Goal: Communication & Community: Answer question/provide support

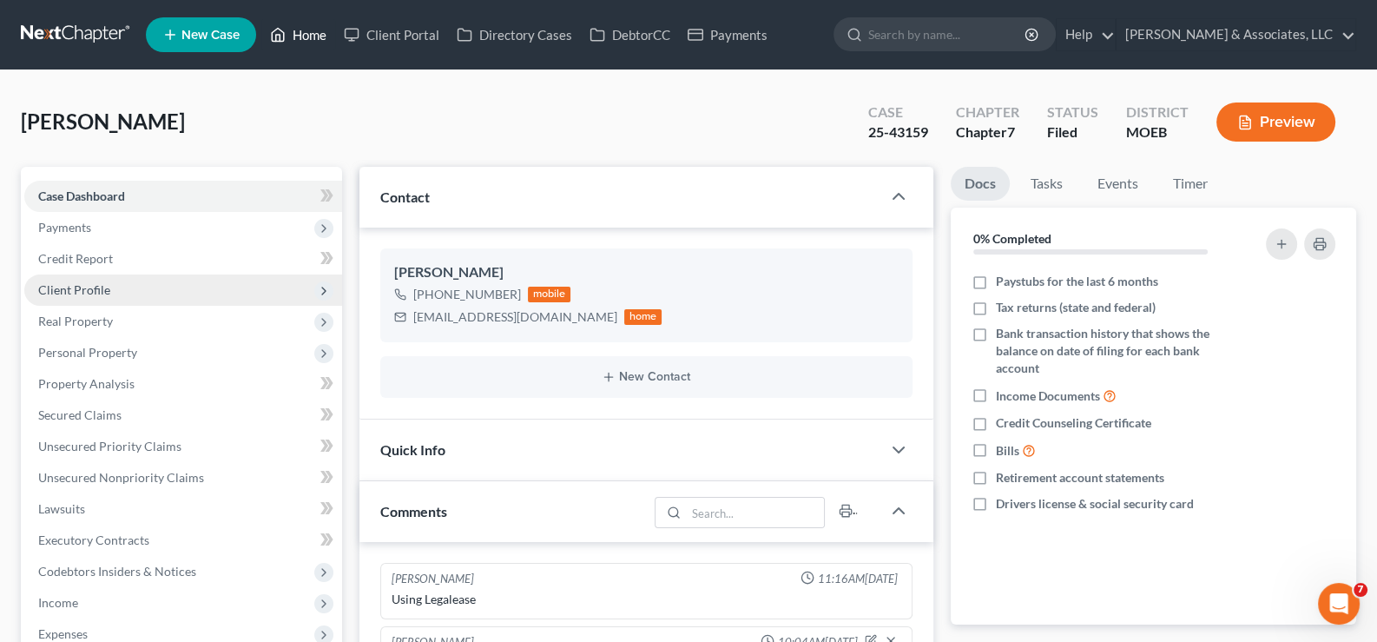
scroll to position [1572, 0]
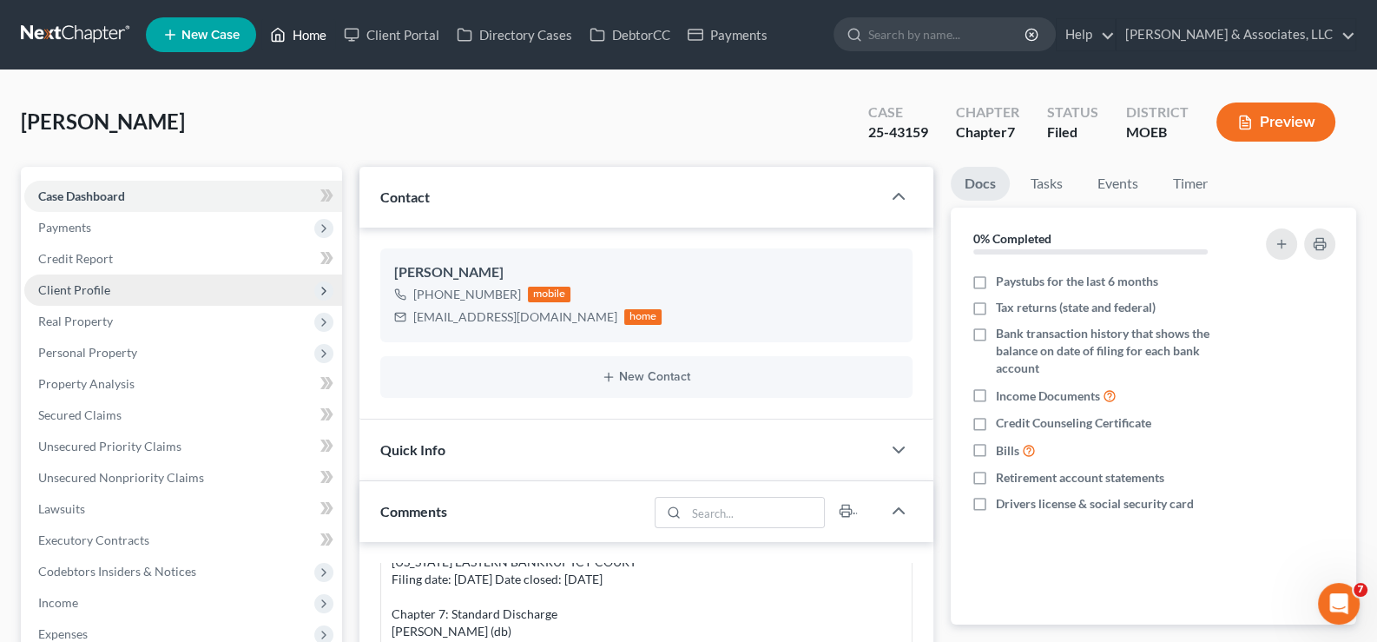
drag, startPoint x: 316, startPoint y: 38, endPoint x: 145, endPoint y: 282, distance: 298.0
click at [316, 38] on link "Home" at bounding box center [298, 34] width 74 height 31
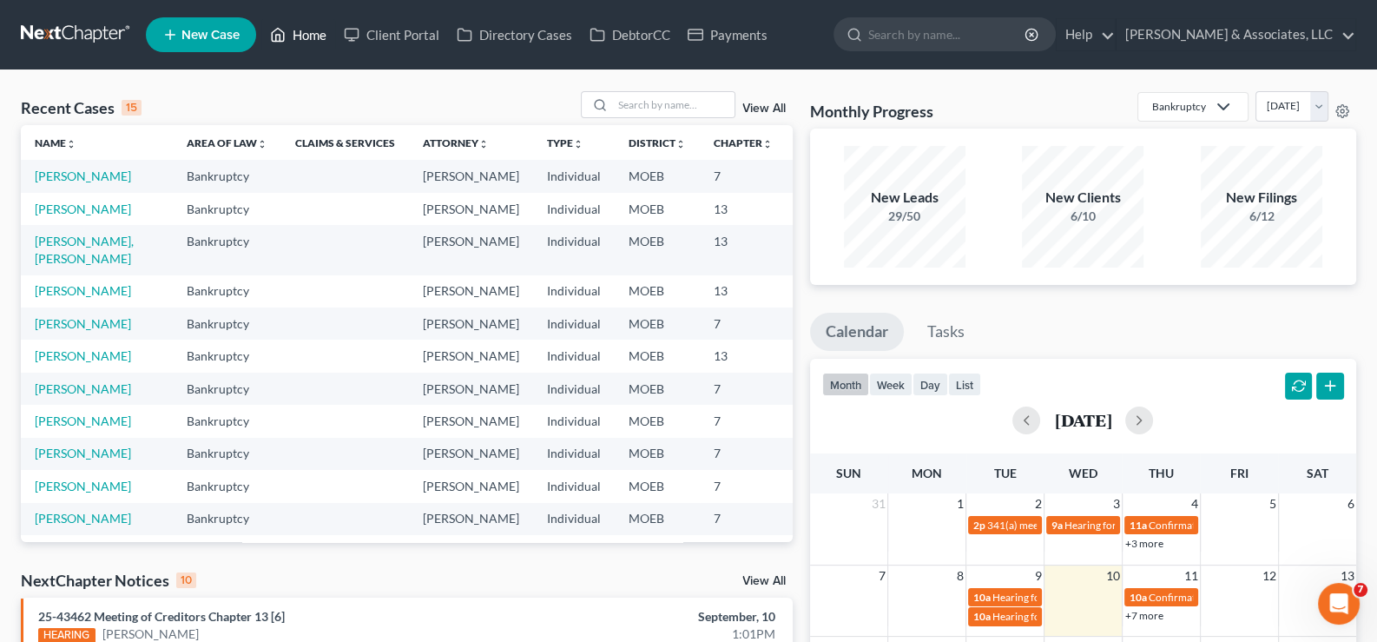
scroll to position [86, 0]
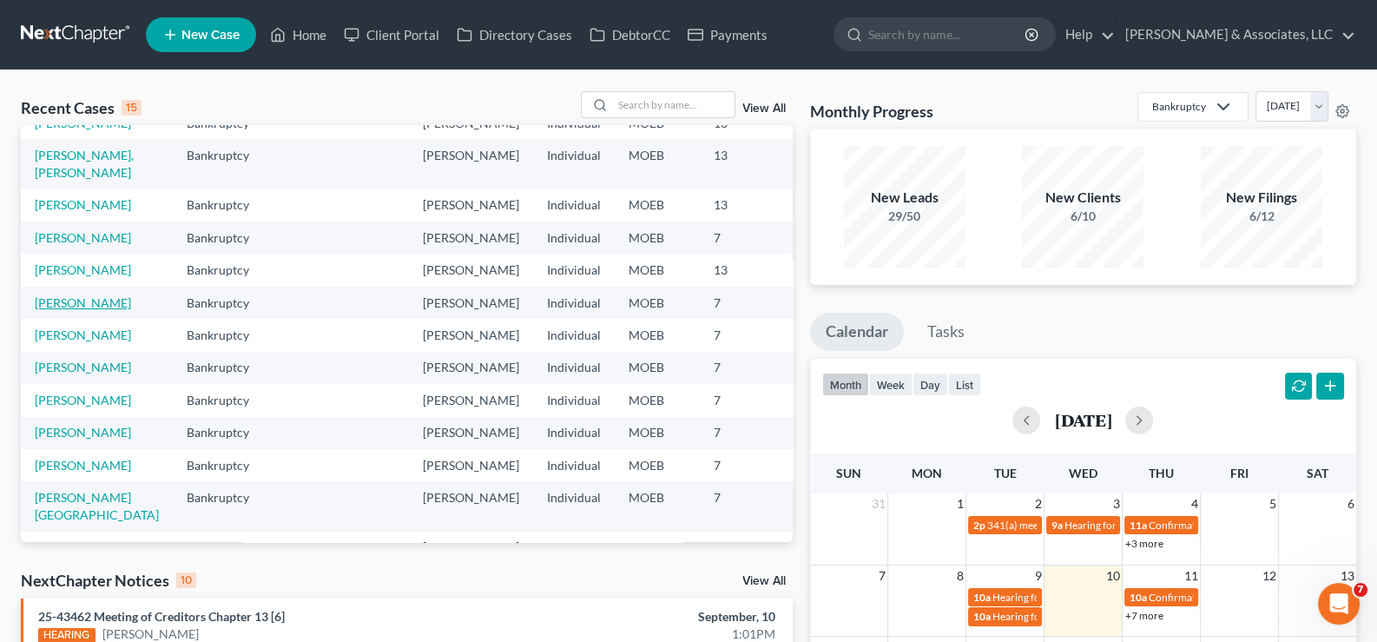
click at [66, 310] on link "[PERSON_NAME]" at bounding box center [83, 302] width 96 height 15
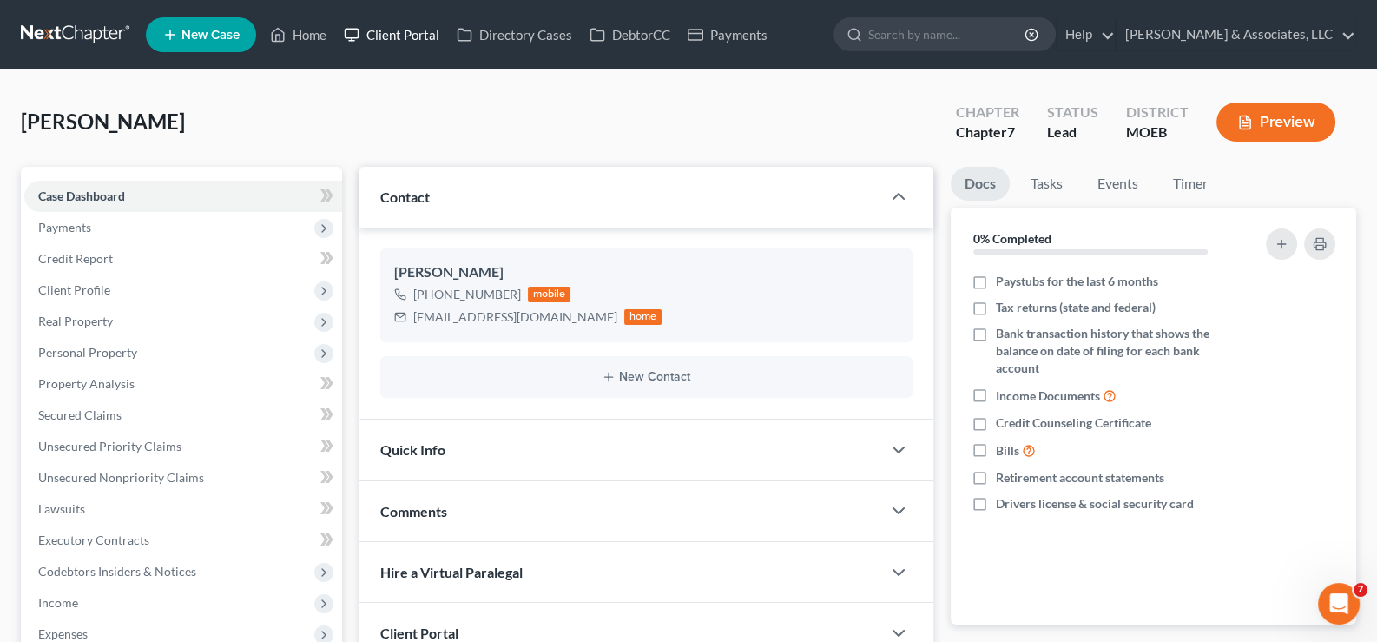
click at [405, 31] on link "Client Portal" at bounding box center [391, 34] width 113 height 31
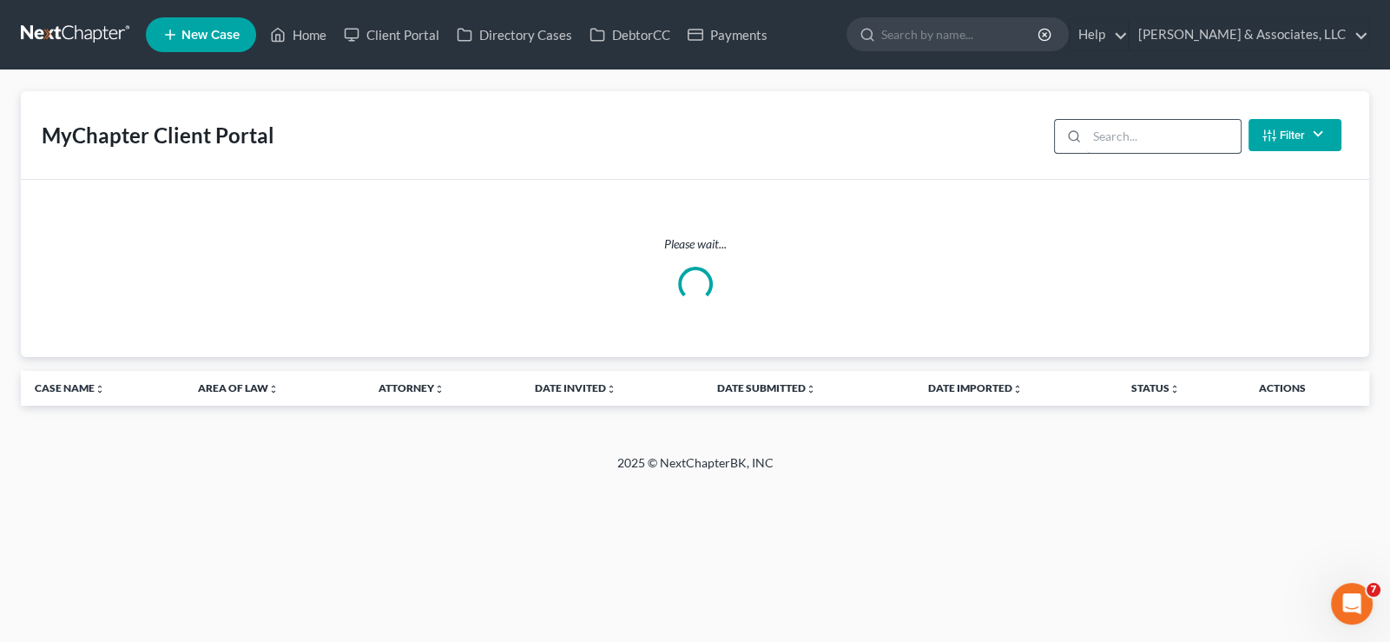
click at [1173, 138] on input "search" at bounding box center [1164, 136] width 154 height 33
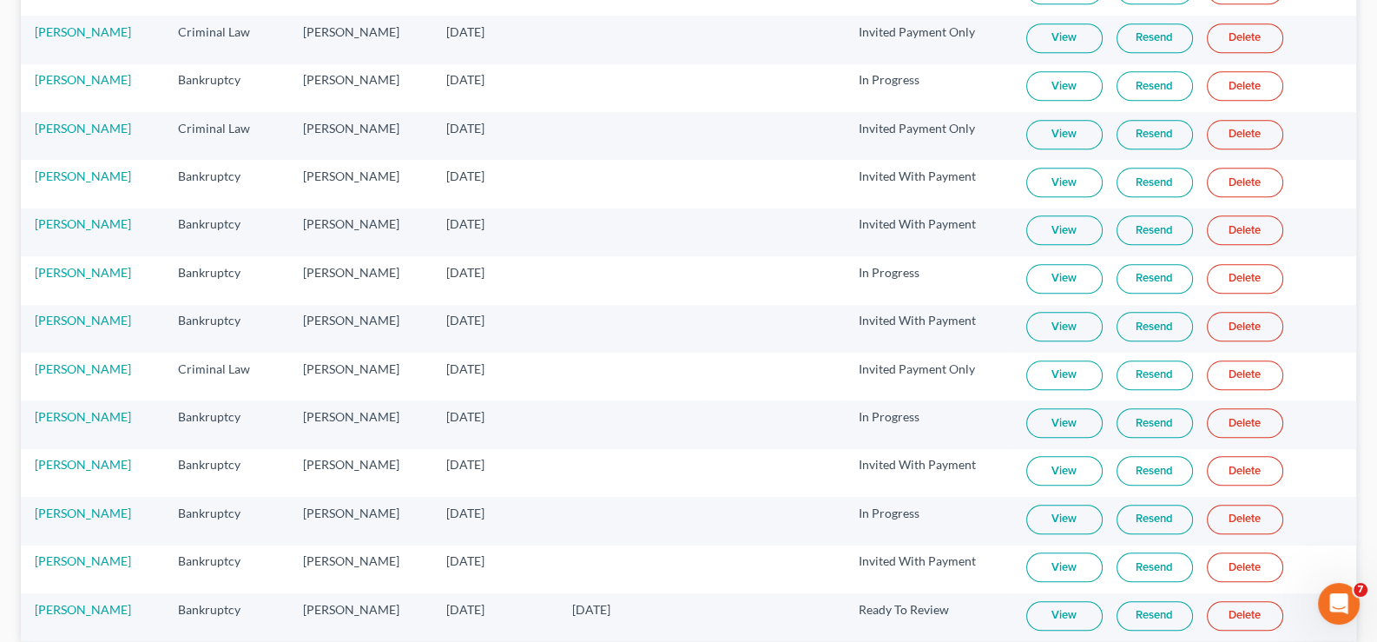
scroll to position [1216, 0]
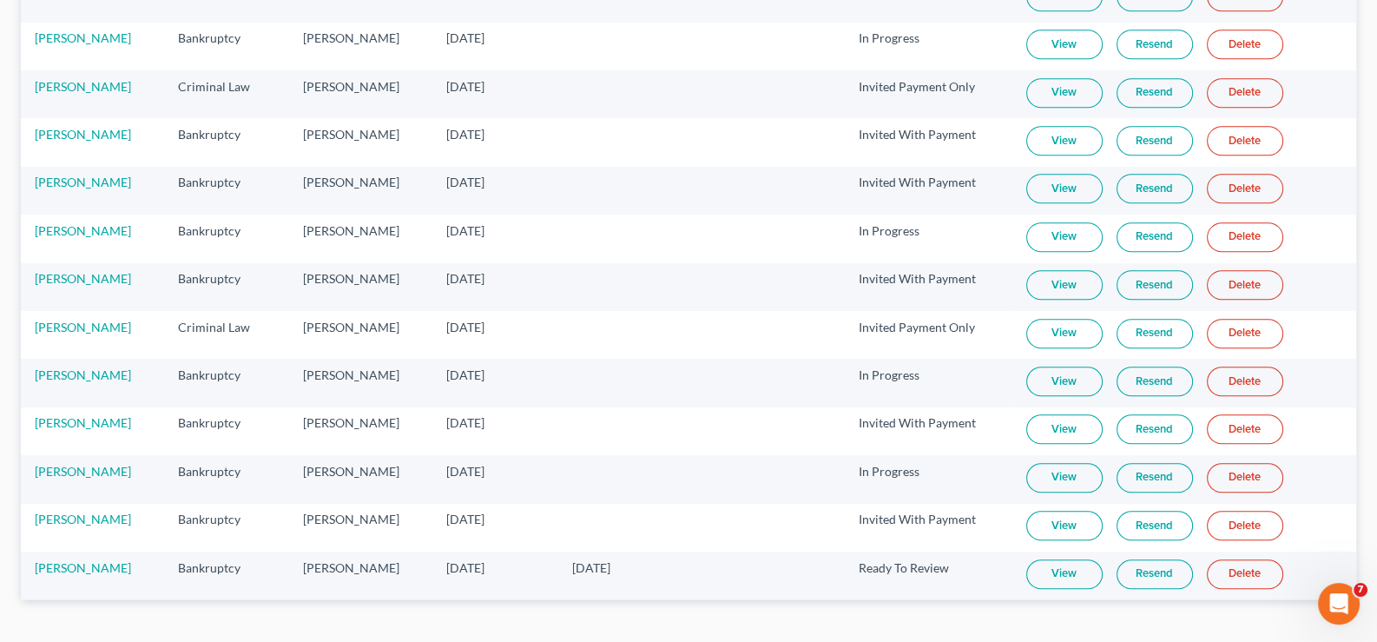
type input "[PERSON_NAME]"
click at [1140, 468] on link "Resend" at bounding box center [1155, 478] width 76 height 30
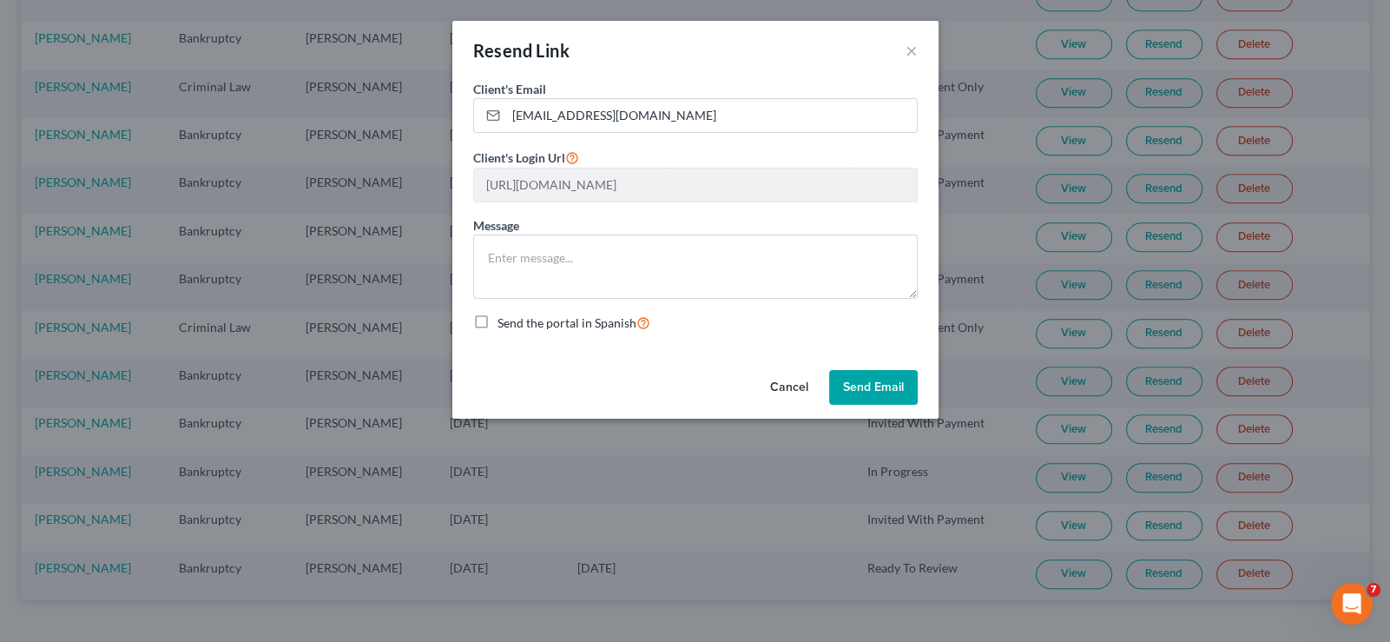
click at [897, 386] on button "Send Email" at bounding box center [873, 387] width 89 height 35
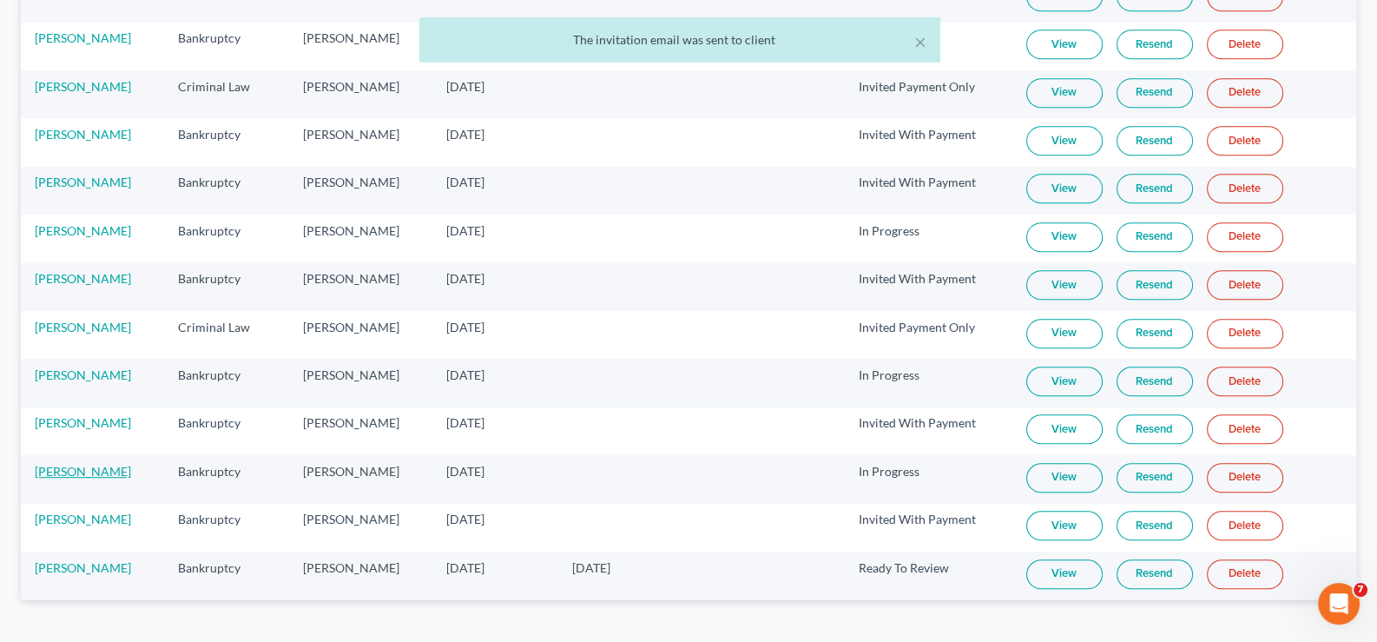
click at [69, 464] on link "[PERSON_NAME]" at bounding box center [83, 471] width 96 height 15
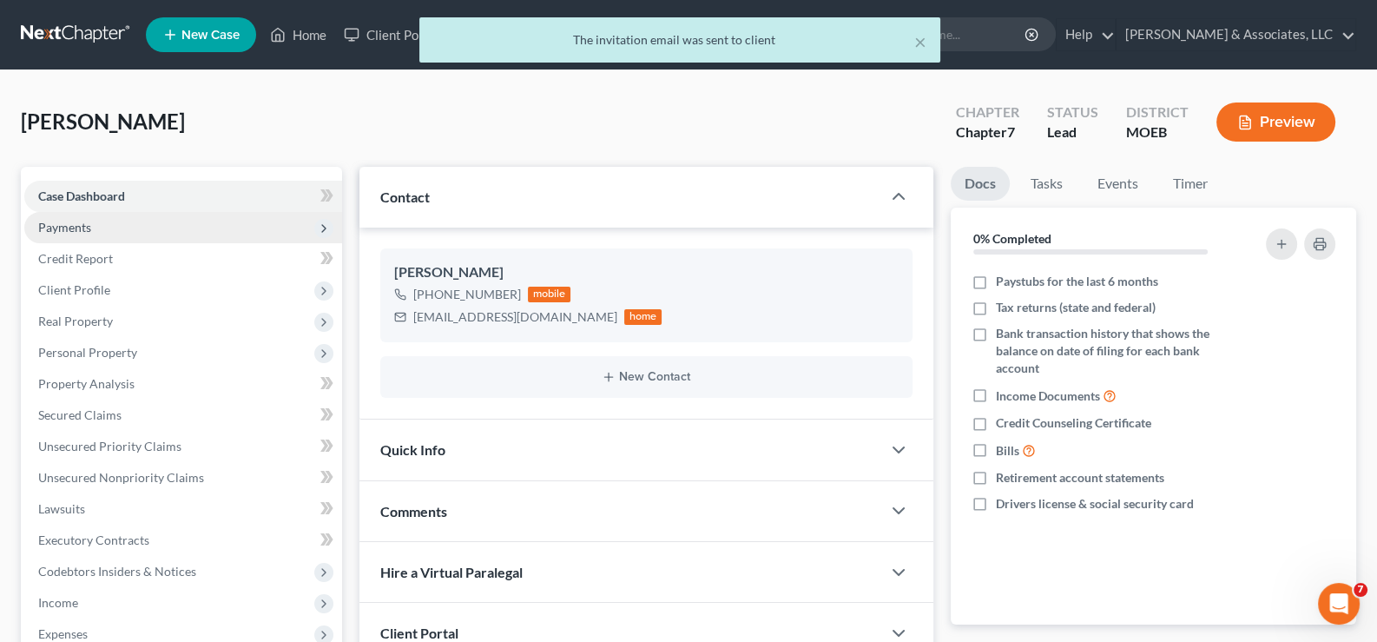
click at [56, 224] on span "Payments" at bounding box center [64, 227] width 53 height 15
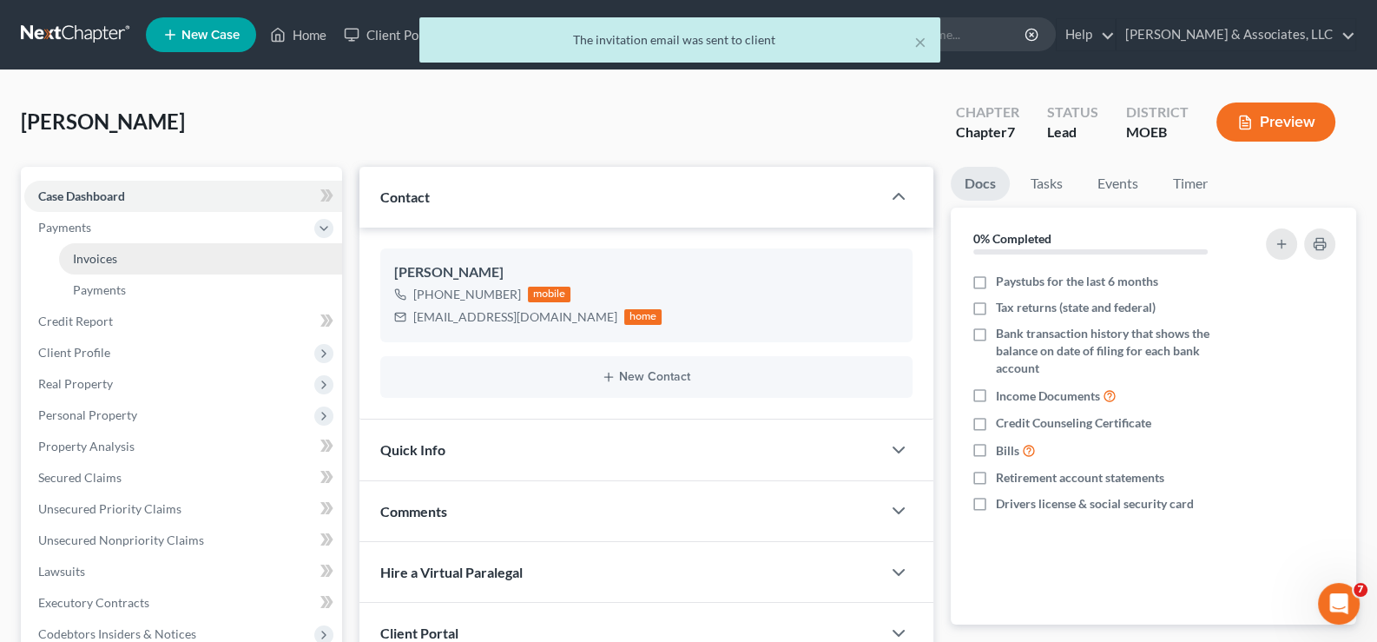
click at [103, 259] on span "Invoices" at bounding box center [95, 258] width 44 height 15
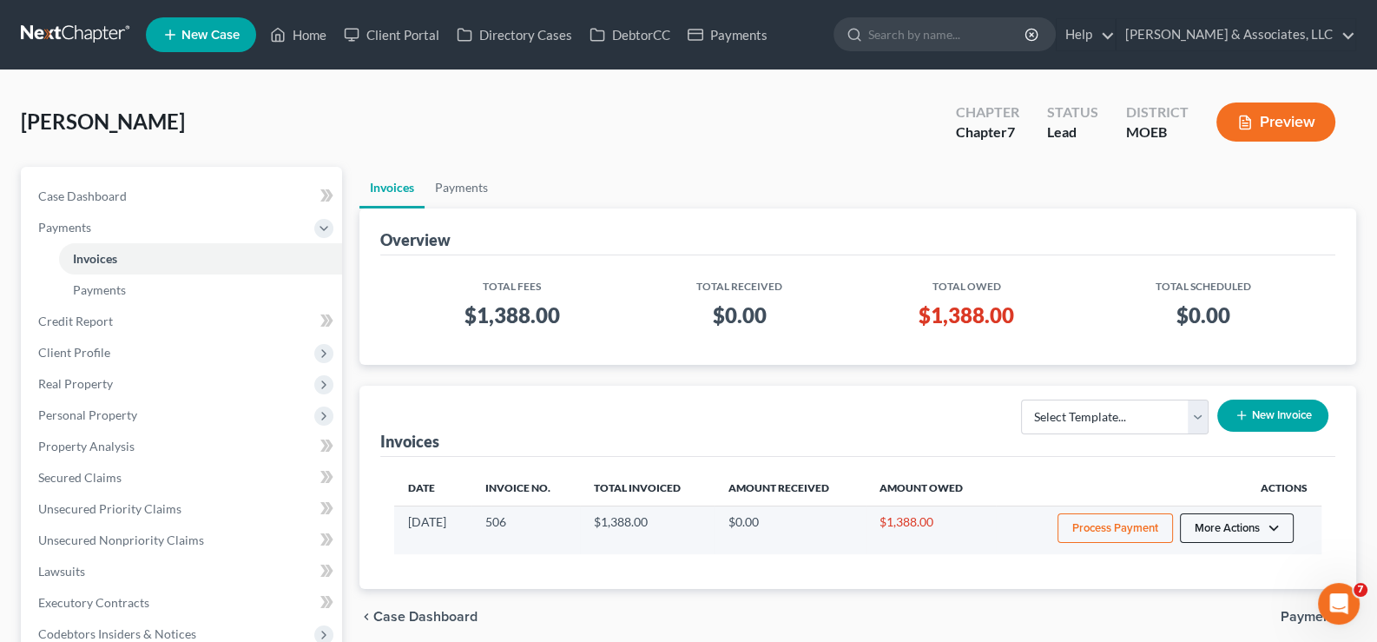
click at [1278, 527] on button "More Actions" at bounding box center [1237, 528] width 114 height 30
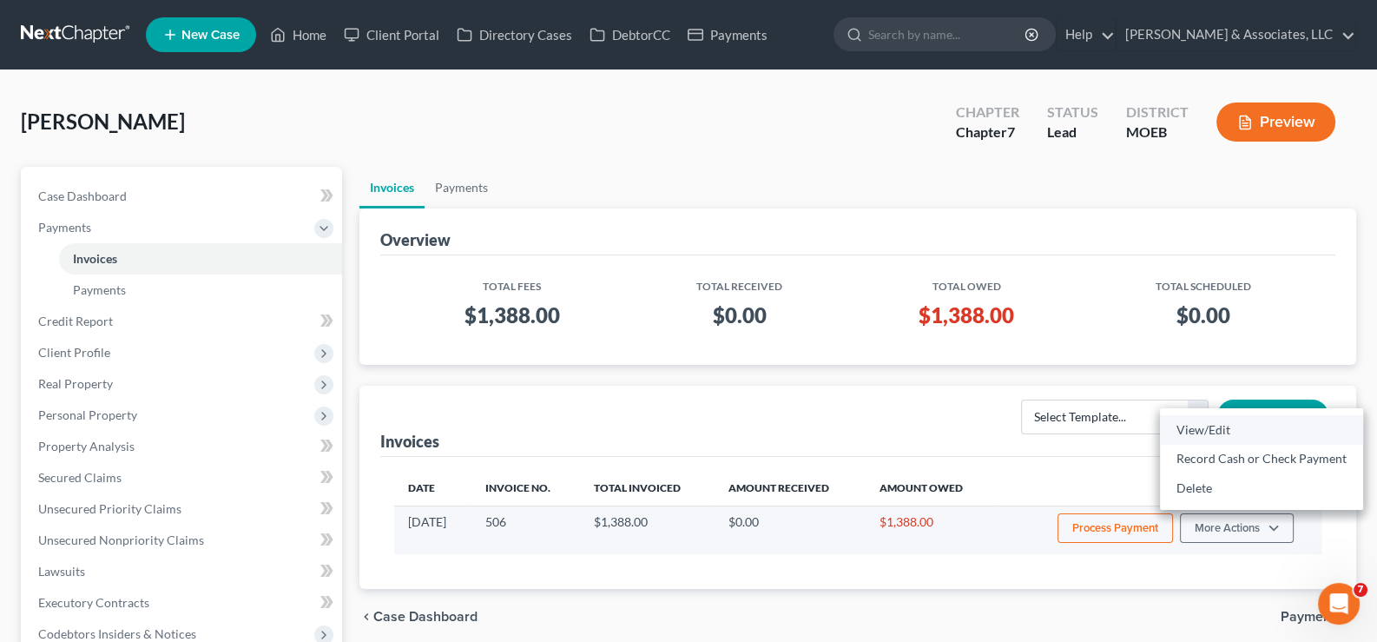
click at [1210, 426] on link "View/Edit" at bounding box center [1261, 430] width 203 height 30
select select "1"
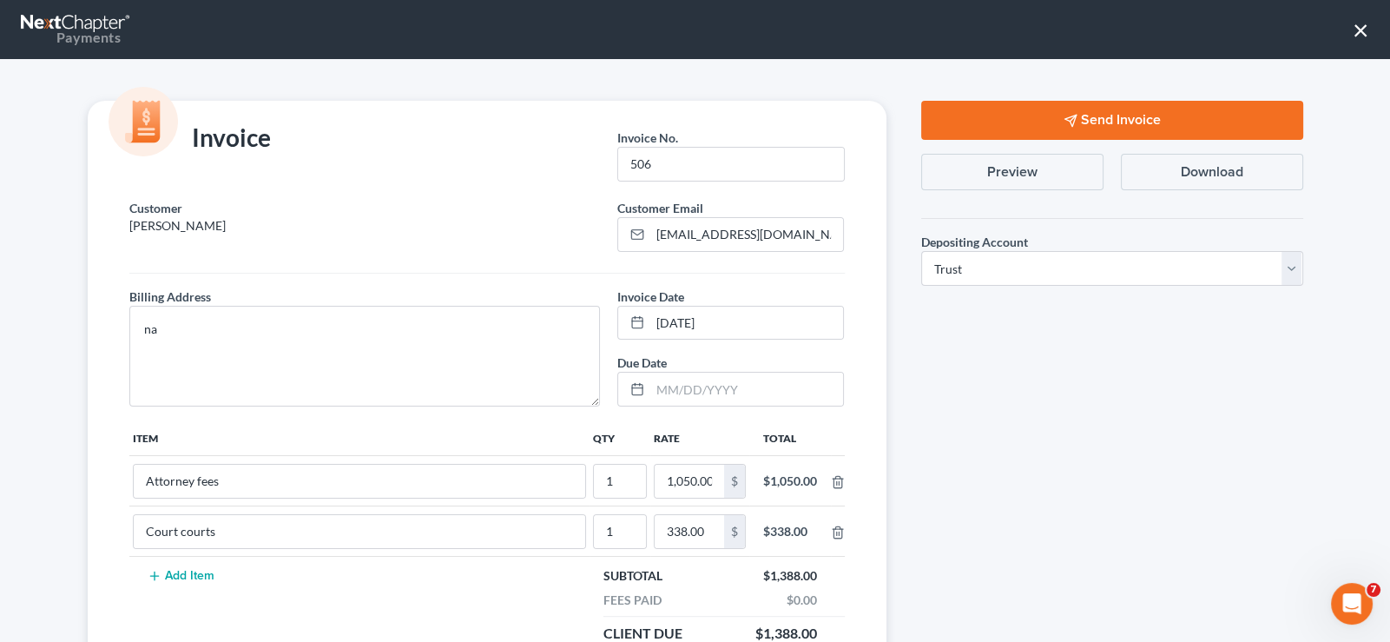
click at [1012, 116] on button "Send Invoice" at bounding box center [1112, 120] width 382 height 39
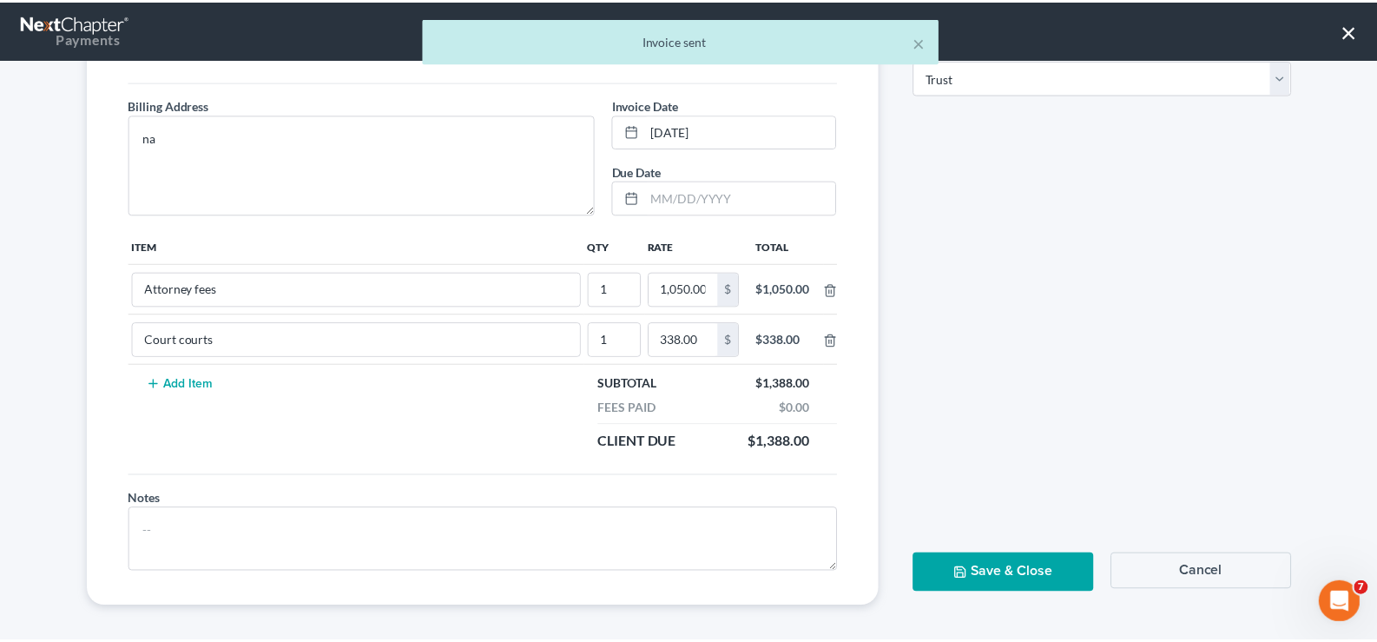
scroll to position [195, 0]
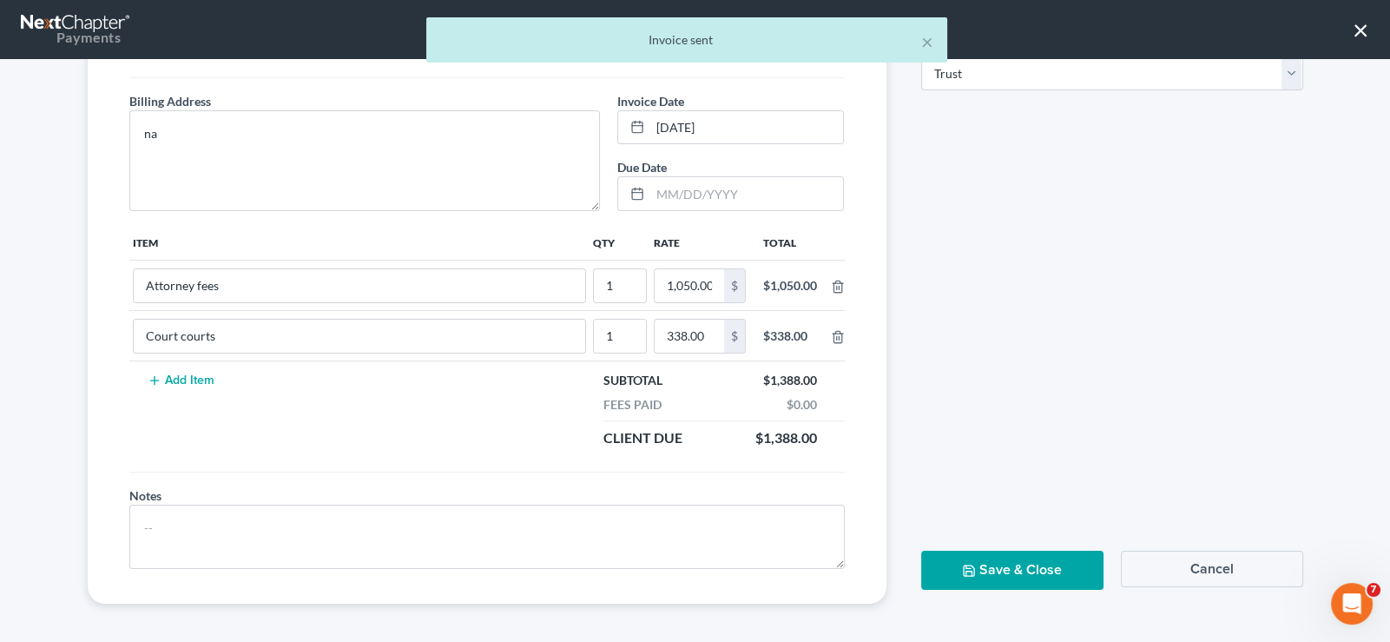
click at [1032, 564] on button "Save & Close" at bounding box center [1012, 570] width 182 height 39
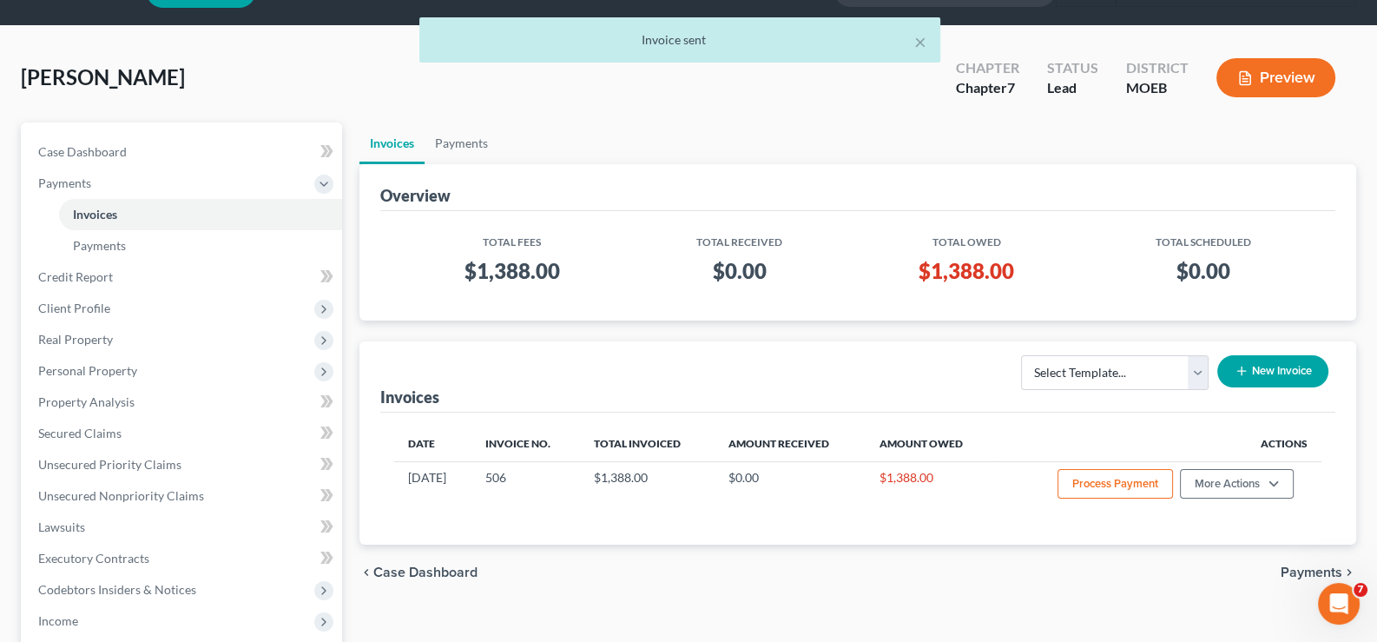
scroll to position [0, 0]
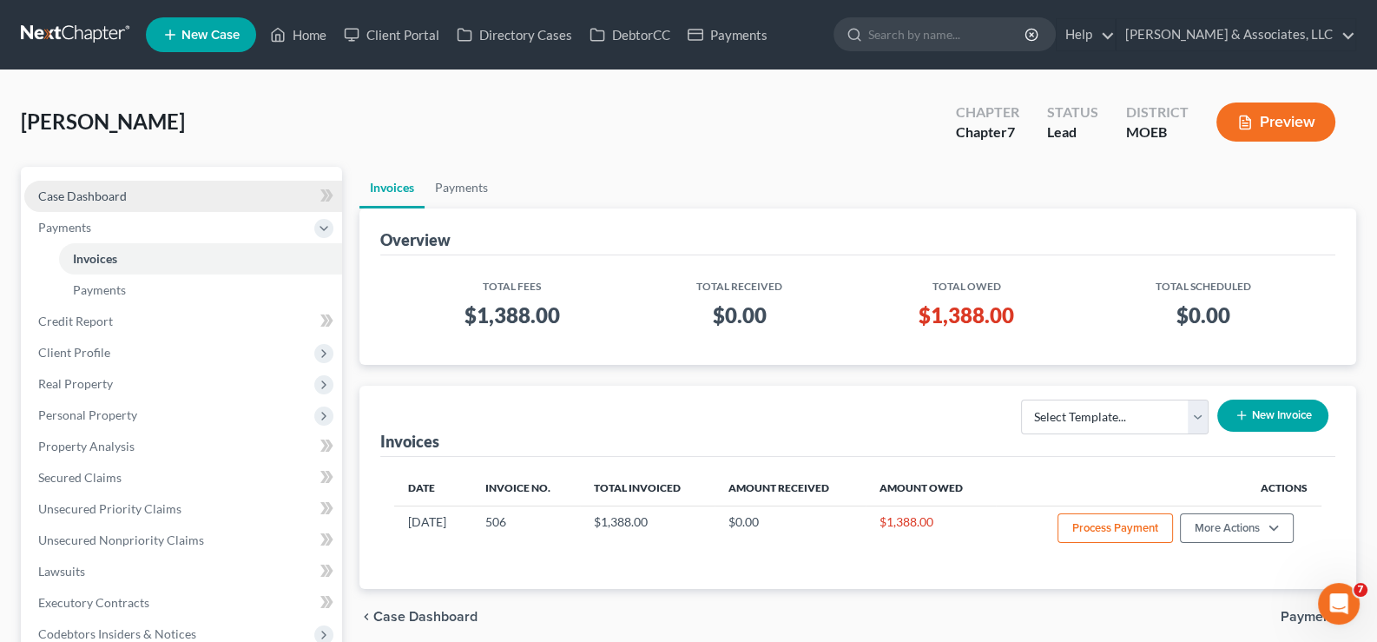
click at [82, 198] on span "Case Dashboard" at bounding box center [82, 195] width 89 height 15
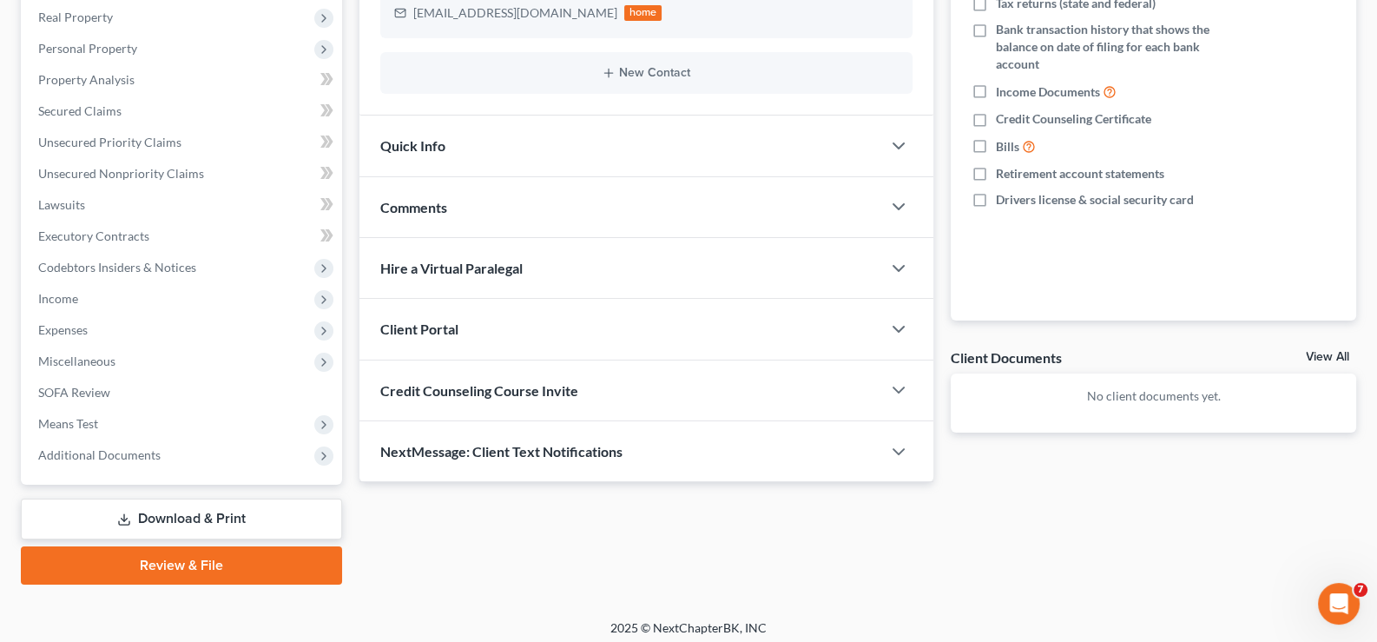
scroll to position [311, 0]
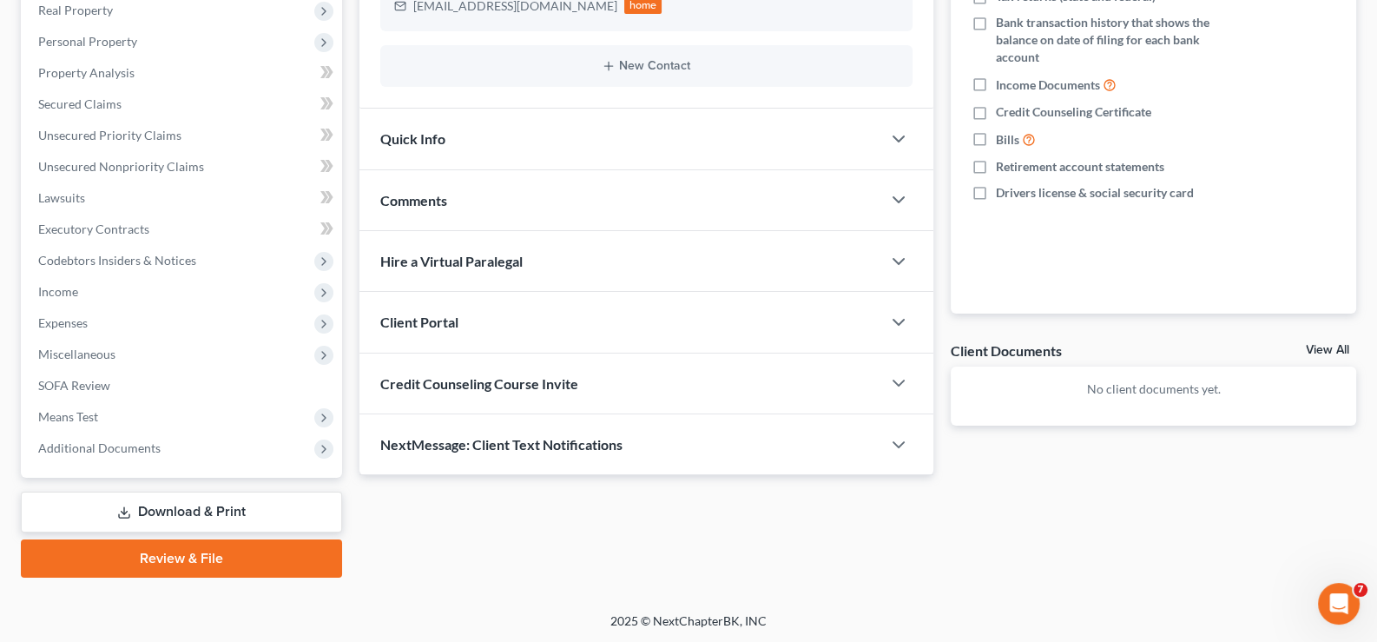
click at [454, 320] on span "Client Portal" at bounding box center [419, 321] width 78 height 16
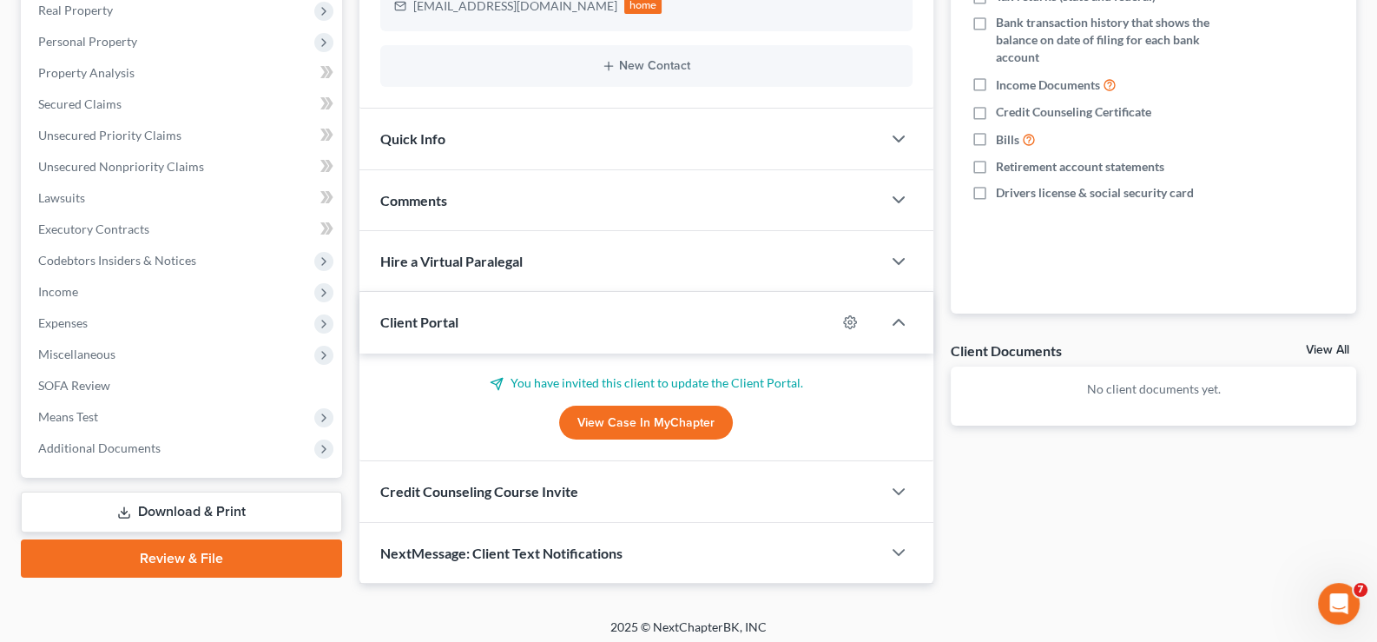
click at [686, 413] on link "View Case in MyChapter" at bounding box center [646, 423] width 174 height 35
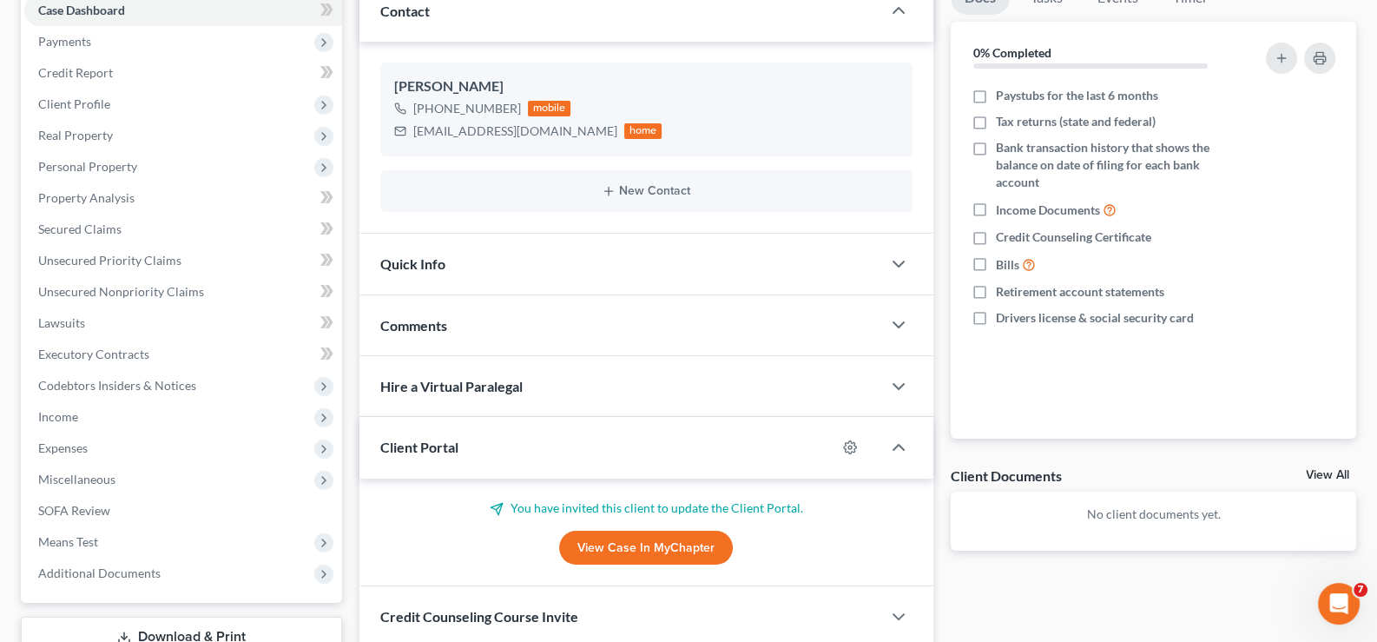
scroll to position [0, 0]
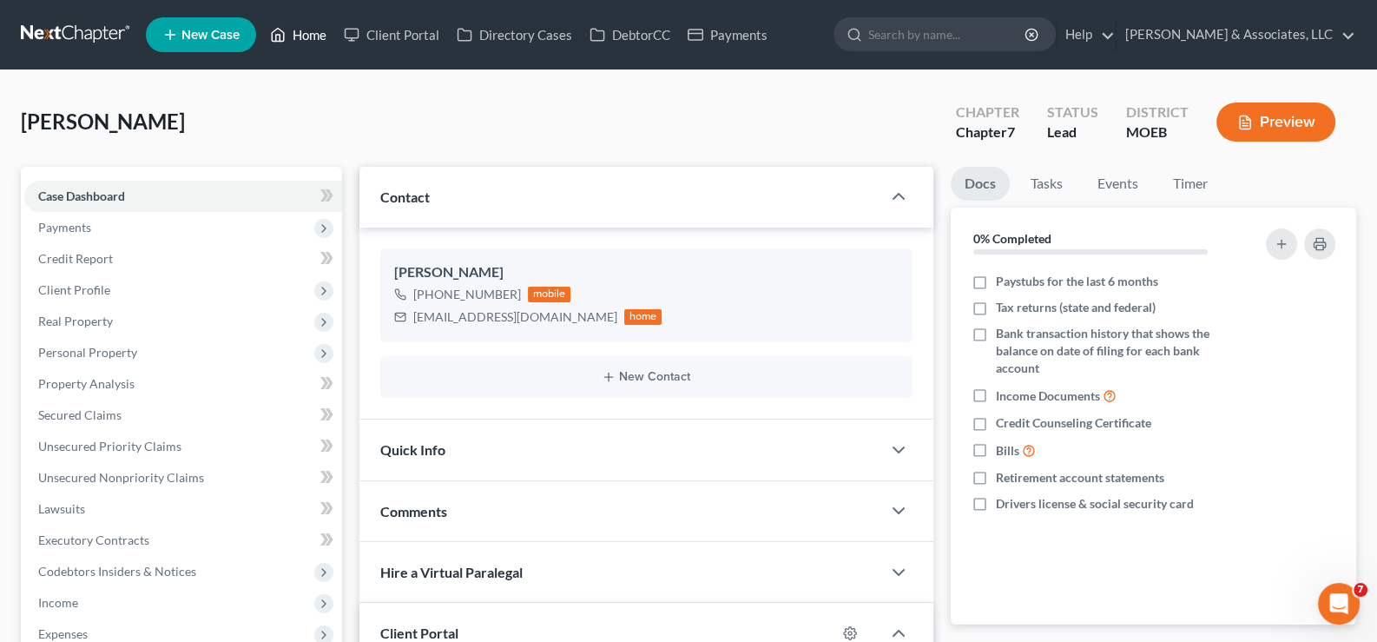
click at [313, 30] on link "Home" at bounding box center [298, 34] width 74 height 31
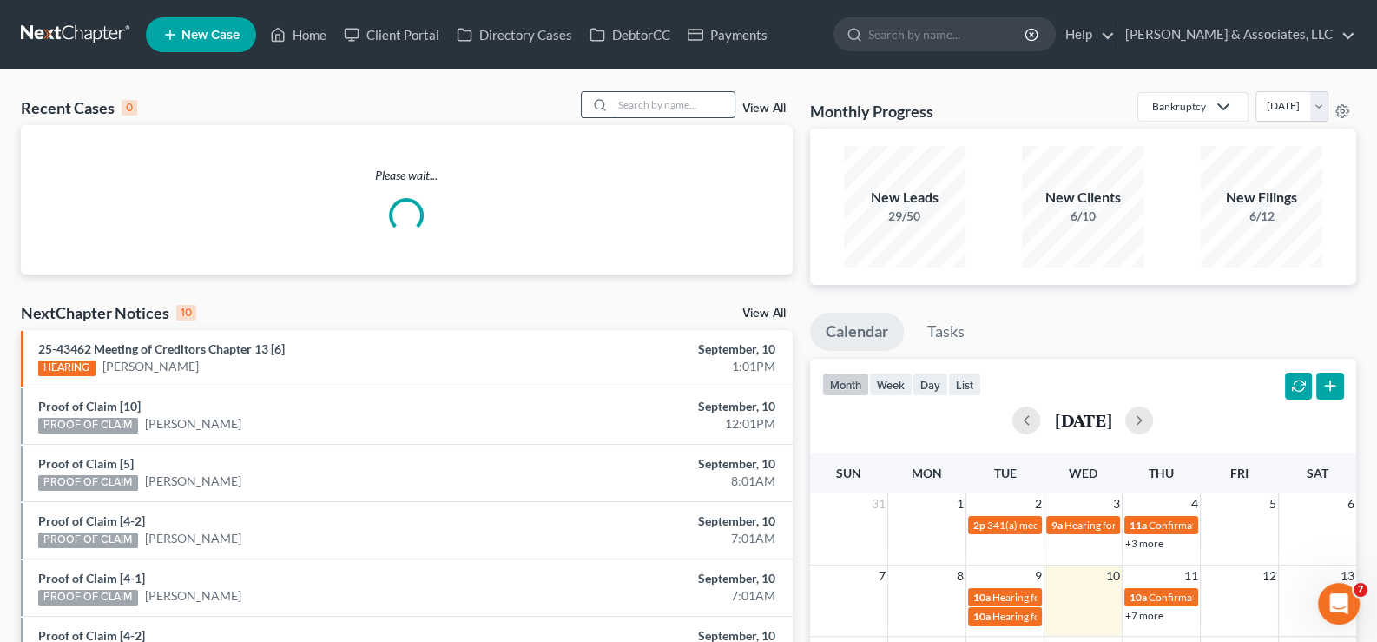
click at [666, 102] on input "search" at bounding box center [674, 104] width 122 height 25
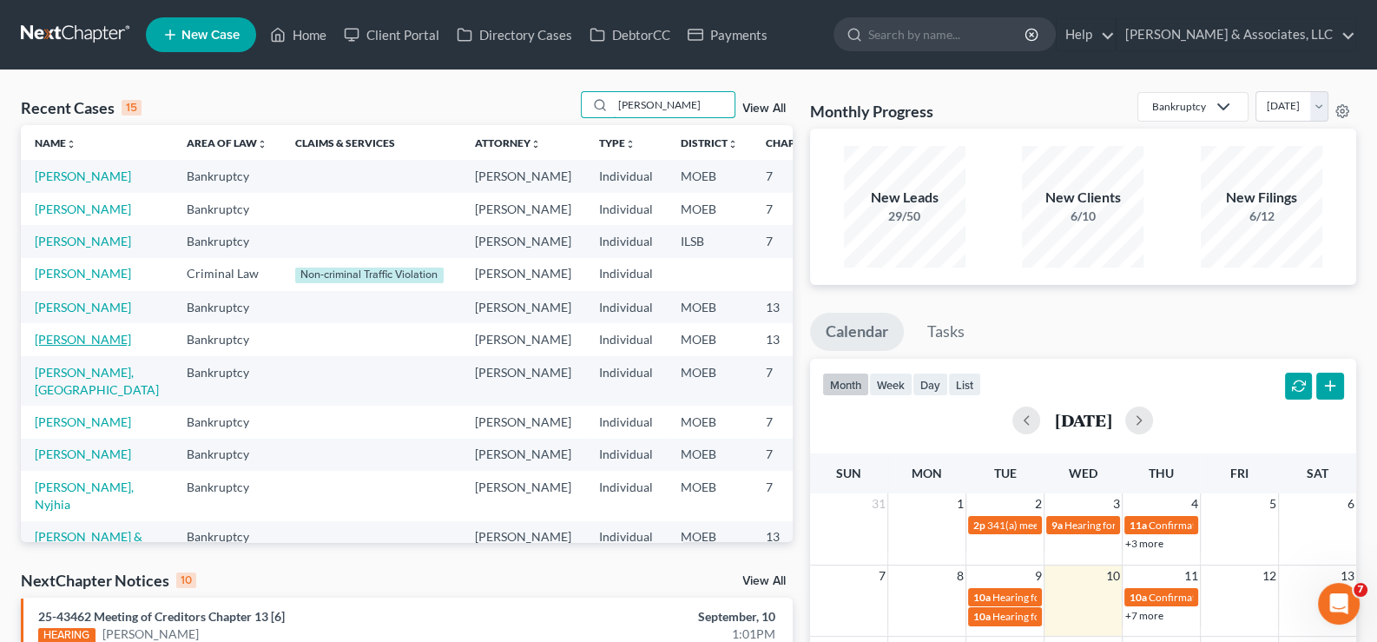
scroll to position [86, 0]
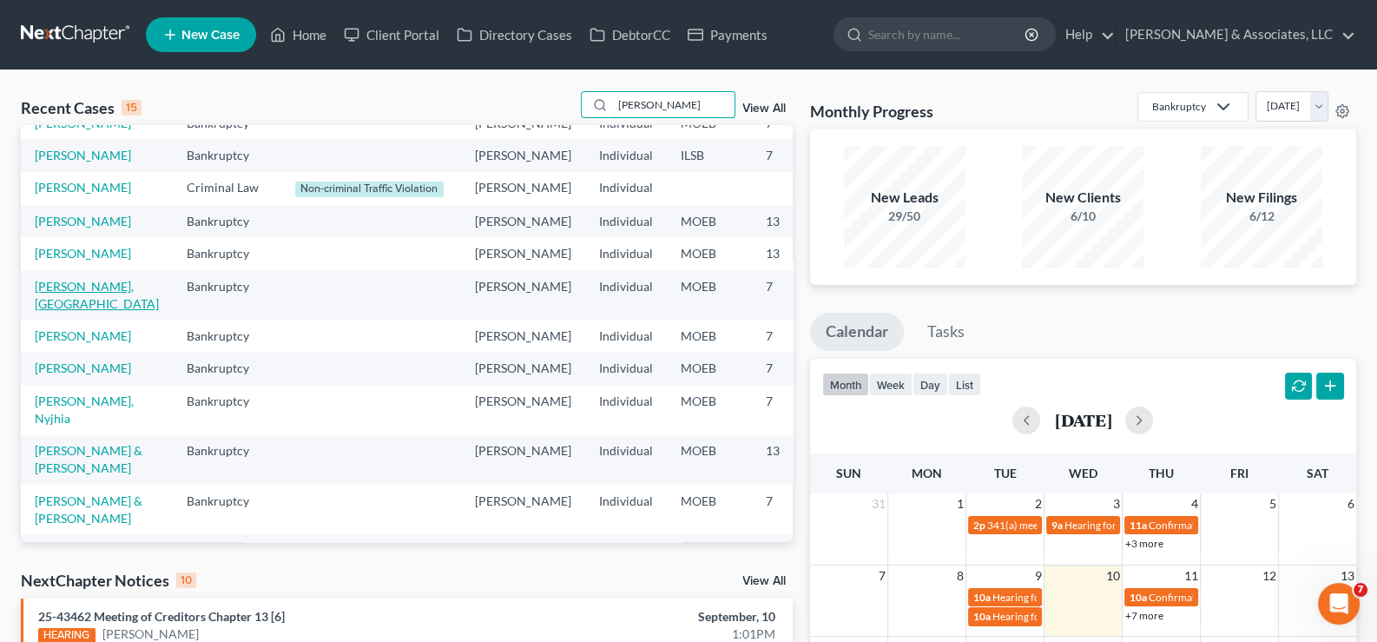
type input "[PERSON_NAME]"
click at [76, 311] on link "[PERSON_NAME], [GEOGRAPHIC_DATA]" at bounding box center [97, 295] width 124 height 32
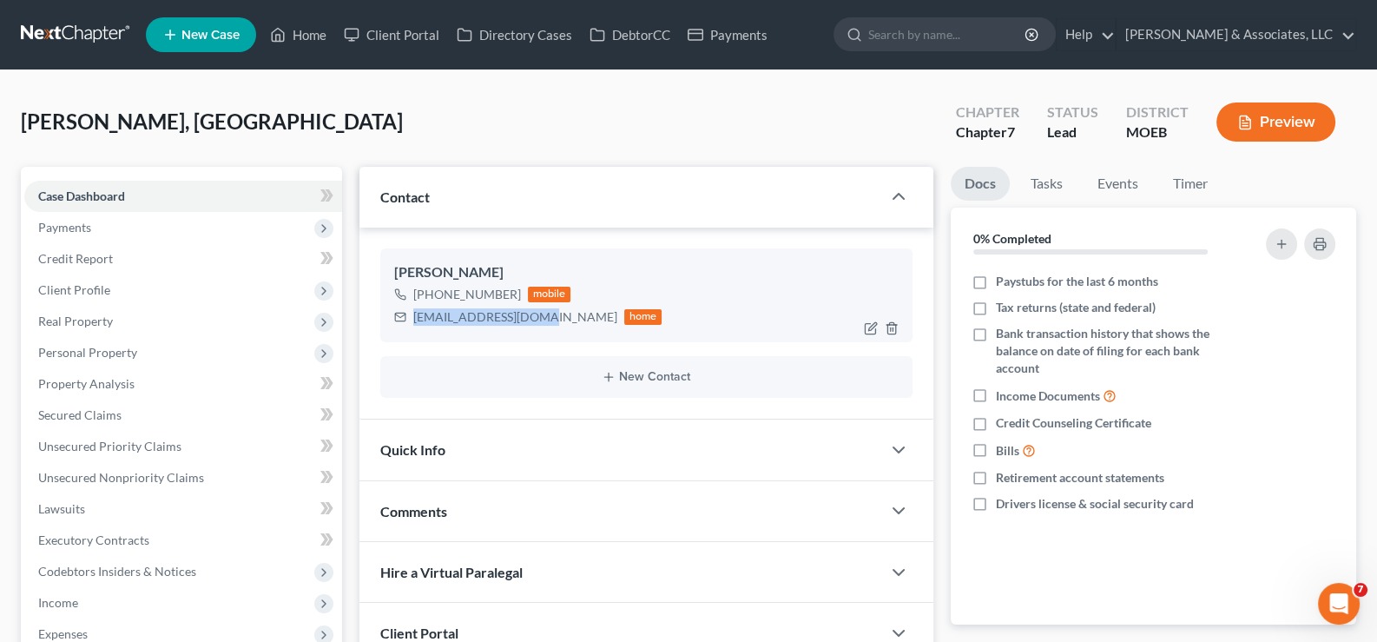
drag, startPoint x: 534, startPoint y: 320, endPoint x: 409, endPoint y: 326, distance: 125.2
click at [409, 326] on div "[EMAIL_ADDRESS][DOMAIN_NAME] home" at bounding box center [528, 317] width 268 height 23
copy div "[EMAIL_ADDRESS][DOMAIN_NAME]"
click at [294, 38] on link "Home" at bounding box center [298, 34] width 74 height 31
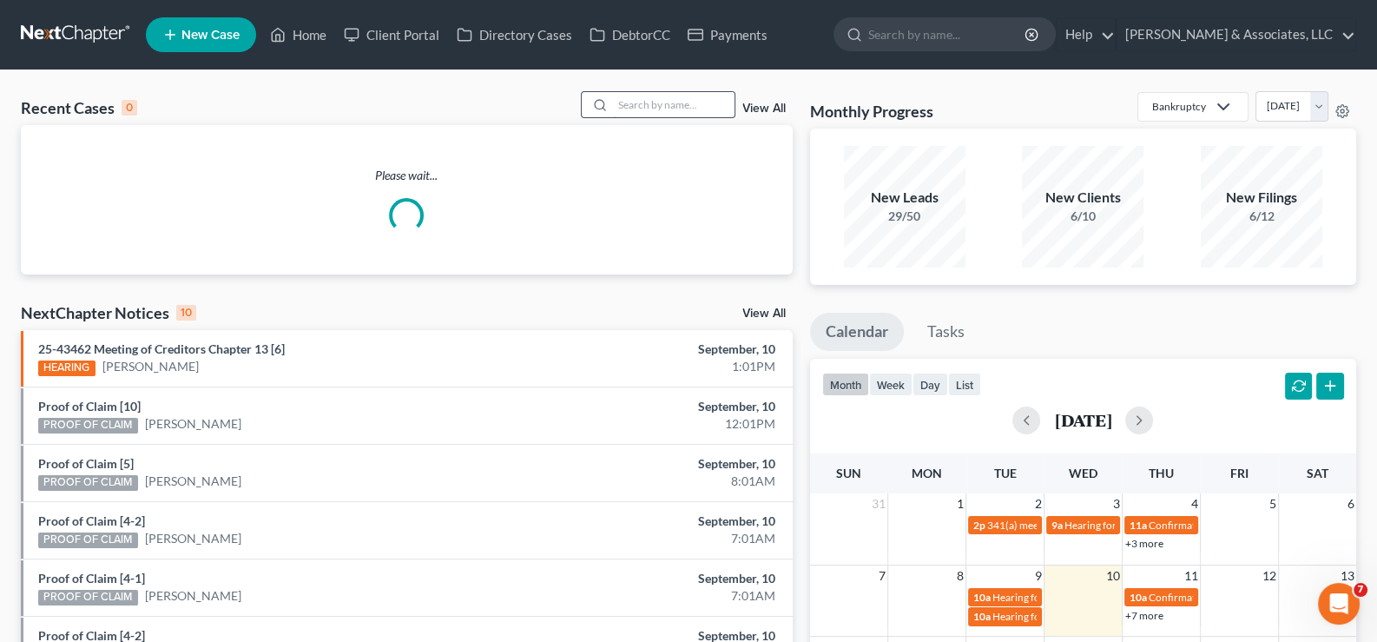
click at [638, 110] on input "search" at bounding box center [674, 104] width 122 height 25
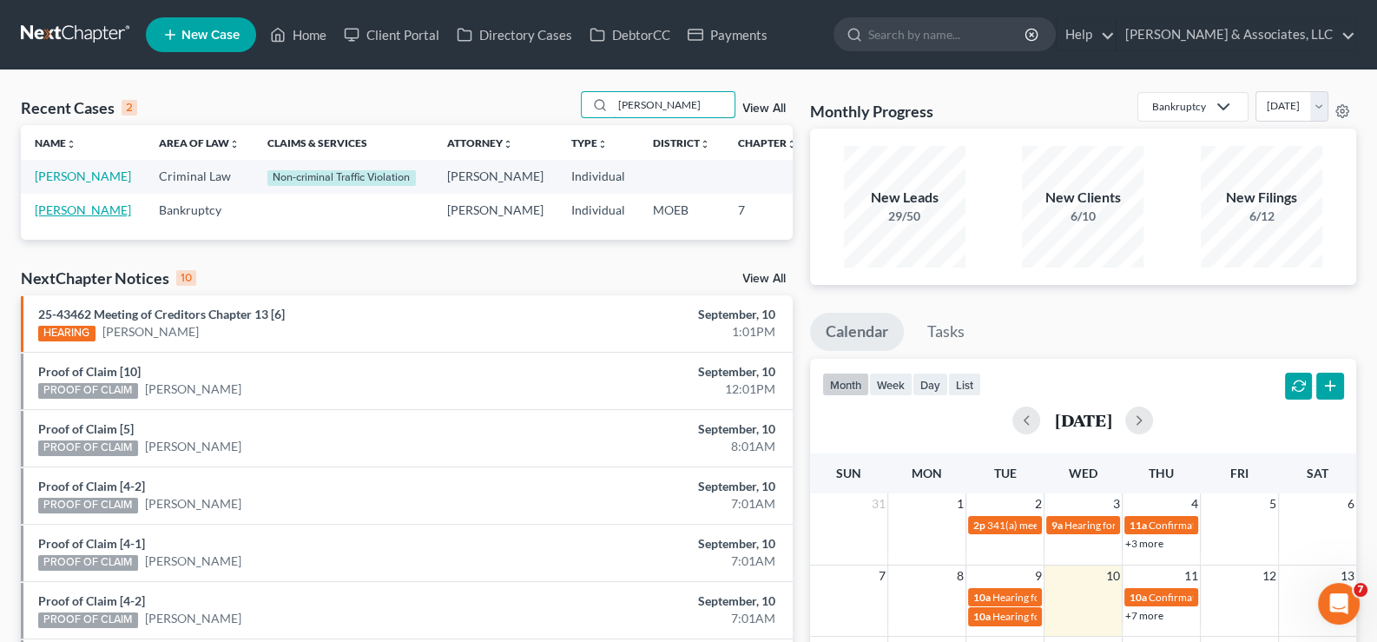
type input "[PERSON_NAME]"
click at [56, 217] on link "[PERSON_NAME]" at bounding box center [83, 209] width 96 height 15
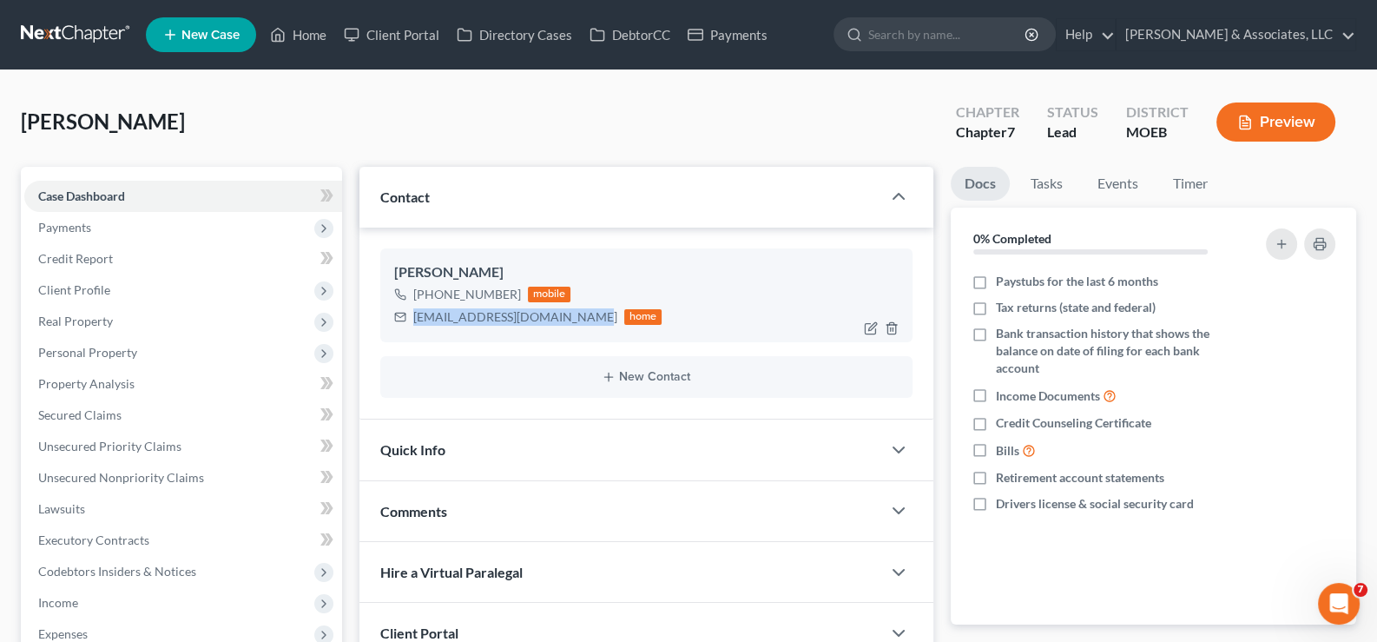
drag, startPoint x: 580, startPoint y: 320, endPoint x: 412, endPoint y: 327, distance: 167.8
click at [412, 327] on div "[PERSON_NAME] [PHONE_NUMBER] mobile [EMAIL_ADDRESS][DOMAIN_NAME] home" at bounding box center [646, 295] width 533 height 94
copy div "[EMAIL_ADDRESS][DOMAIN_NAME]"
click at [313, 39] on link "Home" at bounding box center [298, 34] width 74 height 31
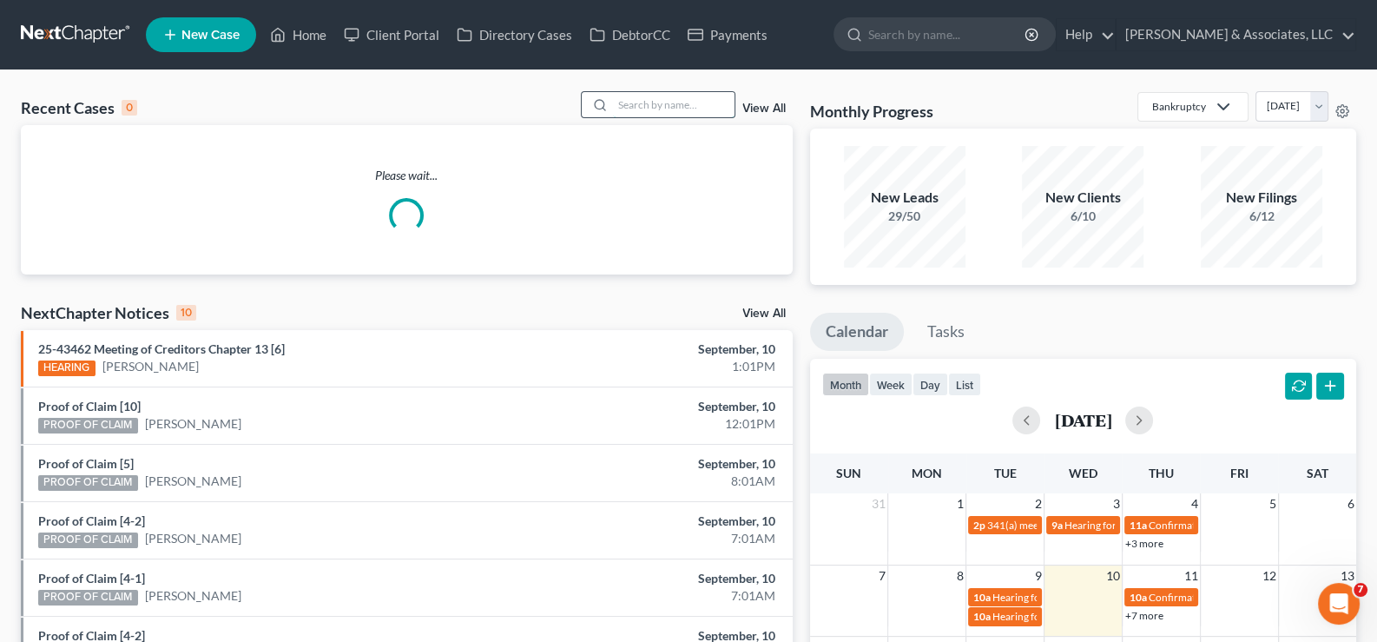
click at [676, 112] on input "search" at bounding box center [674, 104] width 122 height 25
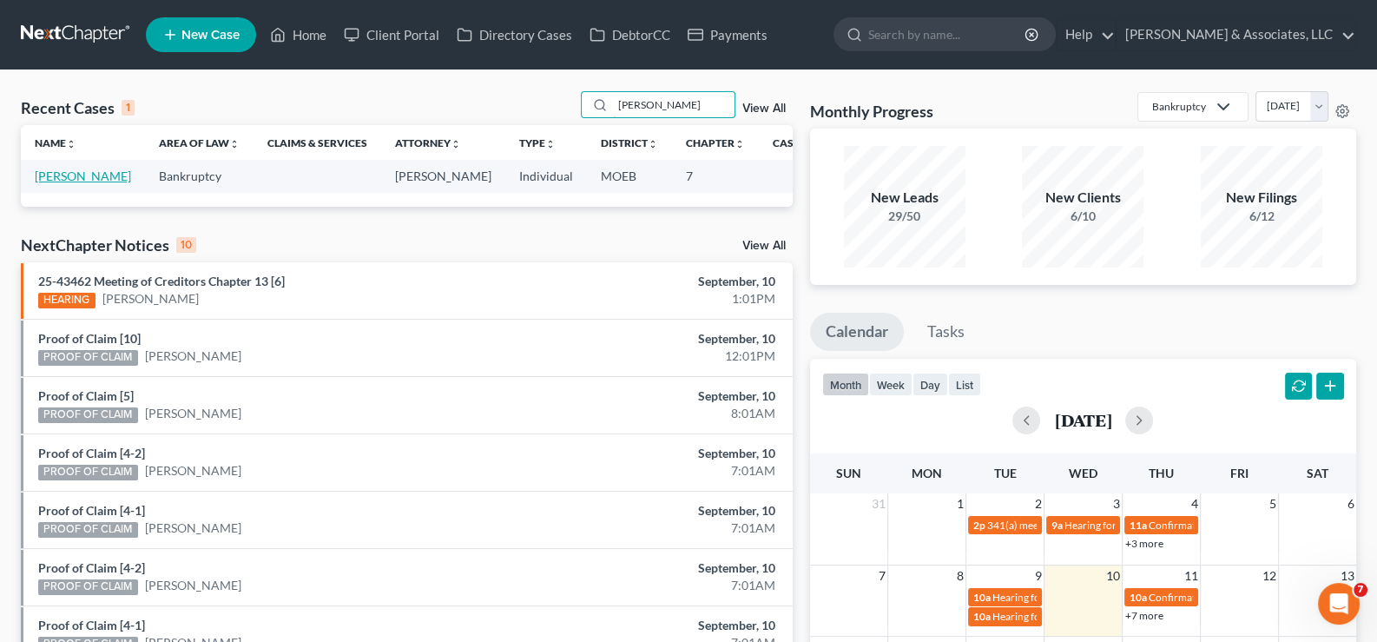
type input "[PERSON_NAME]"
click at [65, 181] on link "[PERSON_NAME]" at bounding box center [83, 175] width 96 height 15
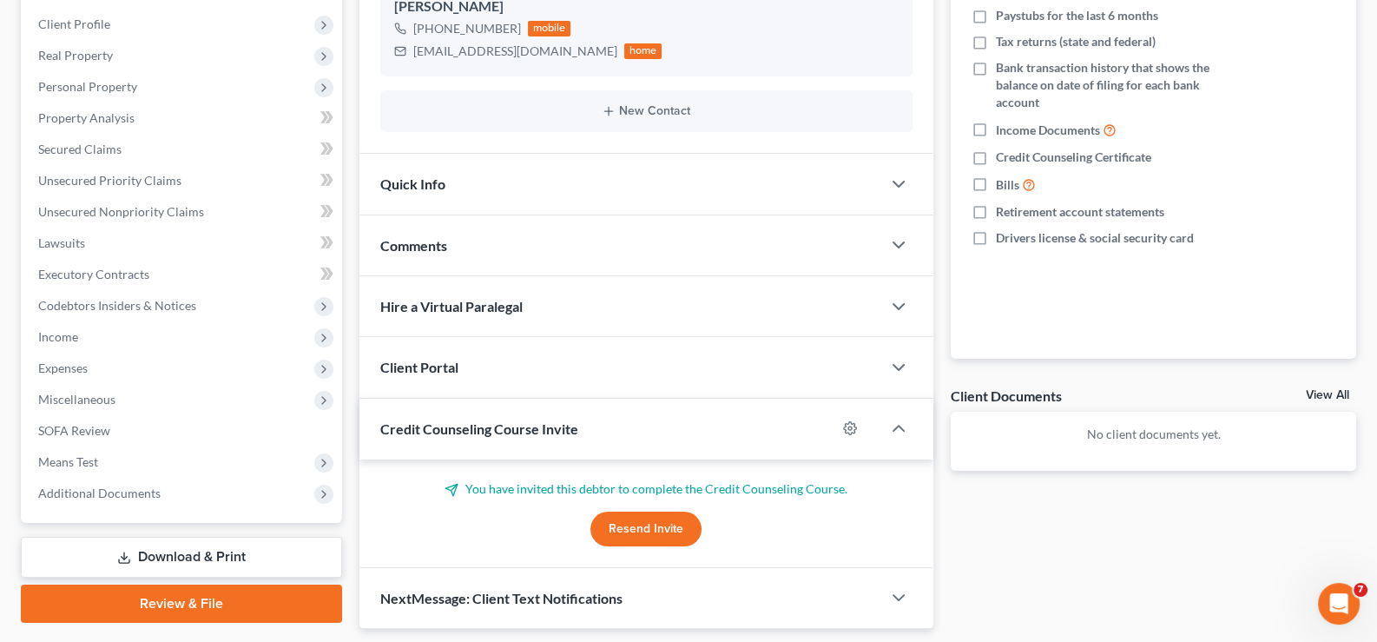
scroll to position [316, 0]
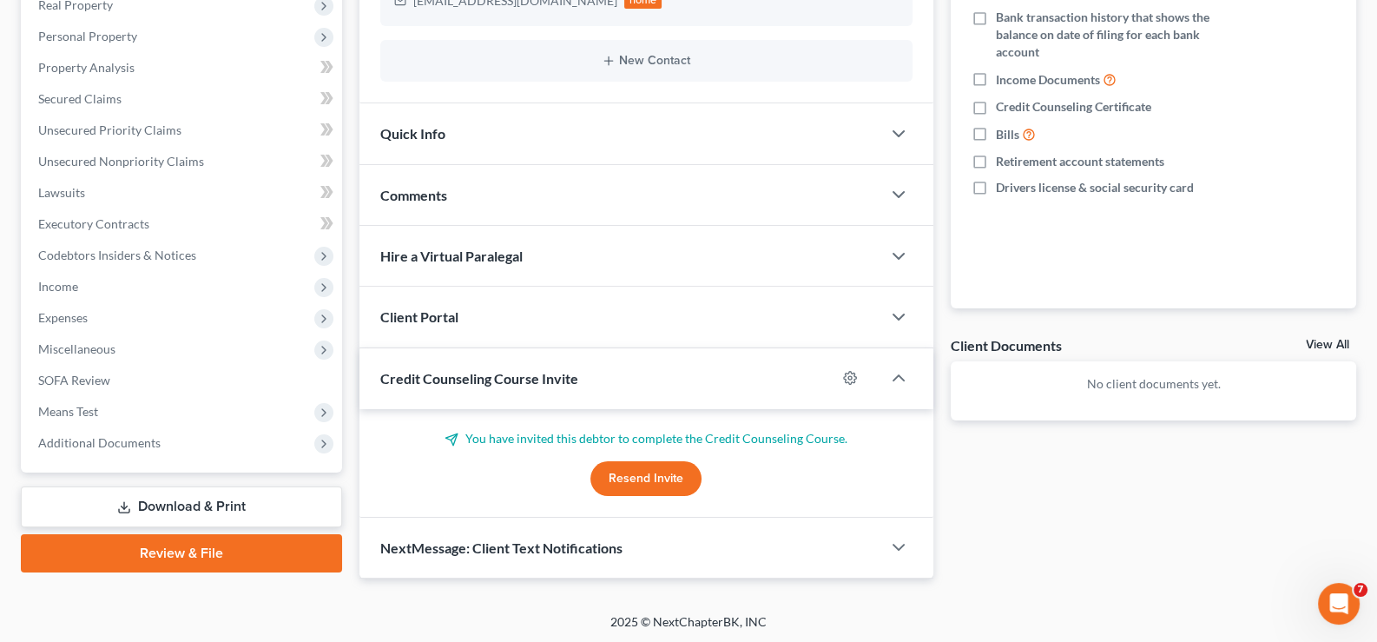
click at [432, 373] on span "Credit Counseling Course Invite" at bounding box center [479, 378] width 198 height 16
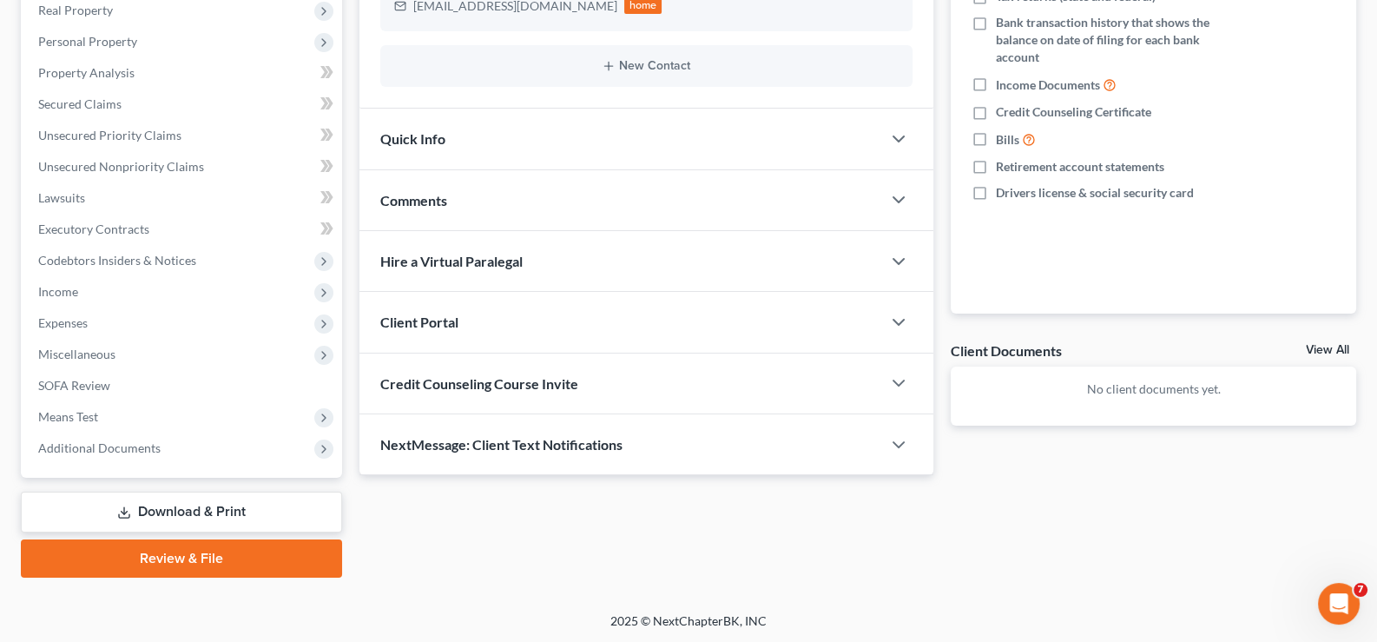
click at [429, 322] on span "Client Portal" at bounding box center [419, 321] width 78 height 16
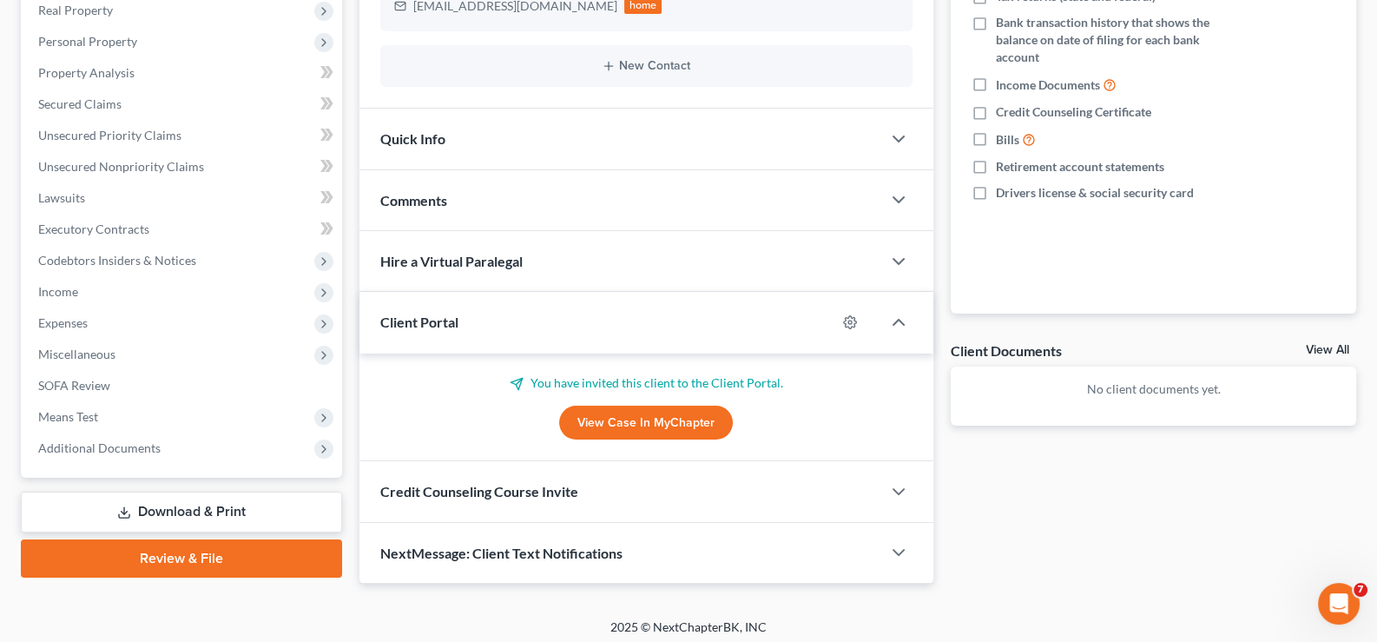
scroll to position [316, 0]
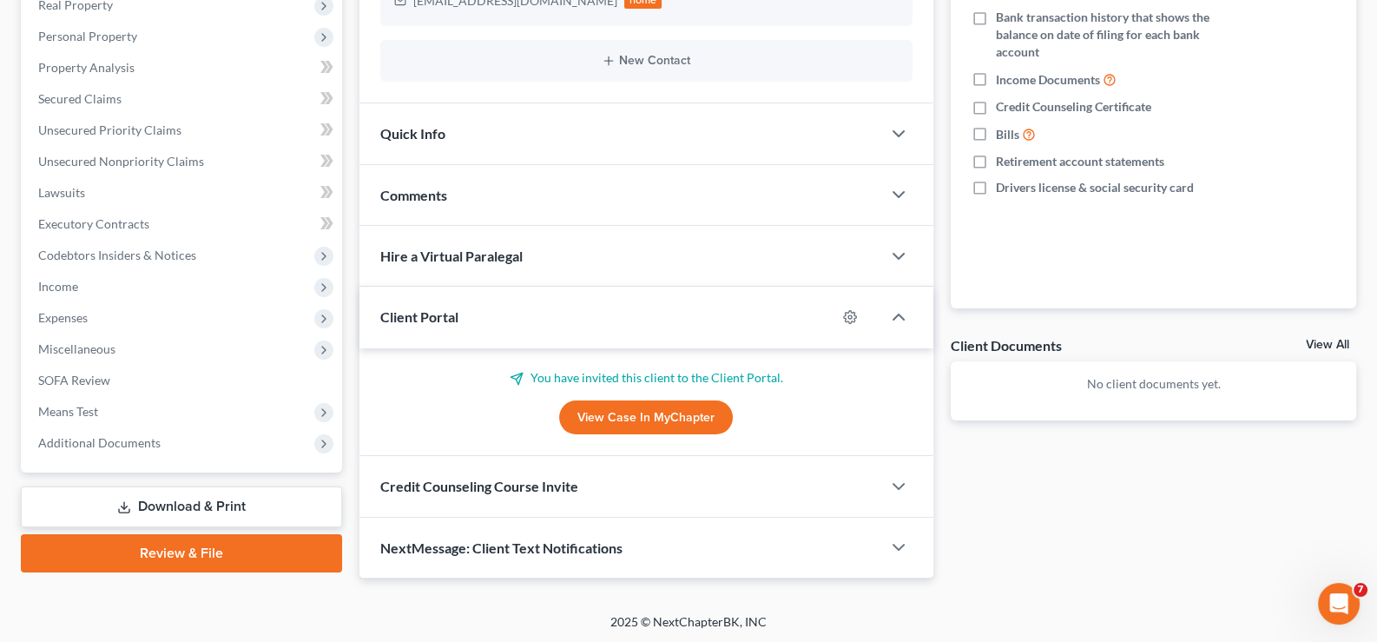
click at [429, 322] on span "Client Portal" at bounding box center [419, 316] width 78 height 16
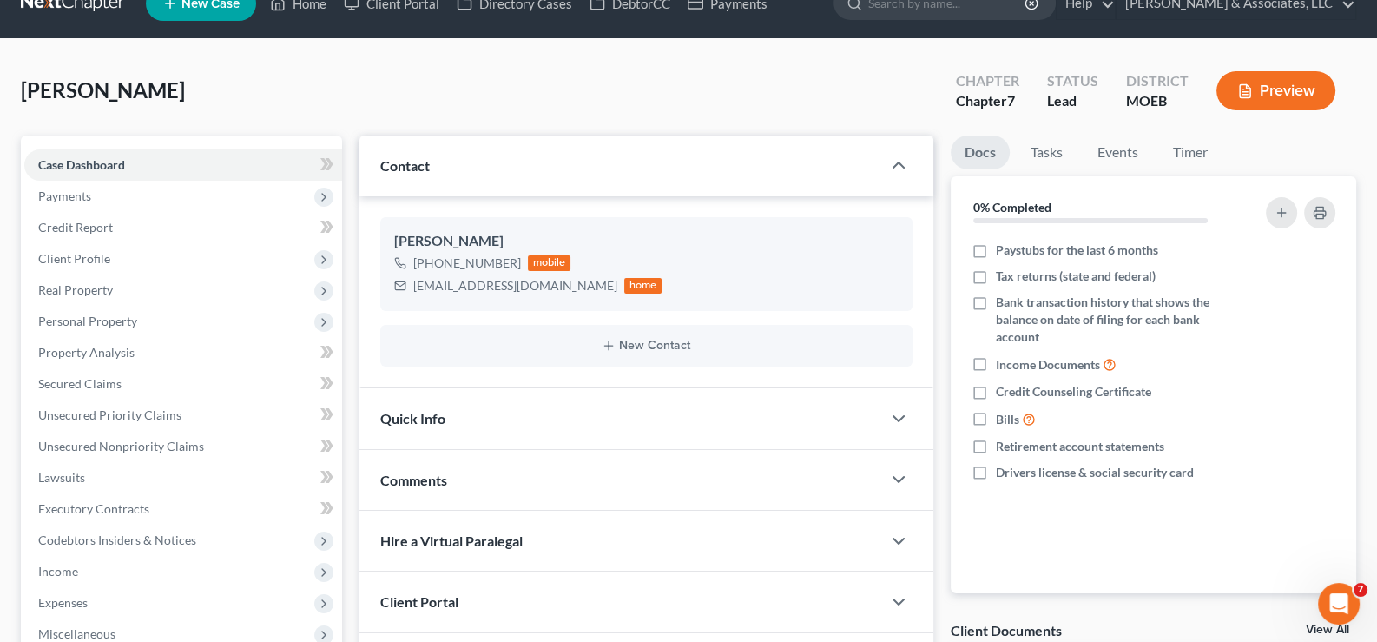
scroll to position [0, 0]
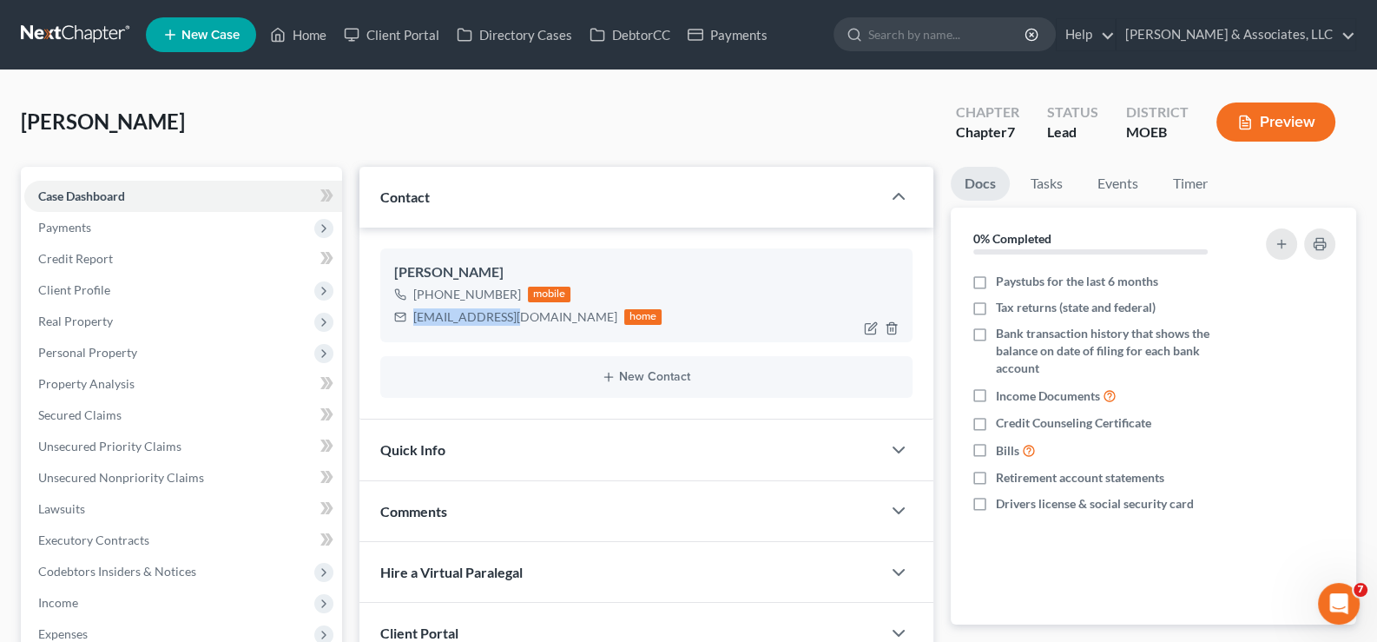
drag, startPoint x: 512, startPoint y: 320, endPoint x: 409, endPoint y: 319, distance: 103.3
click at [409, 319] on div "[EMAIL_ADDRESS][DOMAIN_NAME] home" at bounding box center [528, 317] width 268 height 23
copy div "[EMAIL_ADDRESS][DOMAIN_NAME]"
click at [315, 31] on link "Home" at bounding box center [298, 34] width 74 height 31
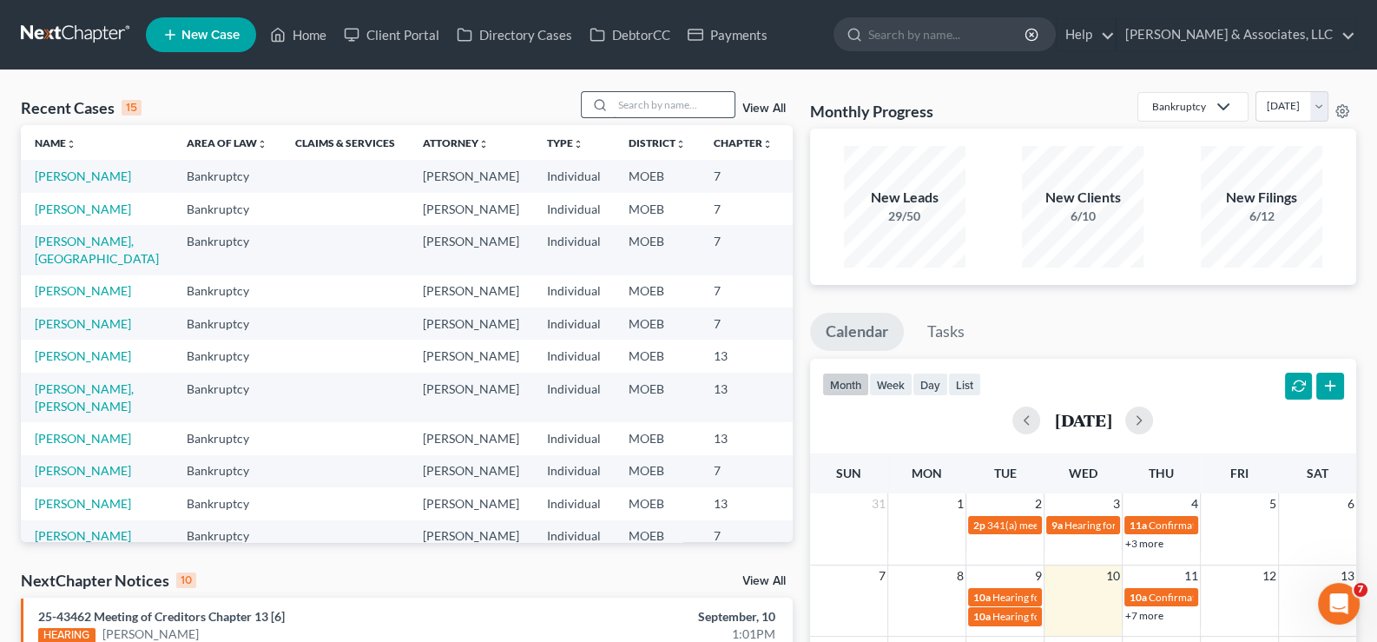
click at [639, 108] on input "search" at bounding box center [674, 104] width 122 height 25
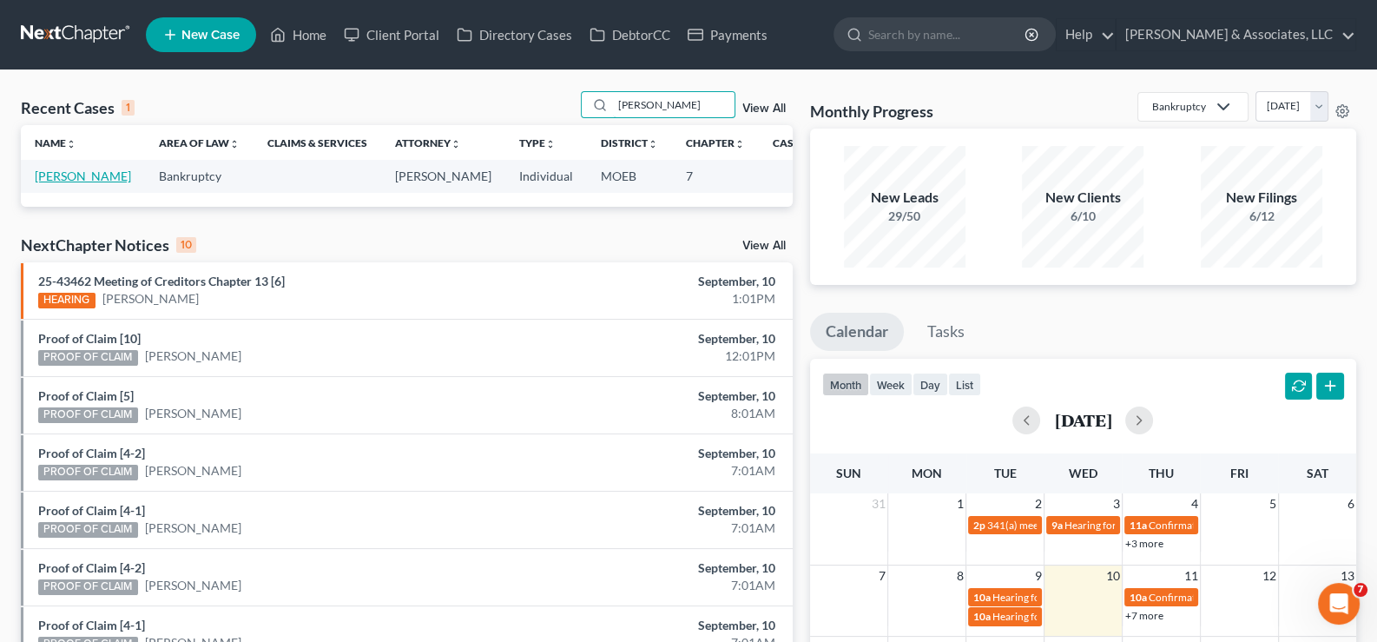
type input "[PERSON_NAME]"
click at [54, 183] on link "[PERSON_NAME]" at bounding box center [83, 175] width 96 height 15
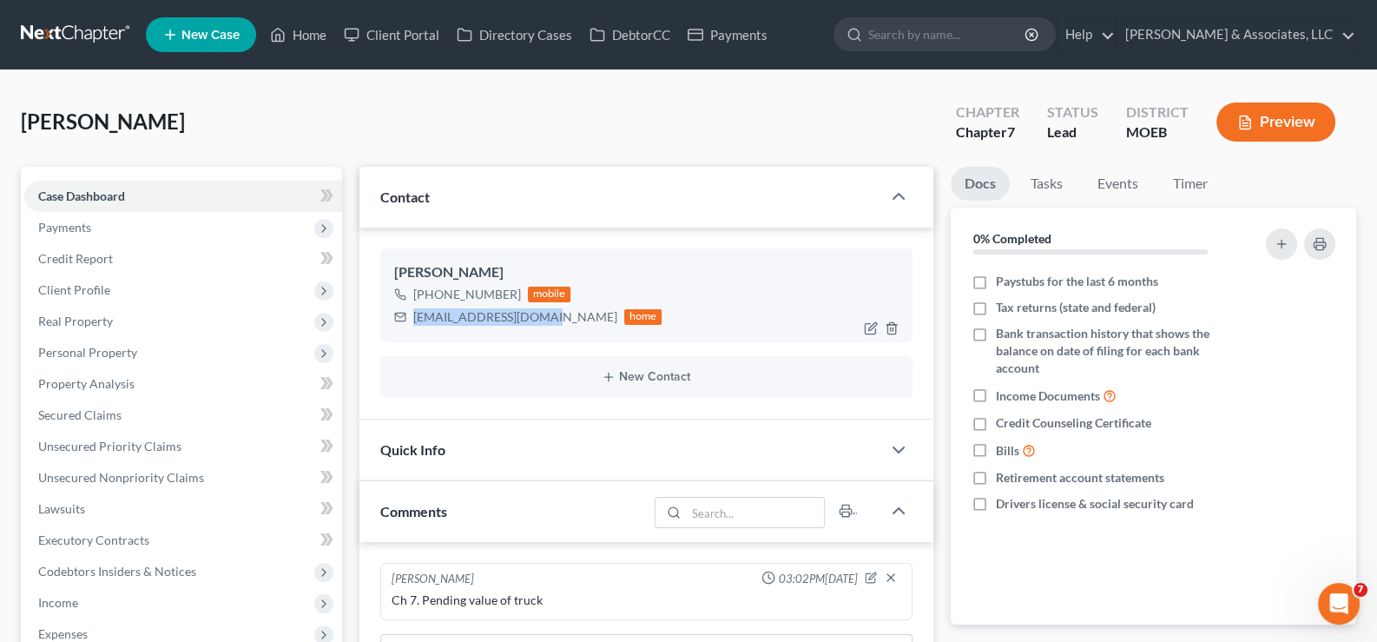
drag, startPoint x: 545, startPoint y: 316, endPoint x: 399, endPoint y: 326, distance: 146.2
click at [399, 326] on div "[EMAIL_ADDRESS][DOMAIN_NAME] home" at bounding box center [528, 317] width 268 height 23
copy div "[EMAIL_ADDRESS][DOMAIN_NAME]"
click at [311, 28] on link "Home" at bounding box center [298, 34] width 74 height 31
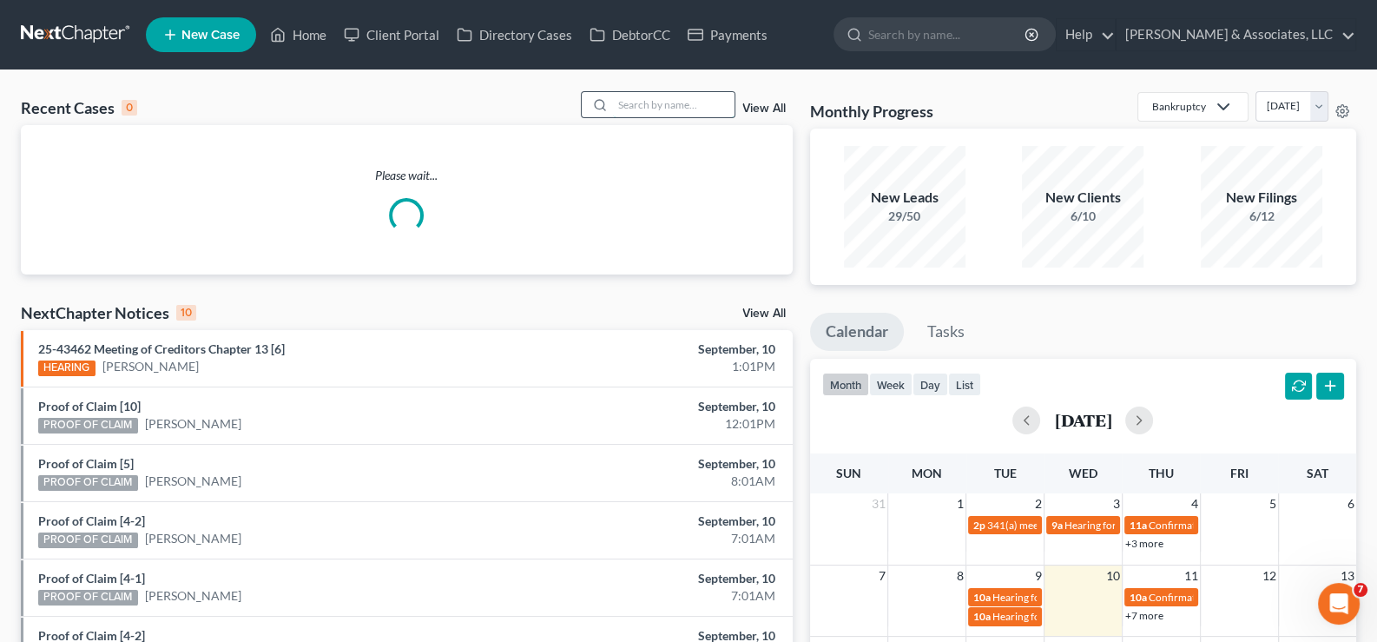
click at [630, 105] on input "search" at bounding box center [674, 104] width 122 height 25
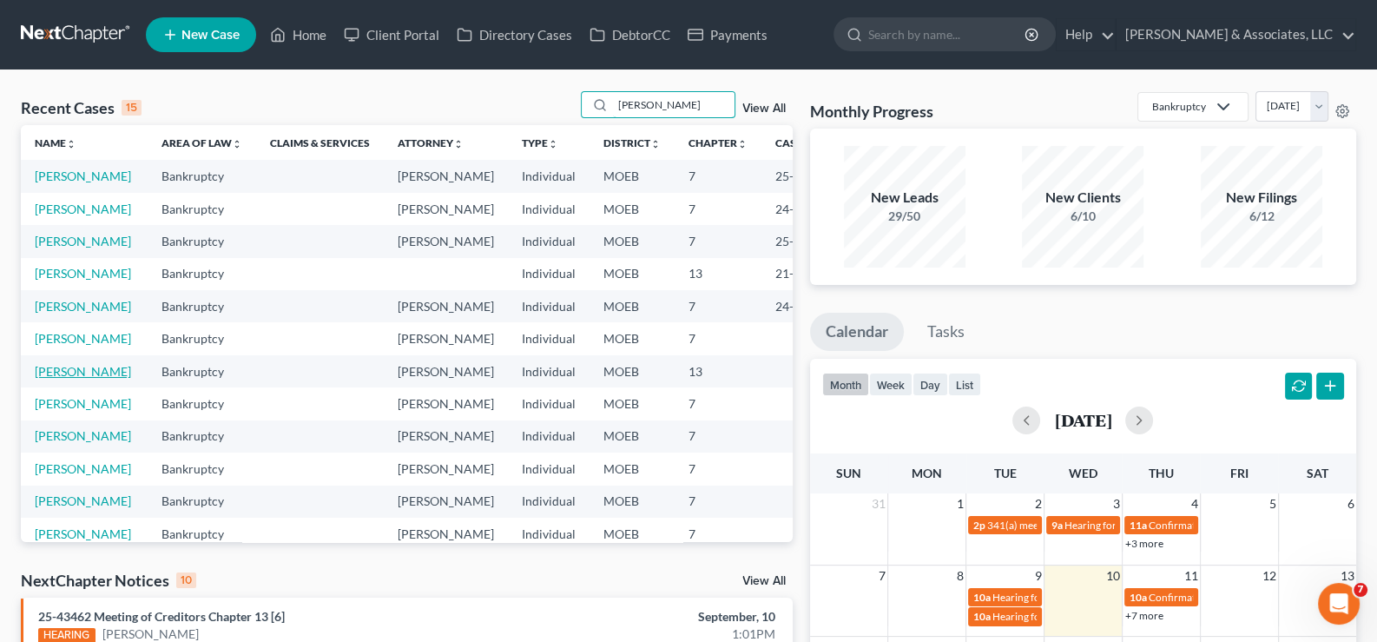
type input "[PERSON_NAME]"
click at [49, 379] on link "[PERSON_NAME]" at bounding box center [83, 371] width 96 height 15
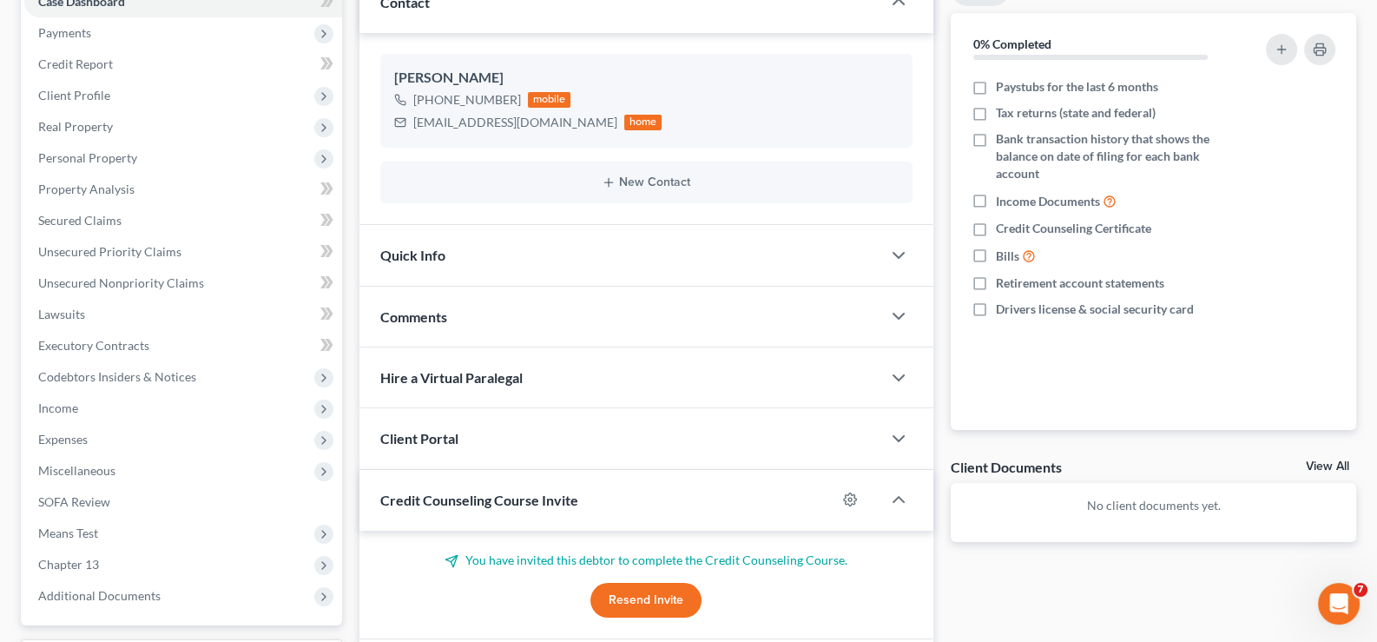
scroll to position [260, 0]
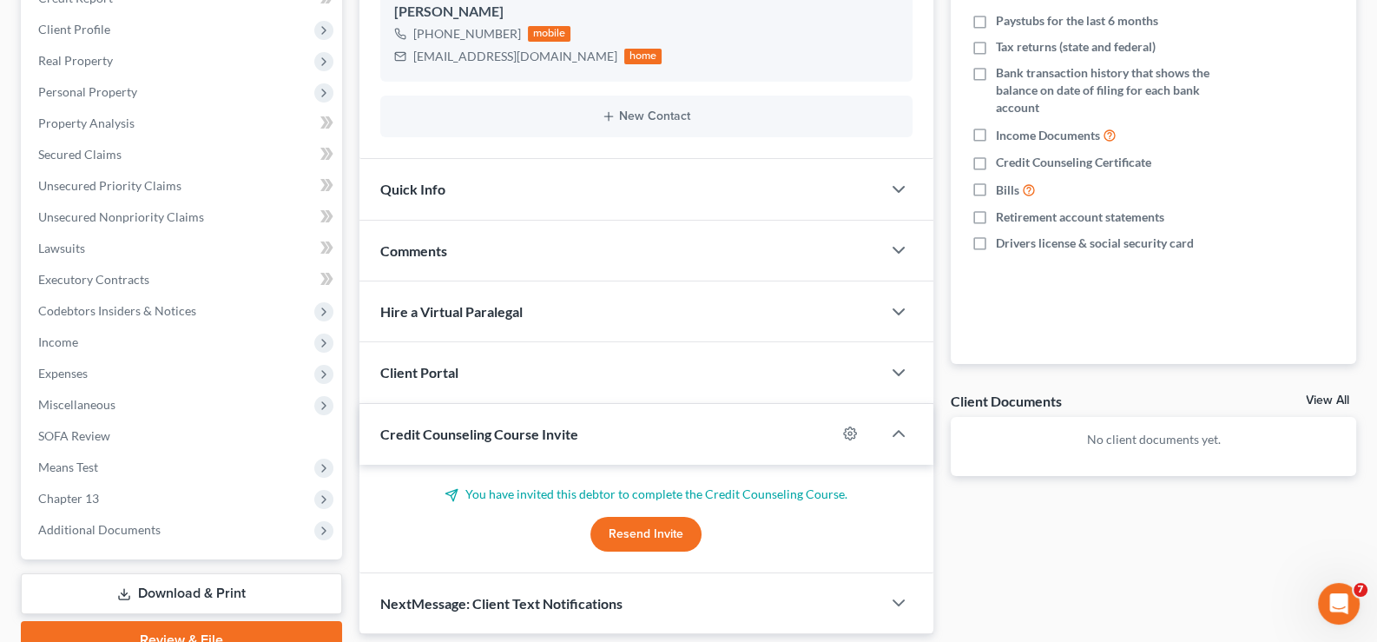
click at [406, 438] on span "Credit Counseling Course Invite" at bounding box center [479, 433] width 198 height 16
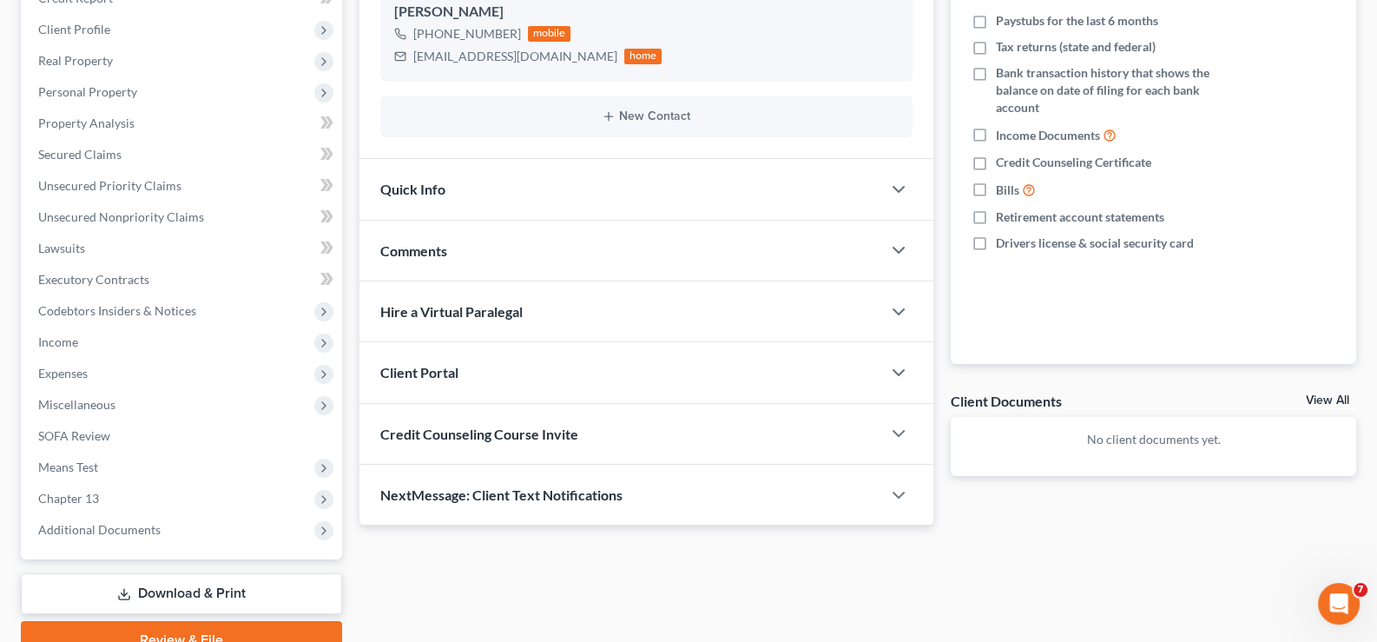
click at [411, 377] on span "Client Portal" at bounding box center [419, 372] width 78 height 16
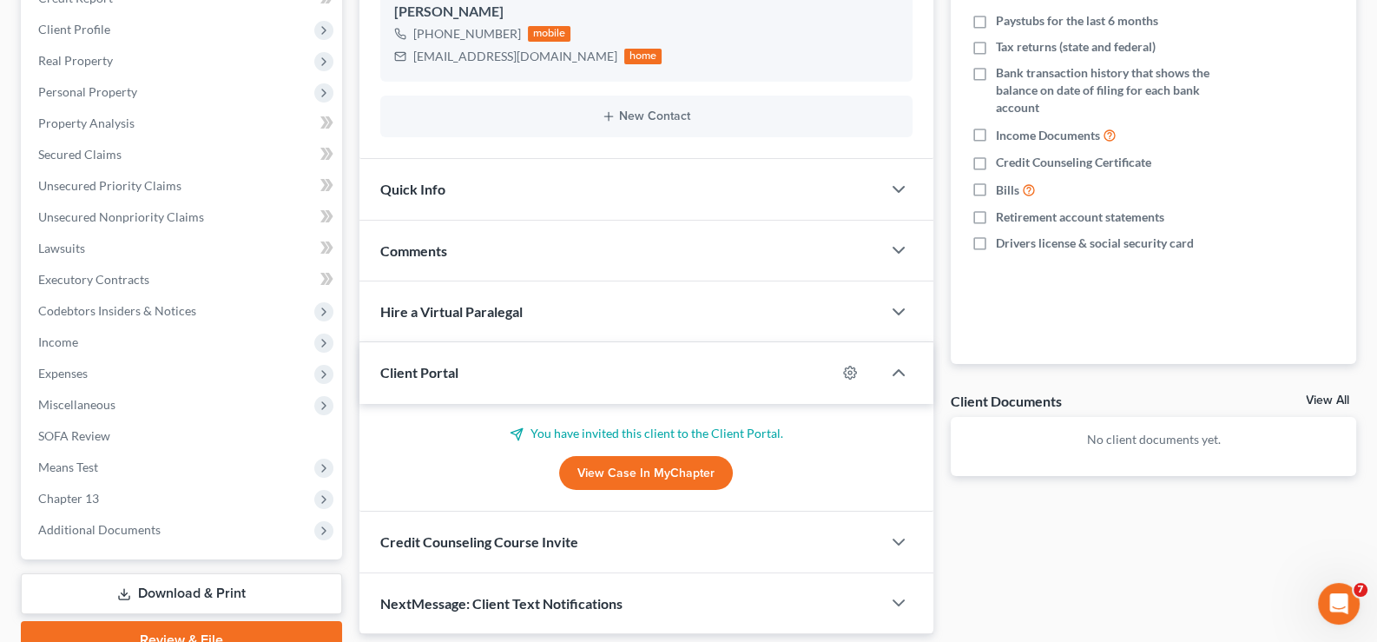
click at [411, 377] on span "Client Portal" at bounding box center [419, 372] width 78 height 16
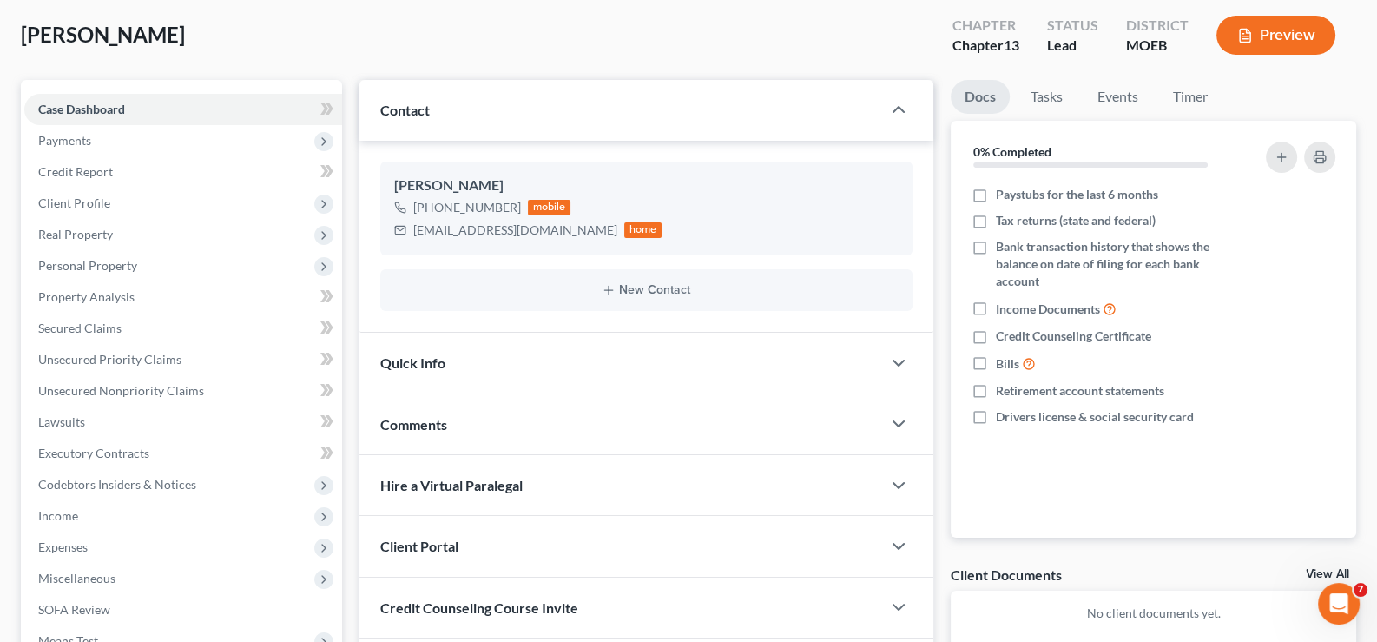
scroll to position [0, 0]
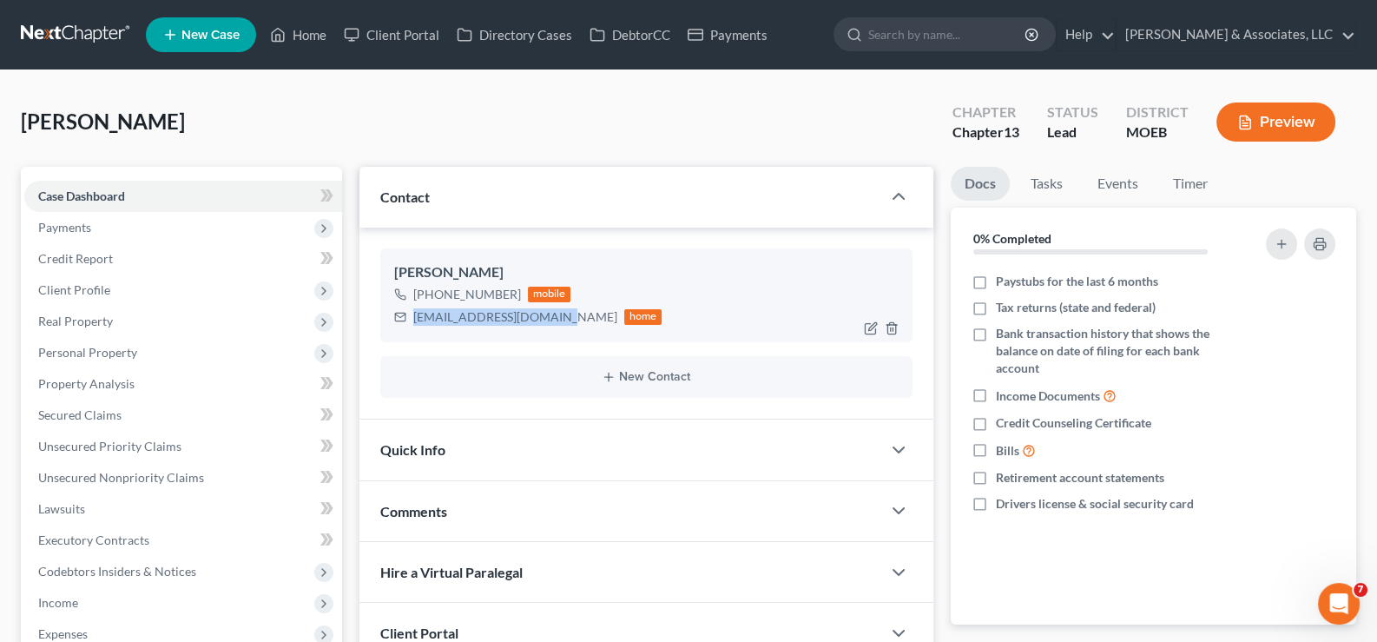
drag, startPoint x: 552, startPoint y: 320, endPoint x: 412, endPoint y: 326, distance: 139.9
click at [412, 326] on div "[EMAIL_ADDRESS][DOMAIN_NAME] home" at bounding box center [528, 317] width 268 height 23
copy div "[EMAIL_ADDRESS][DOMAIN_NAME]"
drag, startPoint x: 293, startPoint y: 33, endPoint x: 629, endPoint y: 113, distance: 345.4
click at [293, 33] on link "Home" at bounding box center [298, 34] width 74 height 31
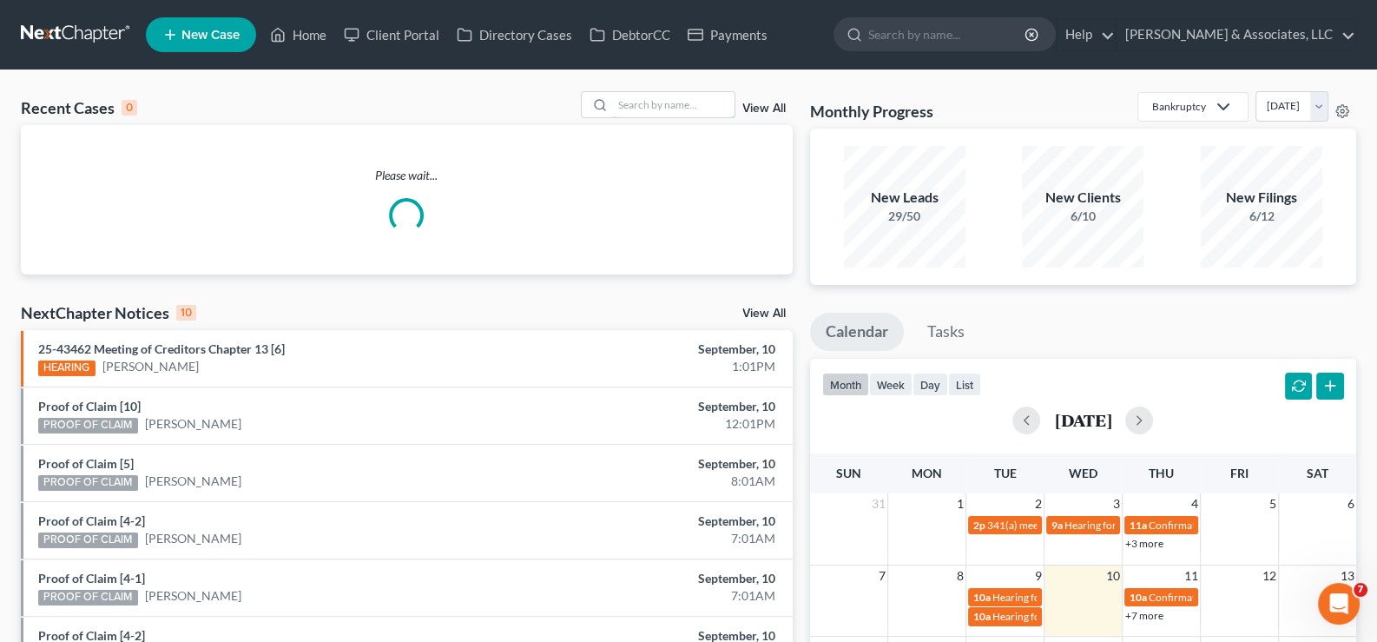
click at [630, 112] on input "search" at bounding box center [674, 104] width 122 height 25
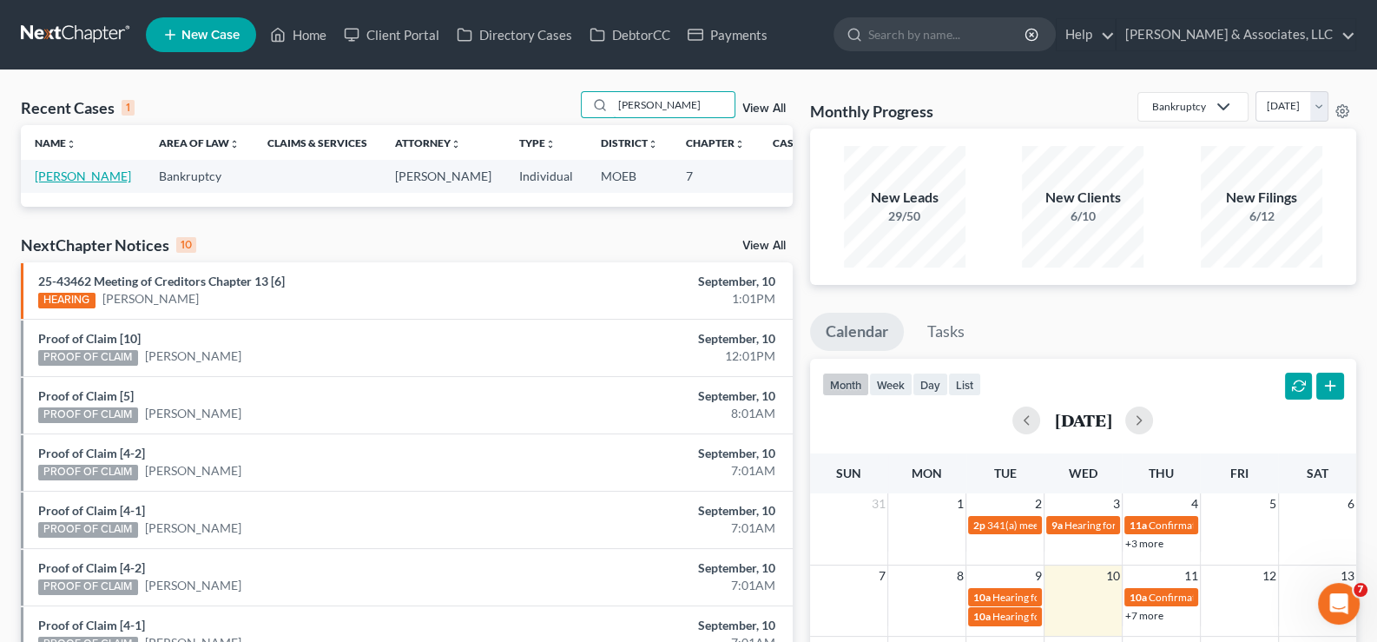
type input "[PERSON_NAME]"
click at [71, 183] on link "[PERSON_NAME]" at bounding box center [83, 175] width 96 height 15
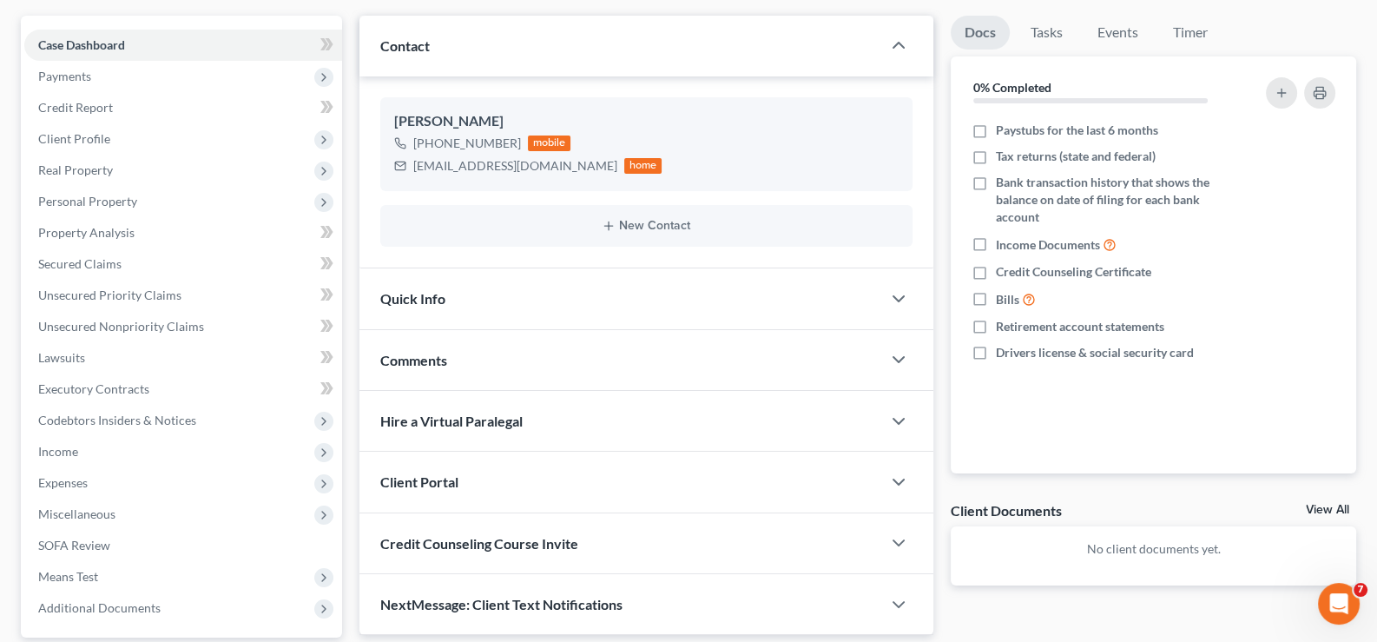
scroll to position [260, 0]
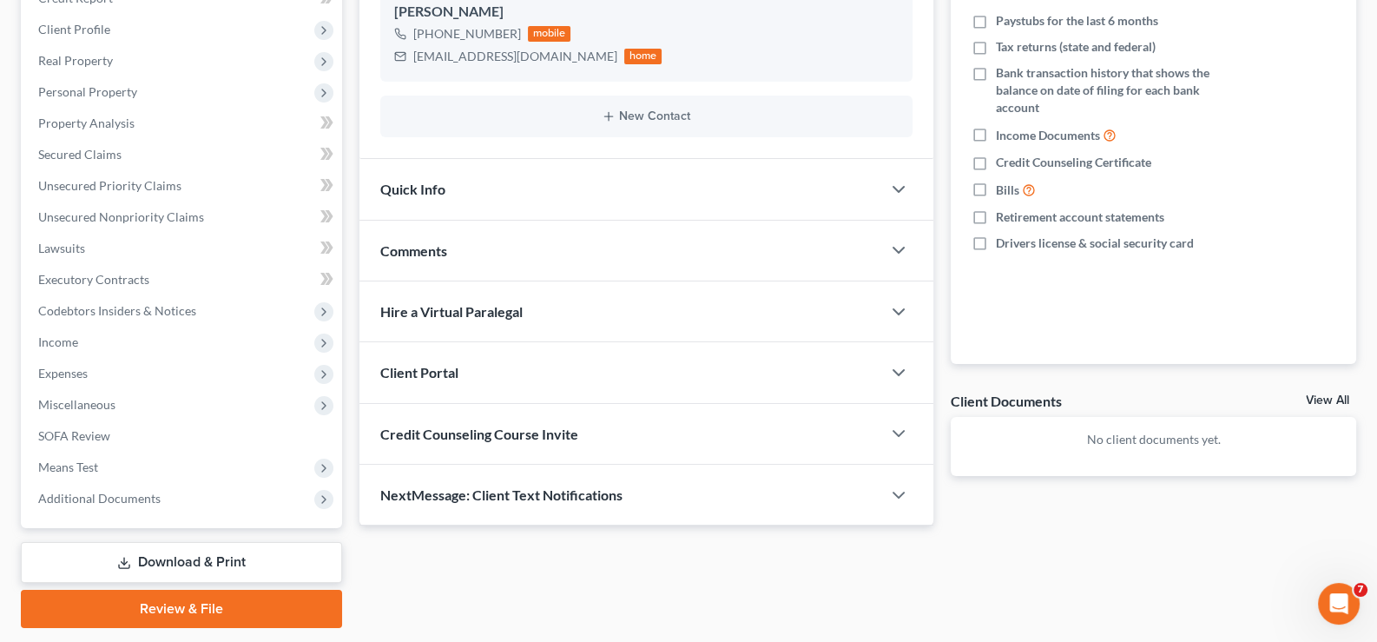
click at [409, 369] on span "Client Portal" at bounding box center [419, 372] width 78 height 16
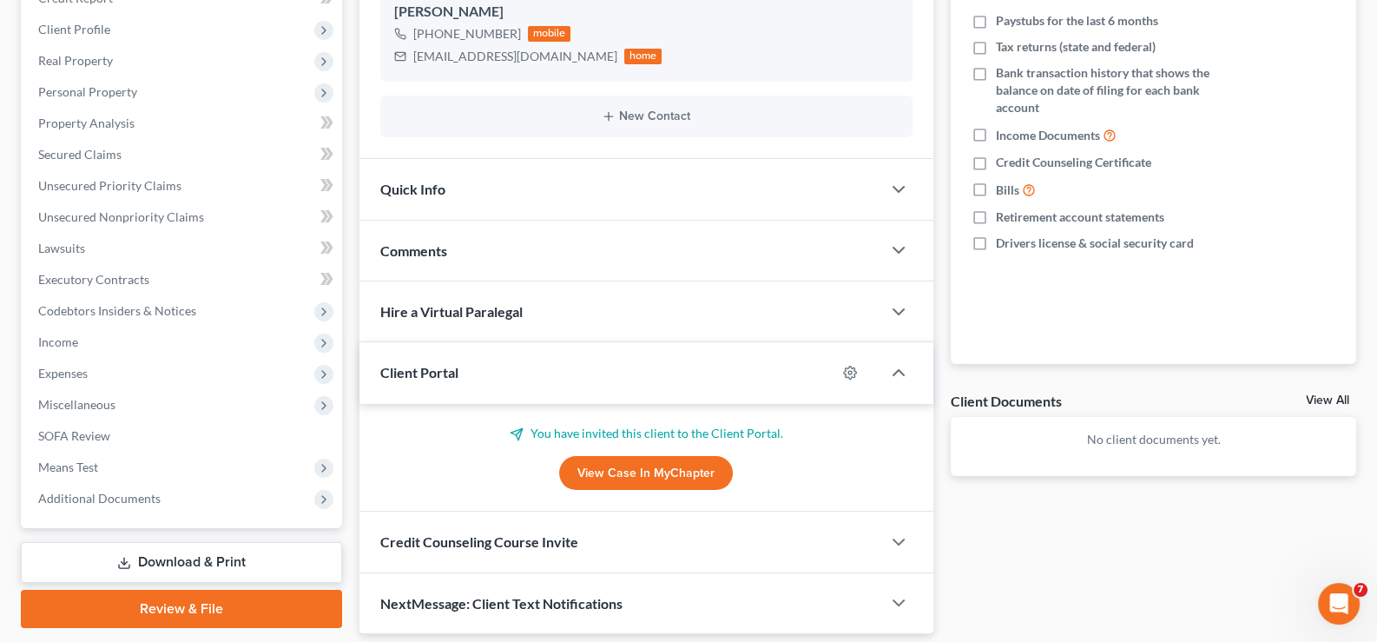
click at [409, 369] on span "Client Portal" at bounding box center [419, 372] width 78 height 16
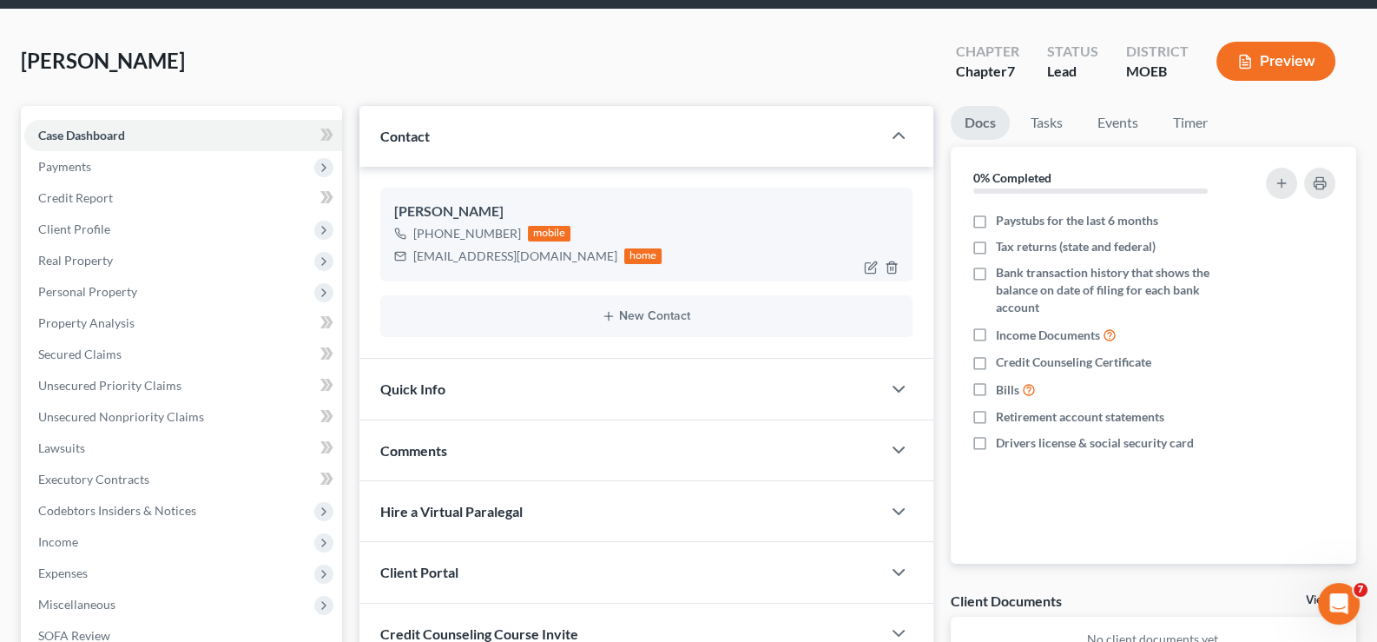
scroll to position [0, 0]
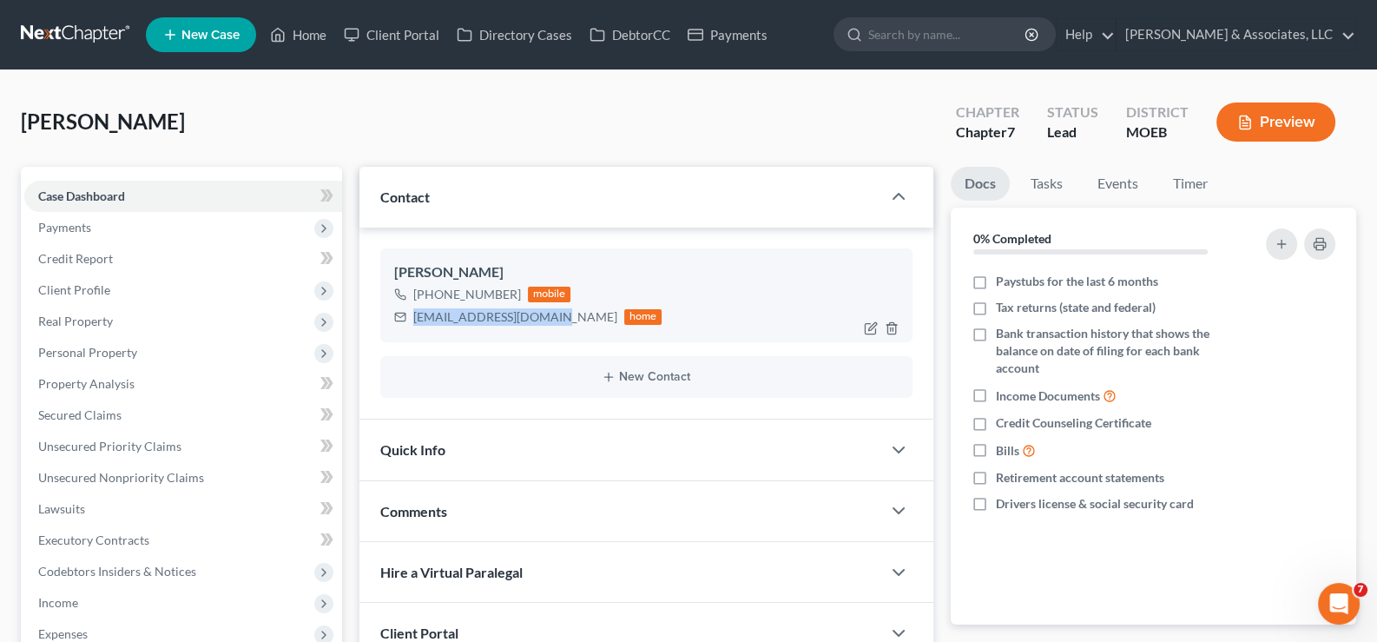
drag, startPoint x: 539, startPoint y: 317, endPoint x: 406, endPoint y: 320, distance: 133.8
click at [406, 320] on div "[EMAIL_ADDRESS][DOMAIN_NAME] home" at bounding box center [528, 317] width 268 height 23
copy div "[EMAIL_ADDRESS][DOMAIN_NAME]"
click at [298, 38] on link "Home" at bounding box center [298, 34] width 74 height 31
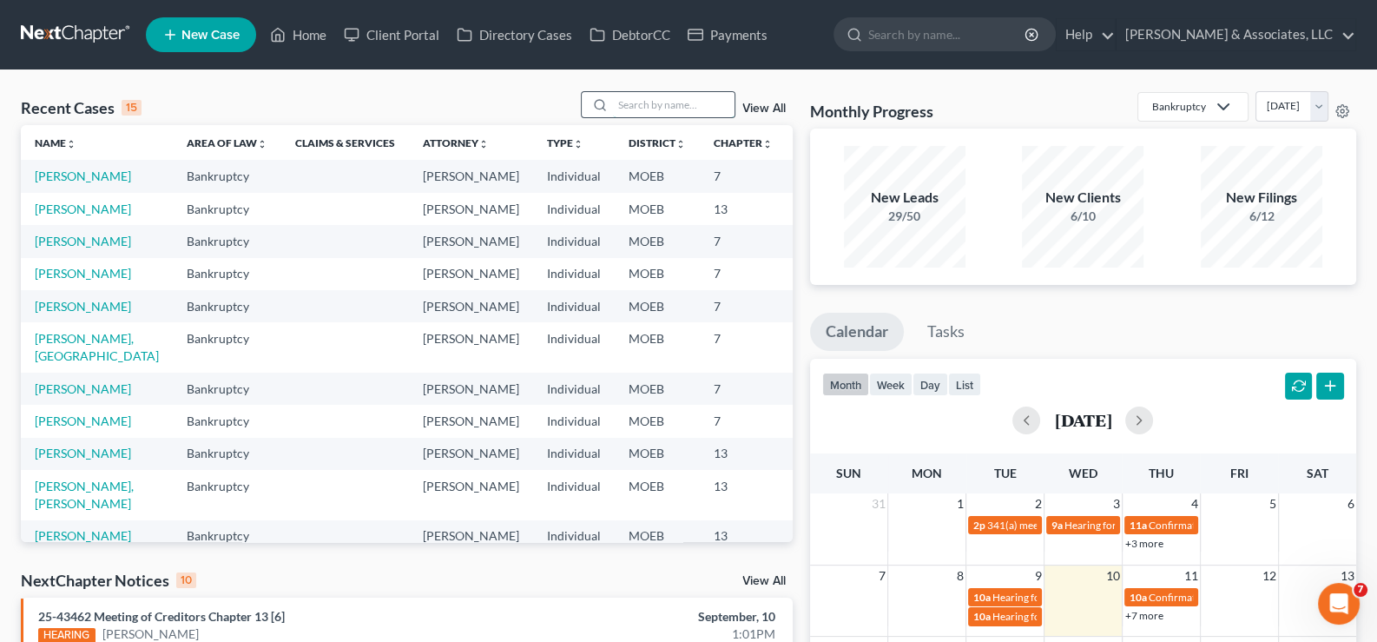
click at [695, 99] on input "search" at bounding box center [674, 104] width 122 height 25
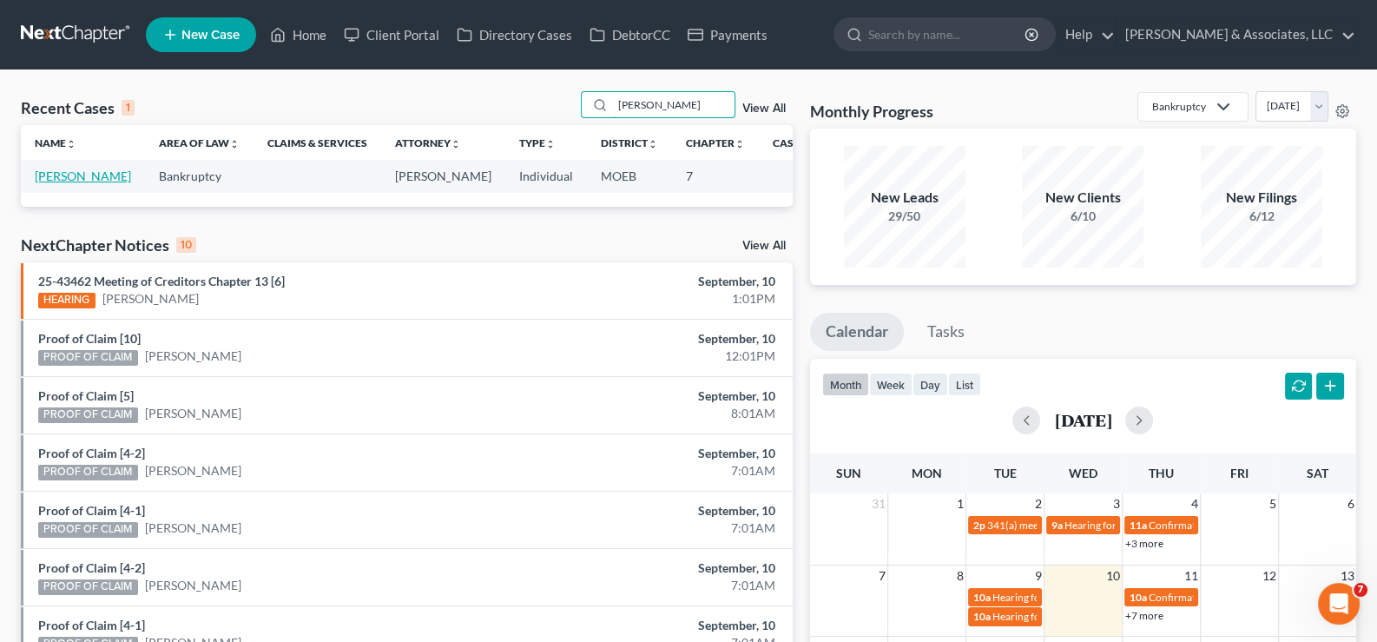
type input "[PERSON_NAME]"
click at [65, 183] on link "[PERSON_NAME]" at bounding box center [83, 175] width 96 height 15
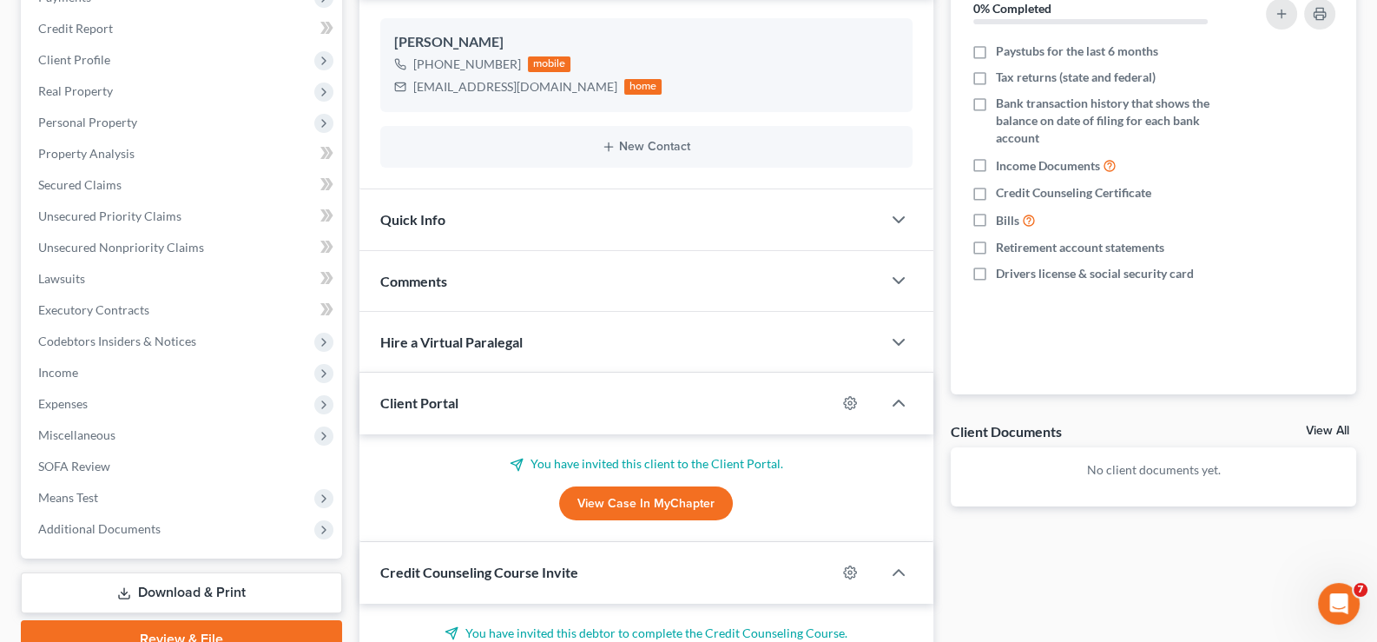
scroll to position [260, 0]
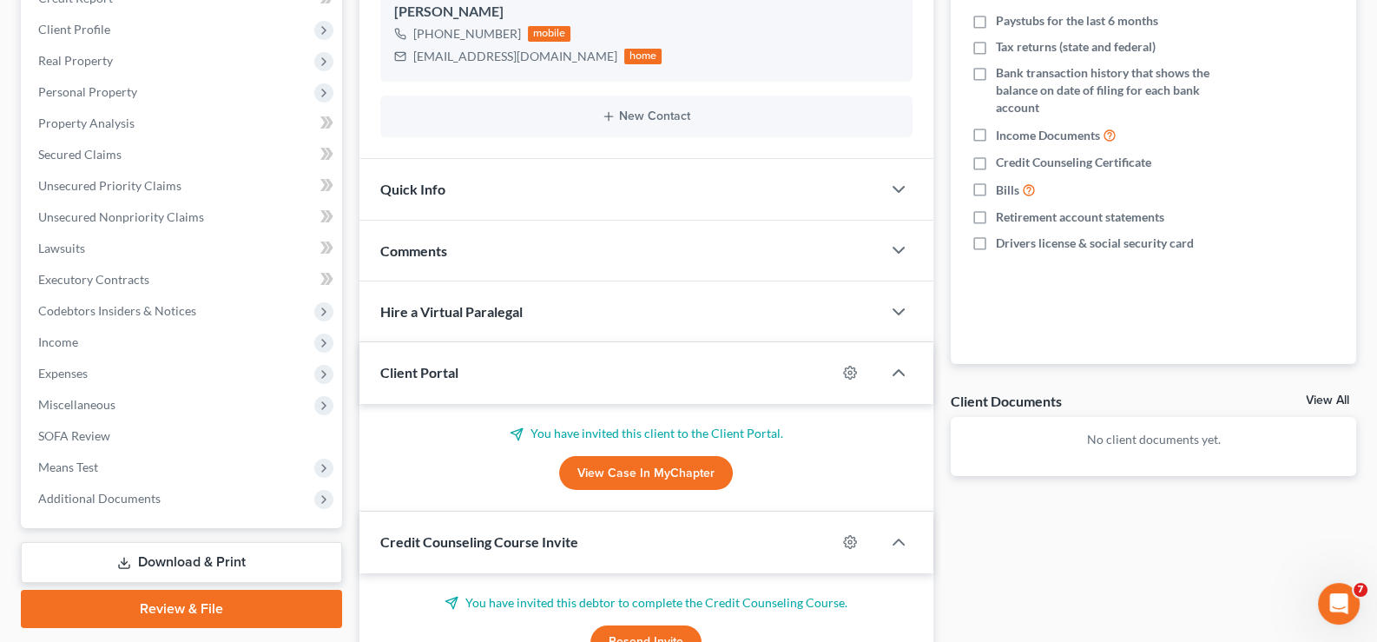
click at [388, 364] on span "Client Portal" at bounding box center [419, 372] width 78 height 16
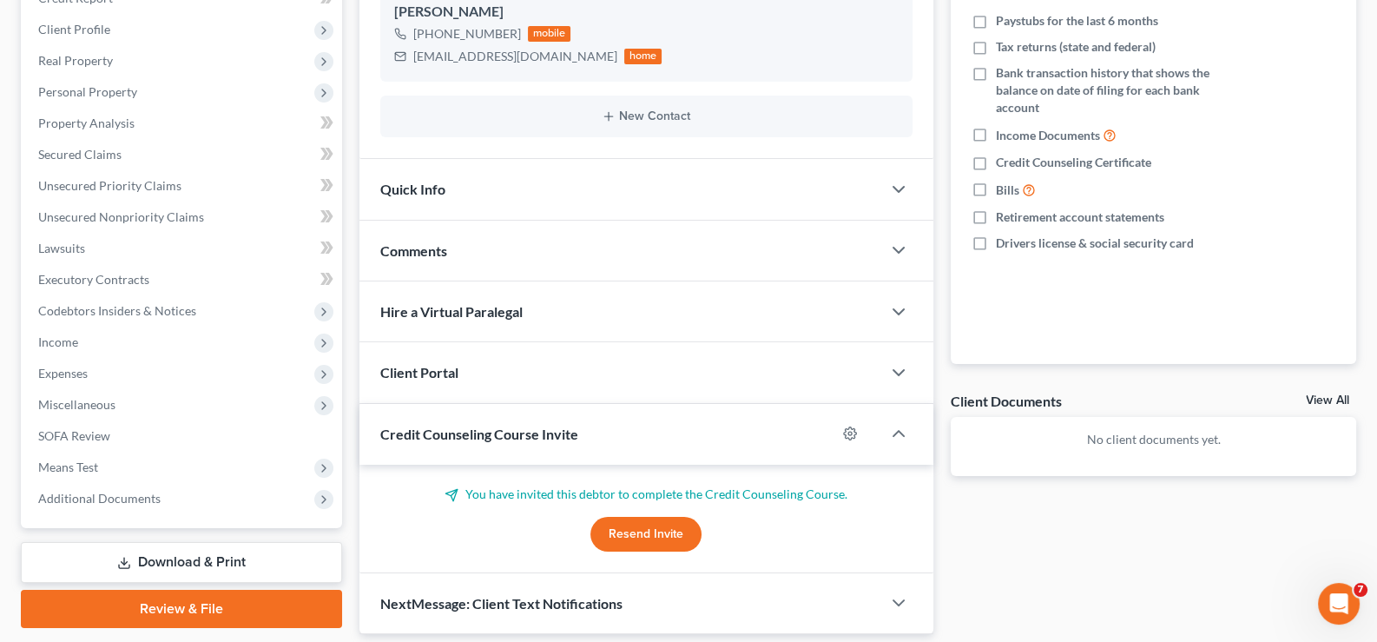
click at [419, 428] on span "Credit Counseling Course Invite" at bounding box center [479, 433] width 198 height 16
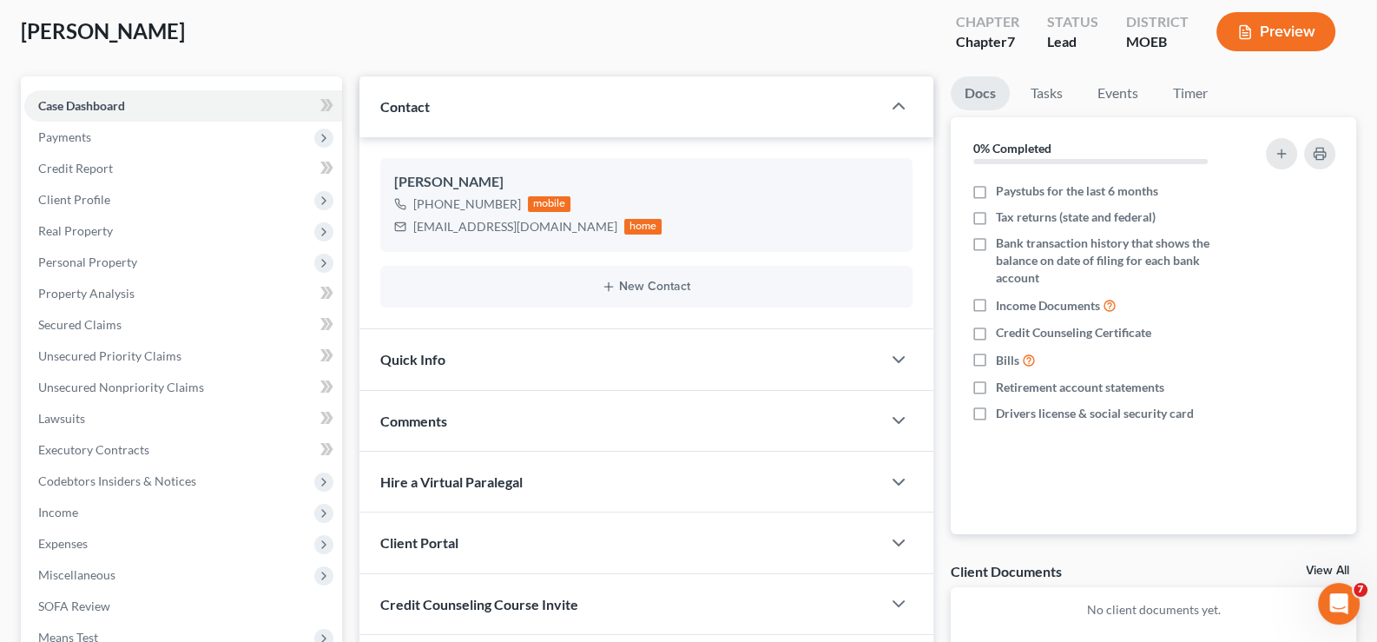
scroll to position [86, 0]
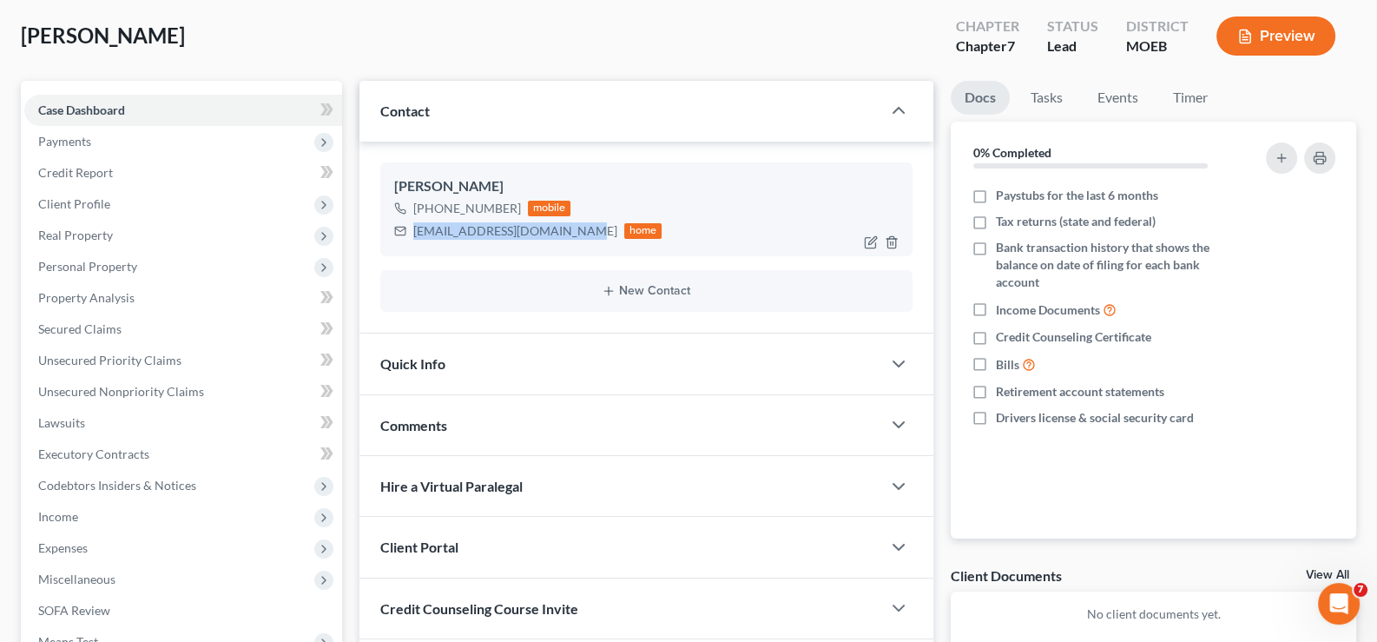
drag, startPoint x: 562, startPoint y: 231, endPoint x: 412, endPoint y: 241, distance: 149.7
click at [412, 241] on div "[PERSON_NAME] [PHONE_NUMBER] mobile [EMAIL_ADDRESS][DOMAIN_NAME] home" at bounding box center [646, 209] width 533 height 94
copy div "[EMAIL_ADDRESS][DOMAIN_NAME]"
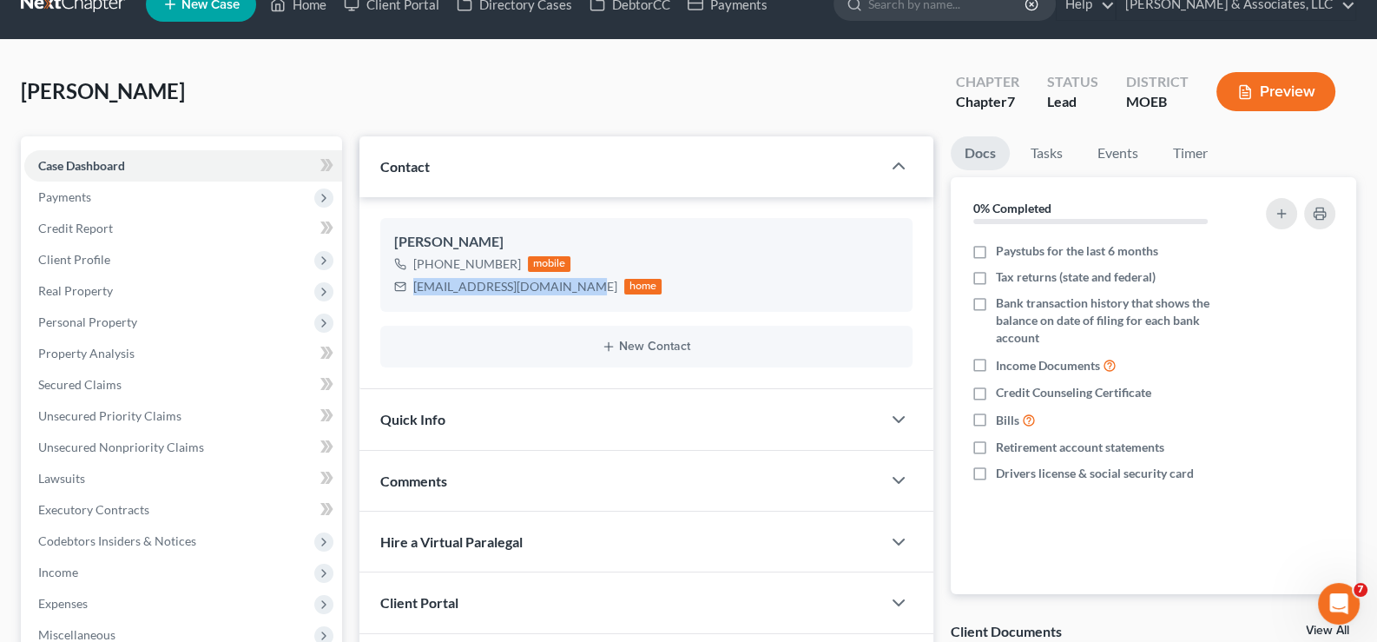
scroll to position [0, 0]
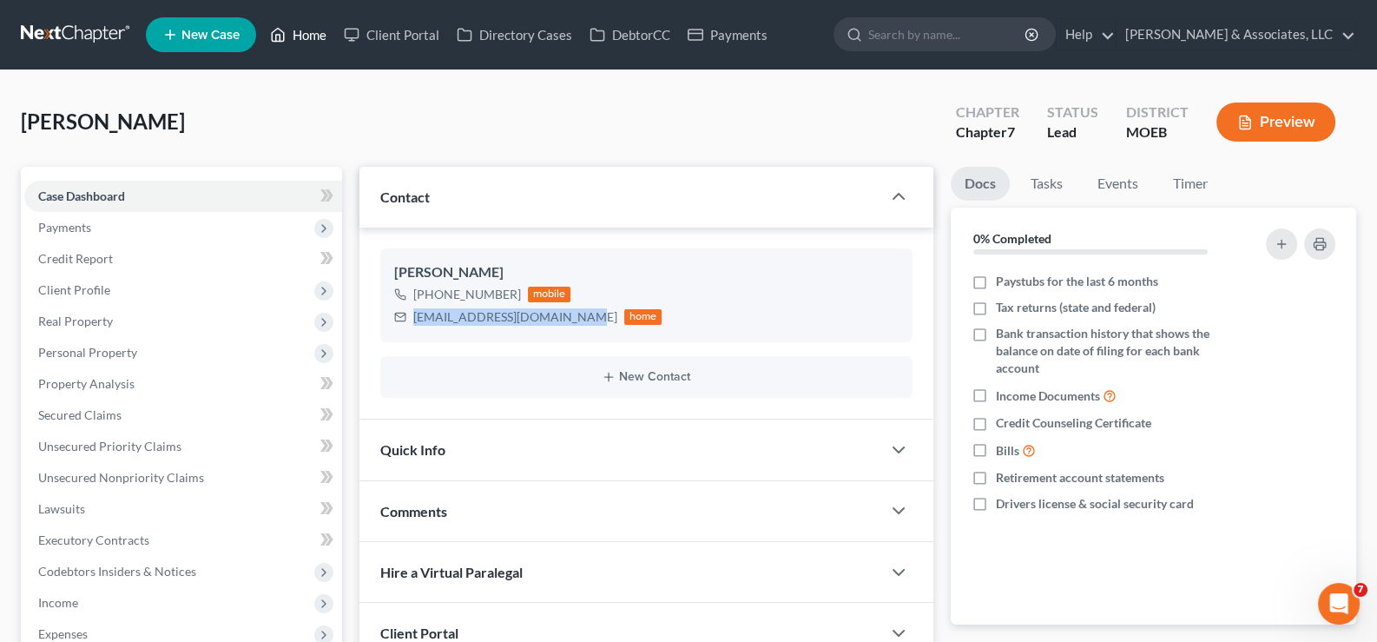
click at [298, 34] on link "Home" at bounding box center [298, 34] width 74 height 31
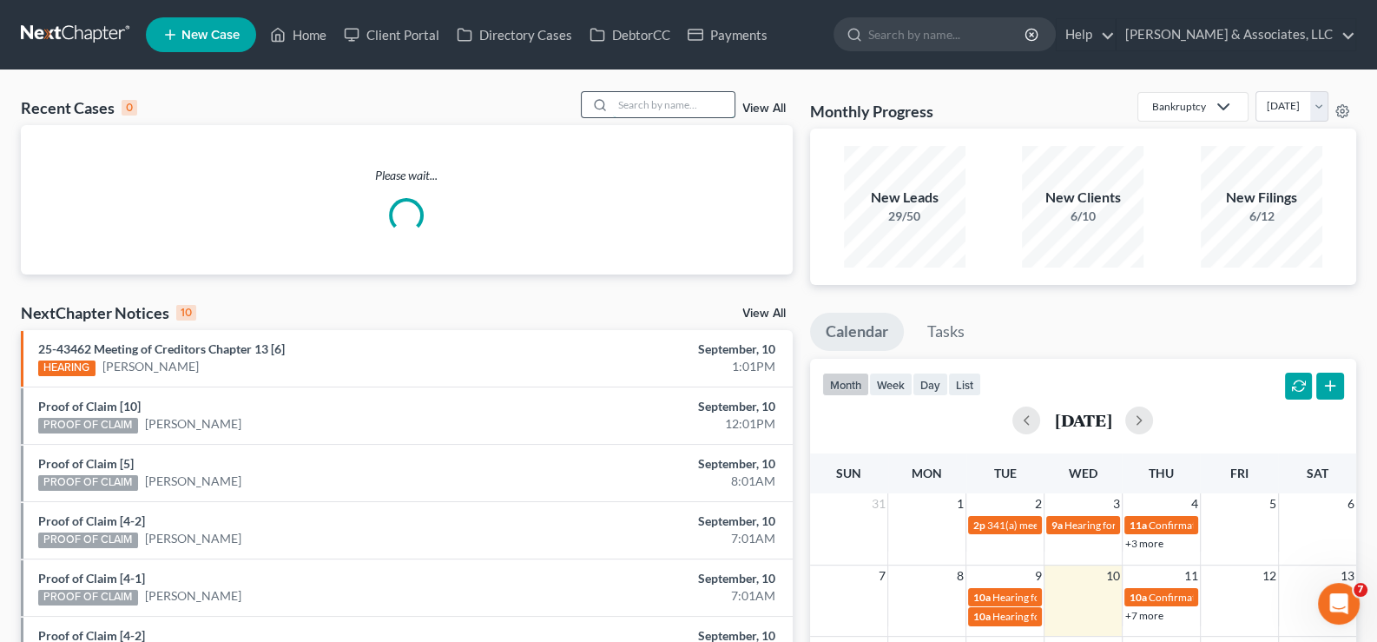
click at [622, 102] on input "search" at bounding box center [674, 104] width 122 height 25
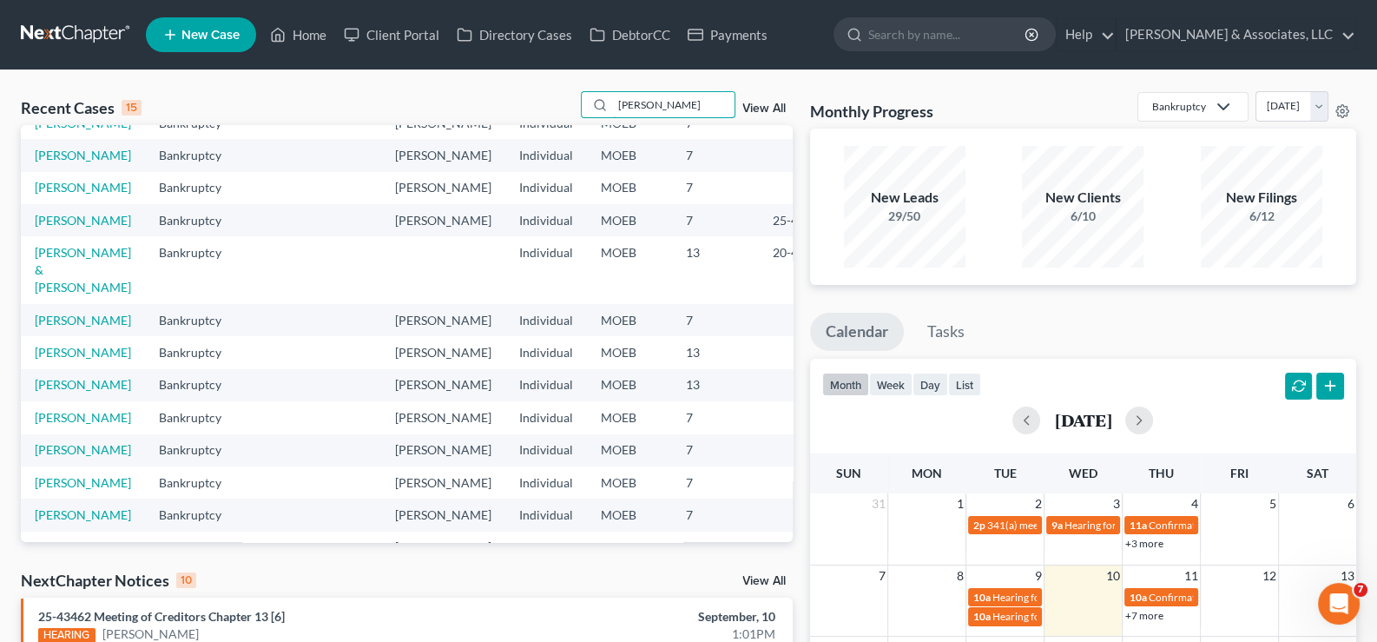
scroll to position [173, 0]
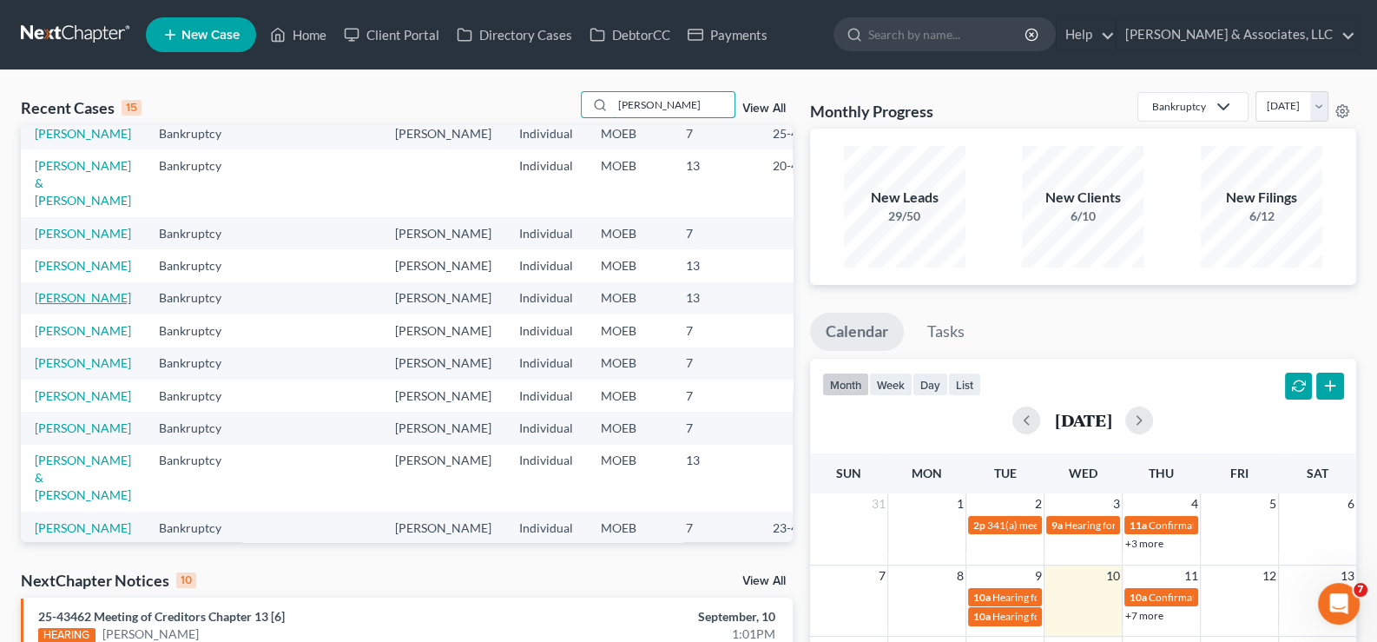
type input "[PERSON_NAME]"
click at [62, 305] on link "[PERSON_NAME]" at bounding box center [83, 297] width 96 height 15
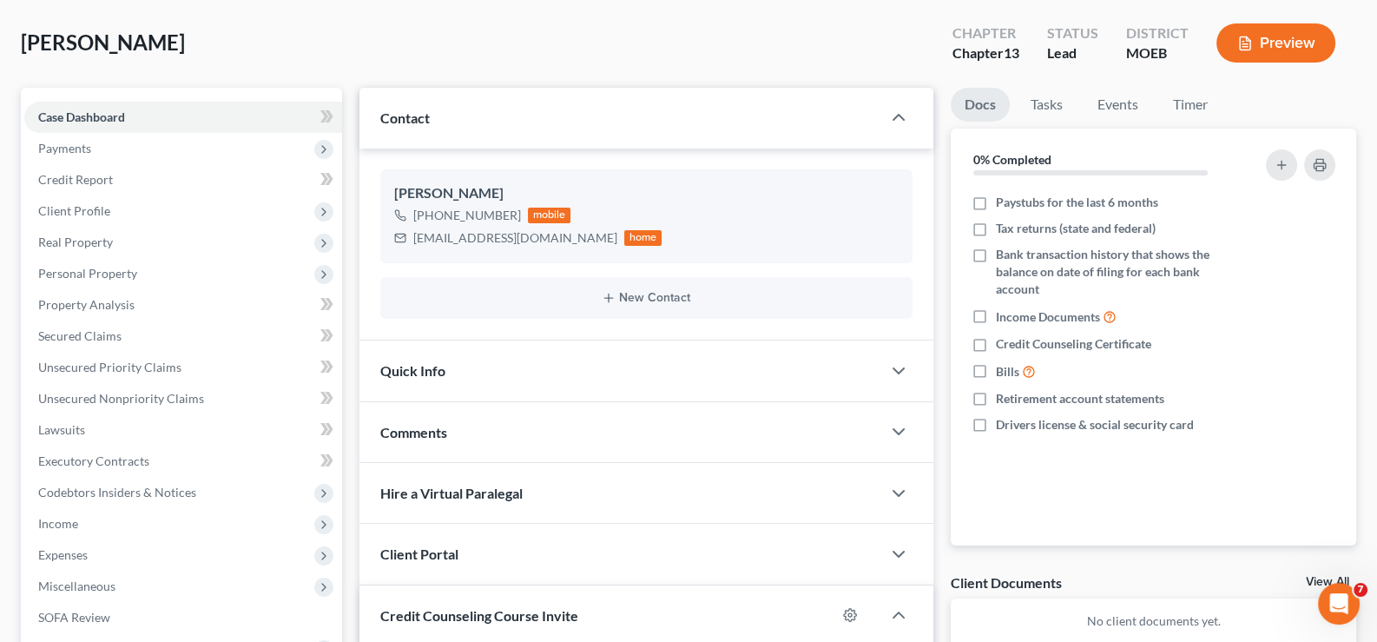
scroll to position [173, 0]
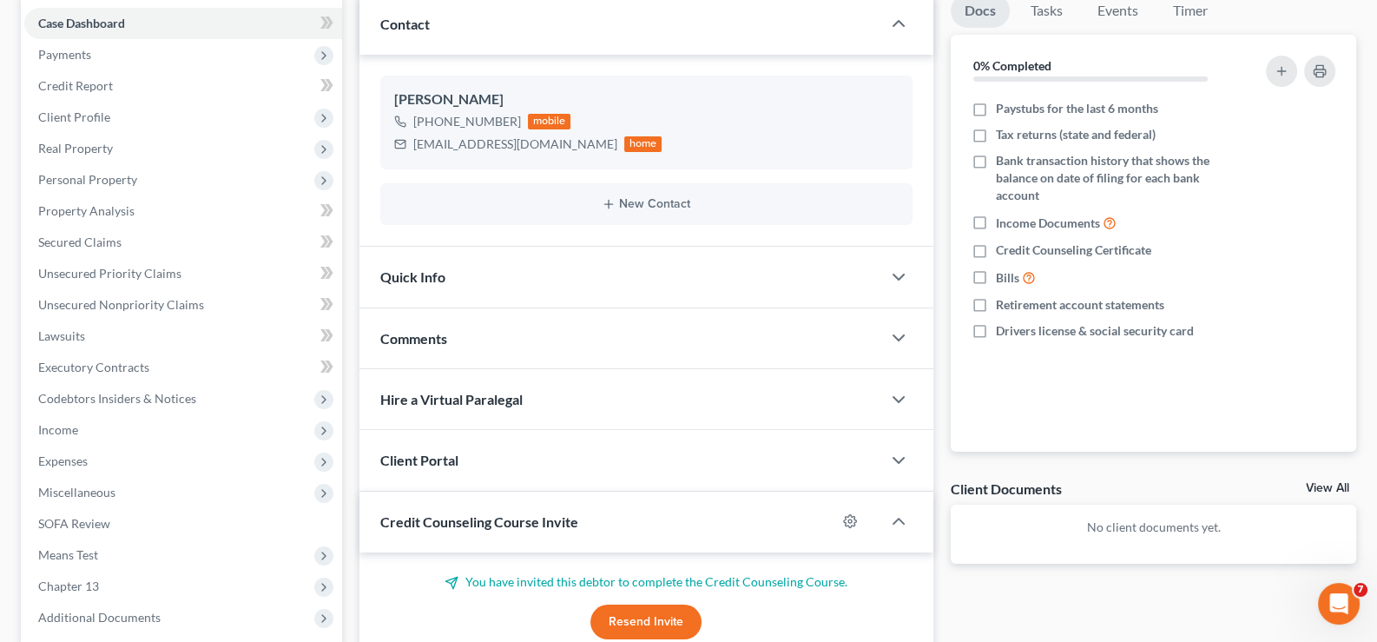
click at [401, 461] on span "Client Portal" at bounding box center [419, 460] width 78 height 16
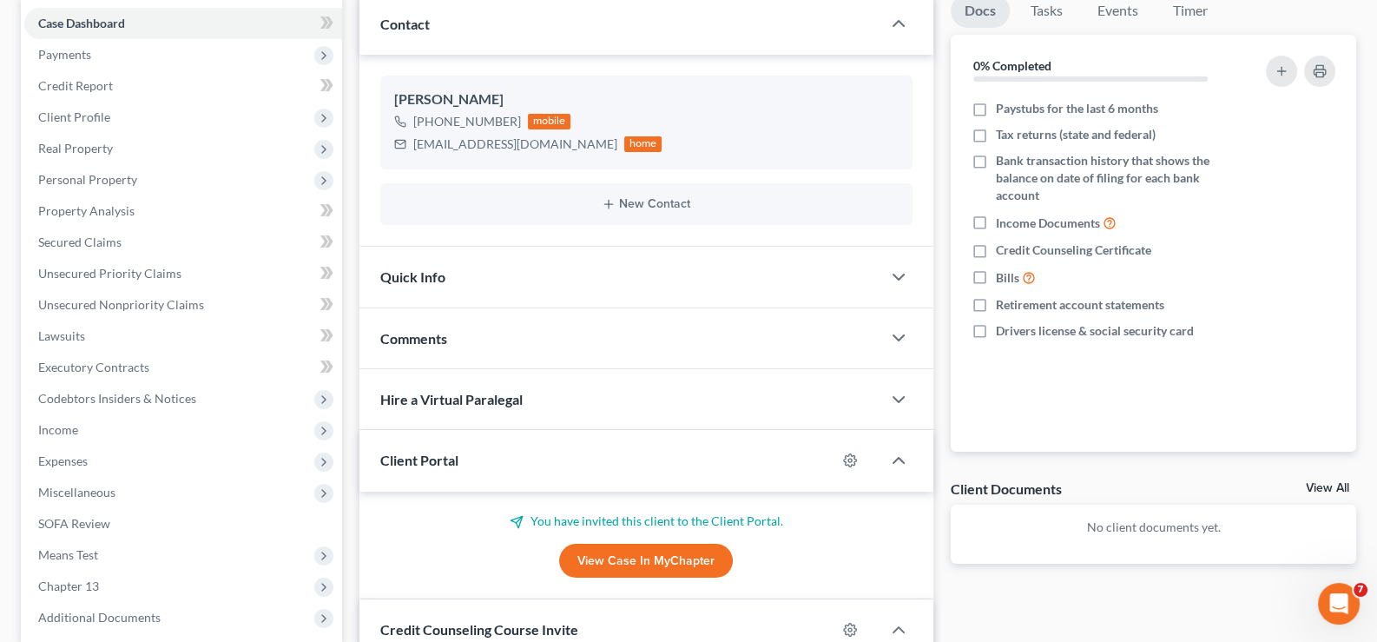
click at [401, 461] on span "Client Portal" at bounding box center [419, 460] width 78 height 16
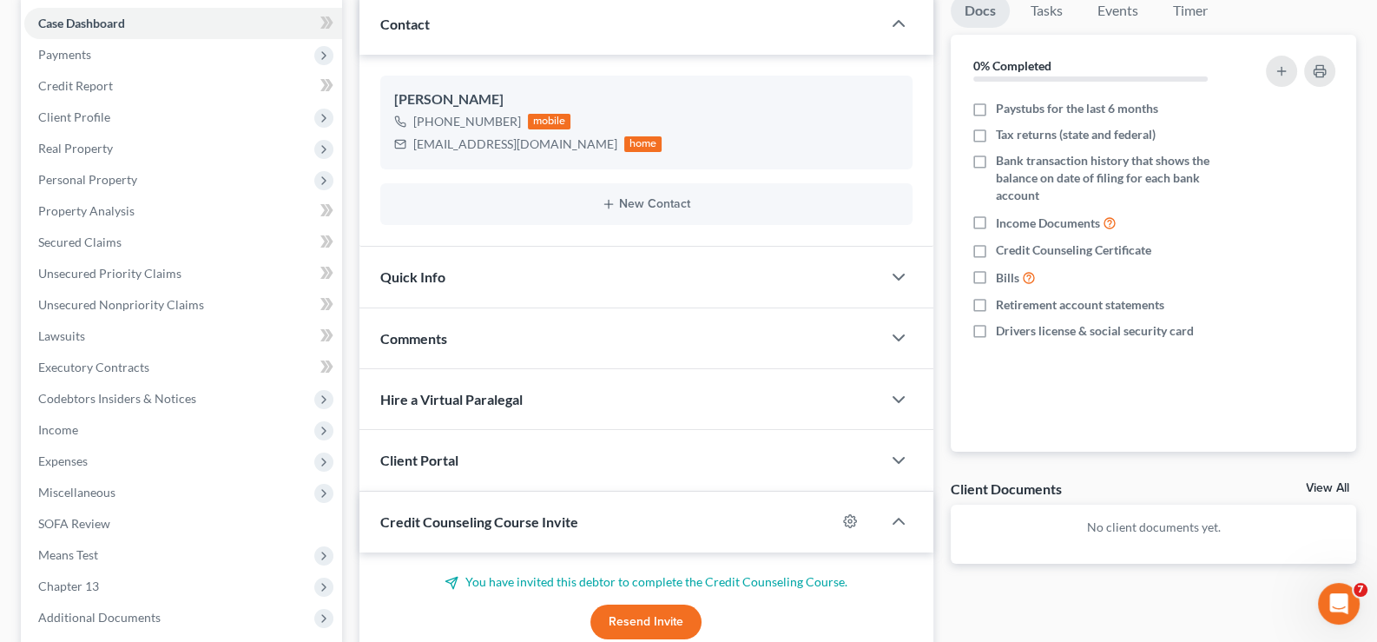
click at [408, 523] on span "Credit Counseling Course Invite" at bounding box center [479, 521] width 198 height 16
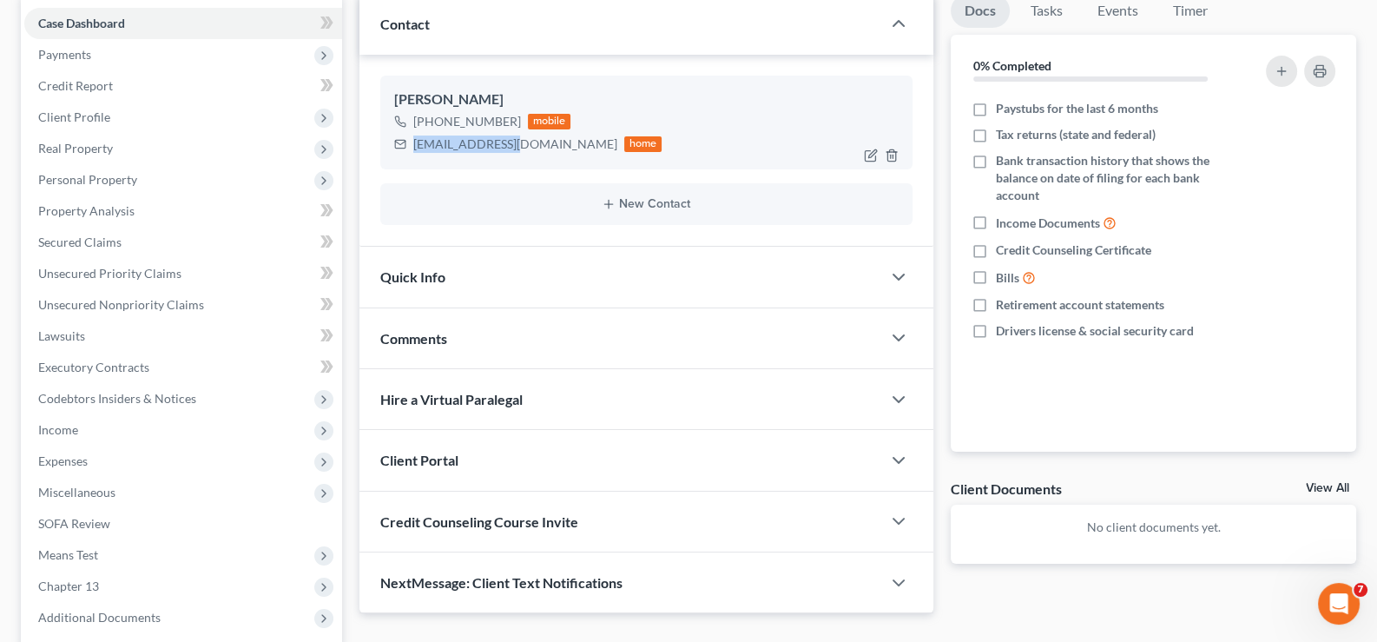
drag, startPoint x: 511, startPoint y: 145, endPoint x: 410, endPoint y: 152, distance: 101.0
click at [410, 152] on div "[EMAIL_ADDRESS][DOMAIN_NAME] home" at bounding box center [528, 144] width 268 height 23
copy div "[EMAIL_ADDRESS][DOMAIN_NAME]"
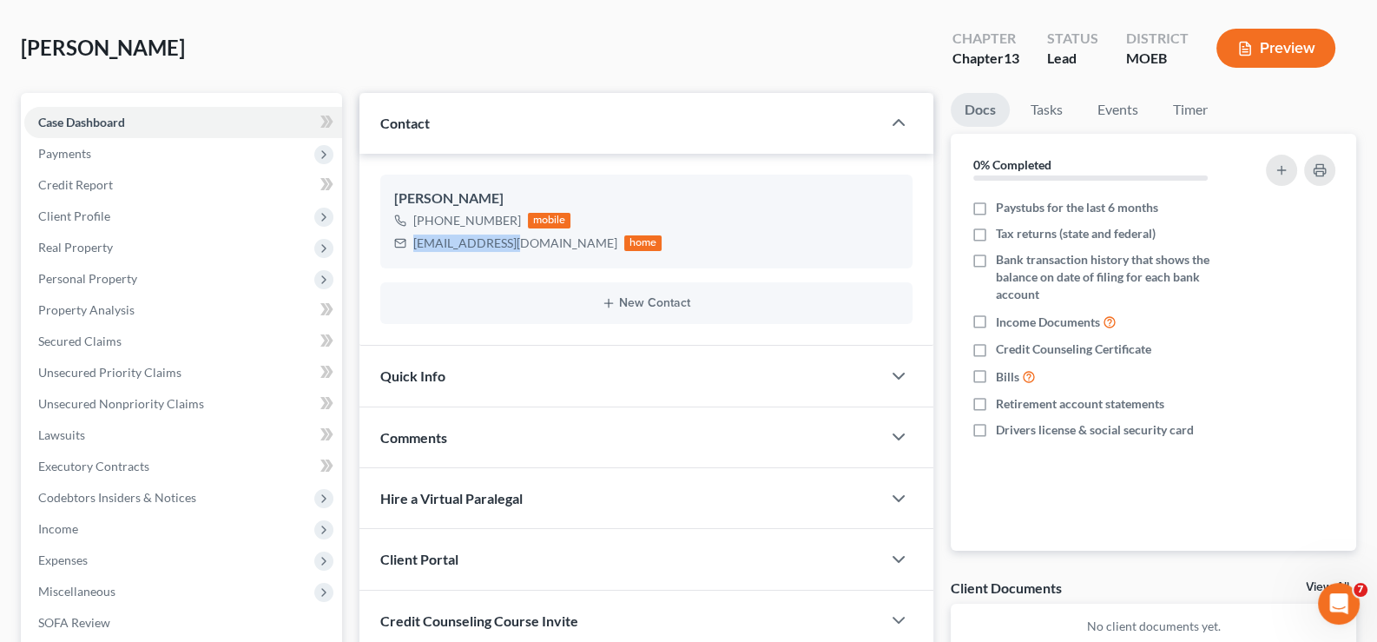
scroll to position [0, 0]
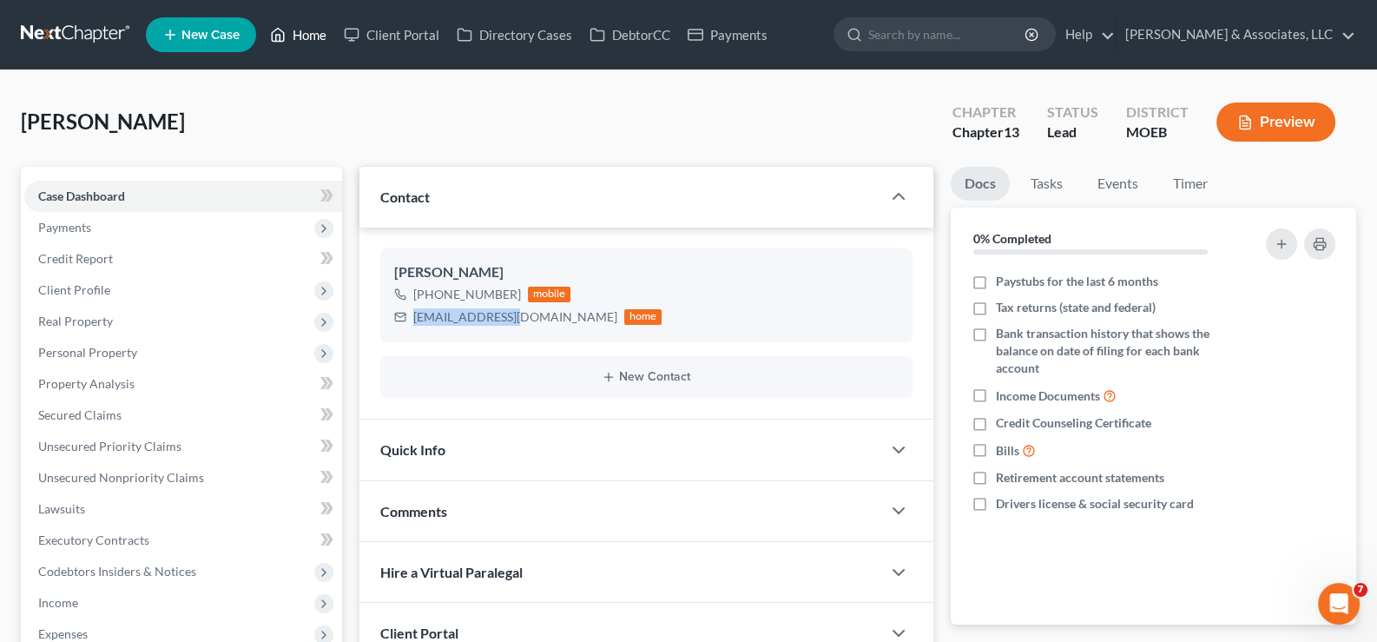
click at [299, 39] on link "Home" at bounding box center [298, 34] width 74 height 31
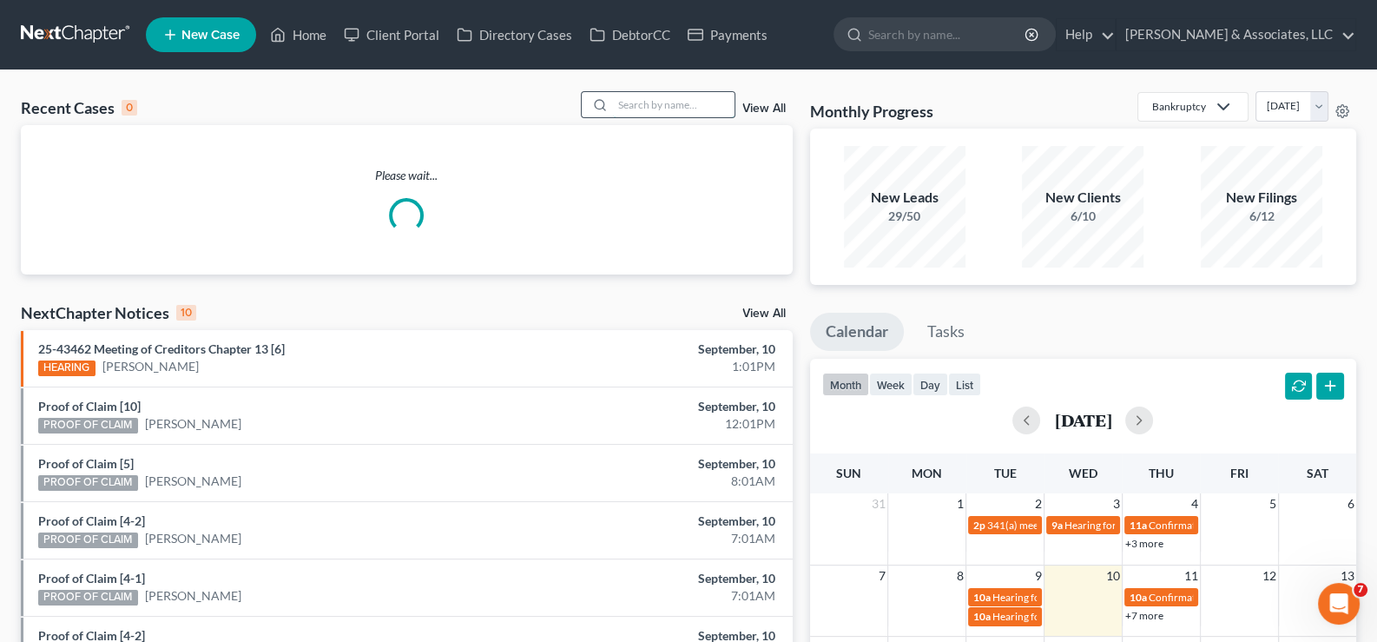
click at [651, 108] on input "search" at bounding box center [674, 104] width 122 height 25
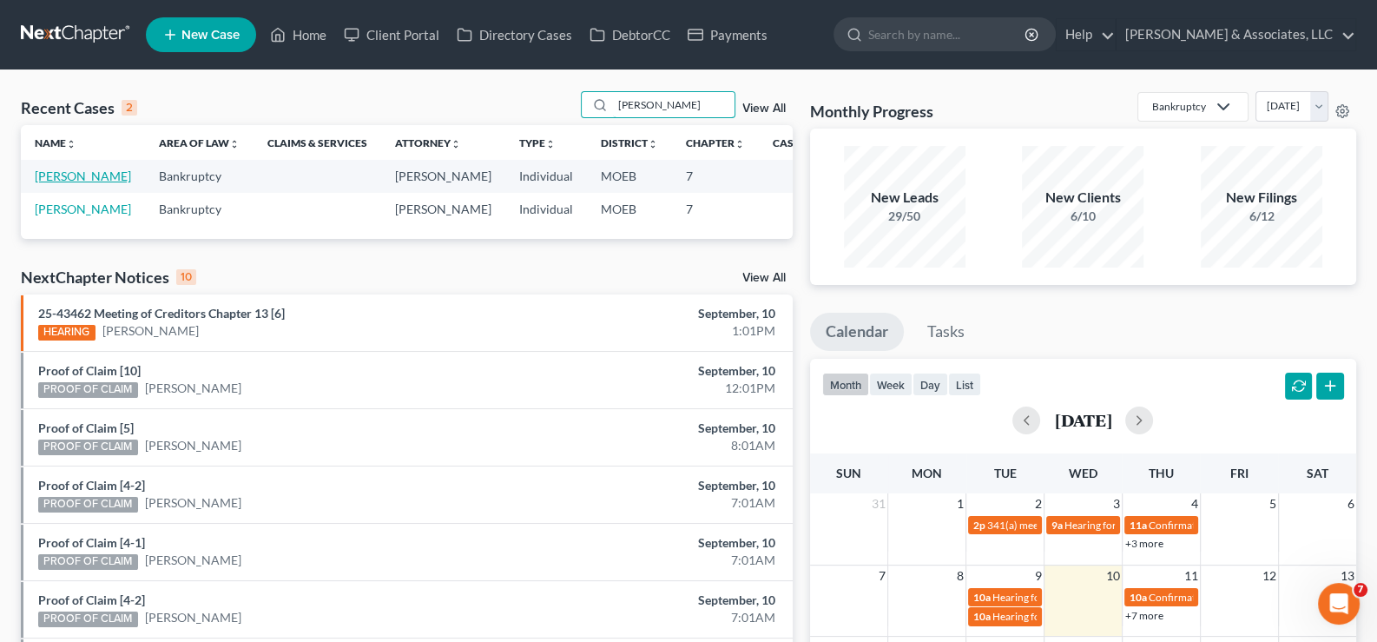
type input "[PERSON_NAME]"
click at [49, 183] on link "[PERSON_NAME]" at bounding box center [83, 175] width 96 height 15
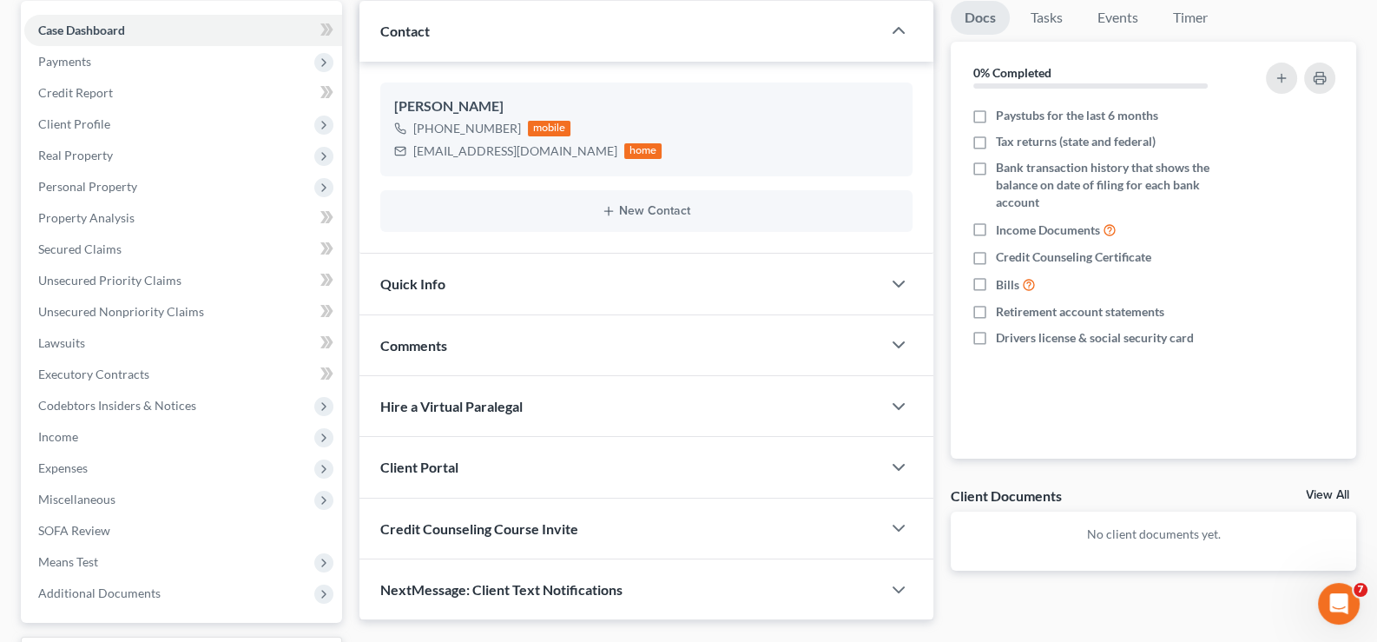
scroll to position [173, 0]
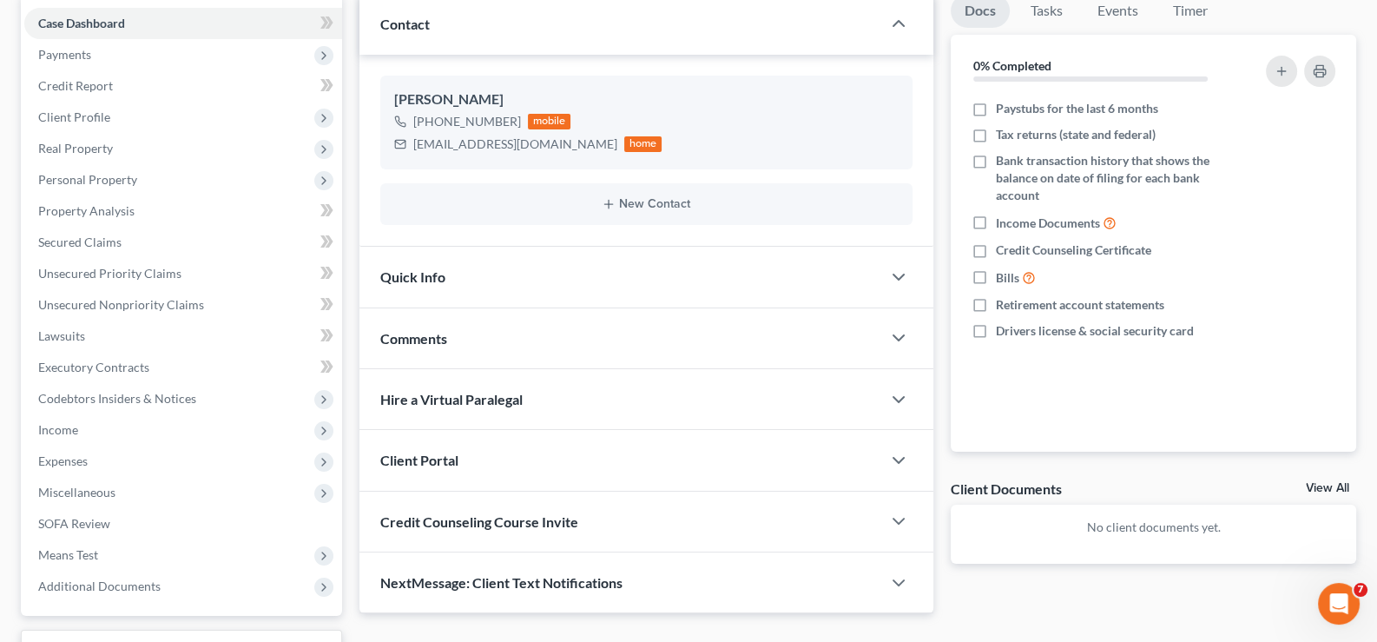
click at [430, 457] on span "Client Portal" at bounding box center [419, 460] width 78 height 16
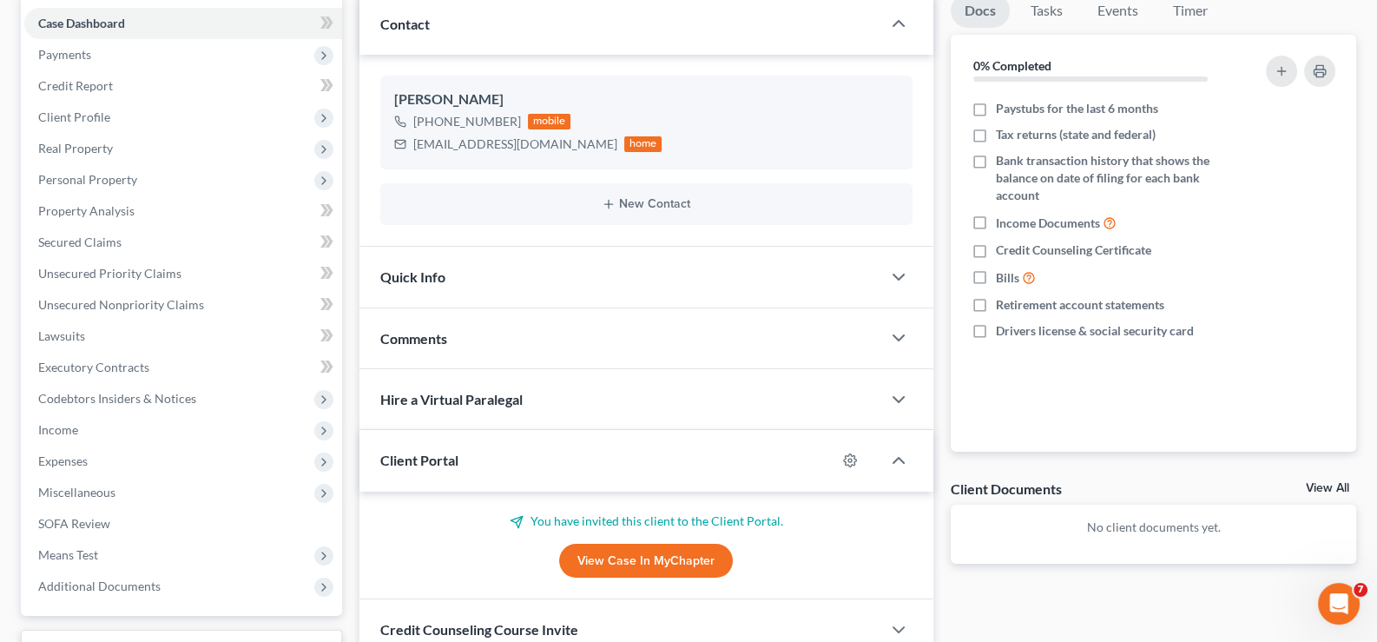
click at [430, 457] on span "Client Portal" at bounding box center [419, 460] width 78 height 16
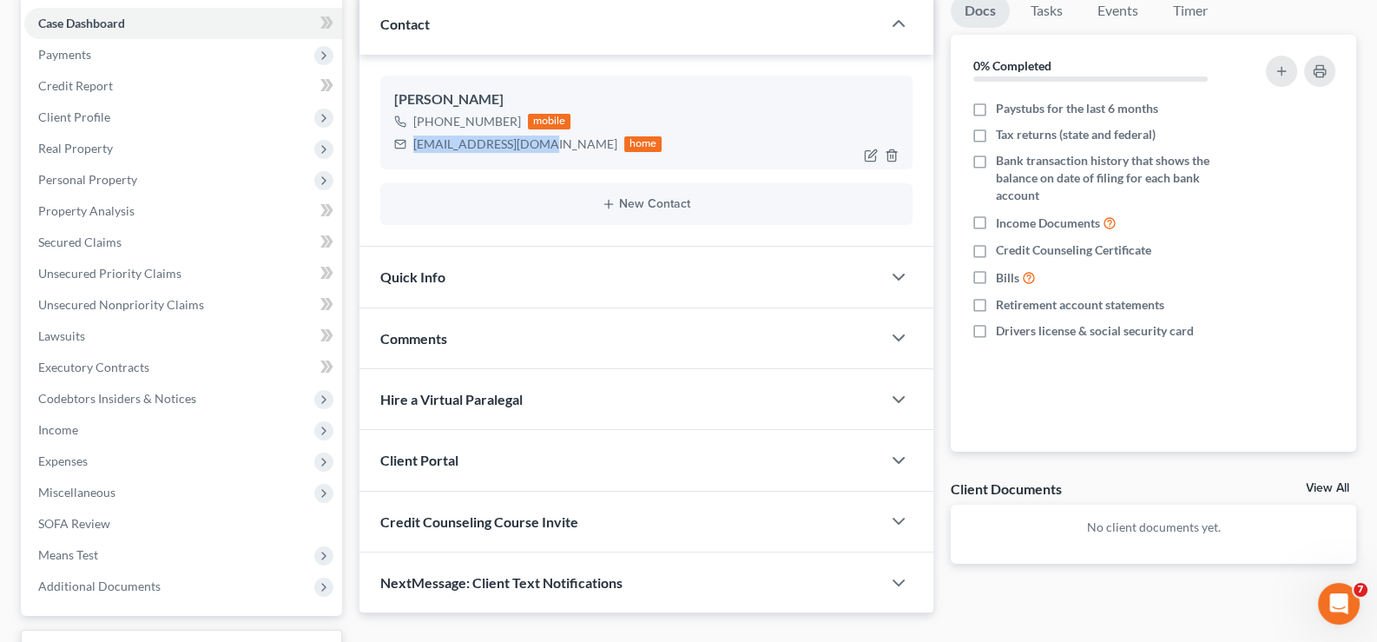
drag, startPoint x: 539, startPoint y: 145, endPoint x: 412, endPoint y: 153, distance: 127.0
click at [412, 153] on div "[EMAIL_ADDRESS][DOMAIN_NAME] home" at bounding box center [528, 144] width 268 height 23
copy div "[EMAIL_ADDRESS][DOMAIN_NAME]"
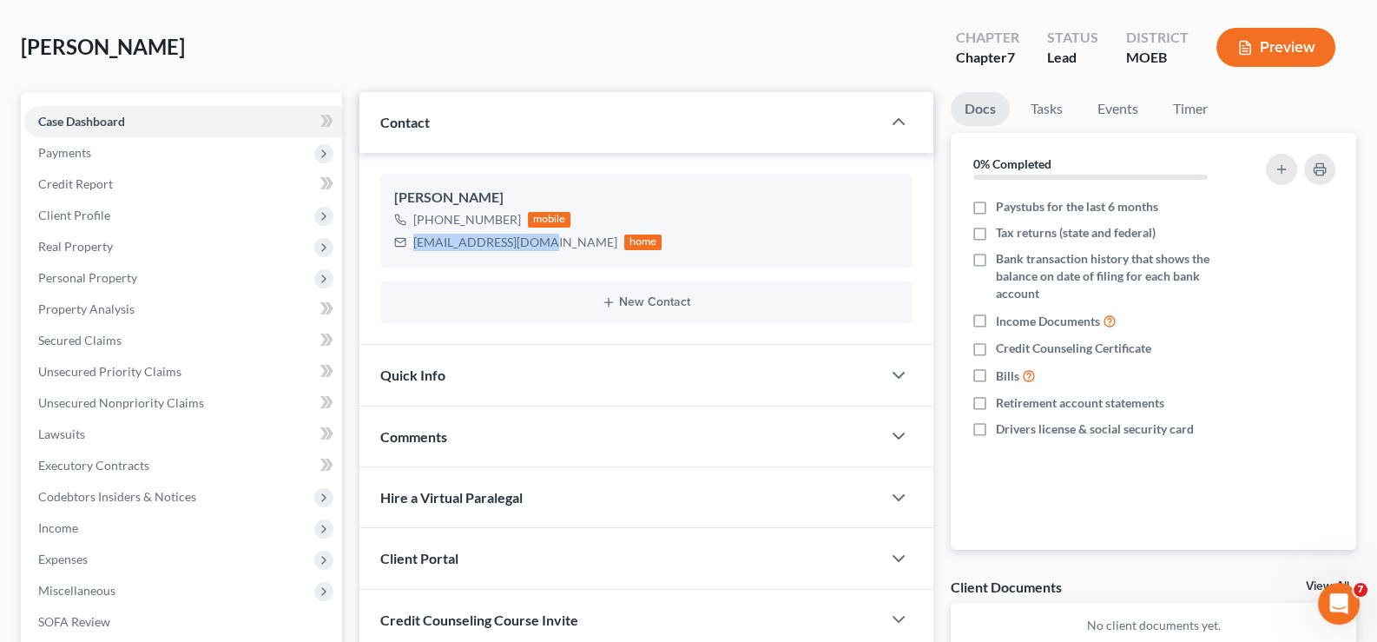
scroll to position [0, 0]
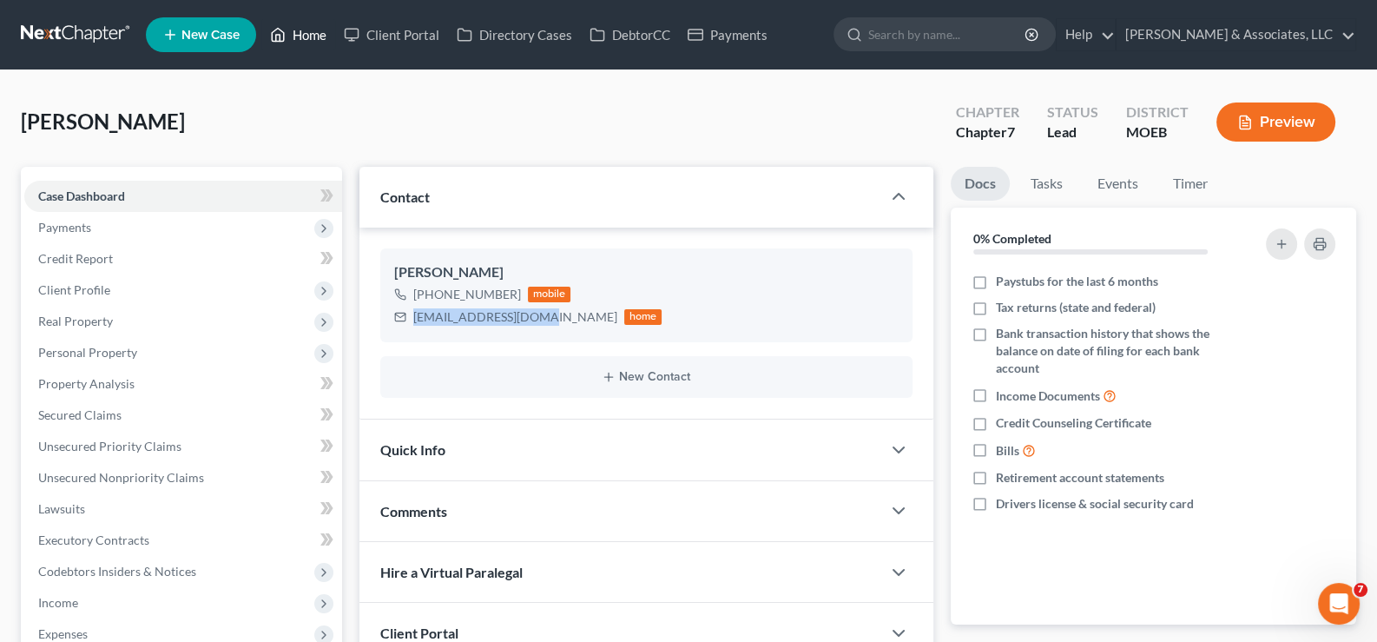
drag, startPoint x: 300, startPoint y: 31, endPoint x: 454, endPoint y: 116, distance: 176.4
click at [300, 31] on link "Home" at bounding box center [298, 34] width 74 height 31
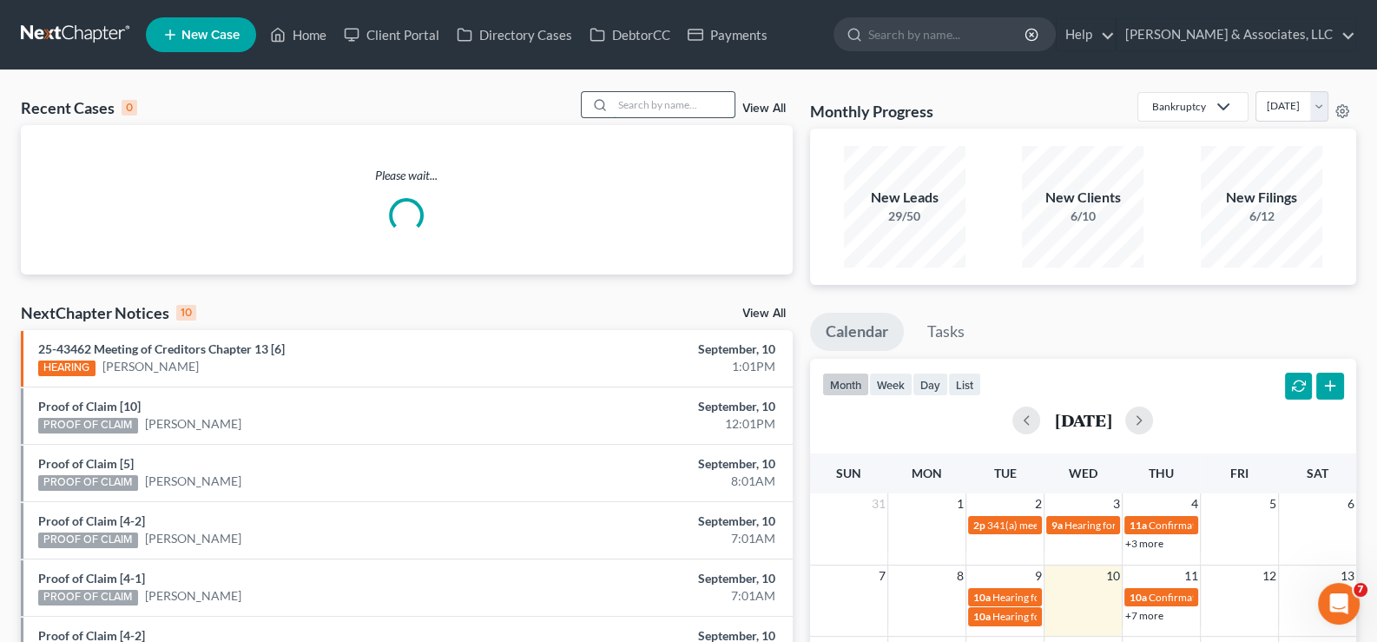
click at [638, 100] on input "search" at bounding box center [674, 104] width 122 height 25
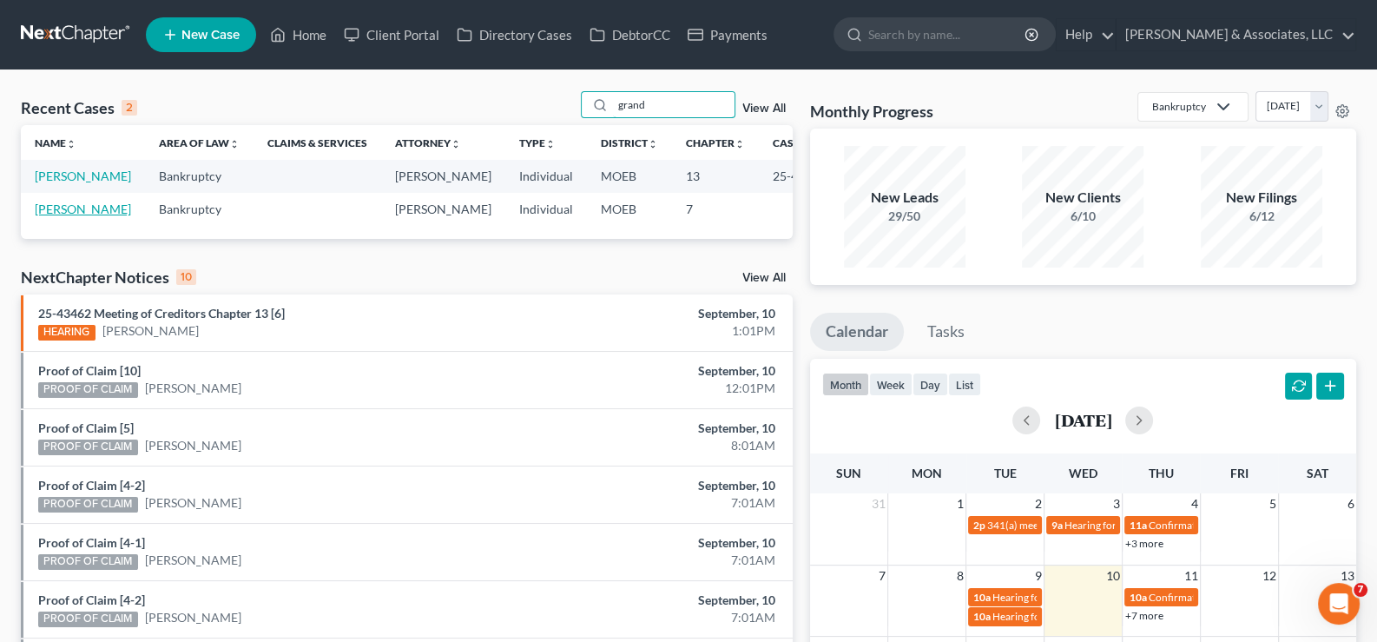
type input "grand"
click at [59, 216] on link "[PERSON_NAME]" at bounding box center [83, 208] width 96 height 15
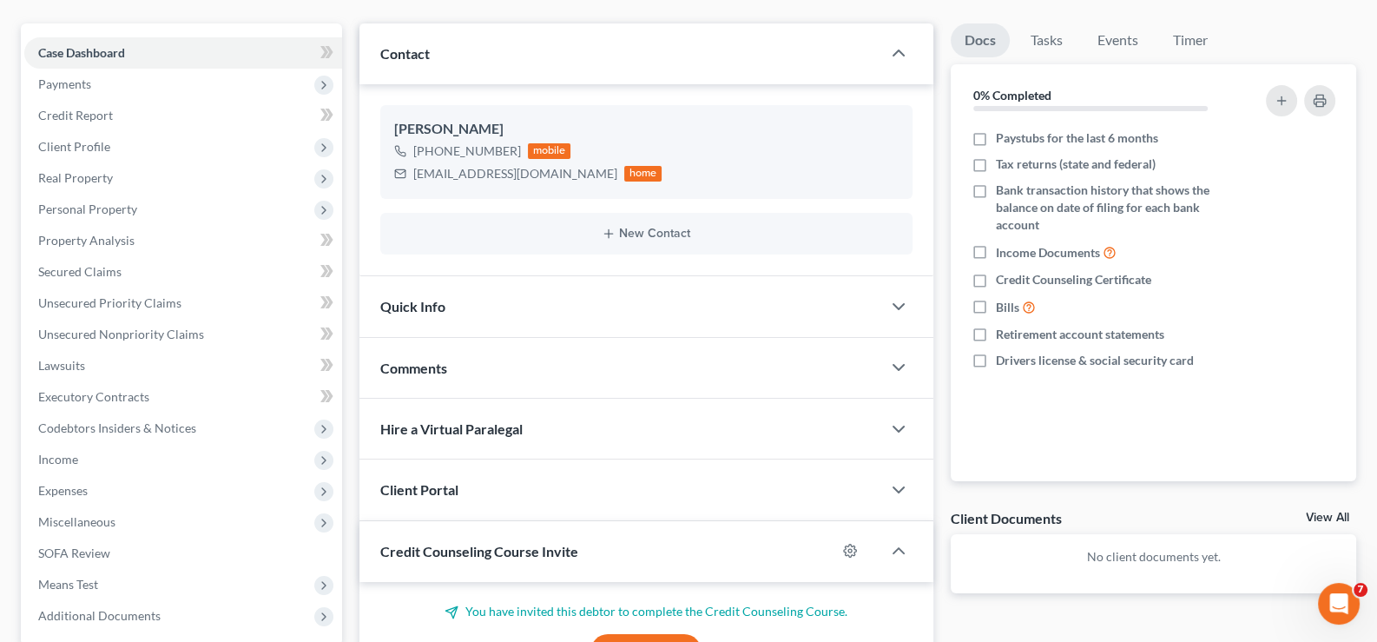
scroll to position [173, 0]
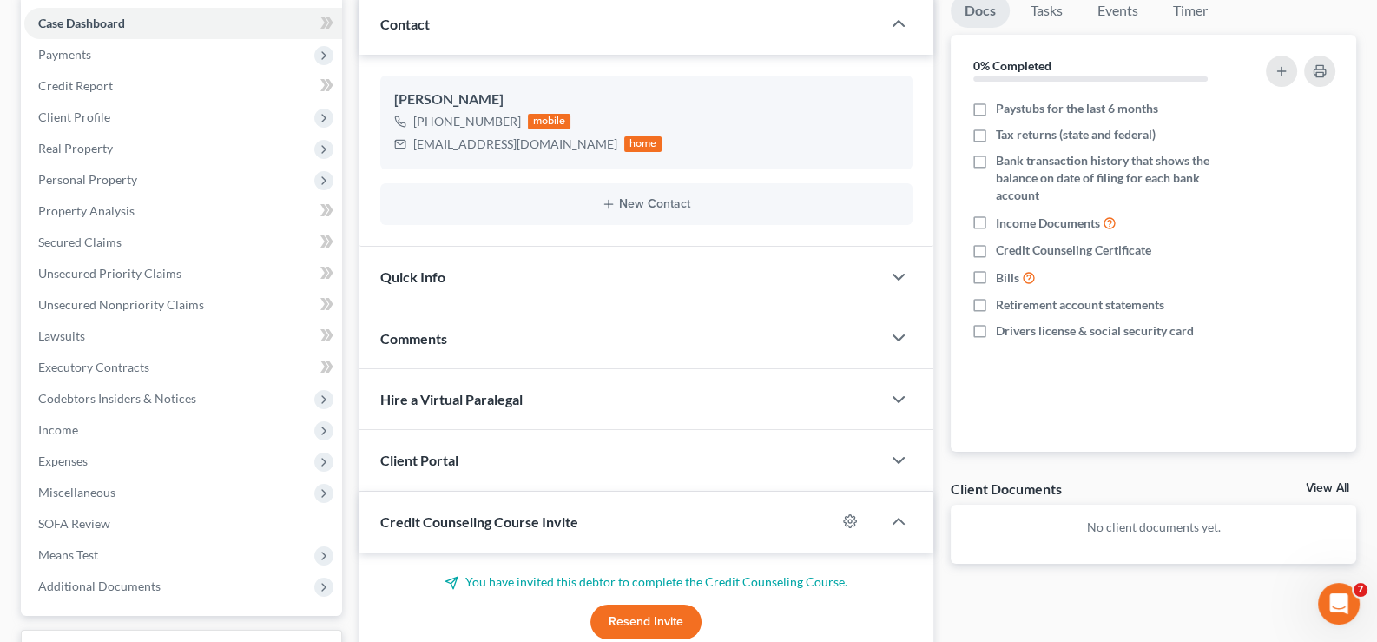
click at [420, 460] on span "Client Portal" at bounding box center [419, 460] width 78 height 16
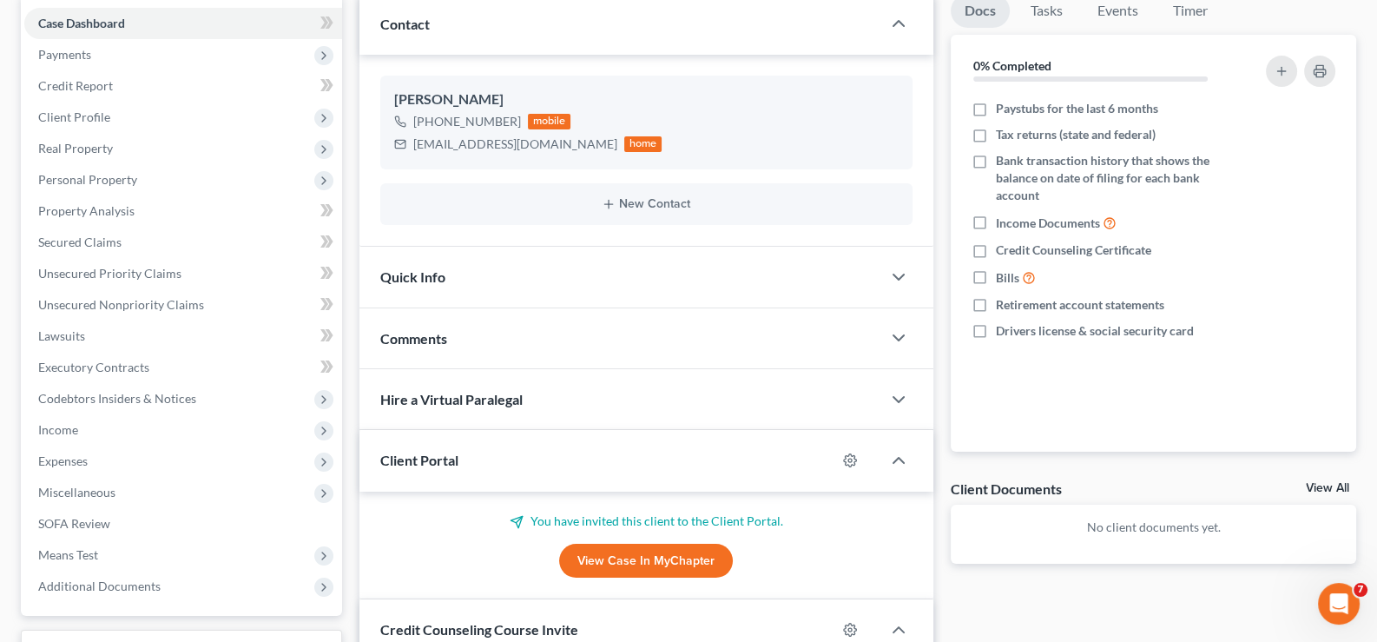
click at [420, 460] on span "Client Portal" at bounding box center [419, 460] width 78 height 16
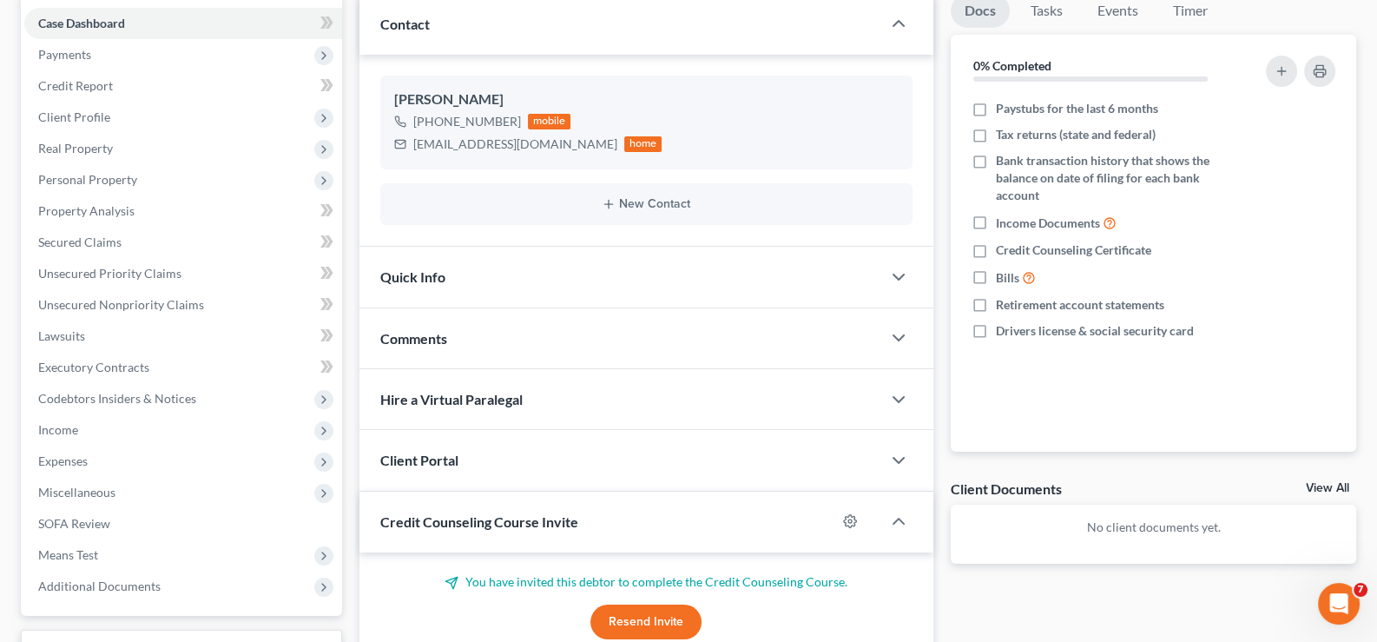
click at [401, 521] on span "Credit Counseling Course Invite" at bounding box center [479, 521] width 198 height 16
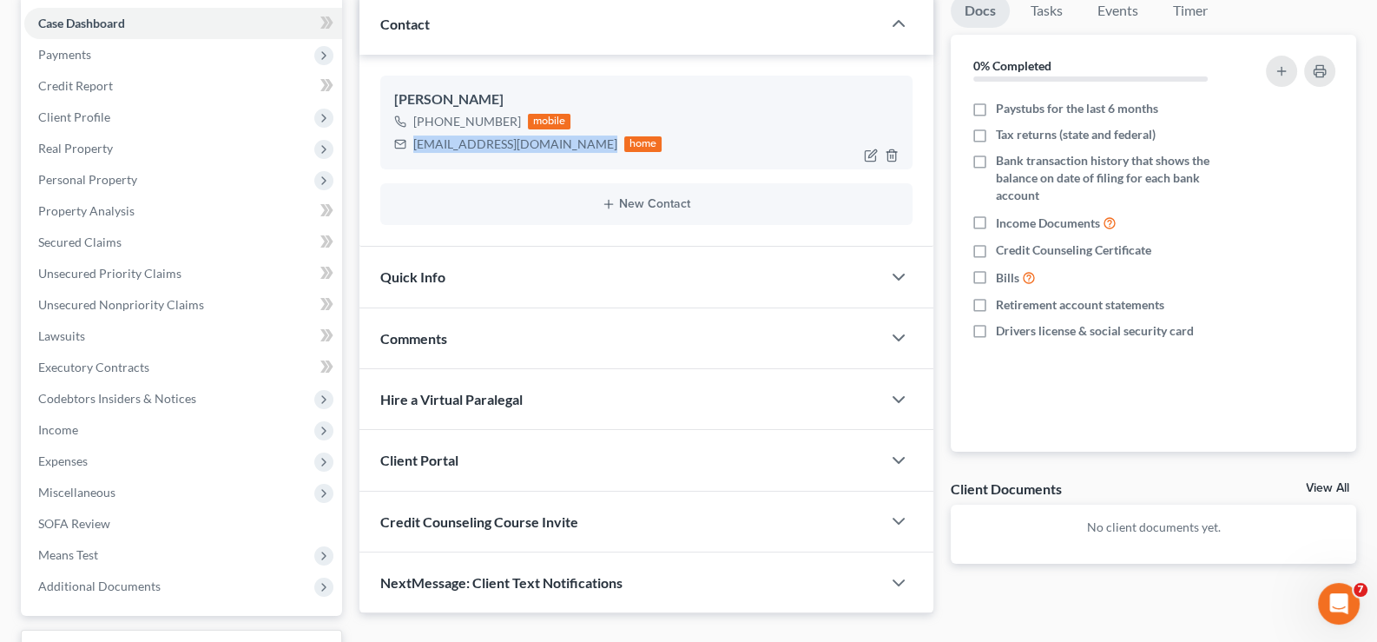
drag, startPoint x: 586, startPoint y: 143, endPoint x: 410, endPoint y: 151, distance: 176.4
click at [410, 151] on div "[EMAIL_ADDRESS][DOMAIN_NAME] home" at bounding box center [528, 144] width 268 height 23
copy div "[EMAIL_ADDRESS][DOMAIN_NAME]"
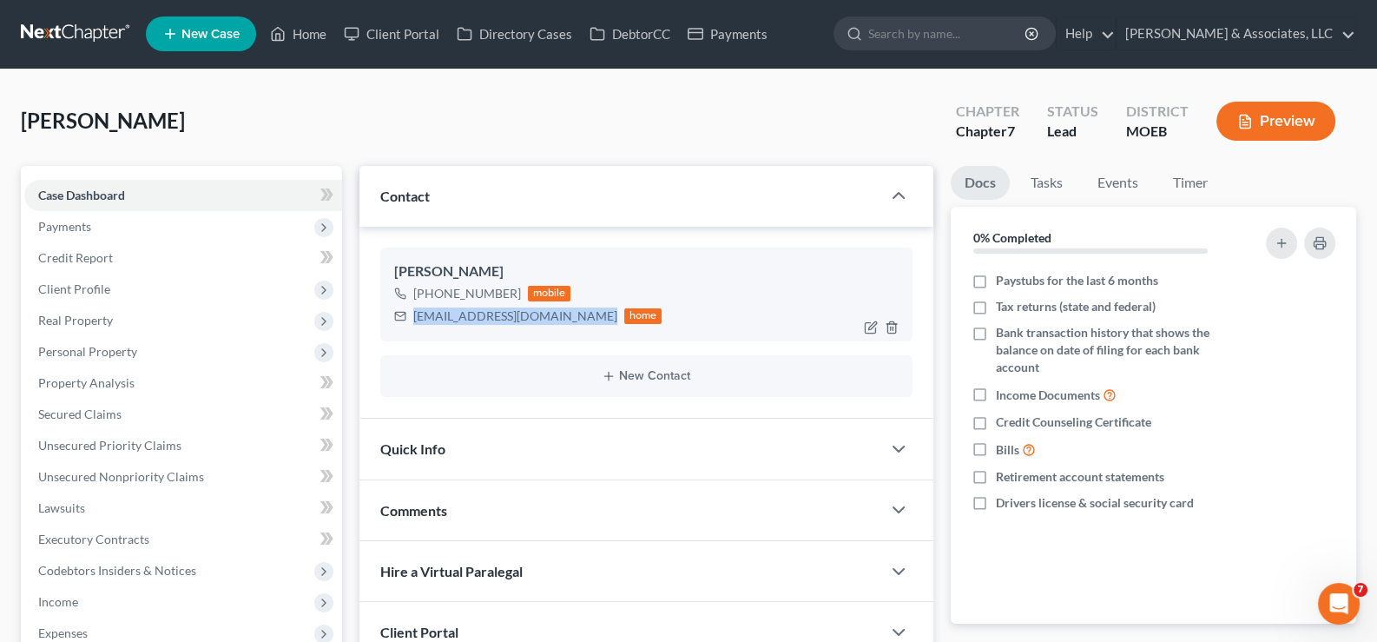
scroll to position [0, 0]
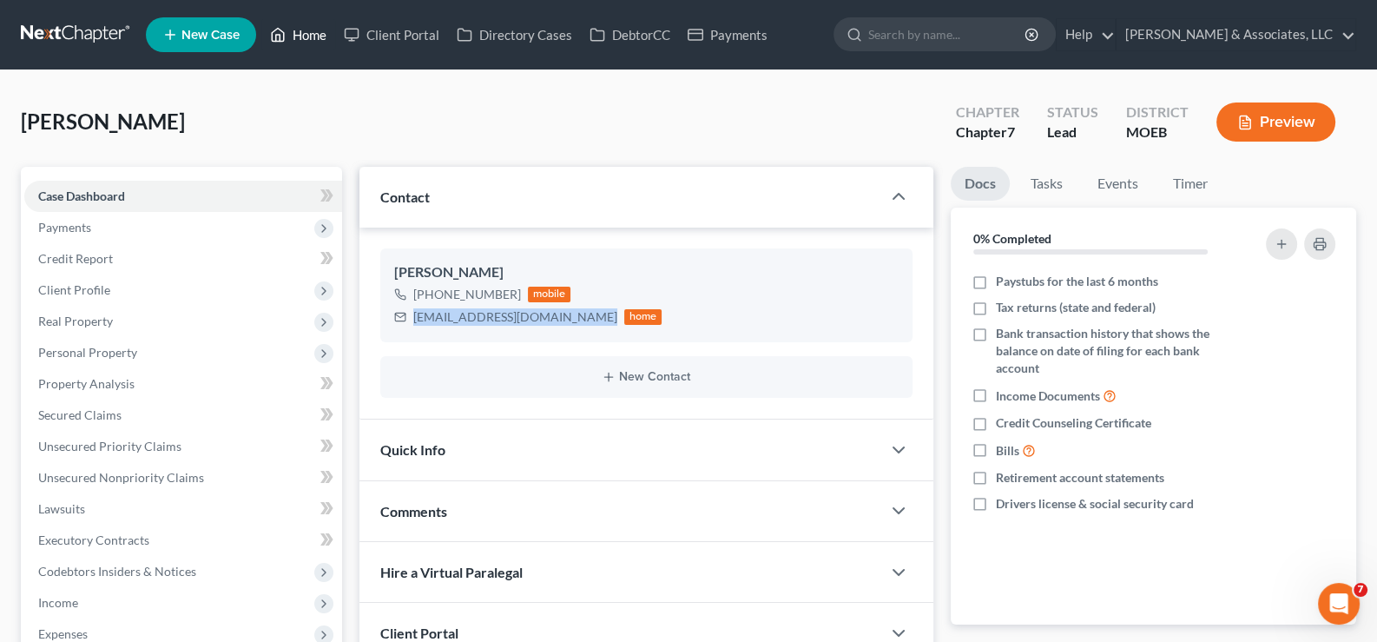
click at [303, 36] on link "Home" at bounding box center [298, 34] width 74 height 31
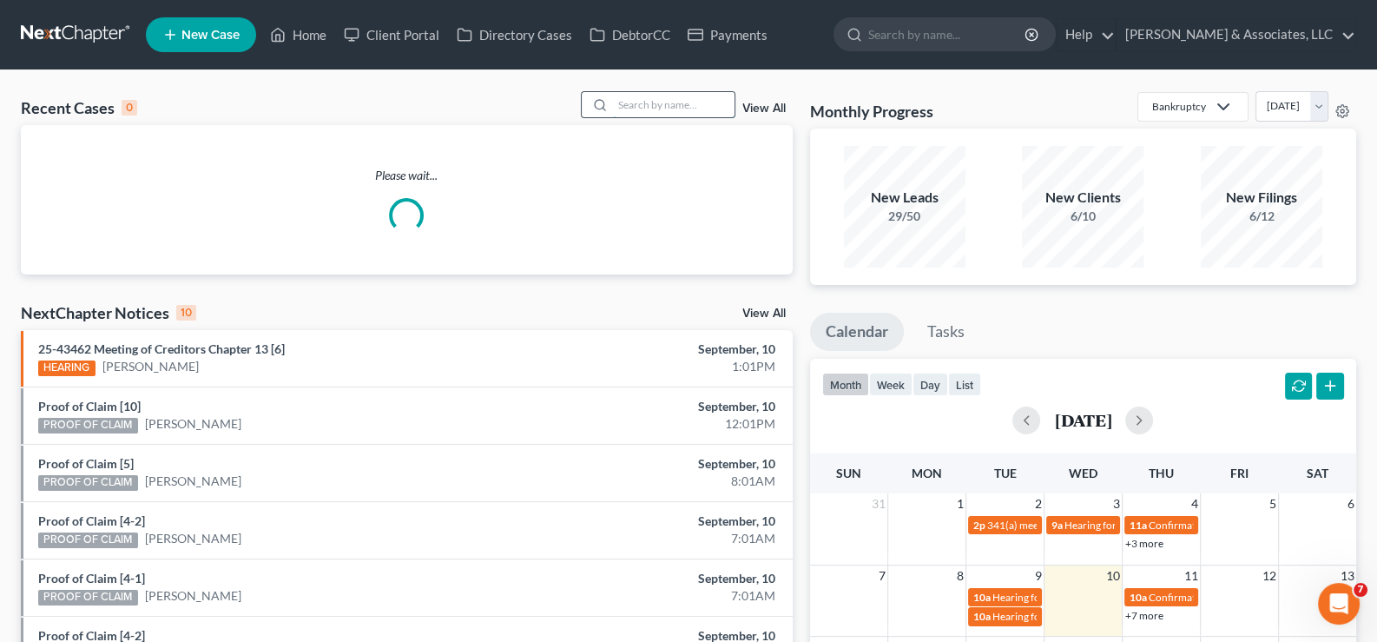
click at [643, 96] on input "search" at bounding box center [674, 104] width 122 height 25
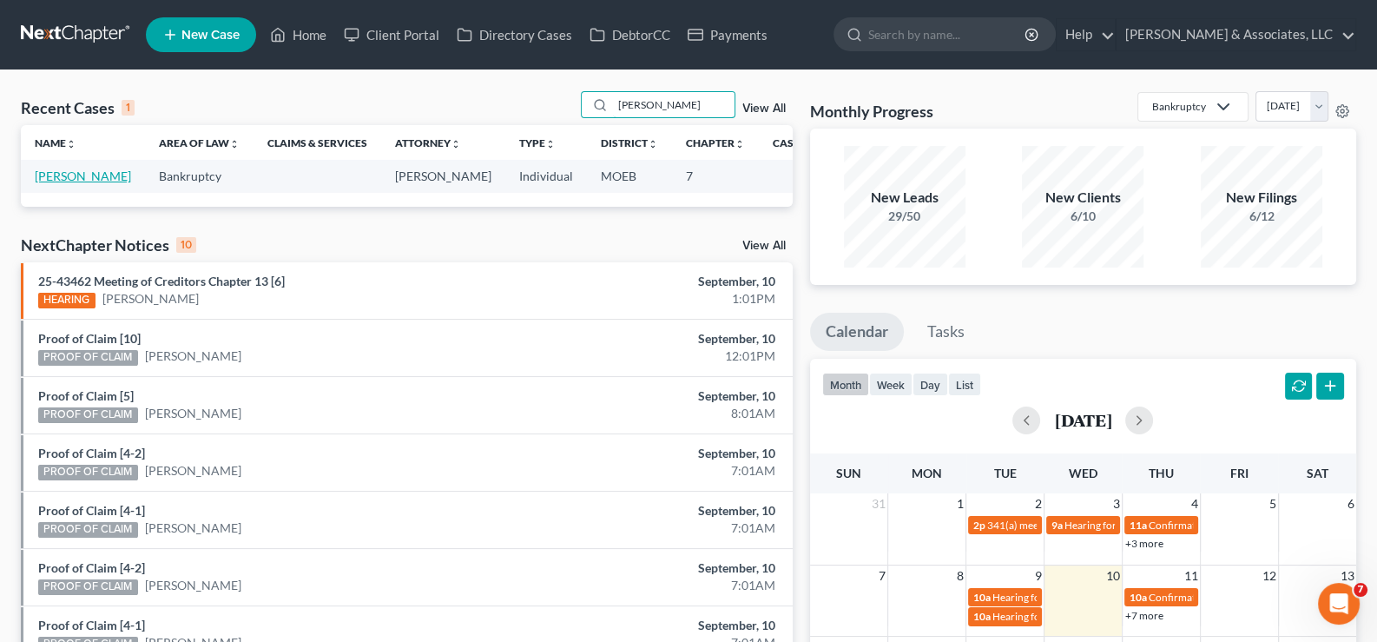
type input "[PERSON_NAME]"
click at [59, 183] on link "[PERSON_NAME]" at bounding box center [83, 175] width 96 height 15
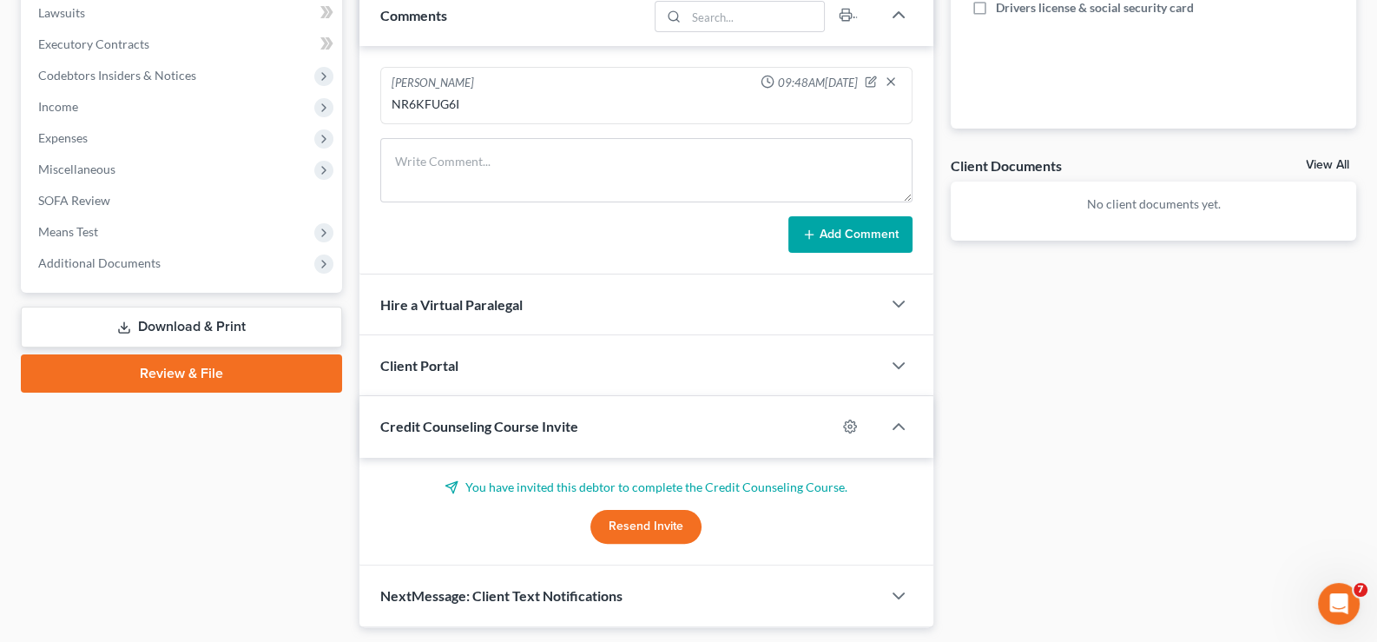
scroll to position [521, 0]
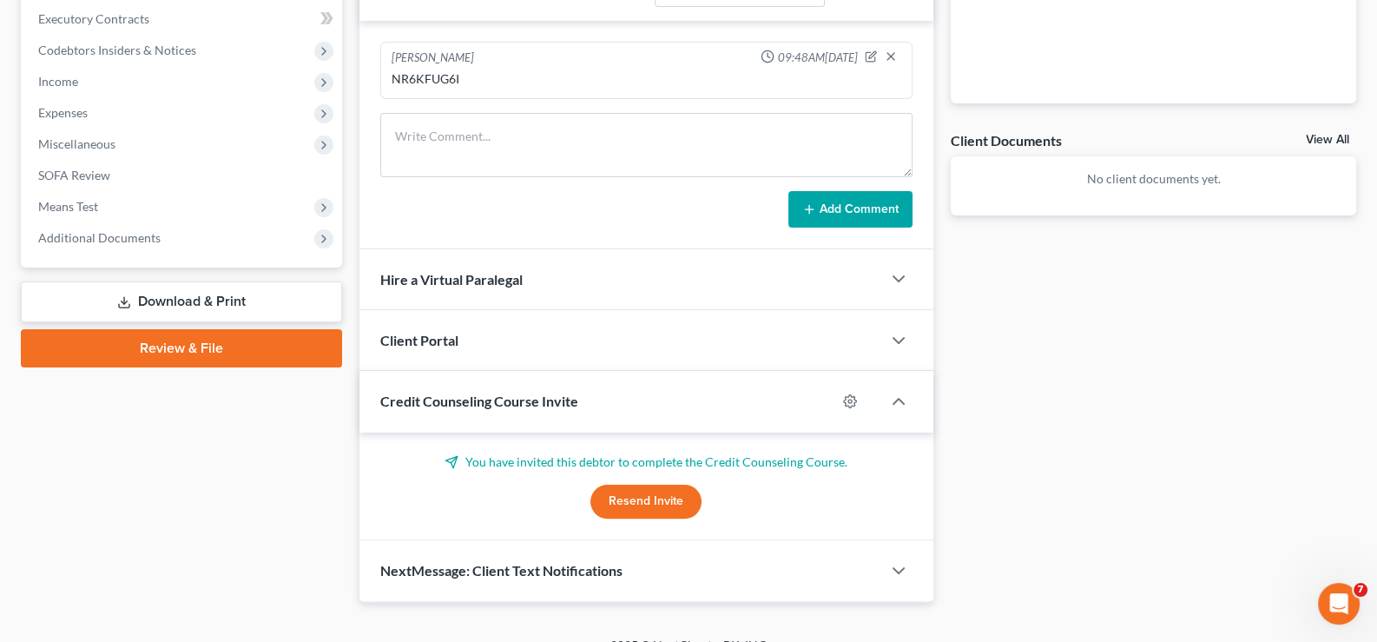
click at [403, 392] on span "Credit Counseling Course Invite" at bounding box center [479, 400] width 198 height 16
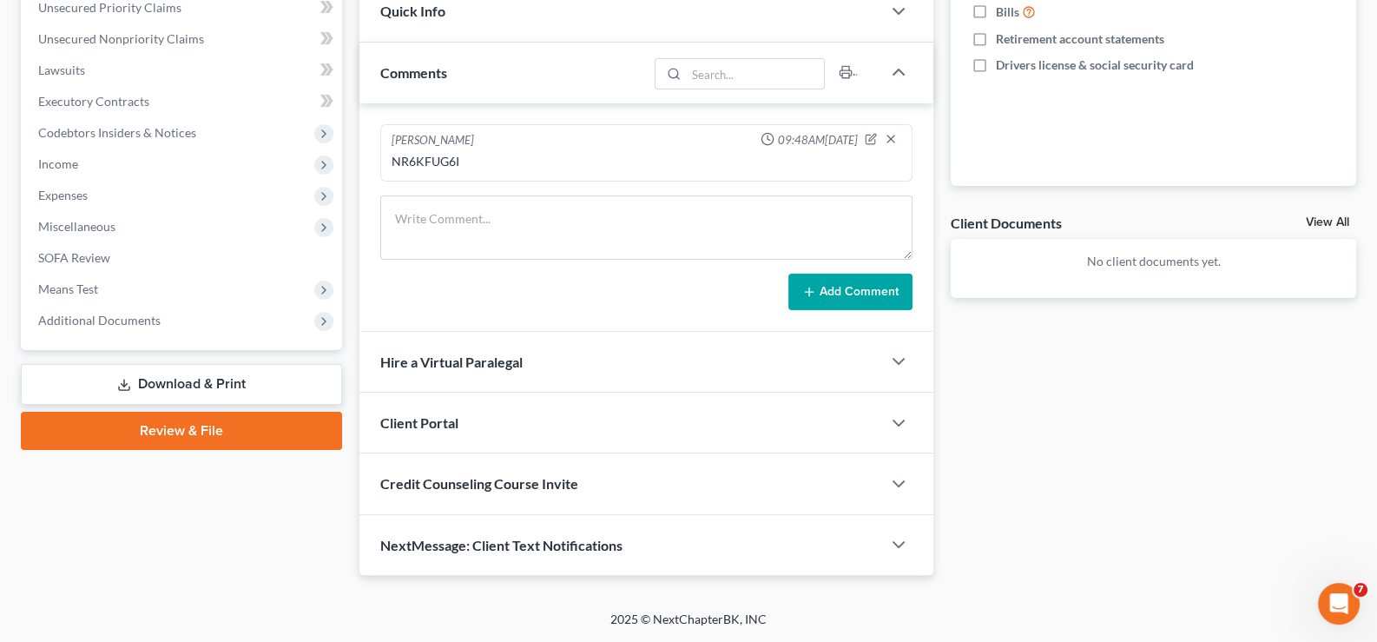
scroll to position [435, 0]
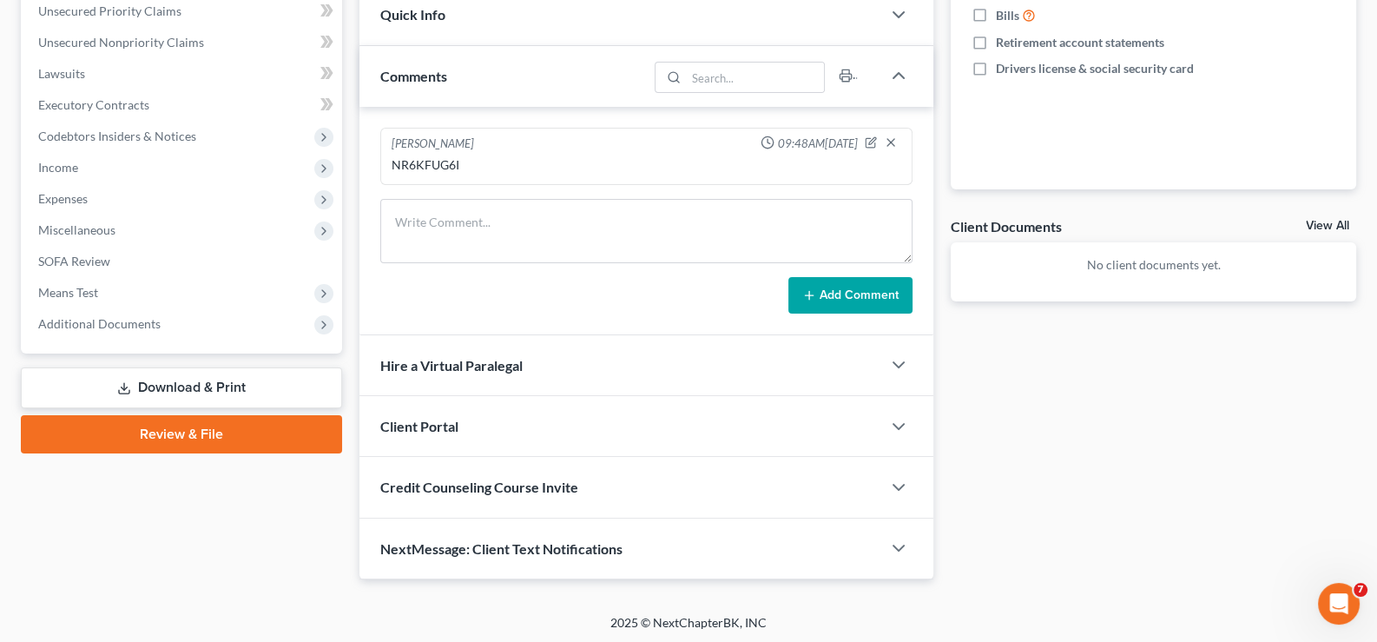
click at [425, 419] on span "Client Portal" at bounding box center [419, 426] width 78 height 16
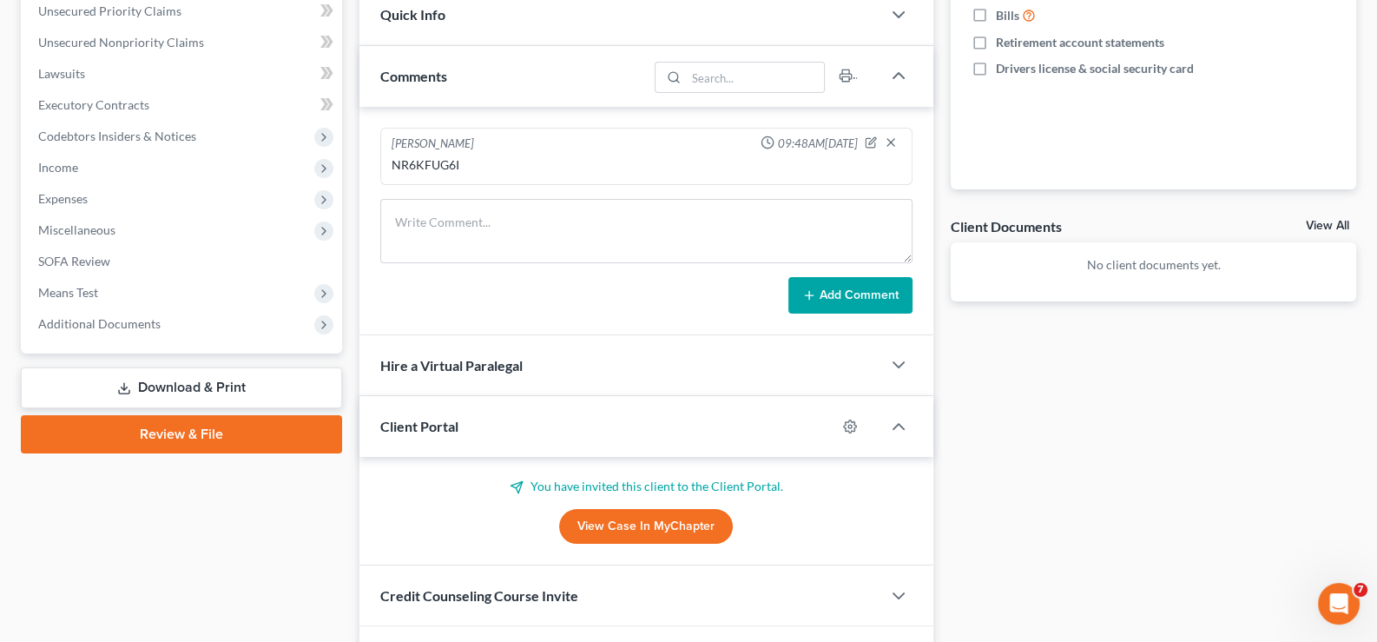
scroll to position [521, 0]
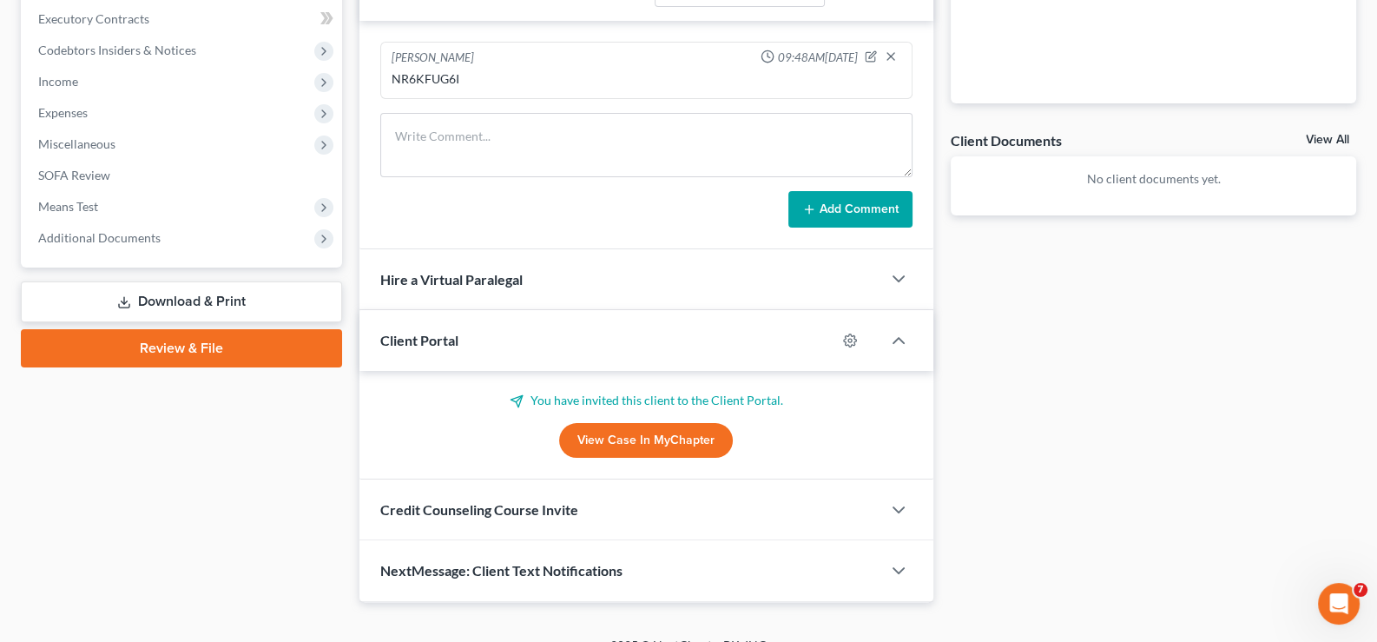
click at [419, 333] on span "Client Portal" at bounding box center [419, 340] width 78 height 16
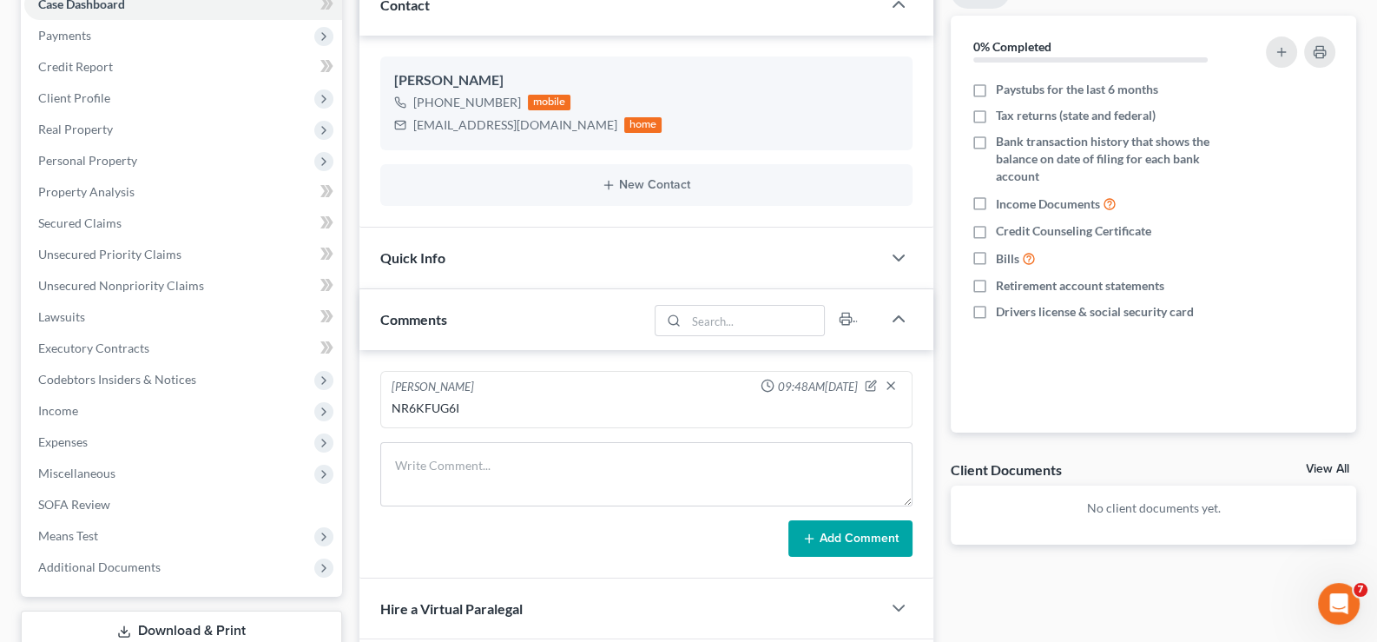
scroll to position [175, 0]
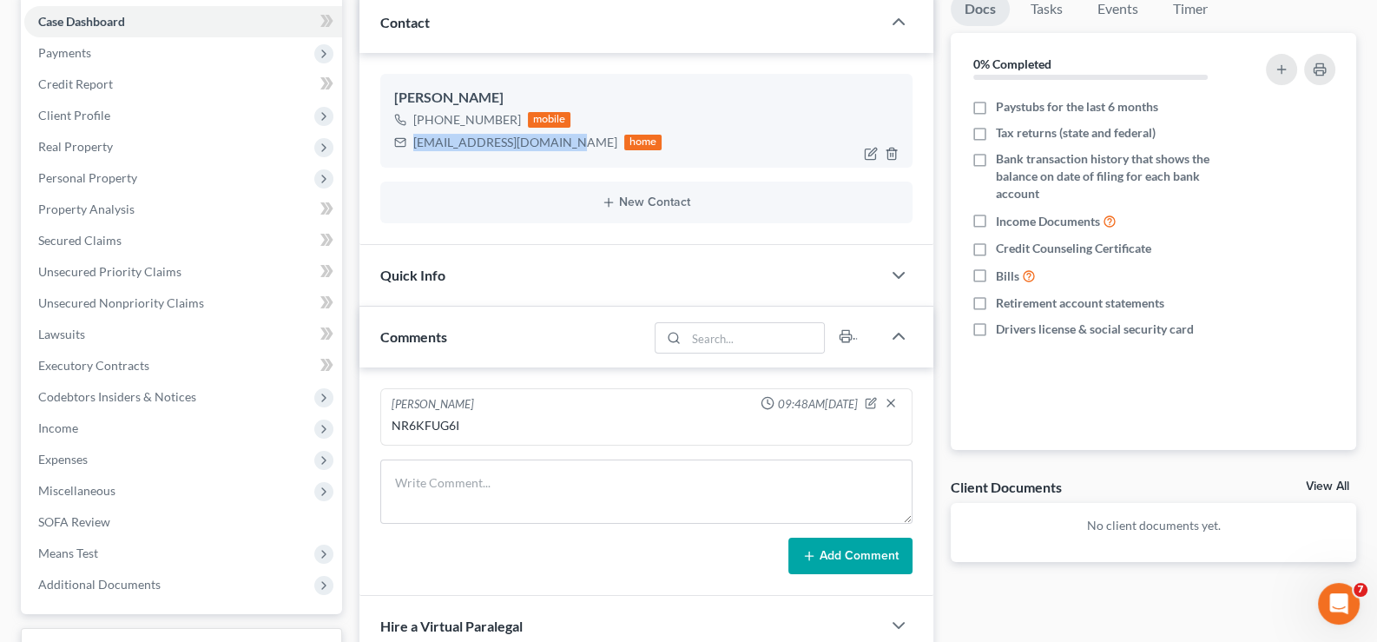
drag, startPoint x: 564, startPoint y: 142, endPoint x: 432, endPoint y: 138, distance: 131.2
click at [417, 155] on div "[PERSON_NAME] [PHONE_NUMBER] mobile [EMAIL_ADDRESS][DOMAIN_NAME] home" at bounding box center [646, 121] width 533 height 94
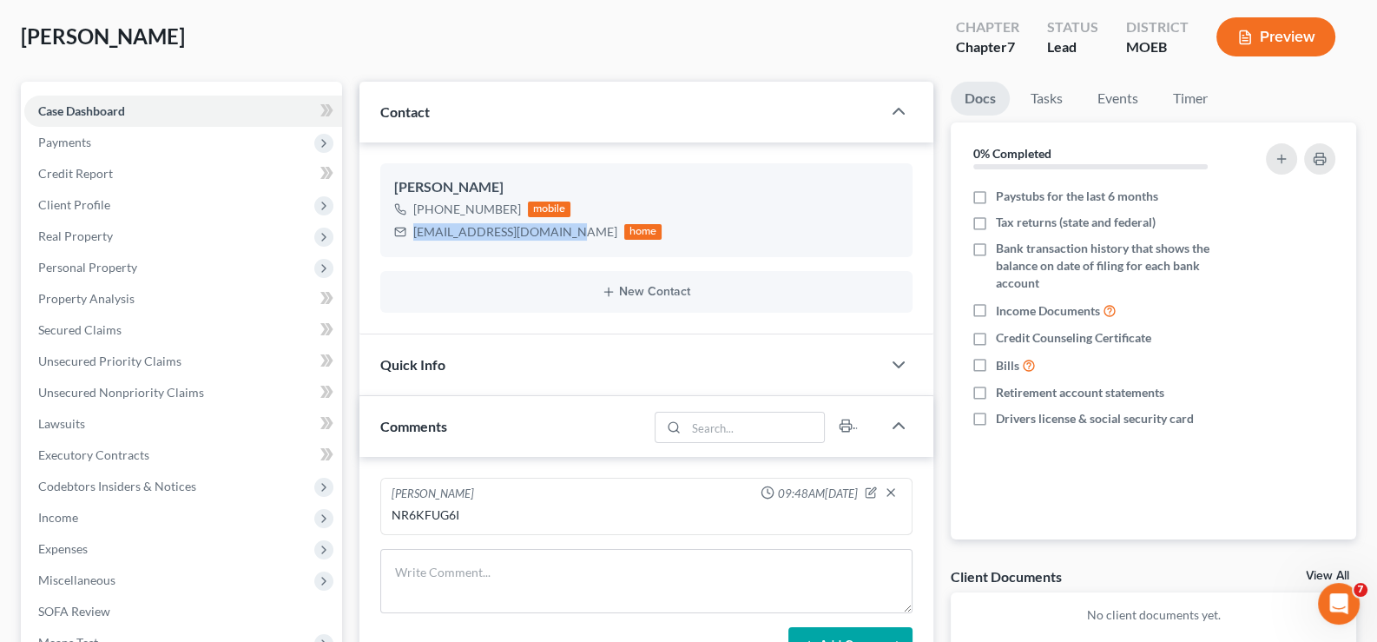
scroll to position [0, 0]
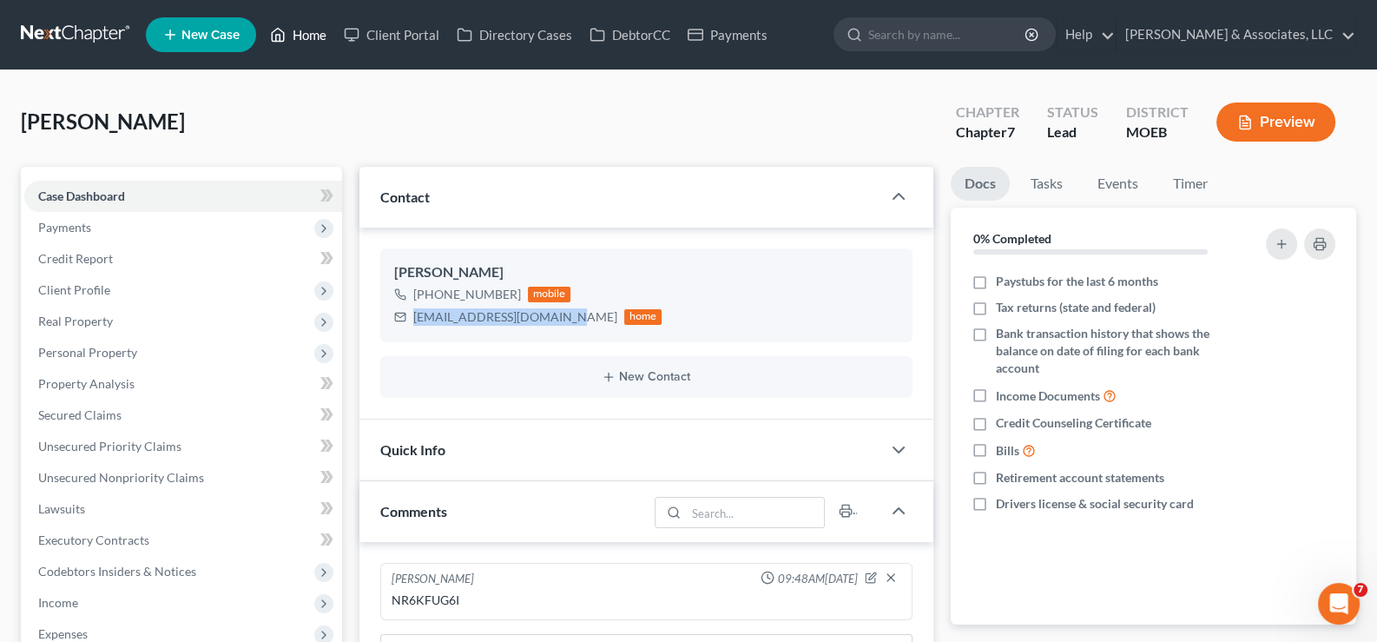
click at [301, 42] on link "Home" at bounding box center [298, 34] width 74 height 31
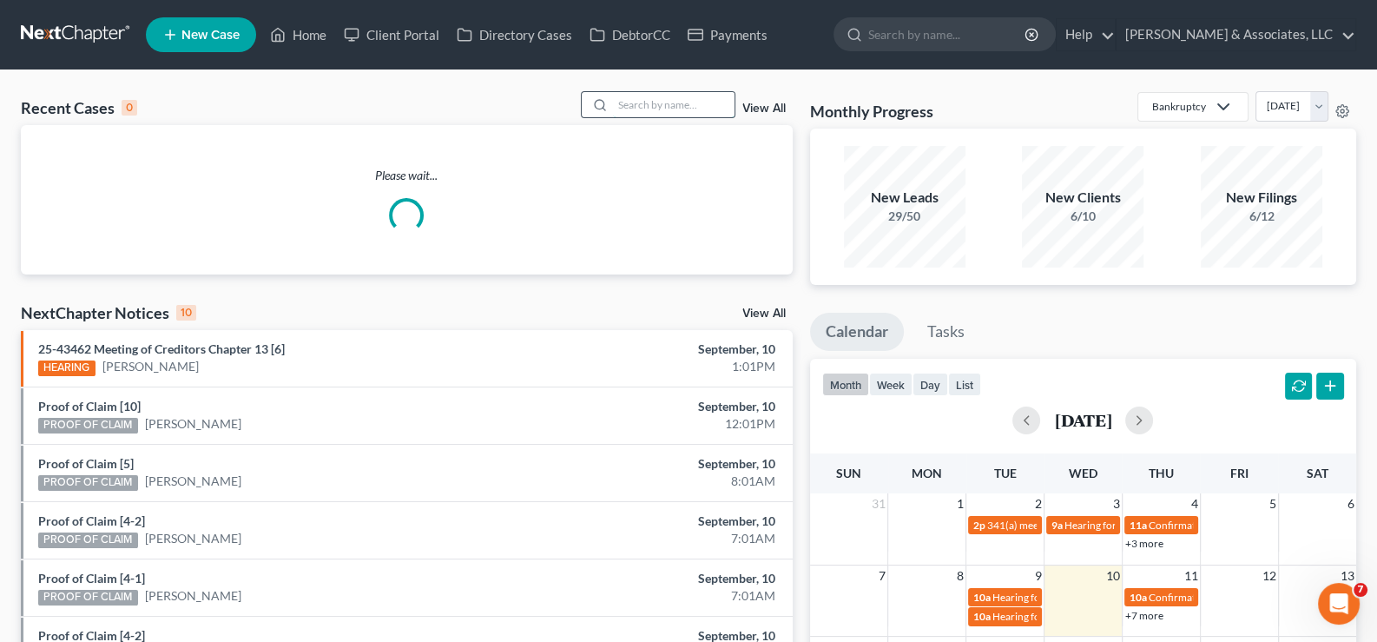
click at [623, 95] on input "search" at bounding box center [674, 104] width 122 height 25
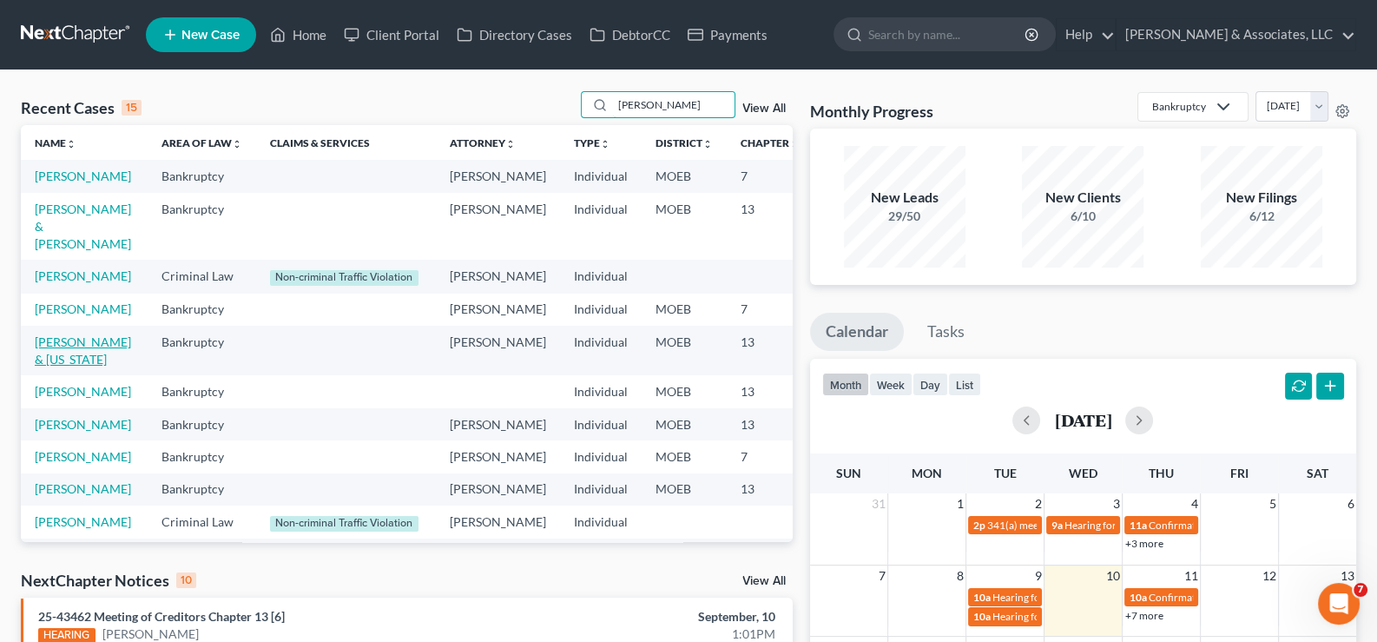
scroll to position [86, 0]
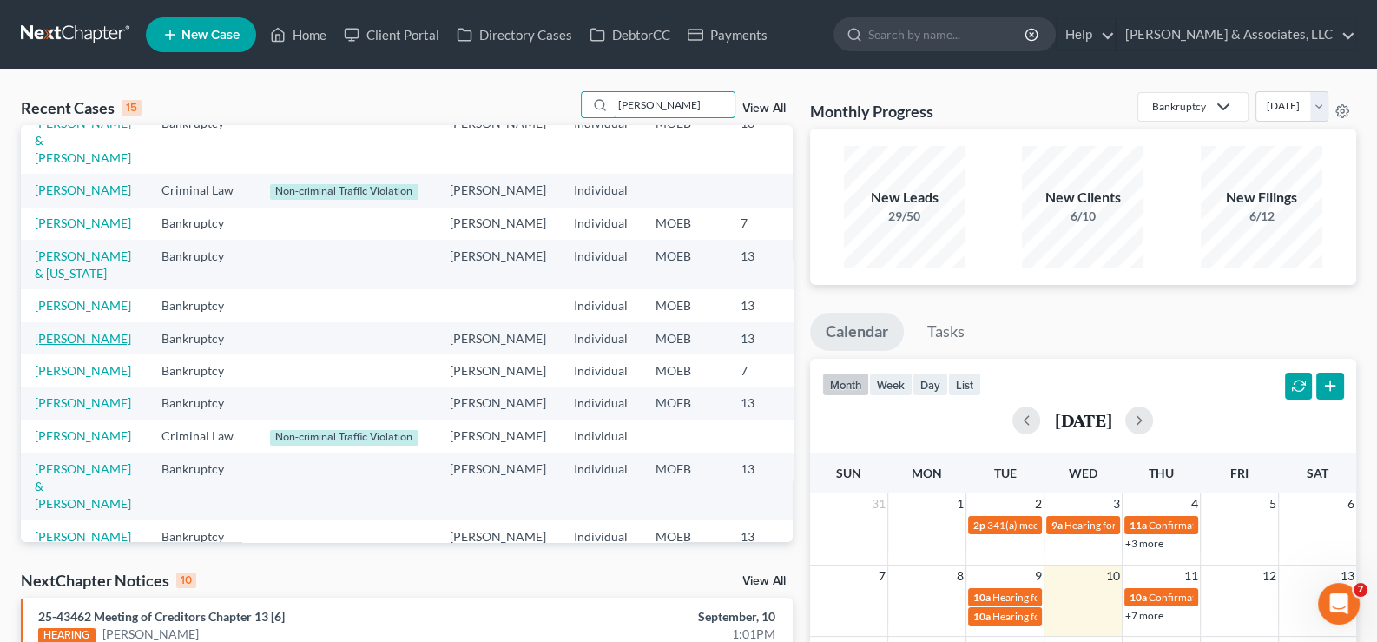
type input "[PERSON_NAME]"
click at [56, 346] on link "[PERSON_NAME]" at bounding box center [83, 338] width 96 height 15
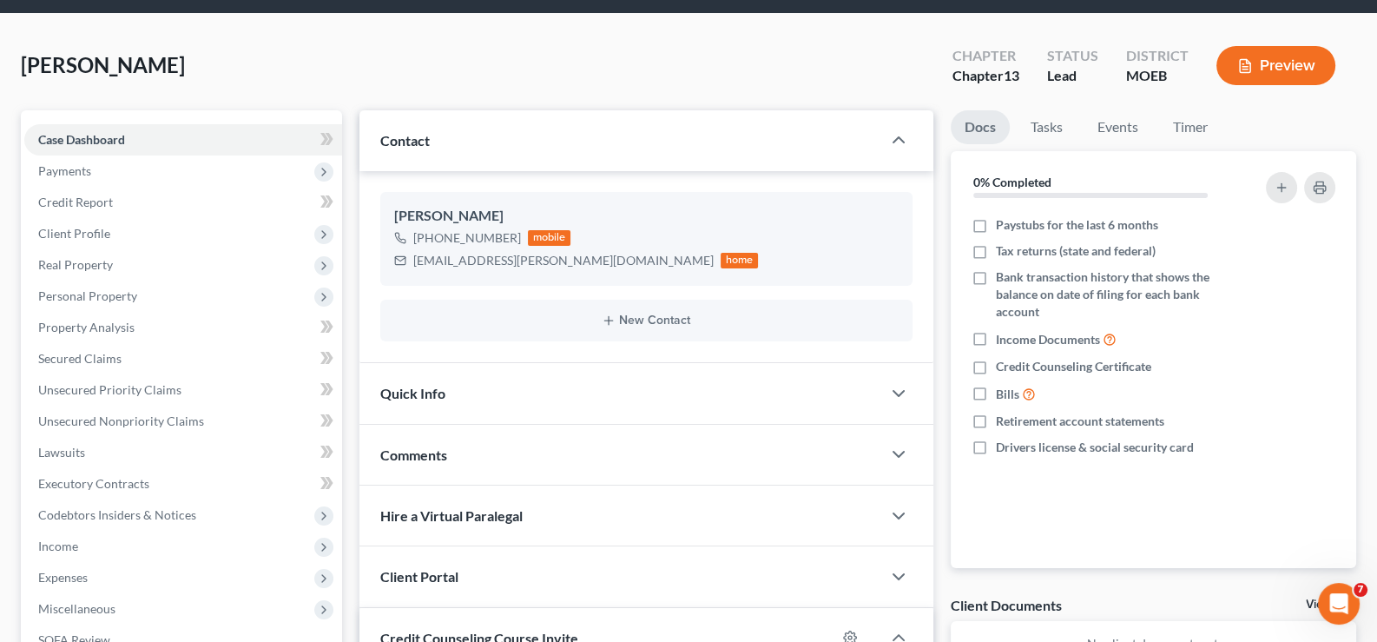
scroll to position [86, 0]
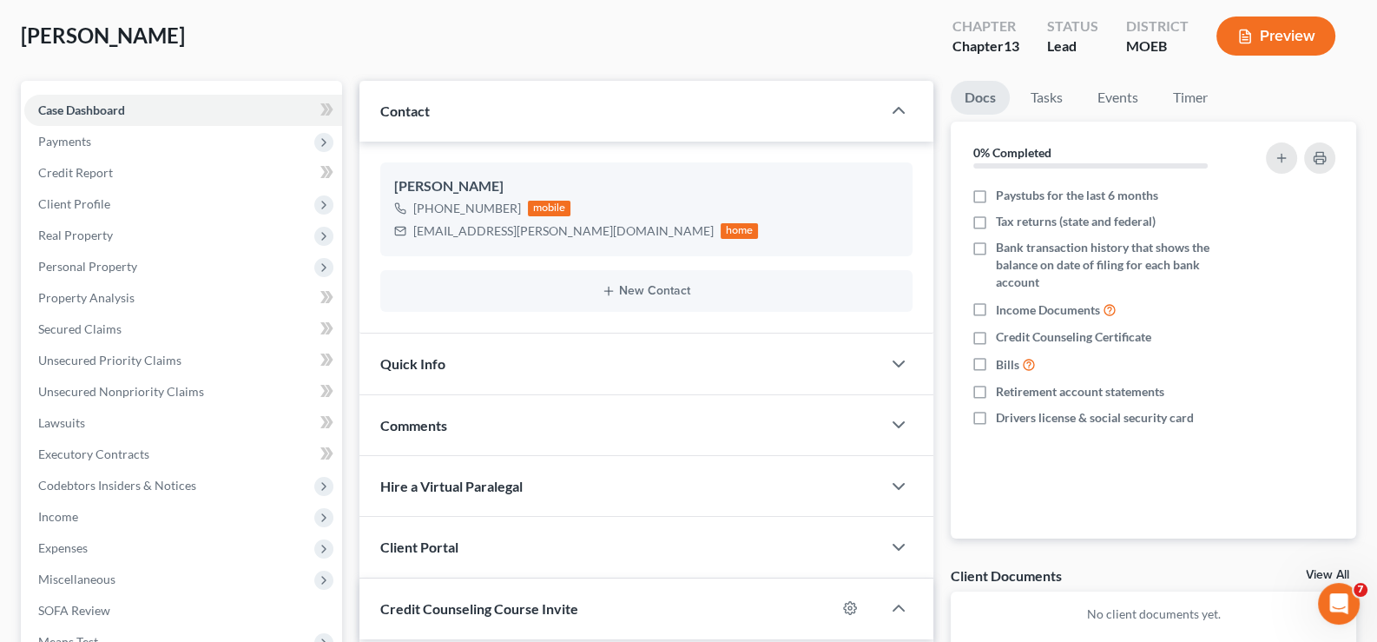
click at [425, 542] on span "Client Portal" at bounding box center [419, 546] width 78 height 16
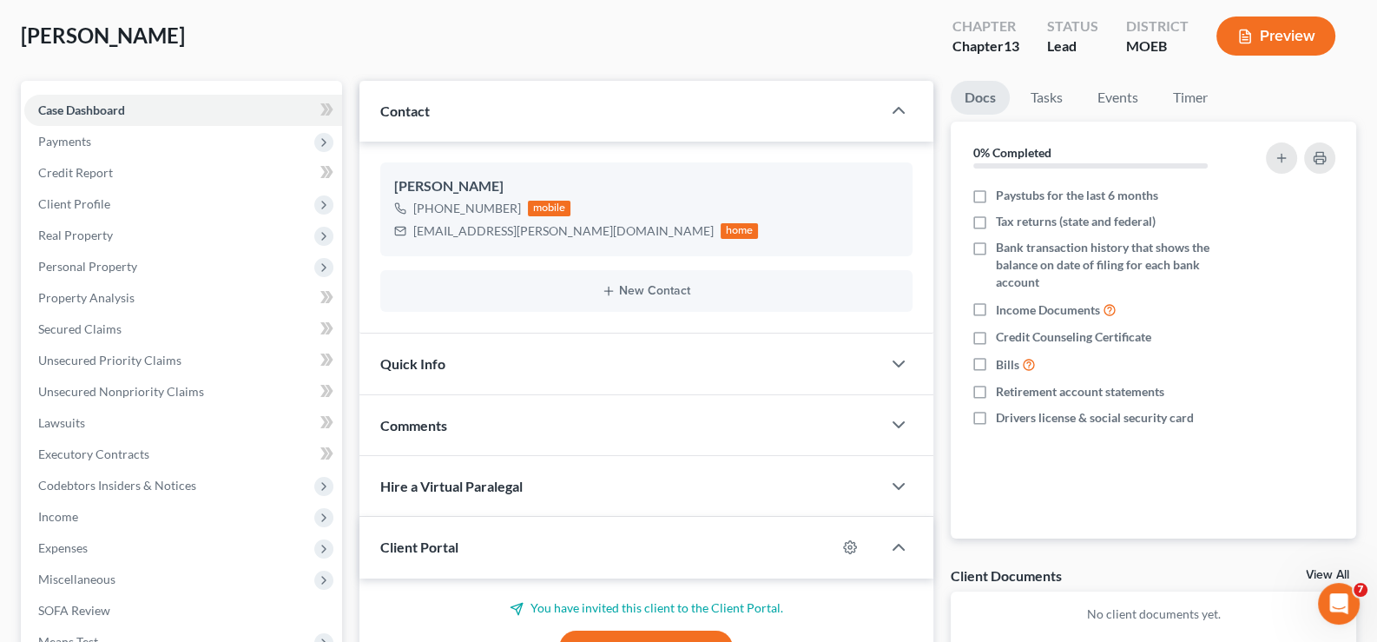
click at [425, 542] on span "Client Portal" at bounding box center [419, 546] width 78 height 16
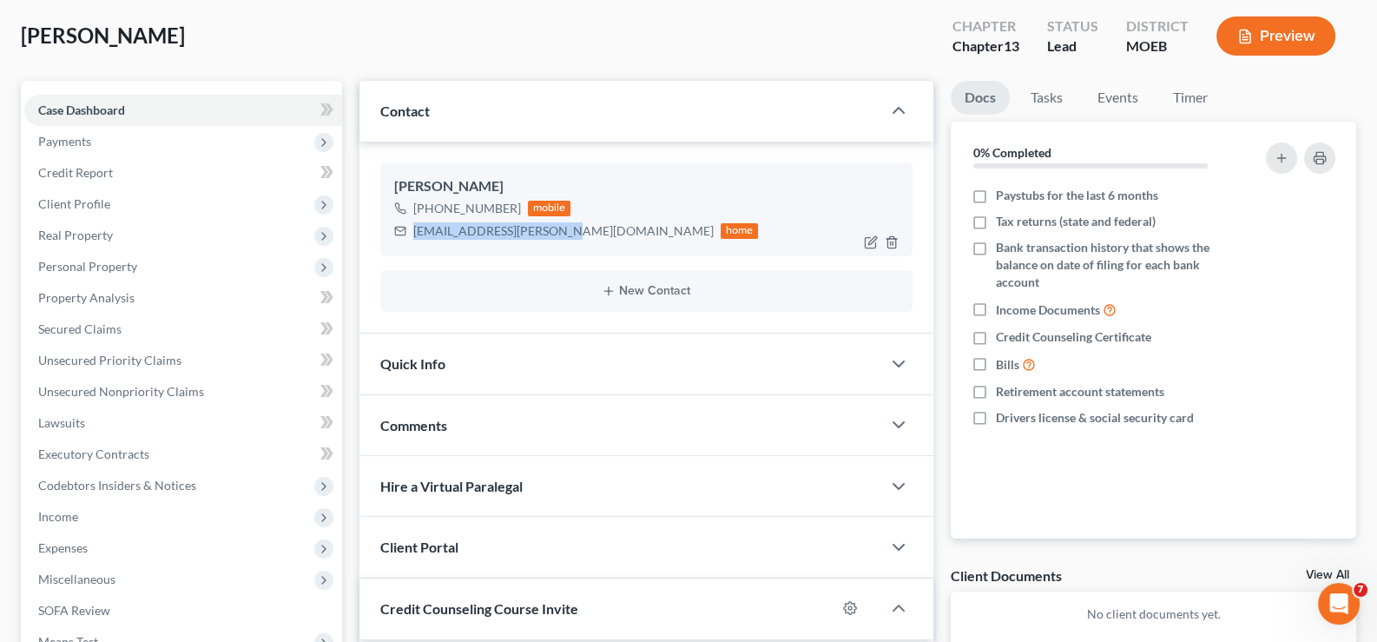
drag, startPoint x: 551, startPoint y: 229, endPoint x: 397, endPoint y: 229, distance: 154.6
click at [397, 229] on div "[EMAIL_ADDRESS][PERSON_NAME][DOMAIN_NAME] home" at bounding box center [576, 231] width 365 height 23
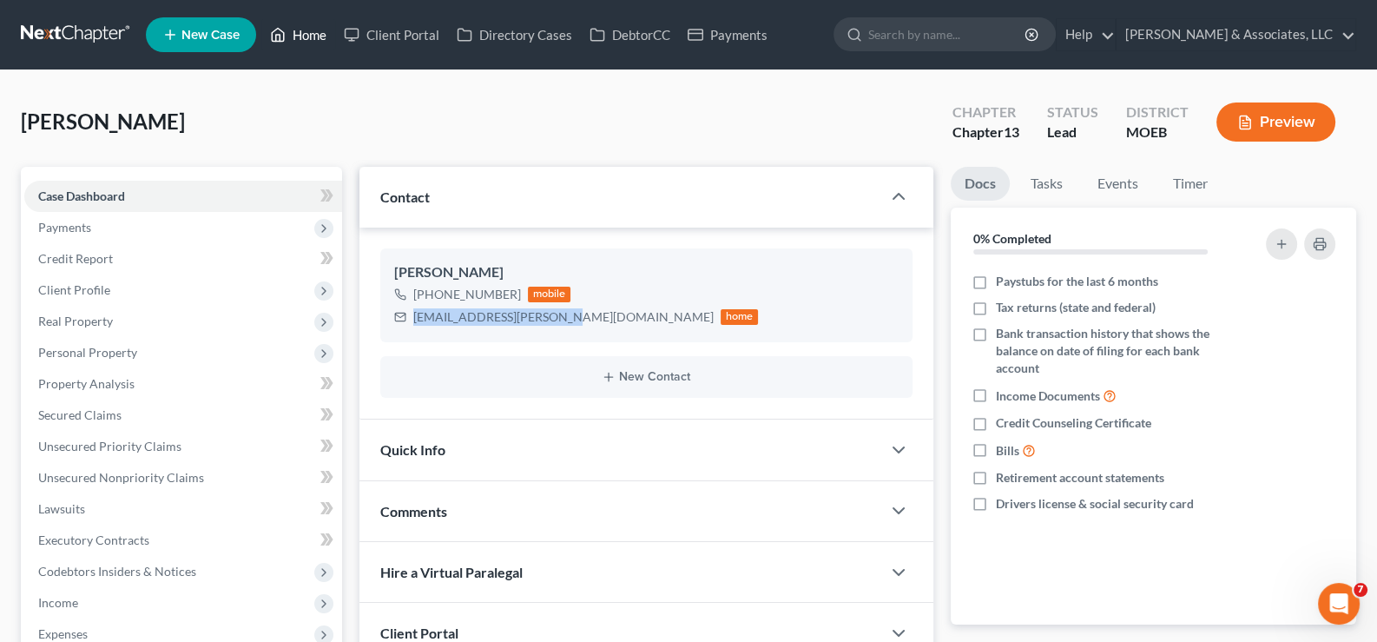
drag, startPoint x: 299, startPoint y: 30, endPoint x: 616, endPoint y: 128, distance: 332.3
click at [299, 30] on link "Home" at bounding box center [298, 34] width 74 height 31
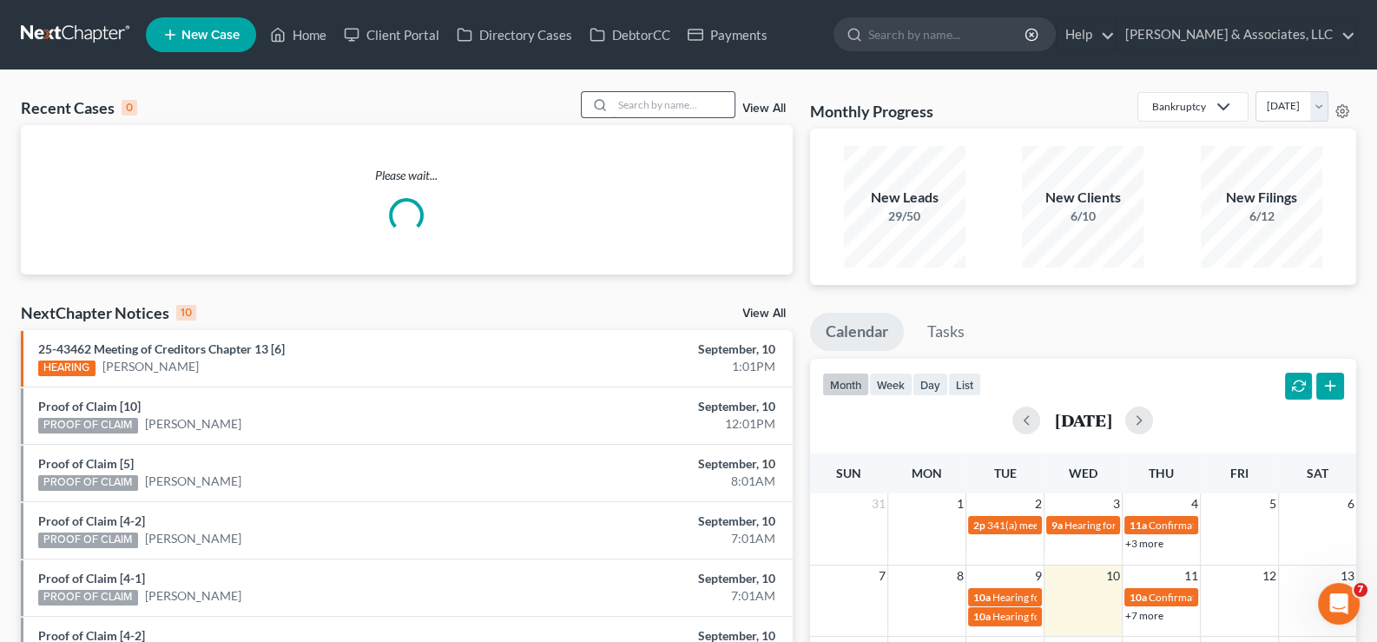
click at [634, 109] on input "search" at bounding box center [674, 104] width 122 height 25
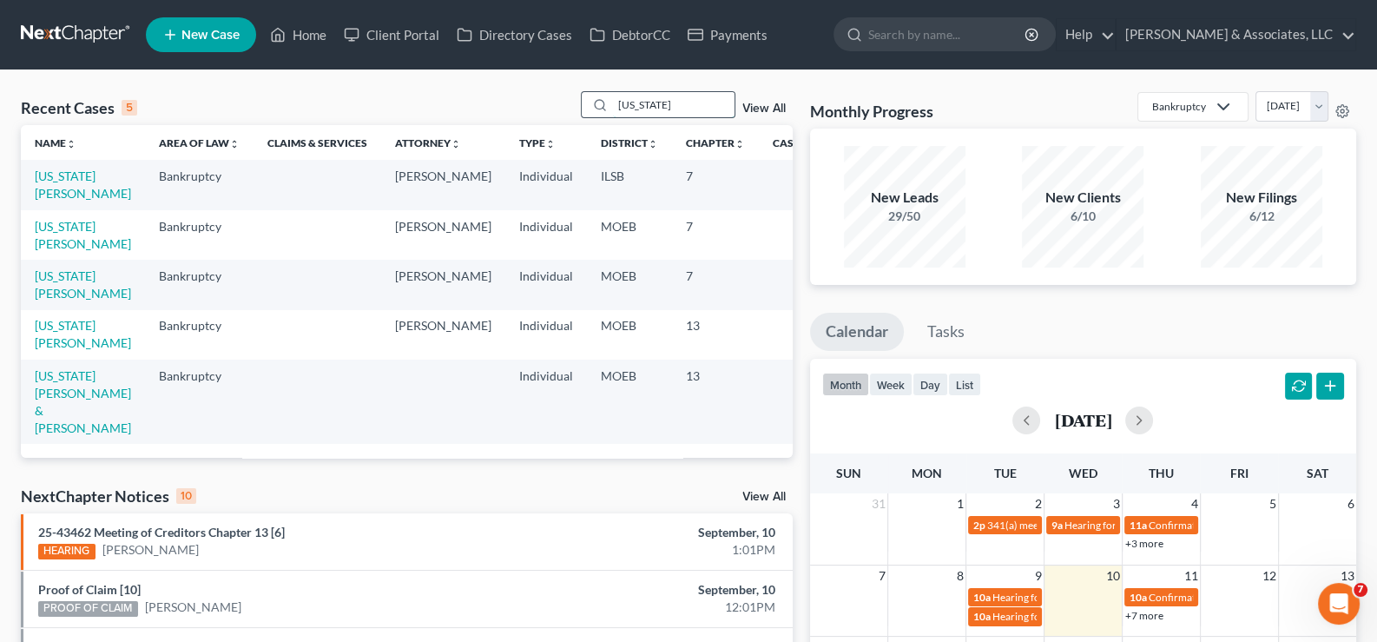
type input "[US_STATE]"
click at [66, 177] on link "[US_STATE][PERSON_NAME]" at bounding box center [83, 184] width 96 height 32
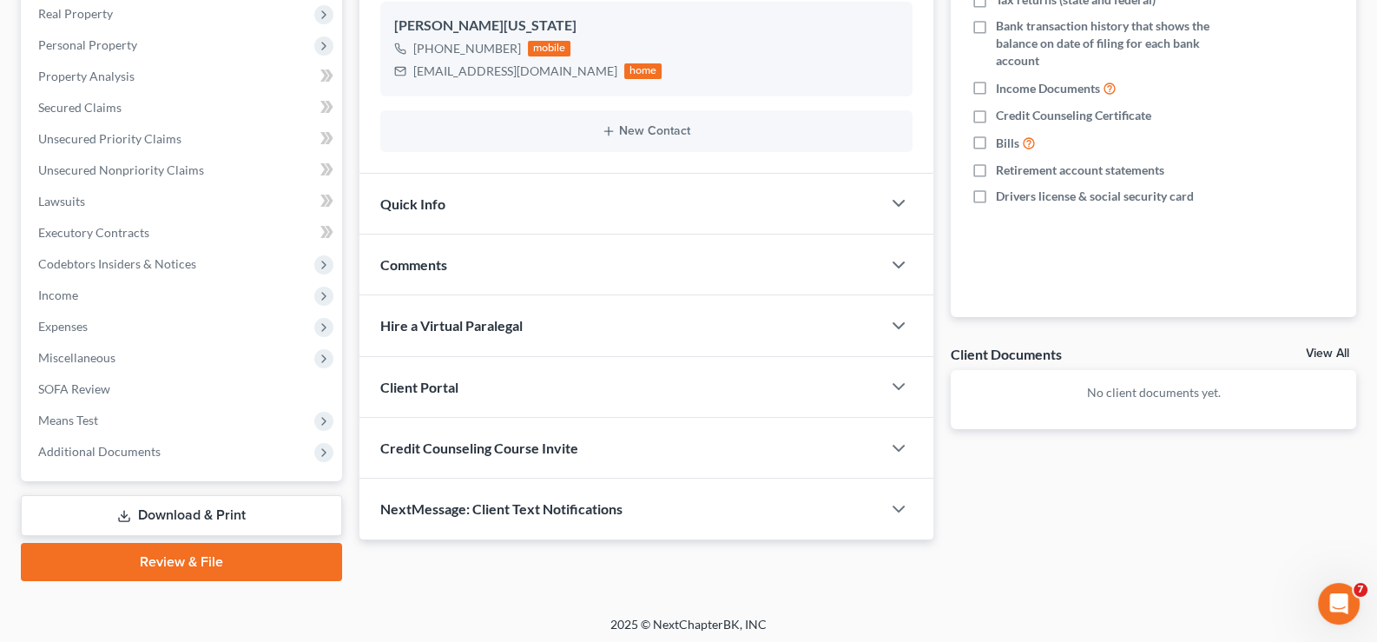
scroll to position [311, 0]
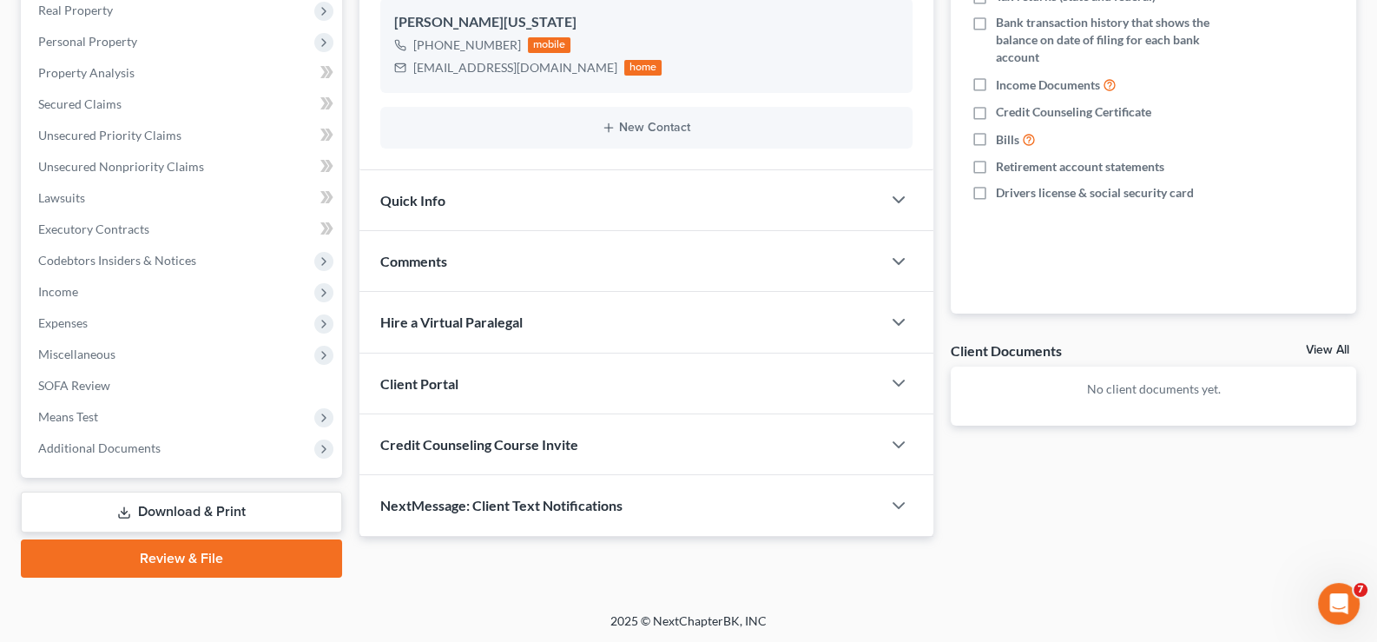
click at [425, 385] on span "Client Portal" at bounding box center [419, 383] width 78 height 16
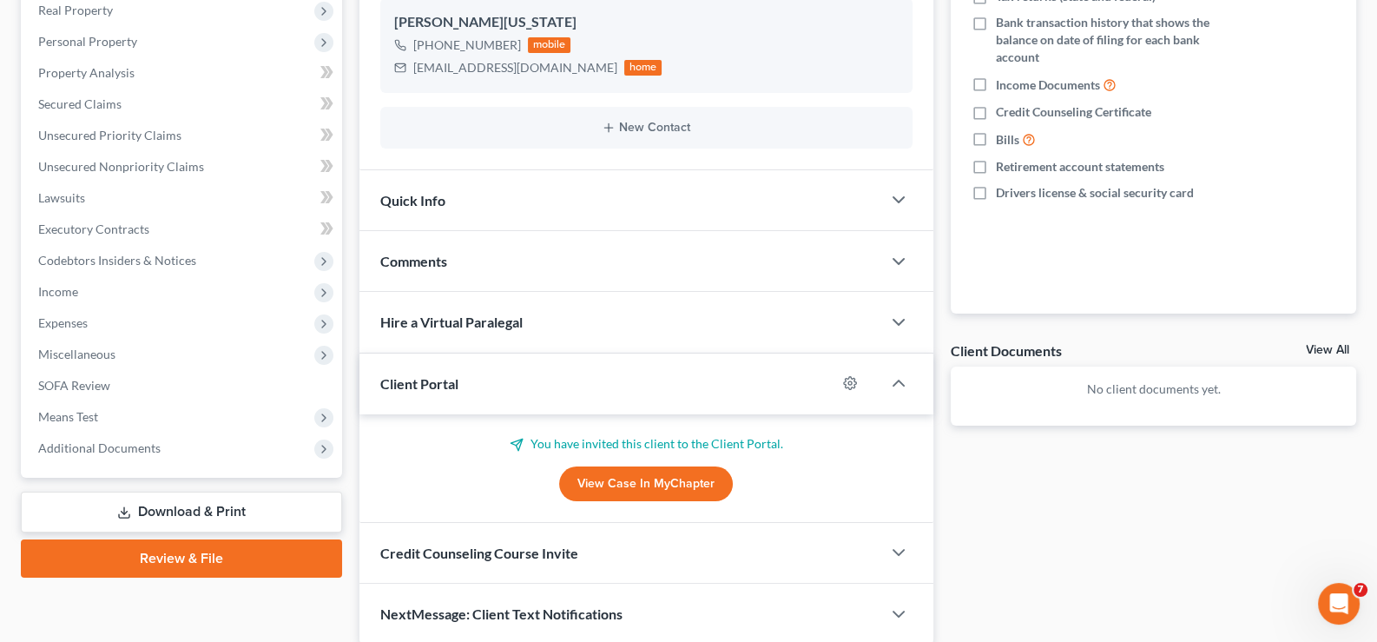
click at [425, 392] on div "Client Portal" at bounding box center [598, 383] width 478 height 60
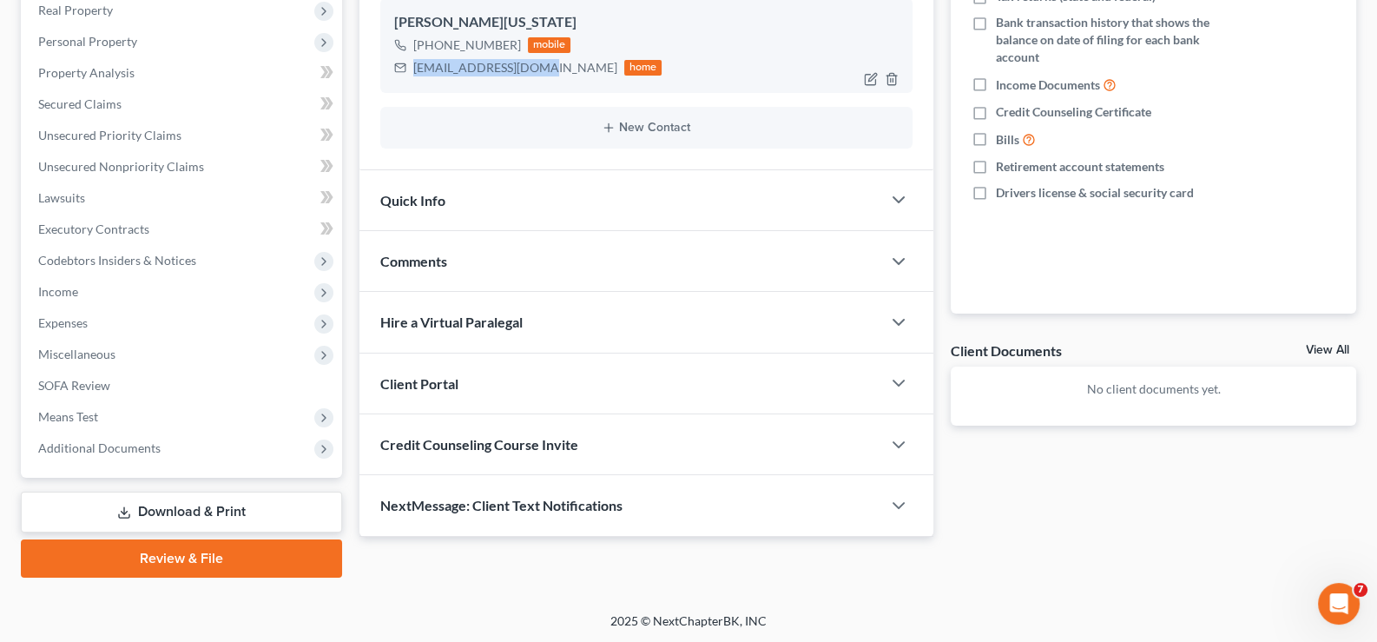
drag, startPoint x: 544, startPoint y: 69, endPoint x: 413, endPoint y: 77, distance: 130.5
click at [413, 77] on div "[PERSON_NAME][US_STATE] [PHONE_NUMBER] mobile [EMAIL_ADDRESS][DOMAIN_NAME] home" at bounding box center [646, 45] width 533 height 94
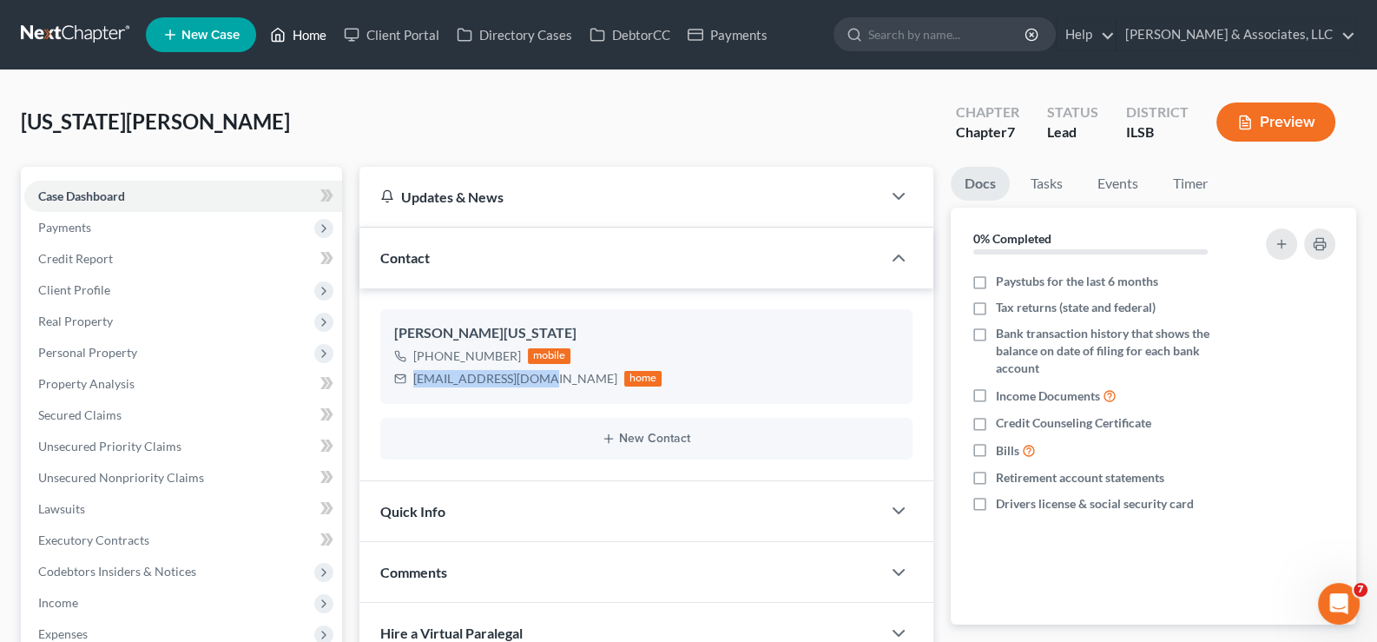
click at [304, 33] on link "Home" at bounding box center [298, 34] width 74 height 31
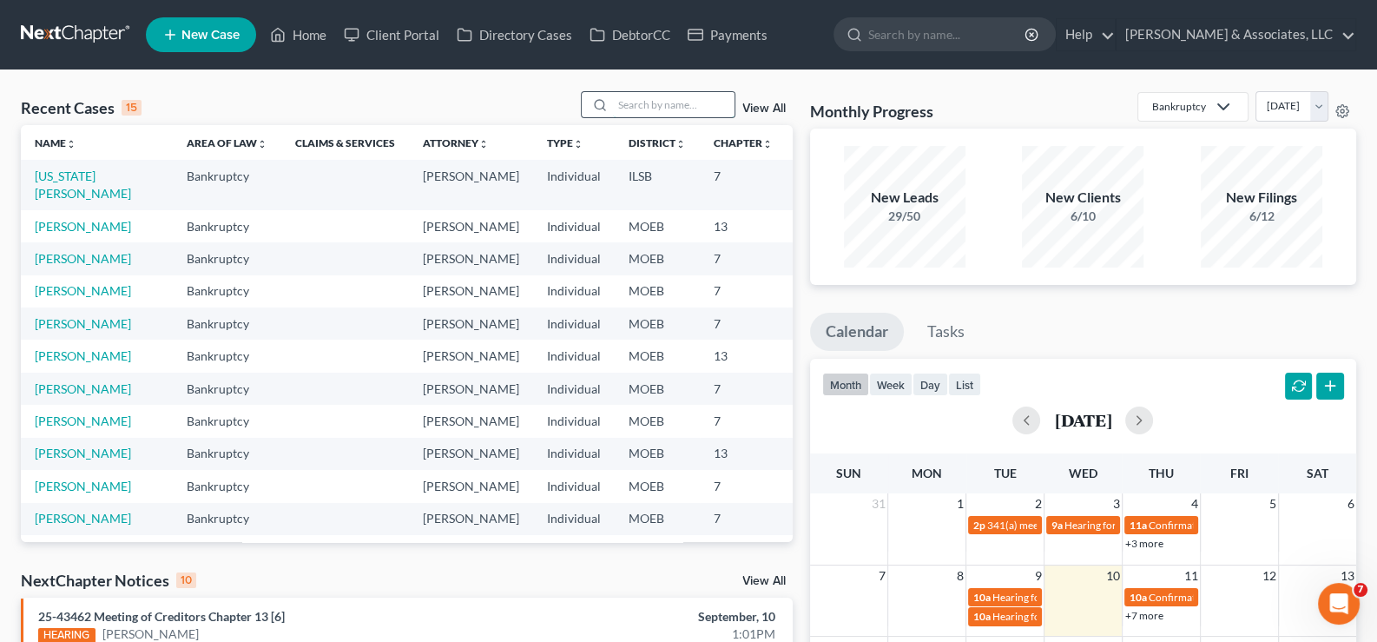
click at [636, 109] on input "search" at bounding box center [674, 104] width 122 height 25
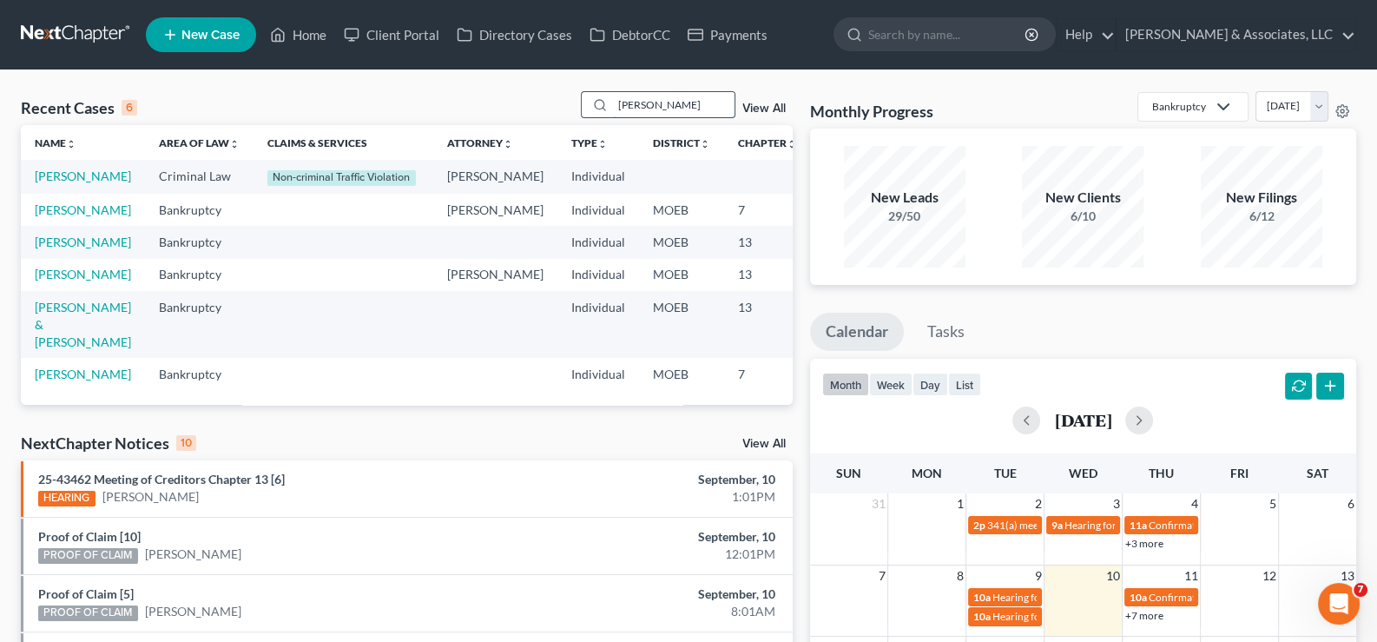
type input "[PERSON_NAME]"
click at [73, 217] on link "[PERSON_NAME]" at bounding box center [83, 209] width 96 height 15
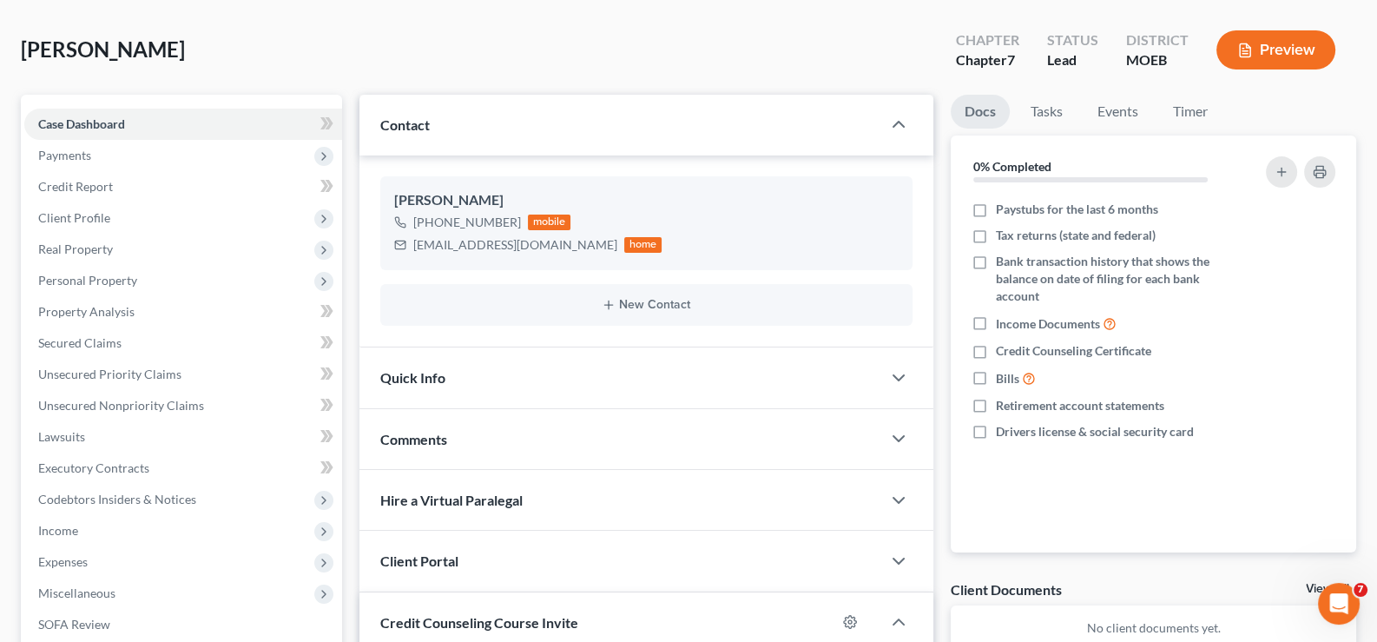
scroll to position [173, 0]
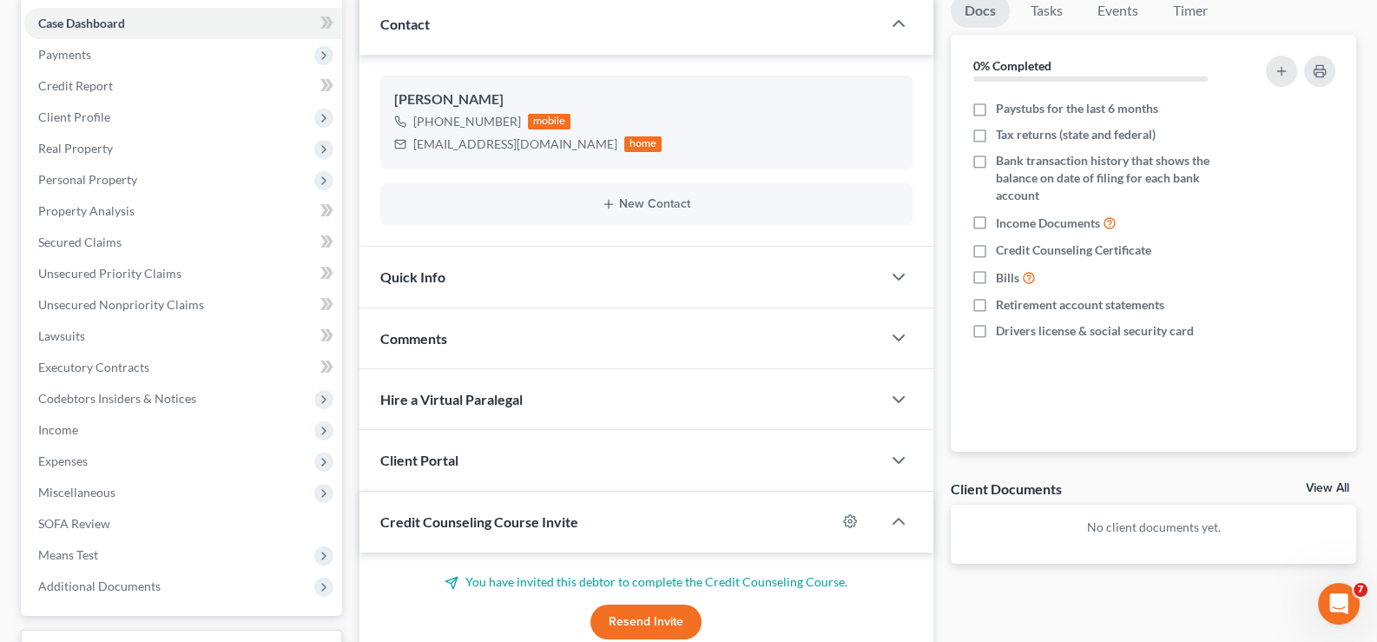
click at [447, 463] on span "Client Portal" at bounding box center [419, 460] width 78 height 16
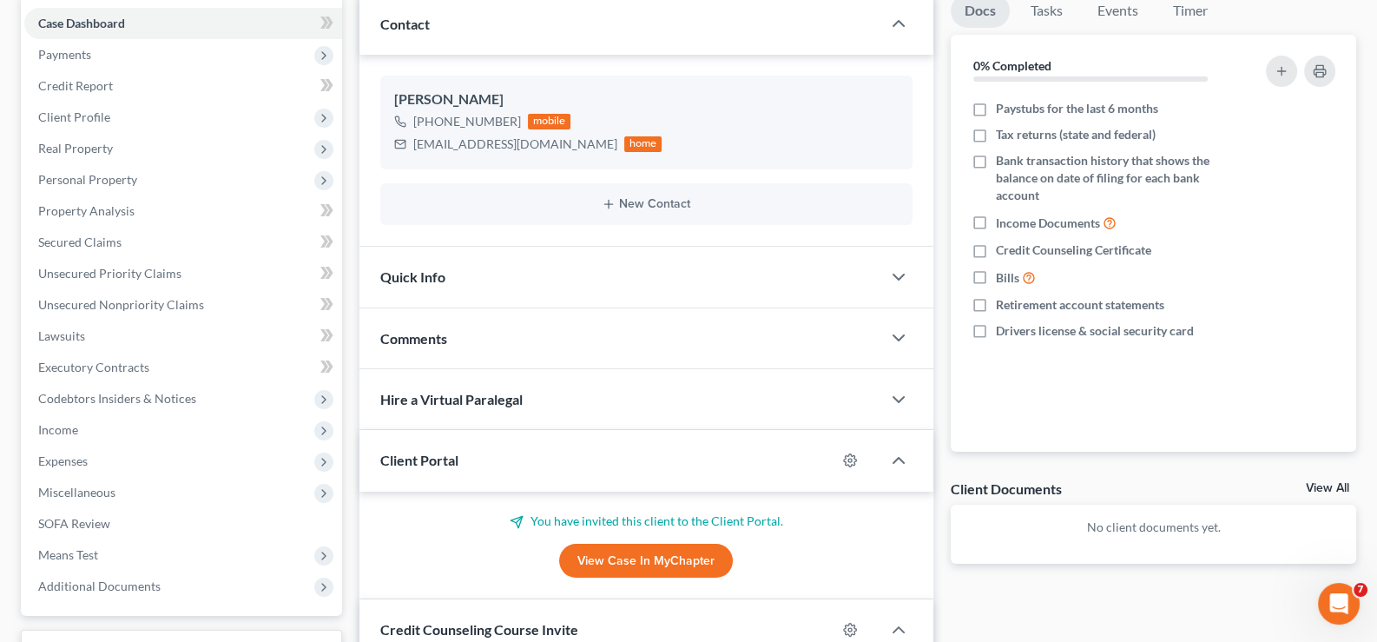
click at [447, 463] on span "Client Portal" at bounding box center [419, 460] width 78 height 16
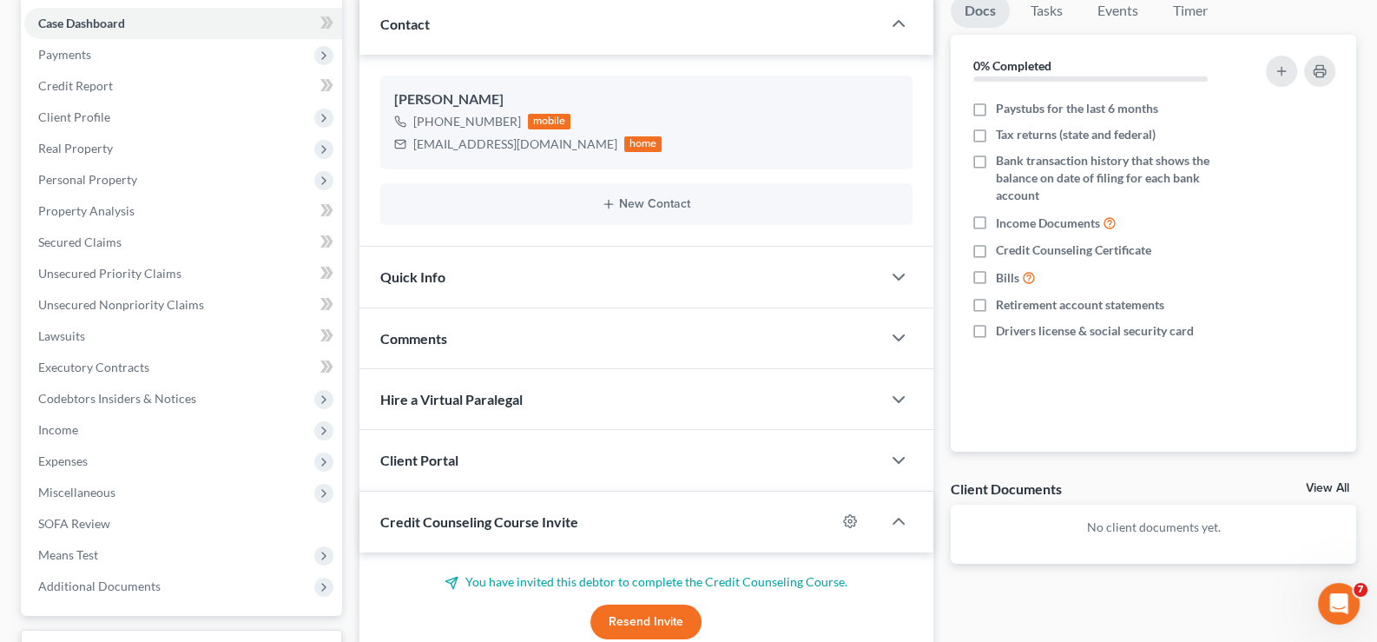
drag, startPoint x: 420, startPoint y: 525, endPoint x: 471, endPoint y: 345, distance: 187.5
click at [420, 524] on span "Credit Counseling Course Invite" at bounding box center [479, 521] width 198 height 16
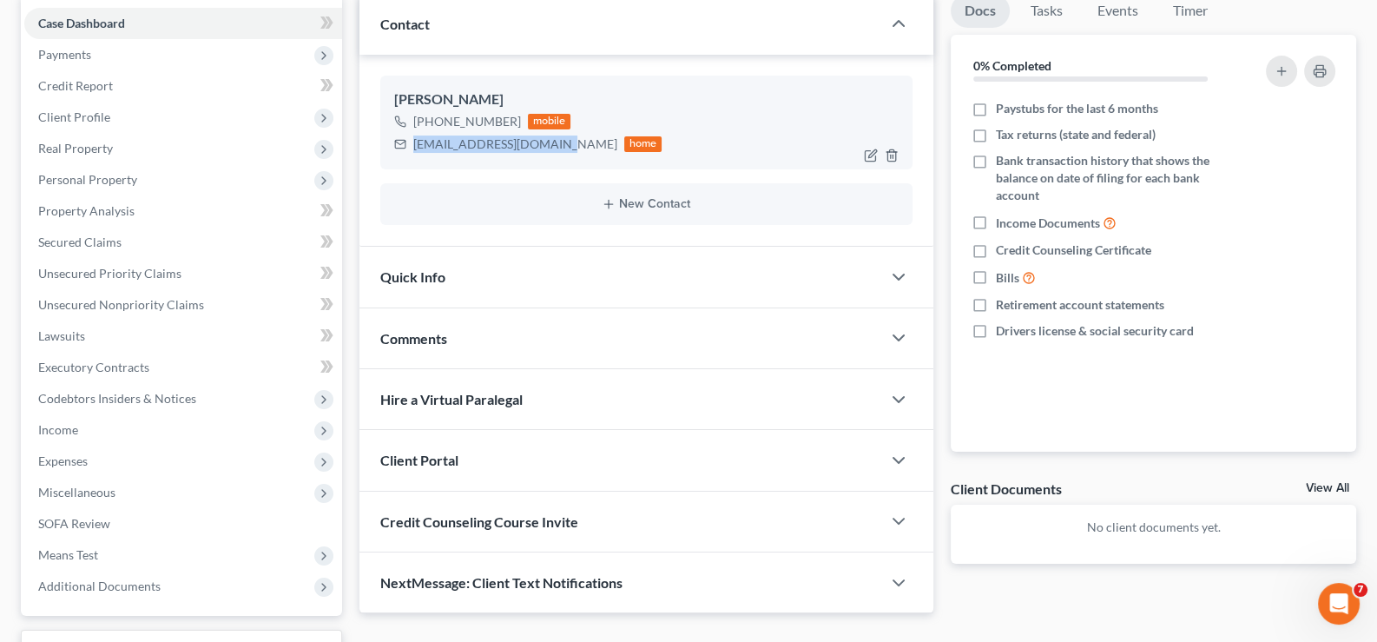
drag, startPoint x: 546, startPoint y: 142, endPoint x: 408, endPoint y: 147, distance: 138.2
click at [408, 147] on div "[EMAIL_ADDRESS][DOMAIN_NAME] home" at bounding box center [528, 144] width 268 height 23
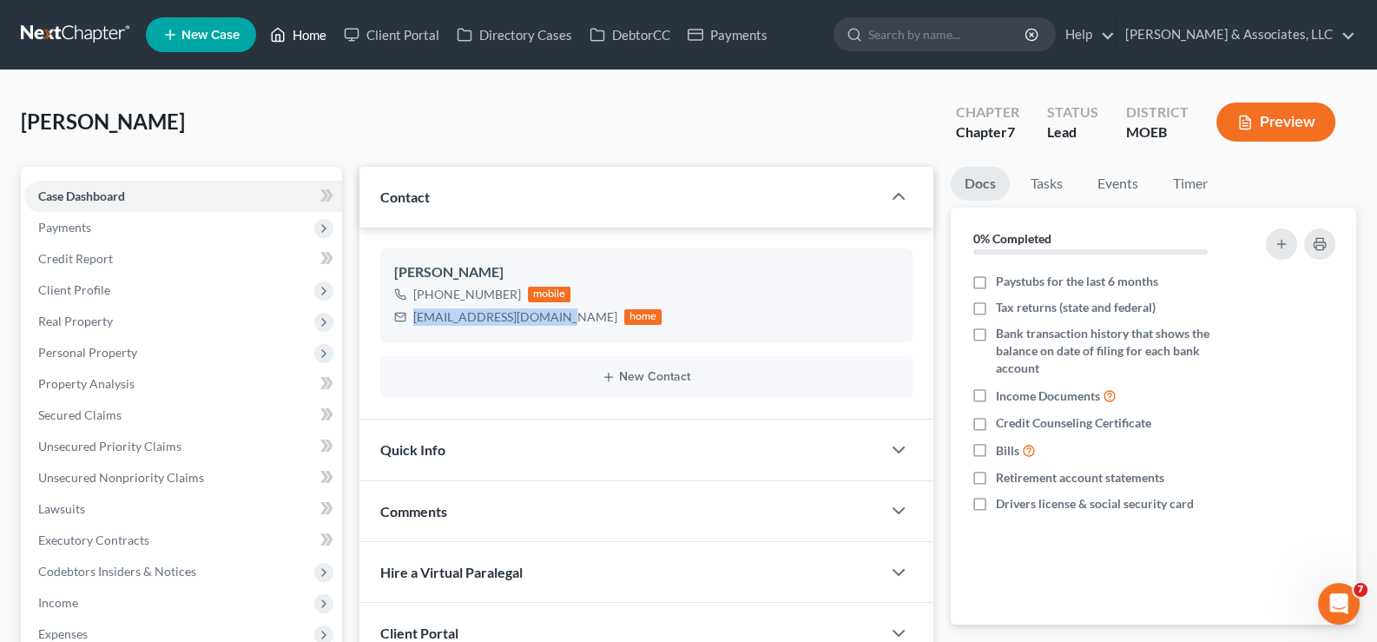
click at [291, 43] on link "Home" at bounding box center [298, 34] width 74 height 31
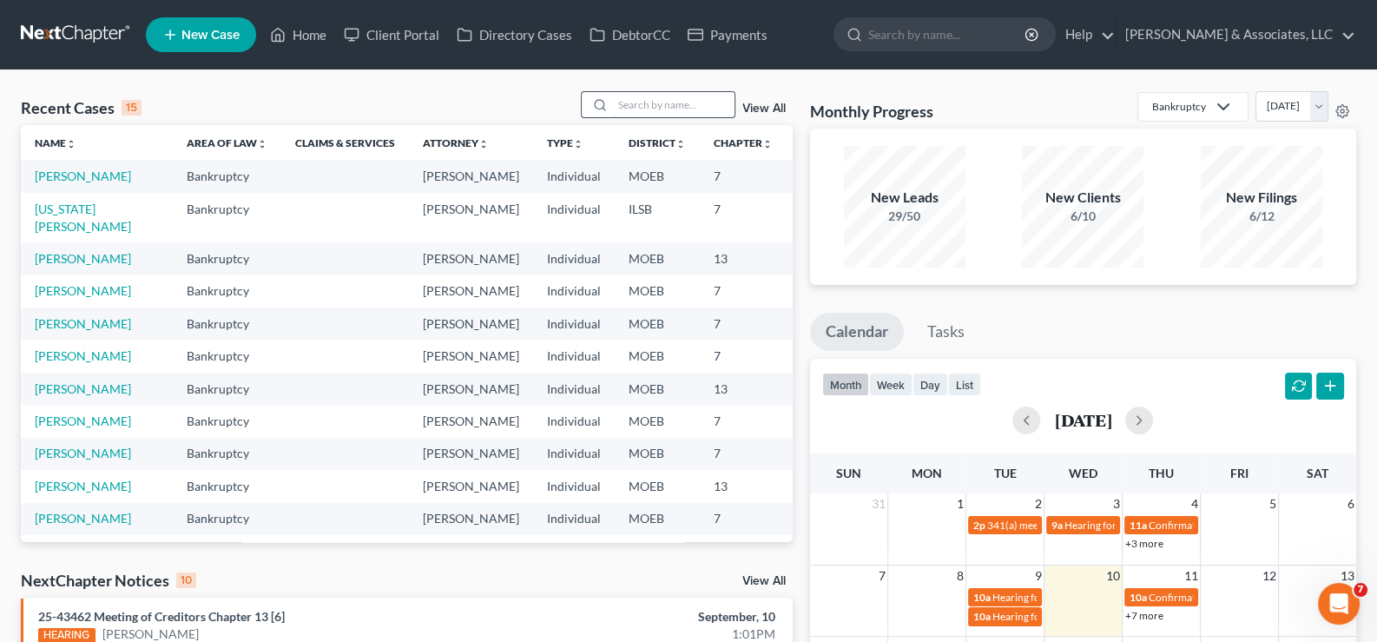
click at [656, 108] on input "search" at bounding box center [674, 104] width 122 height 25
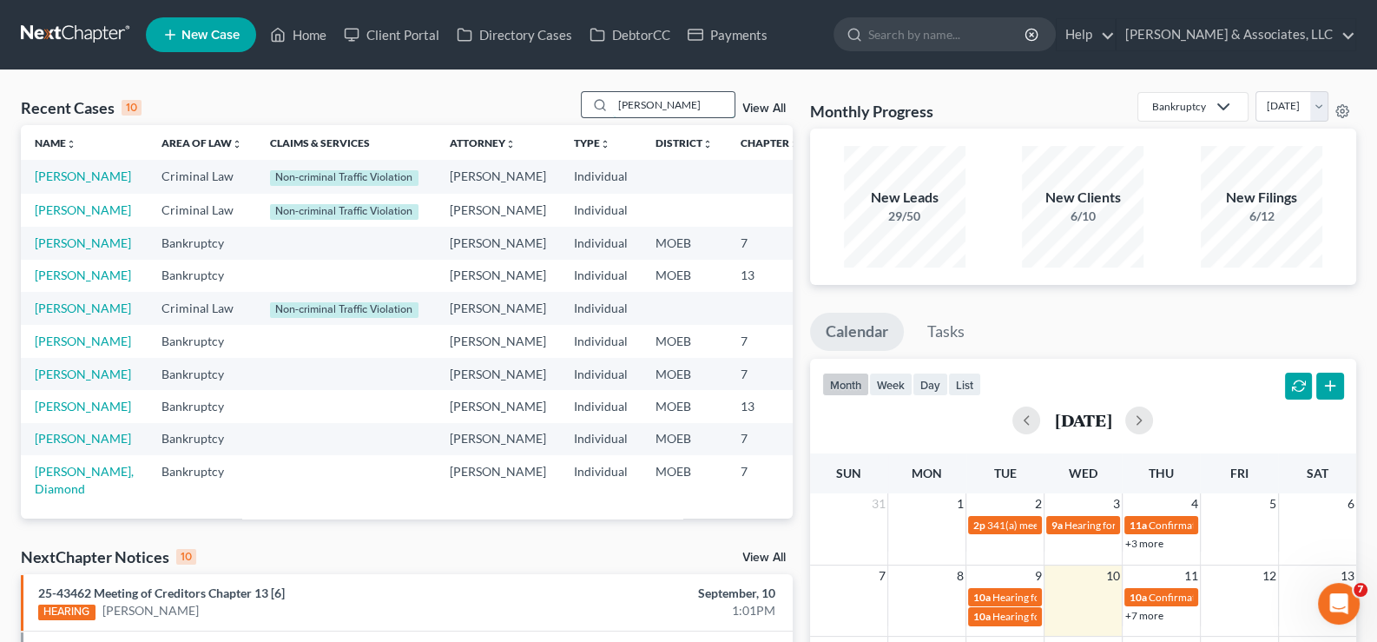
type input "[PERSON_NAME]"
click at [39, 250] on link "[PERSON_NAME]" at bounding box center [83, 242] width 96 height 15
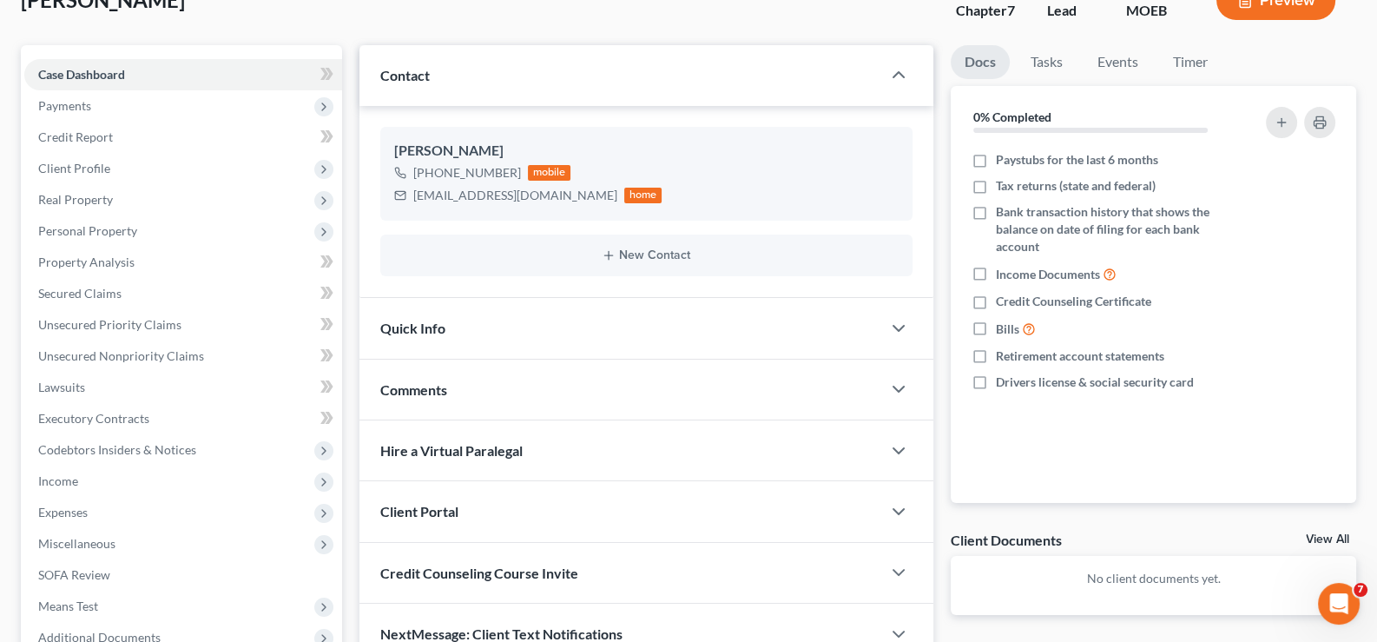
scroll to position [260, 0]
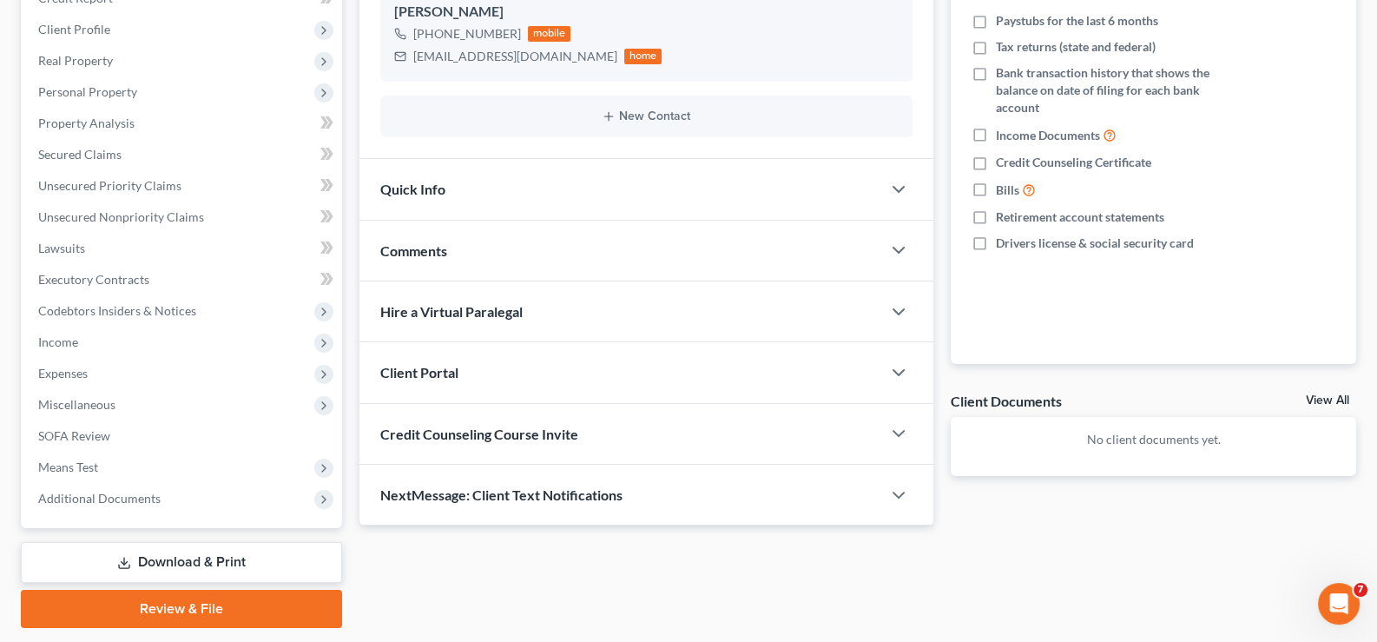
click at [431, 378] on span "Client Portal" at bounding box center [419, 372] width 78 height 16
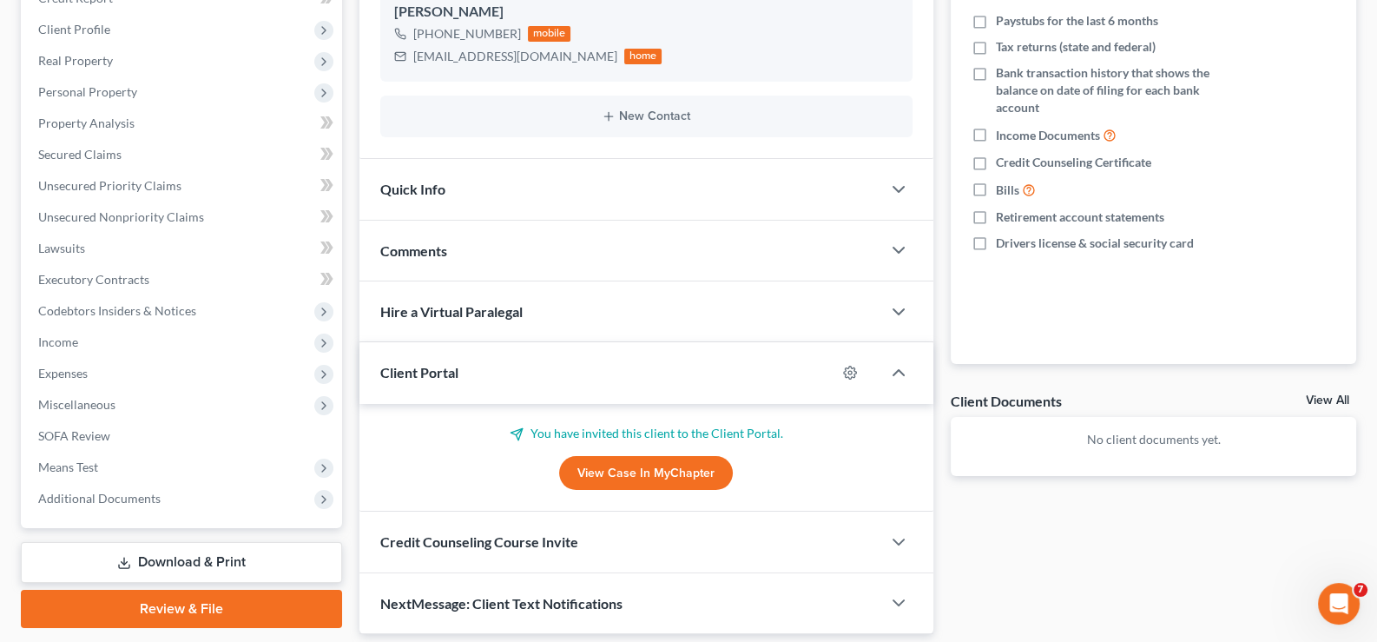
click at [431, 378] on span "Client Portal" at bounding box center [419, 372] width 78 height 16
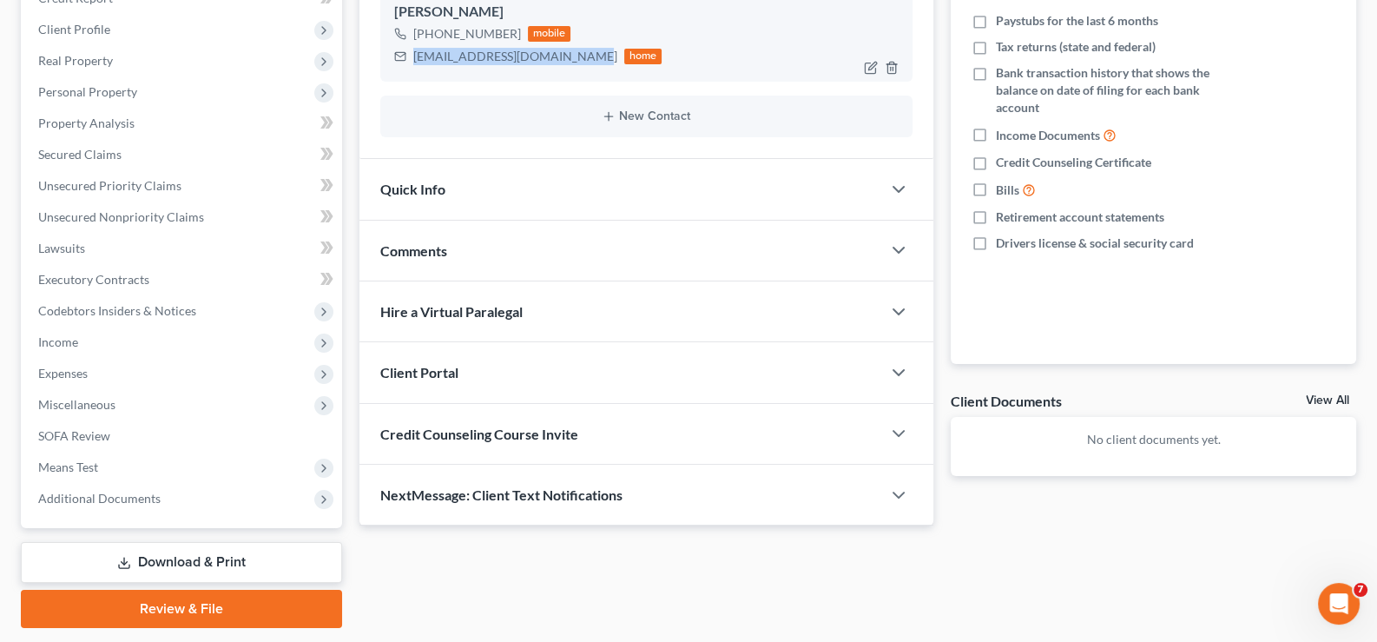
drag, startPoint x: 577, startPoint y: 58, endPoint x: 415, endPoint y: 69, distance: 161.9
click at [415, 69] on div "[PERSON_NAME] [PHONE_NUMBER] mobile [EMAIL_ADDRESS][DOMAIN_NAME] home" at bounding box center [646, 35] width 533 height 94
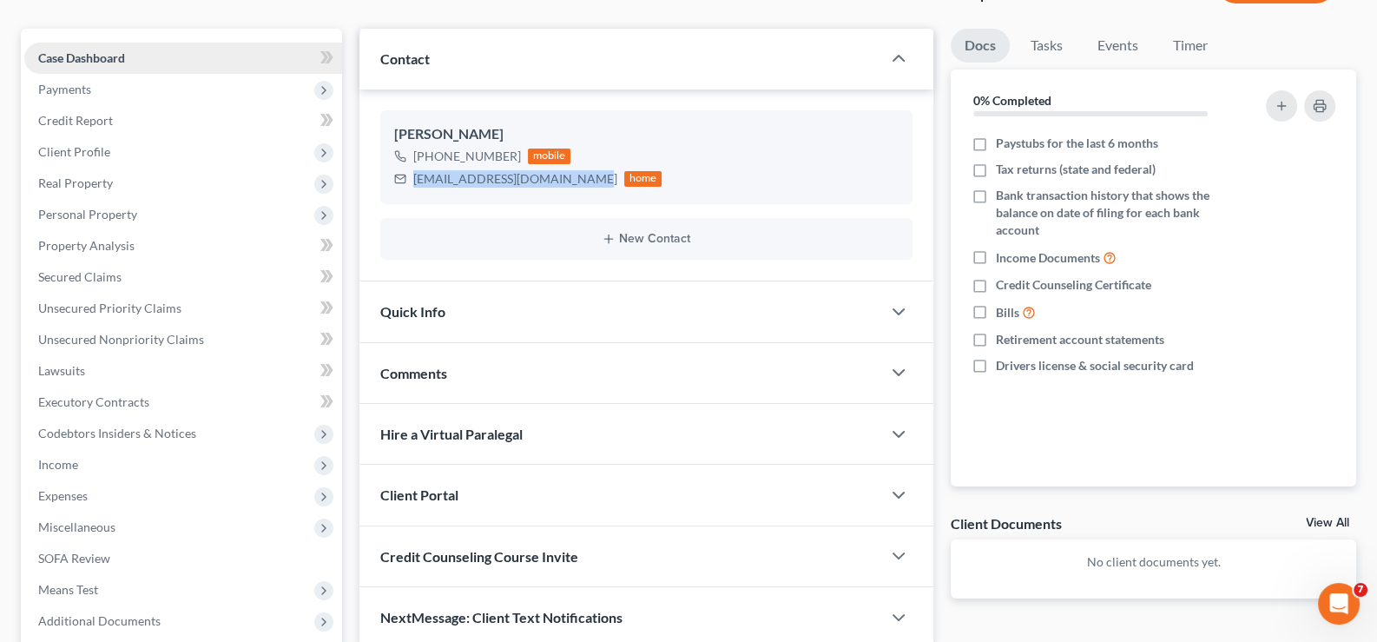
scroll to position [0, 0]
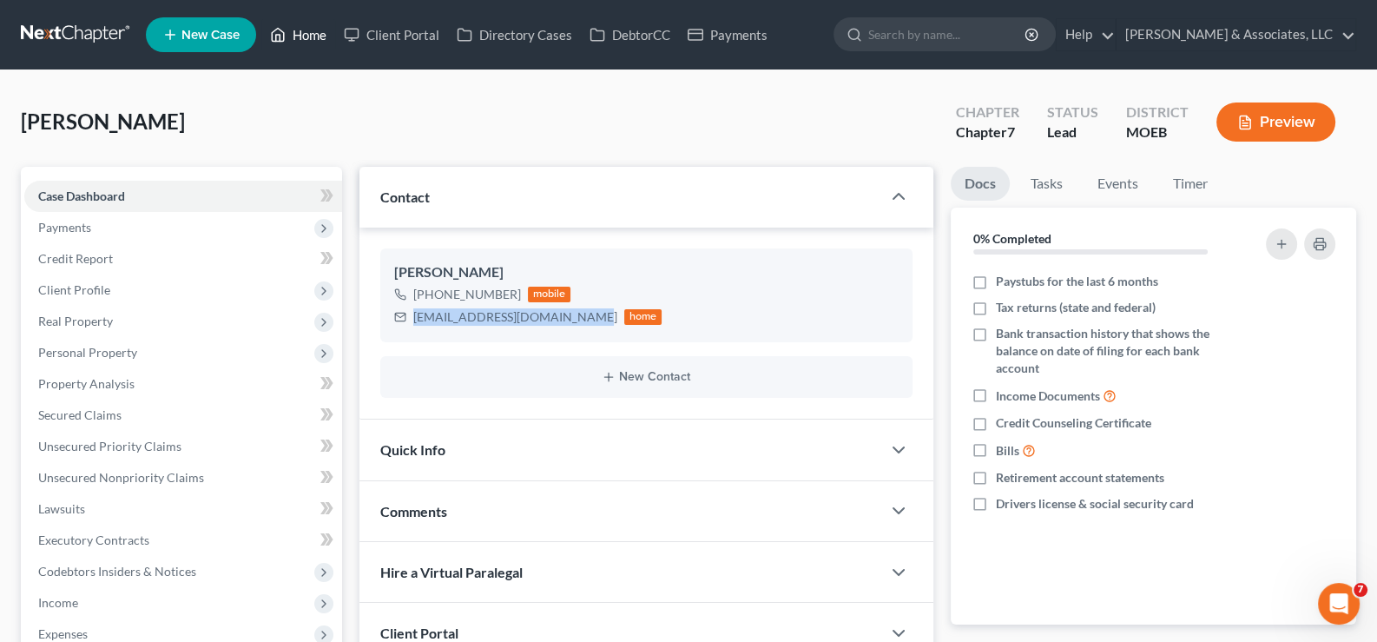
click at [302, 29] on link "Home" at bounding box center [298, 34] width 74 height 31
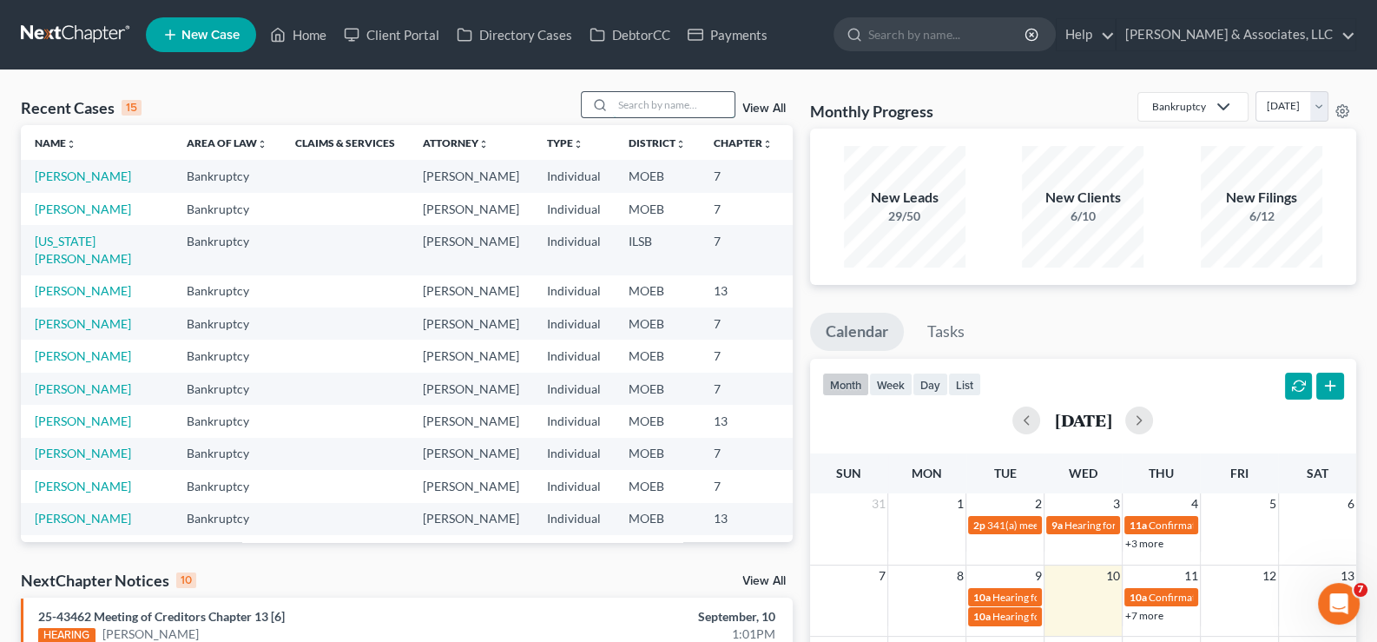
click at [640, 114] on input "search" at bounding box center [674, 104] width 122 height 25
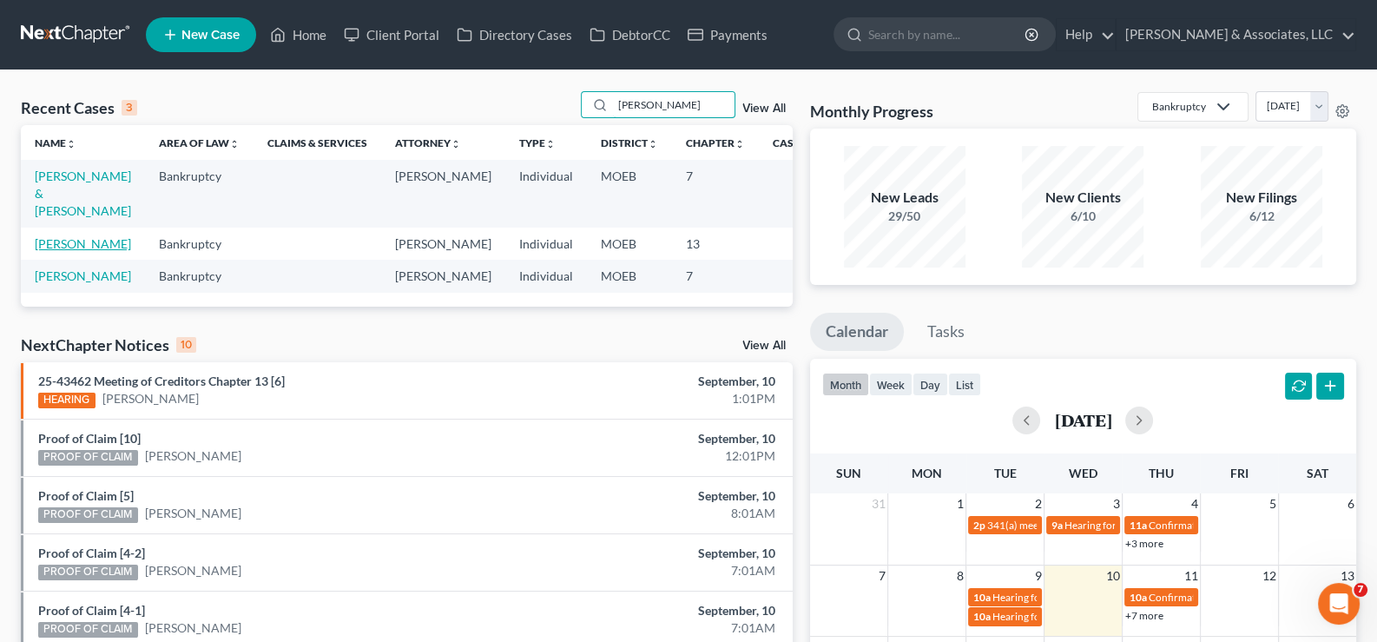
type input "[PERSON_NAME]"
click at [53, 251] on link "[PERSON_NAME]" at bounding box center [83, 243] width 96 height 15
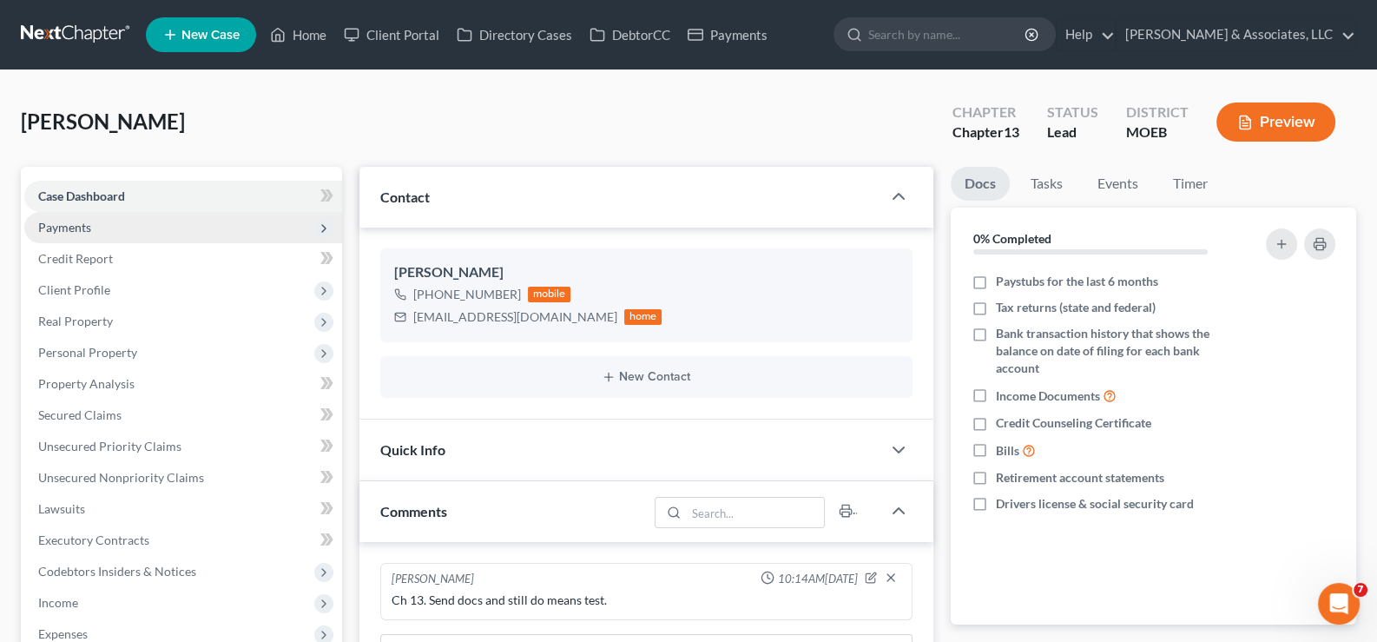
click at [49, 231] on span "Payments" at bounding box center [64, 227] width 53 height 15
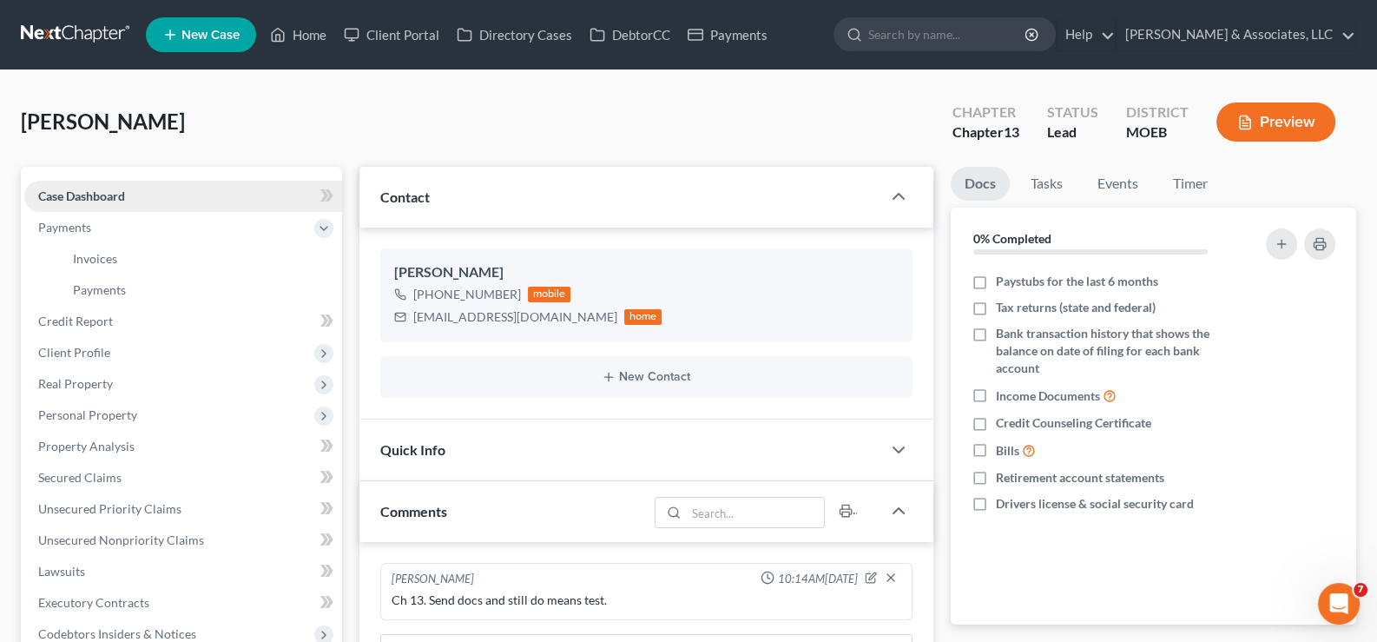
click at [62, 196] on span "Case Dashboard" at bounding box center [81, 195] width 87 height 15
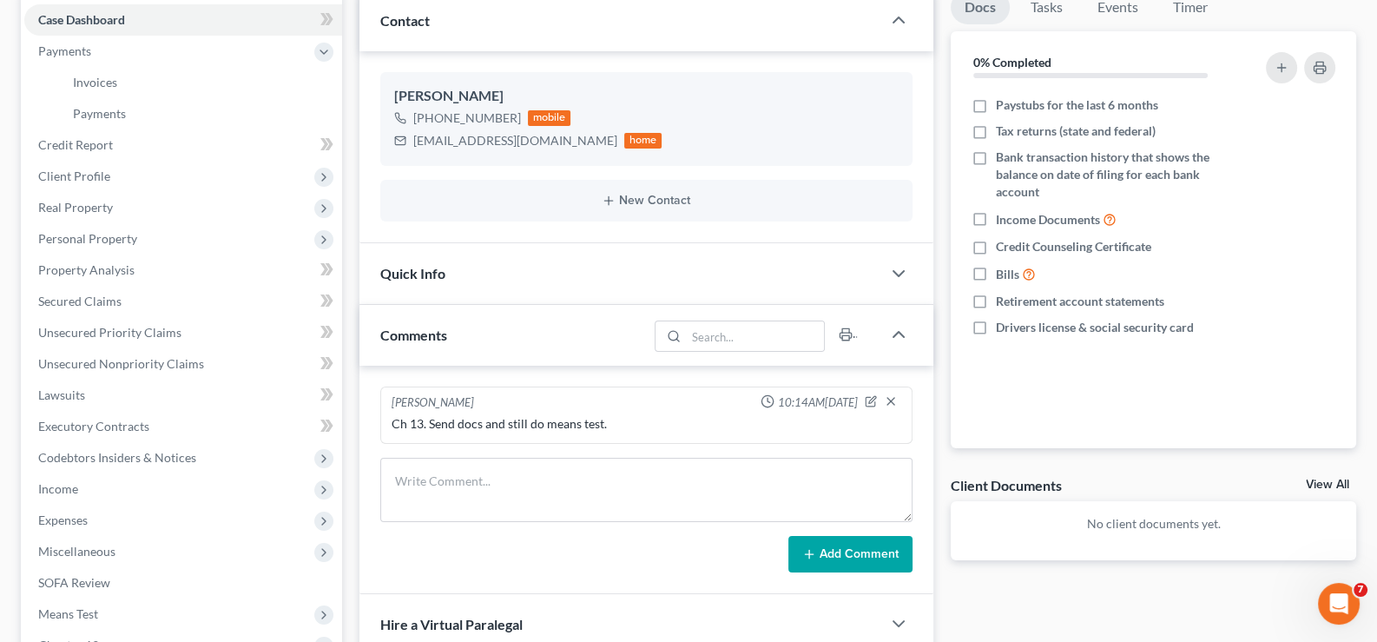
scroll to position [260, 0]
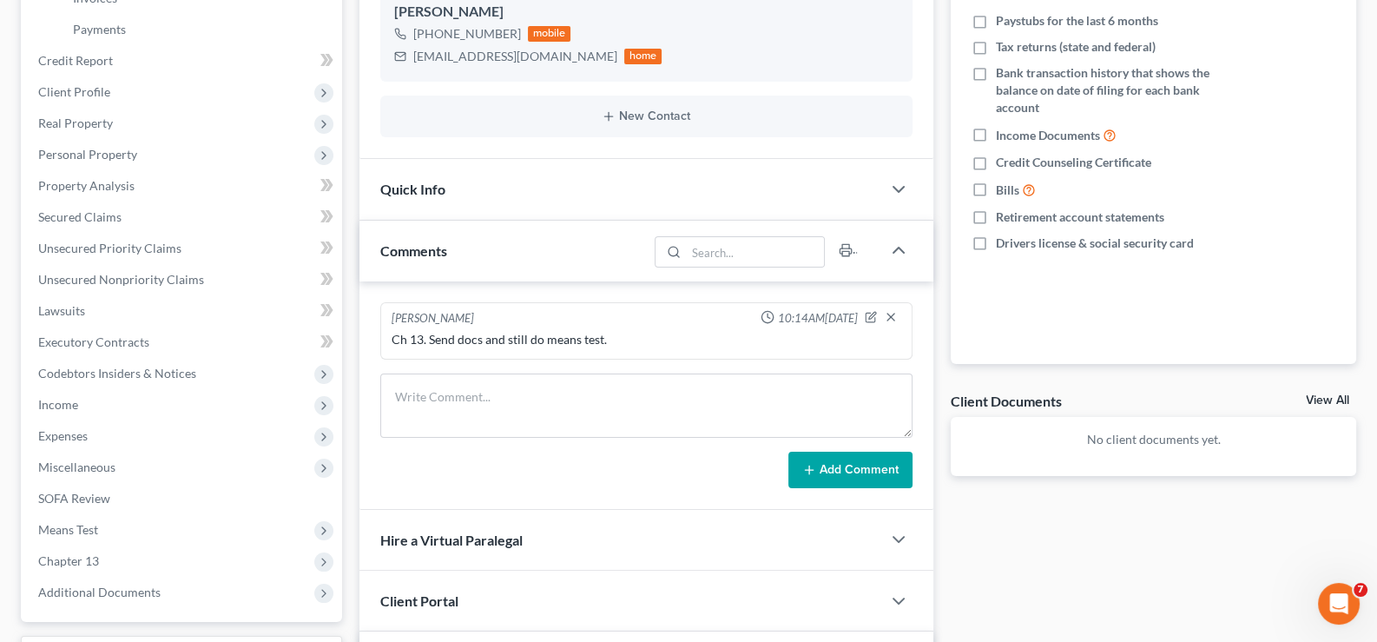
click at [388, 597] on span "Client Portal" at bounding box center [419, 600] width 78 height 16
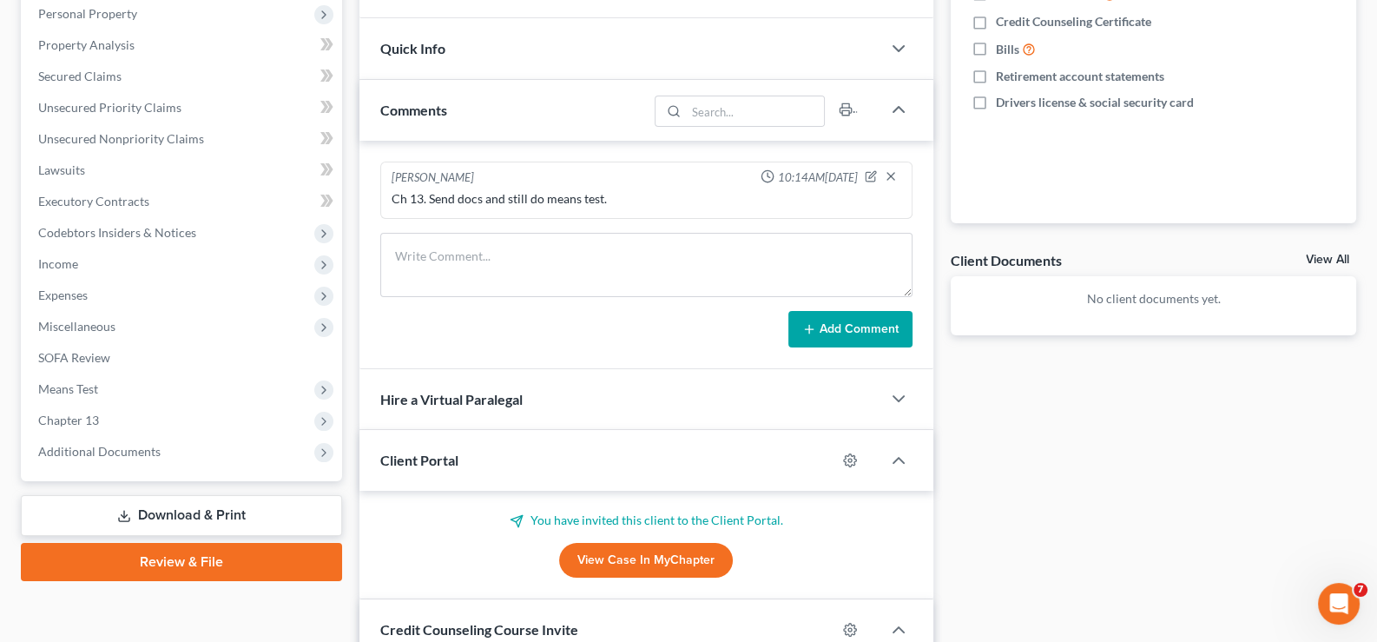
scroll to position [433, 0]
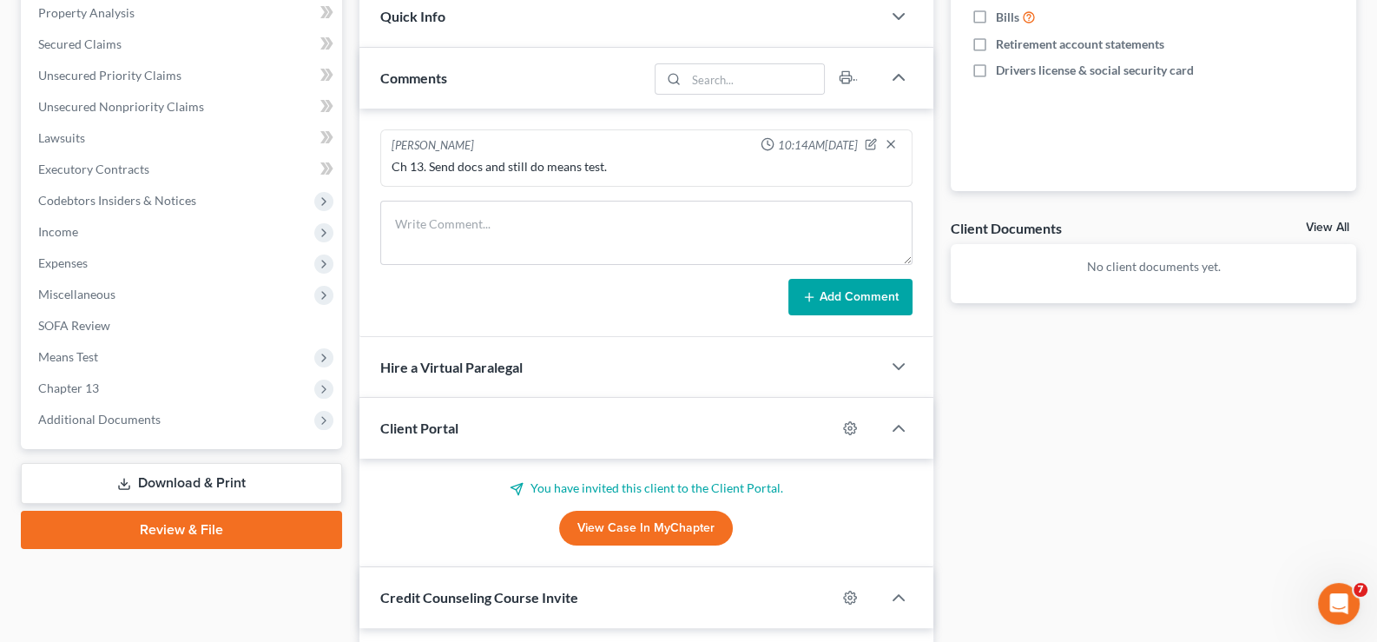
click at [416, 422] on span "Client Portal" at bounding box center [419, 427] width 78 height 16
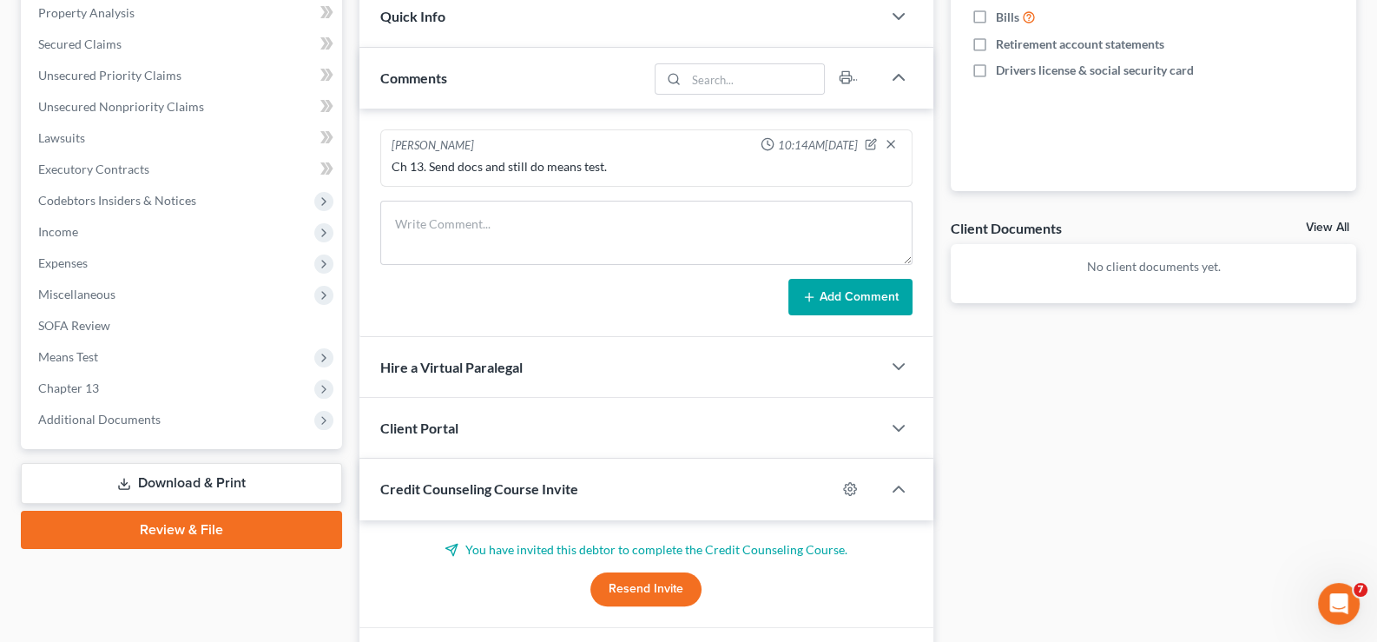
scroll to position [86, 0]
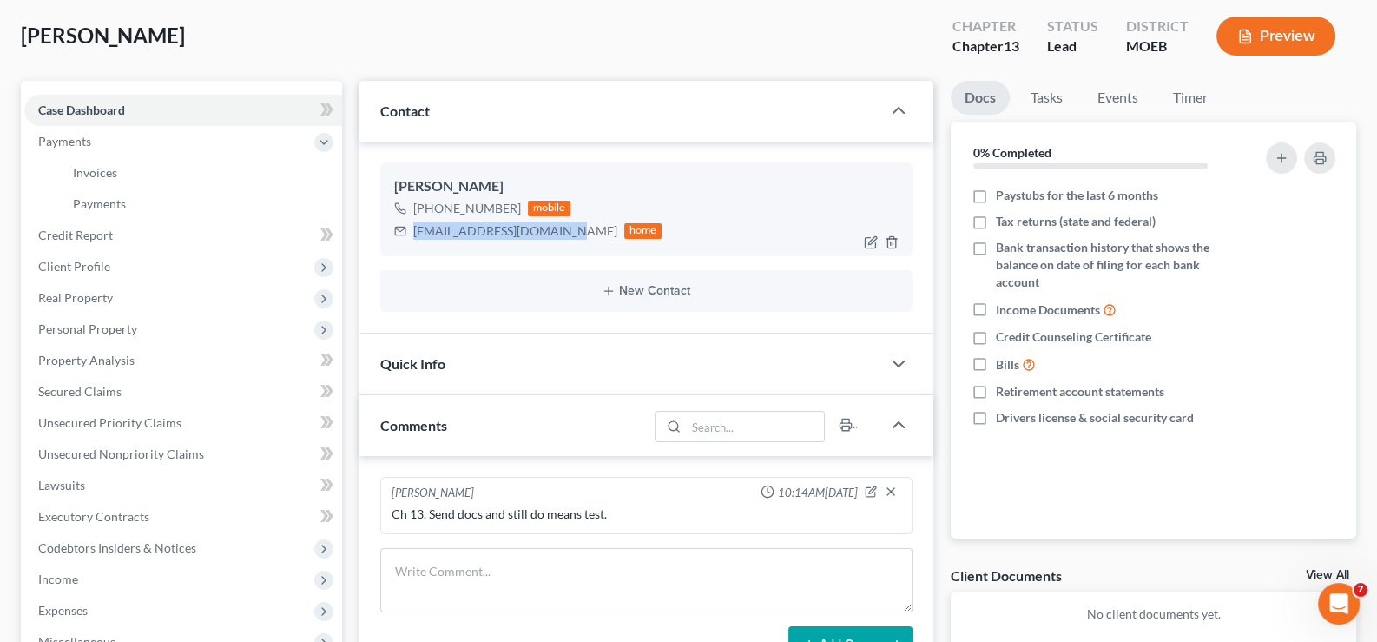
drag, startPoint x: 565, startPoint y: 231, endPoint x: 449, endPoint y: 250, distance: 117.9
click at [413, 239] on div "[EMAIL_ADDRESS][DOMAIN_NAME] home" at bounding box center [528, 231] width 268 height 23
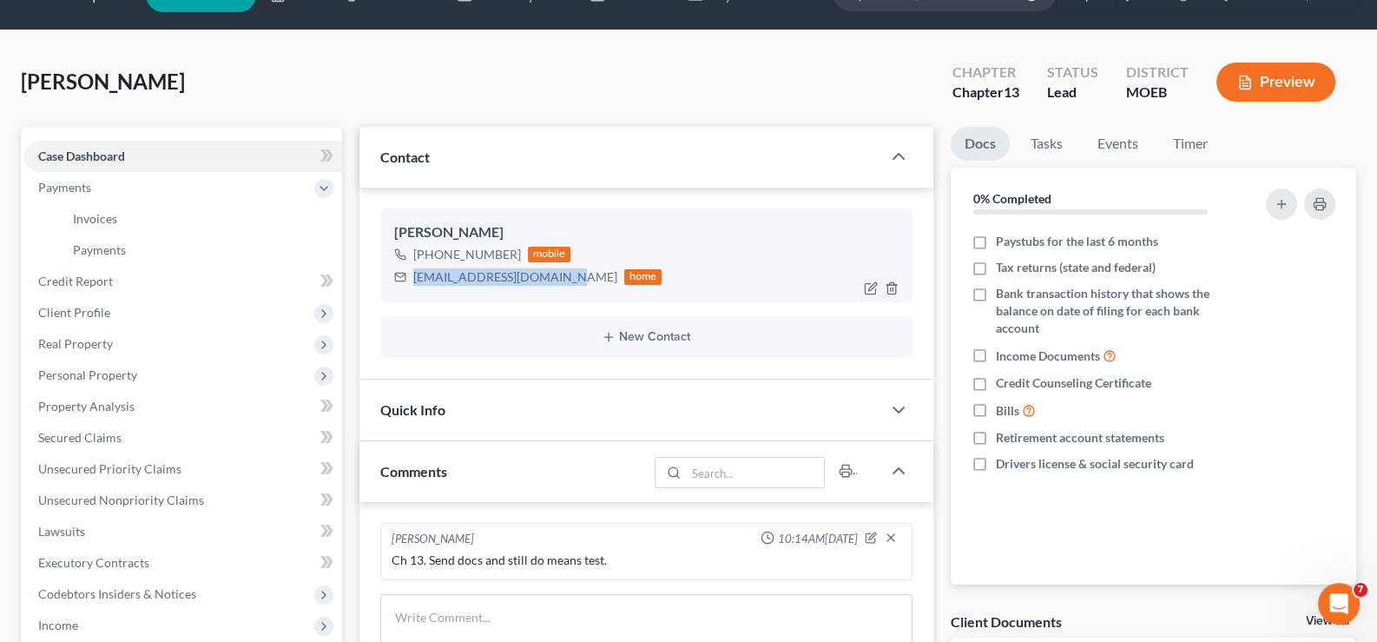
scroll to position [0, 0]
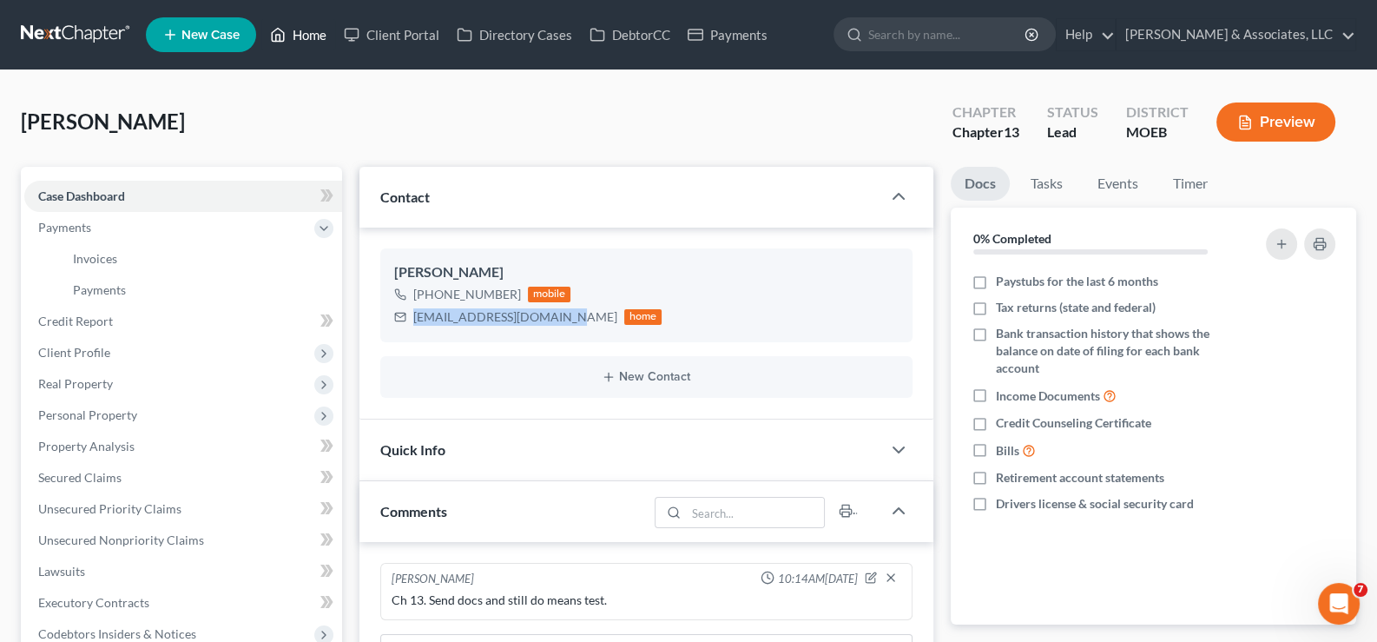
drag, startPoint x: 310, startPoint y: 38, endPoint x: 600, endPoint y: 225, distance: 344.9
click at [310, 38] on link "Home" at bounding box center [298, 34] width 74 height 31
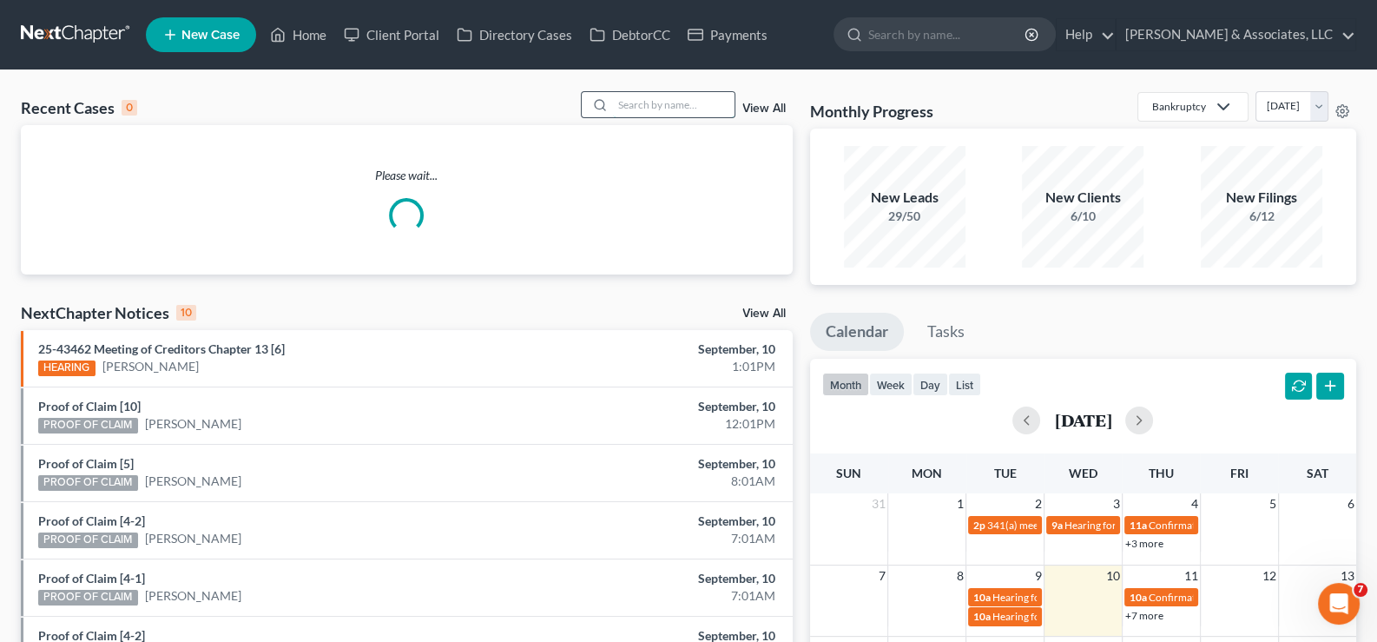
click at [664, 99] on input "search" at bounding box center [674, 104] width 122 height 25
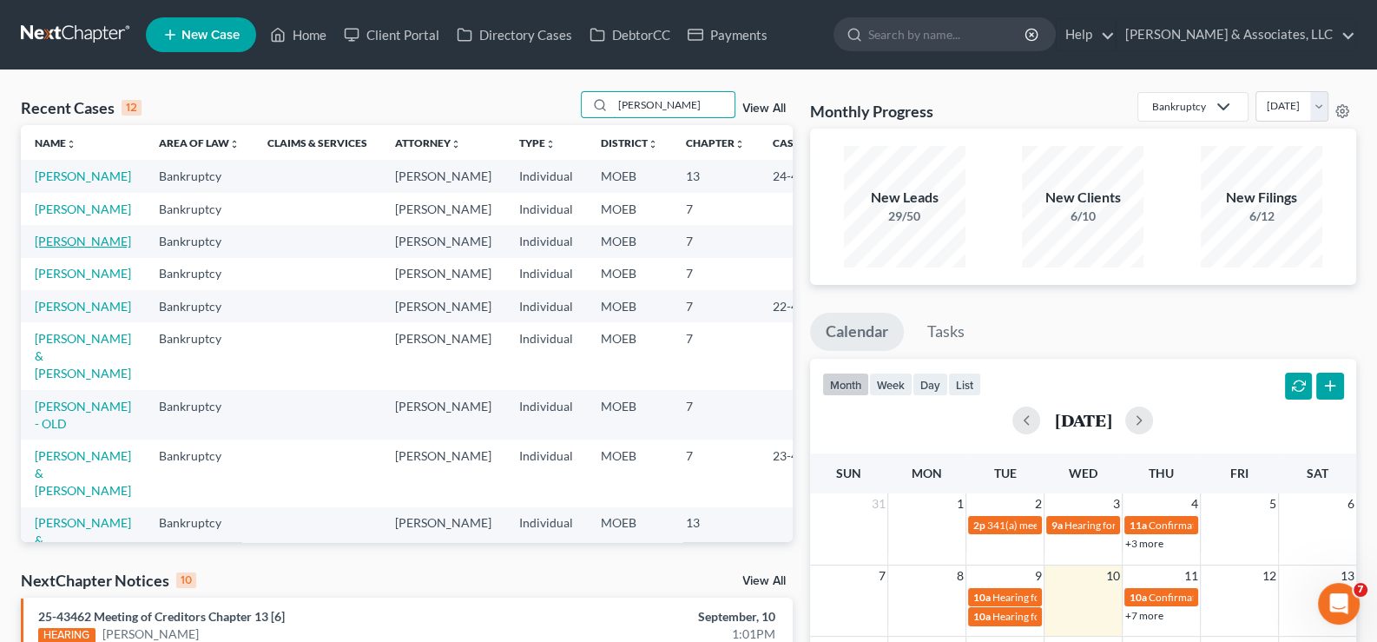
type input "[PERSON_NAME]"
click at [45, 248] on link "[PERSON_NAME]" at bounding box center [83, 241] width 96 height 15
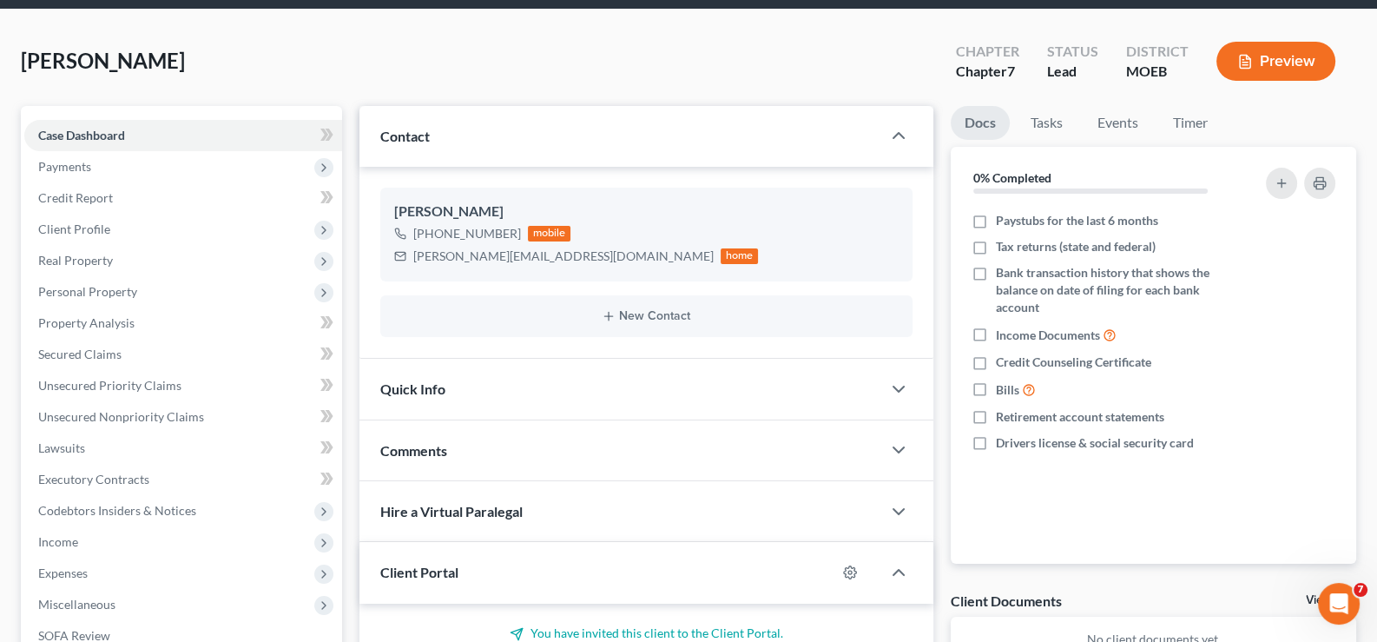
scroll to position [86, 0]
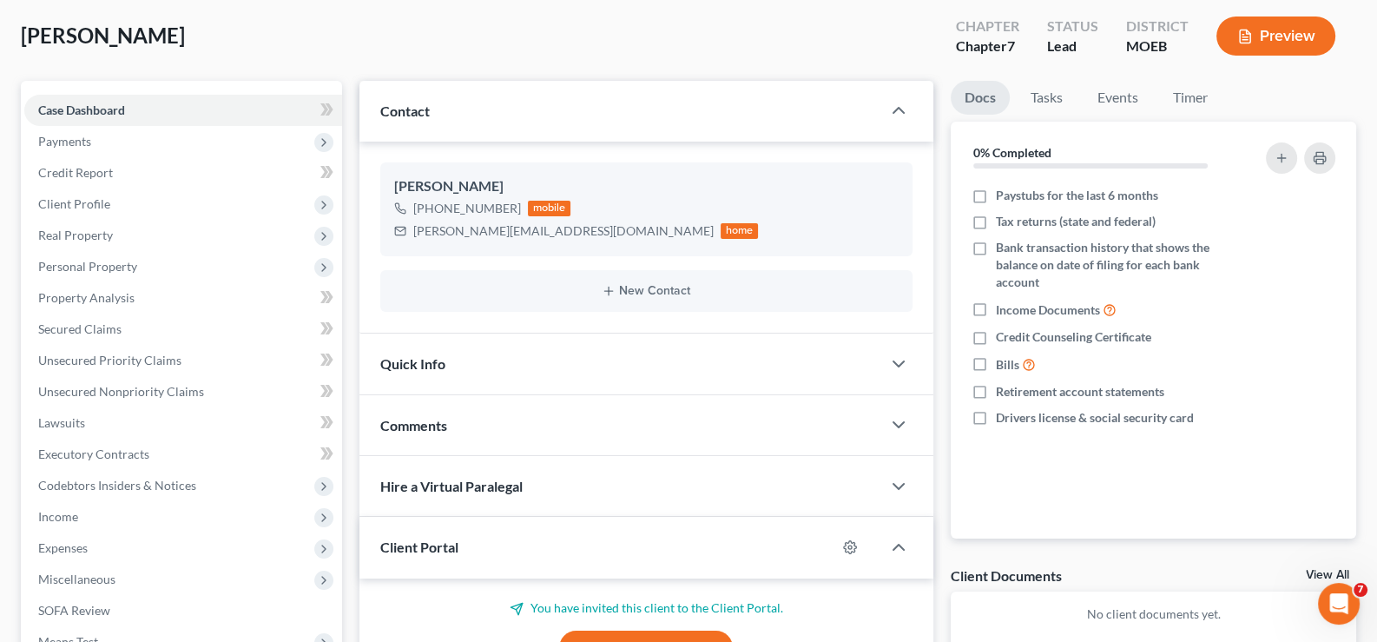
click at [429, 546] on span "Client Portal" at bounding box center [419, 546] width 78 height 16
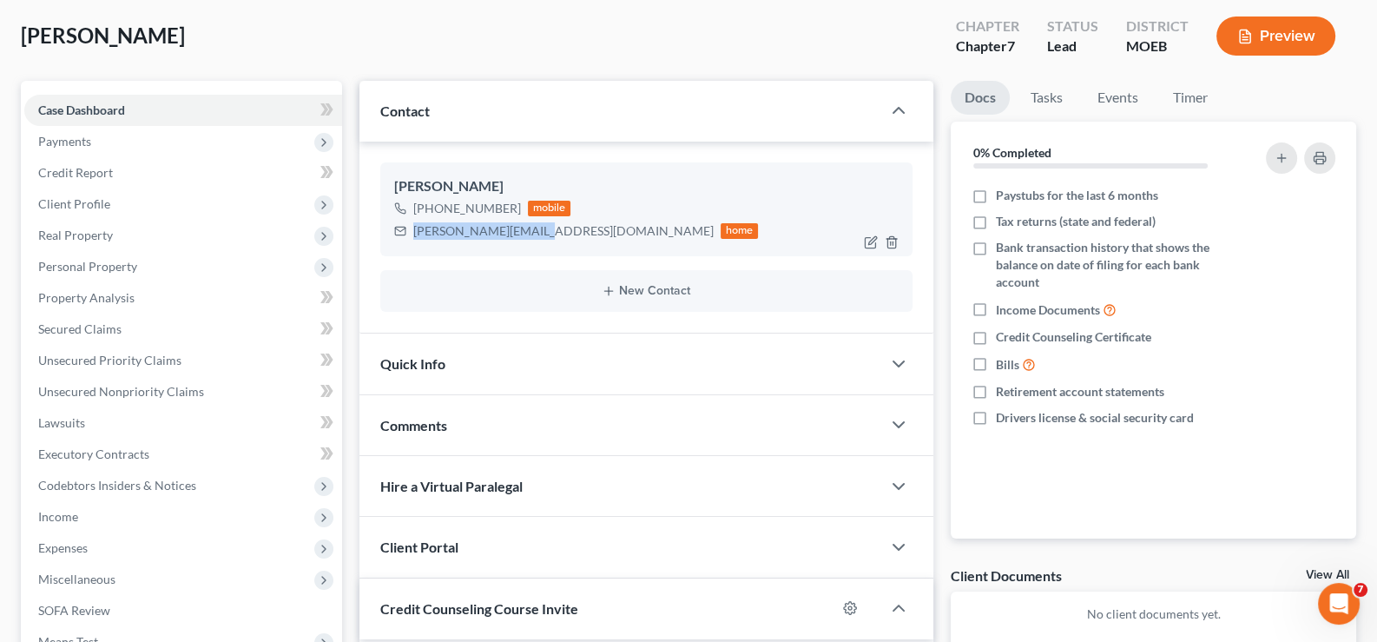
drag, startPoint x: 534, startPoint y: 229, endPoint x: 412, endPoint y: 247, distance: 123.7
click at [412, 247] on div "[PERSON_NAME] [PHONE_NUMBER] mobile [PERSON_NAME][EMAIL_ADDRESS][DOMAIN_NAME] h…" at bounding box center [646, 209] width 533 height 94
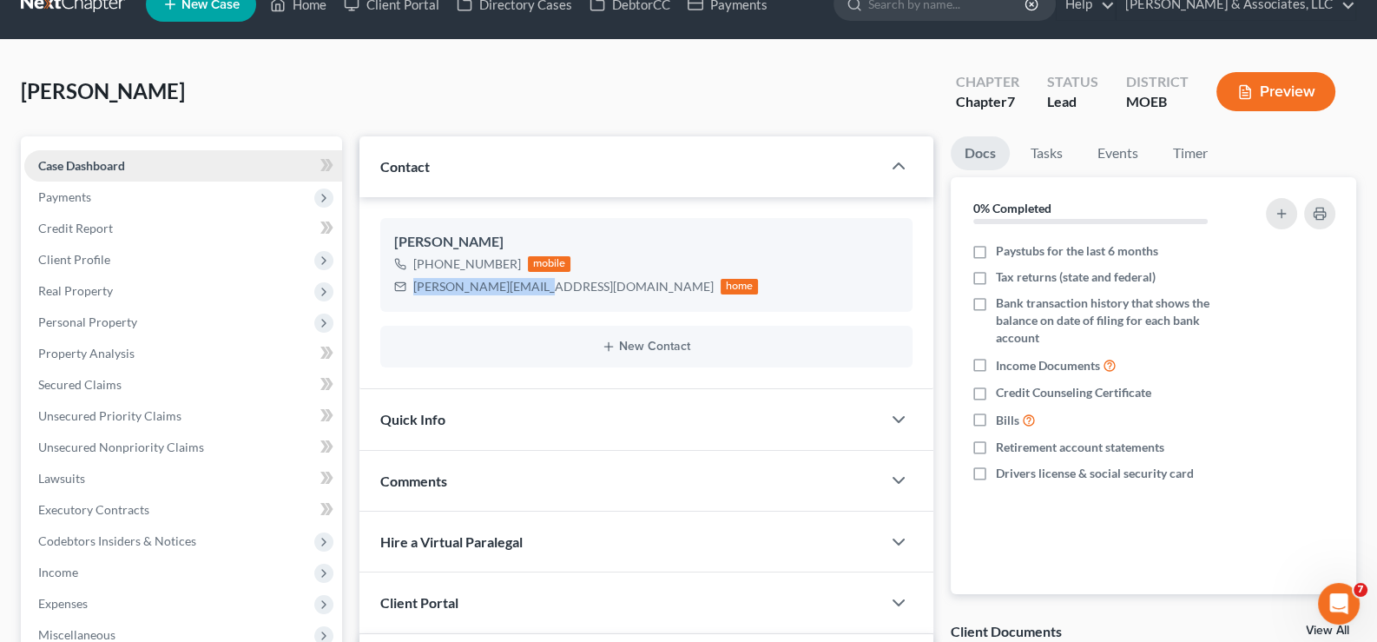
scroll to position [0, 0]
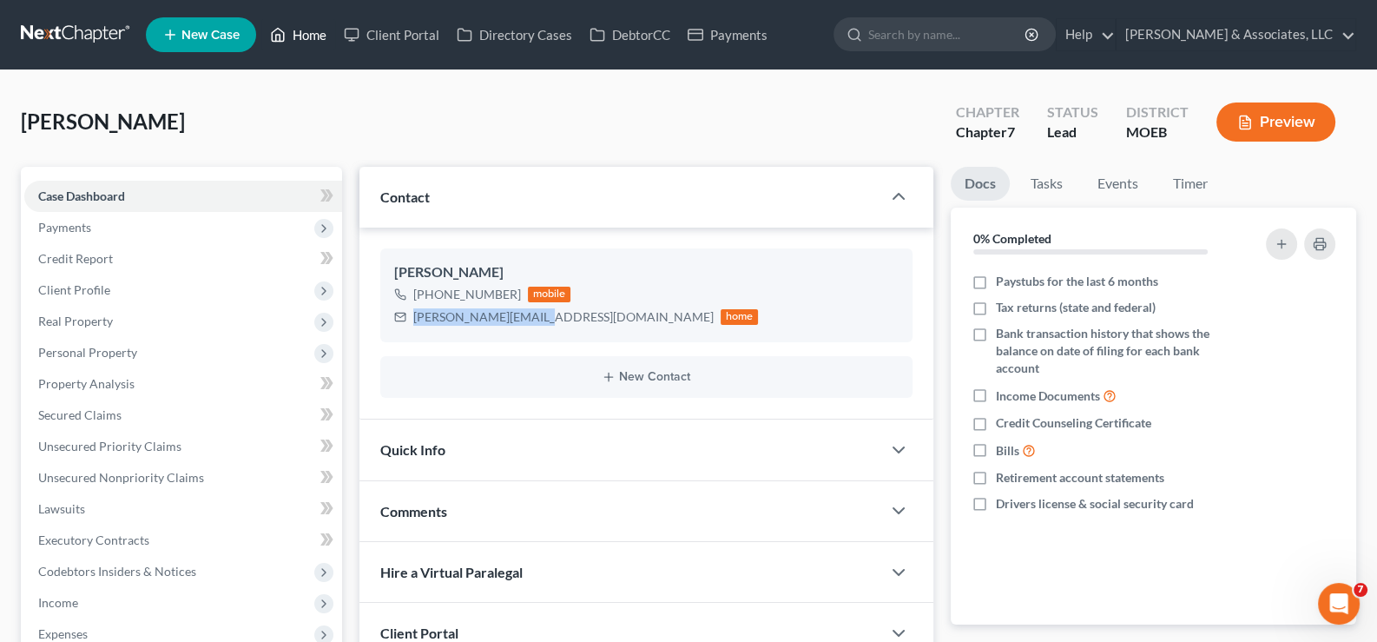
click at [306, 34] on link "Home" at bounding box center [298, 34] width 74 height 31
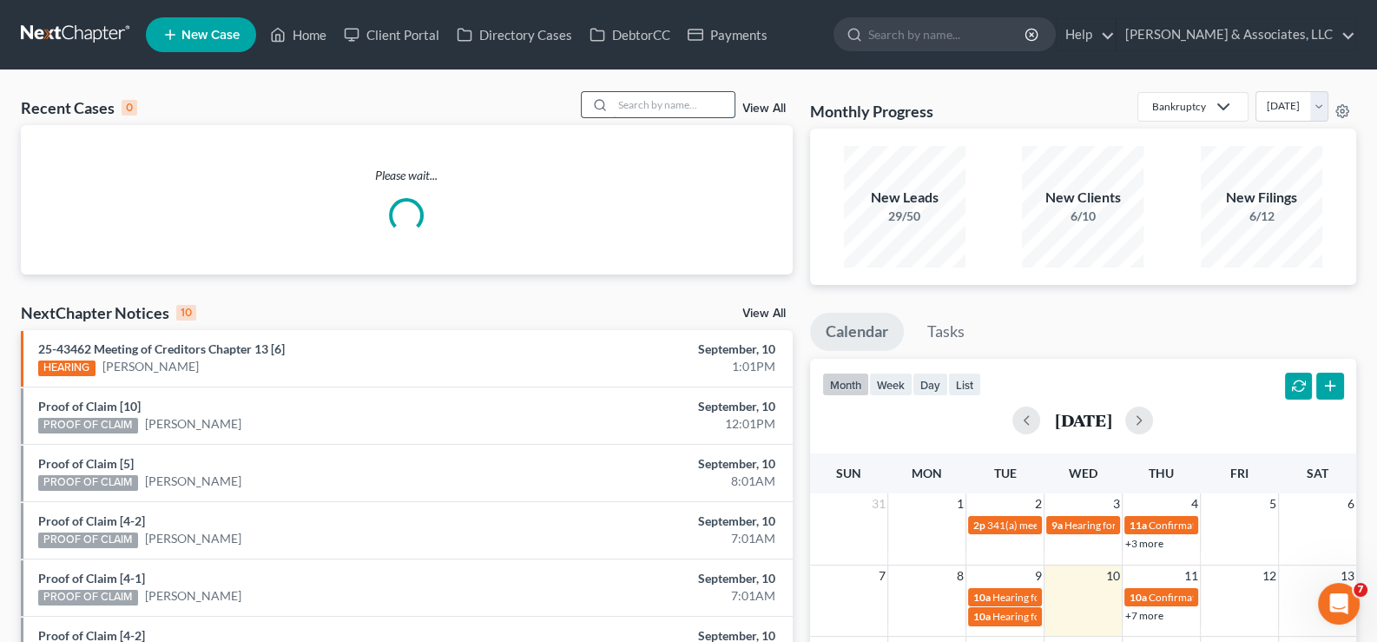
click at [640, 109] on input "search" at bounding box center [674, 104] width 122 height 25
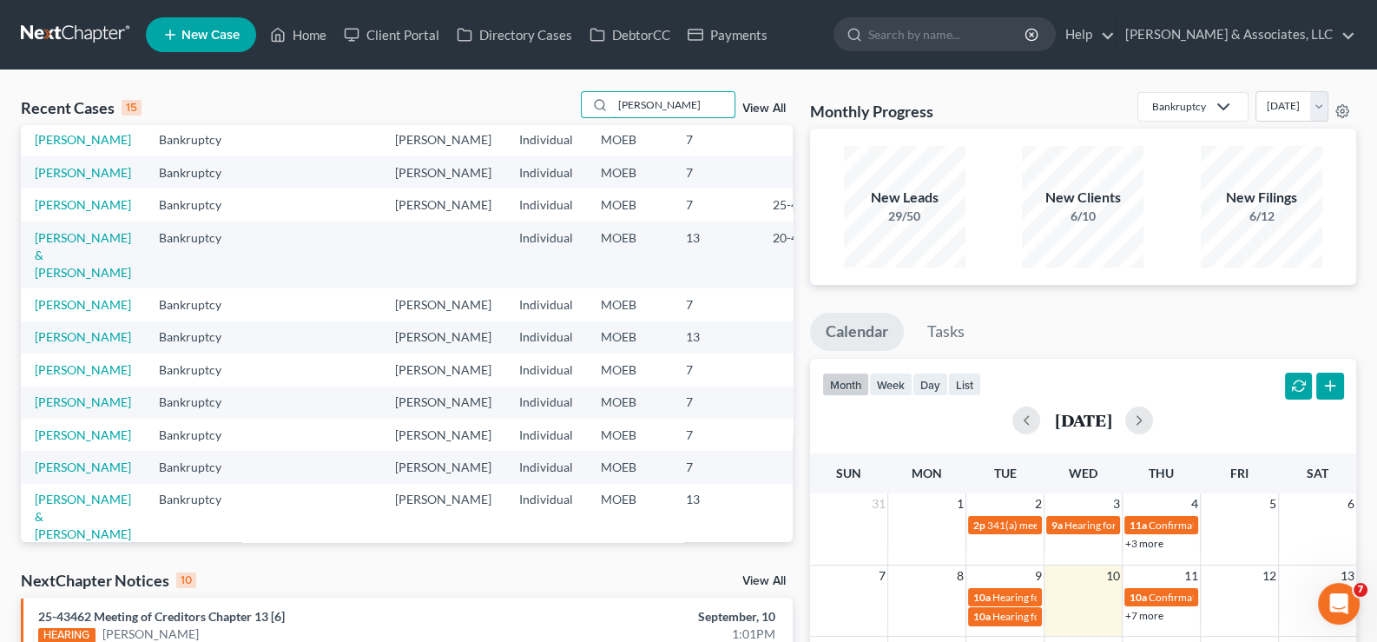
scroll to position [173, 0]
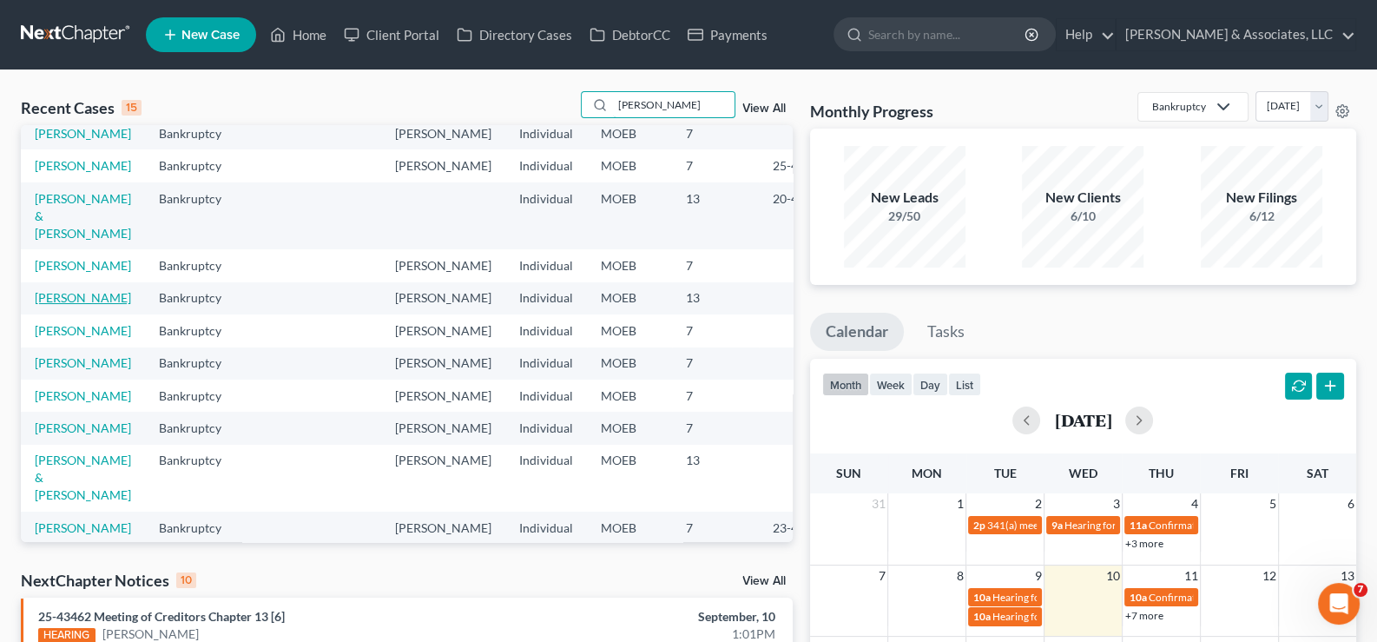
type input "[PERSON_NAME]"
click at [59, 305] on link "[PERSON_NAME]" at bounding box center [83, 297] width 96 height 15
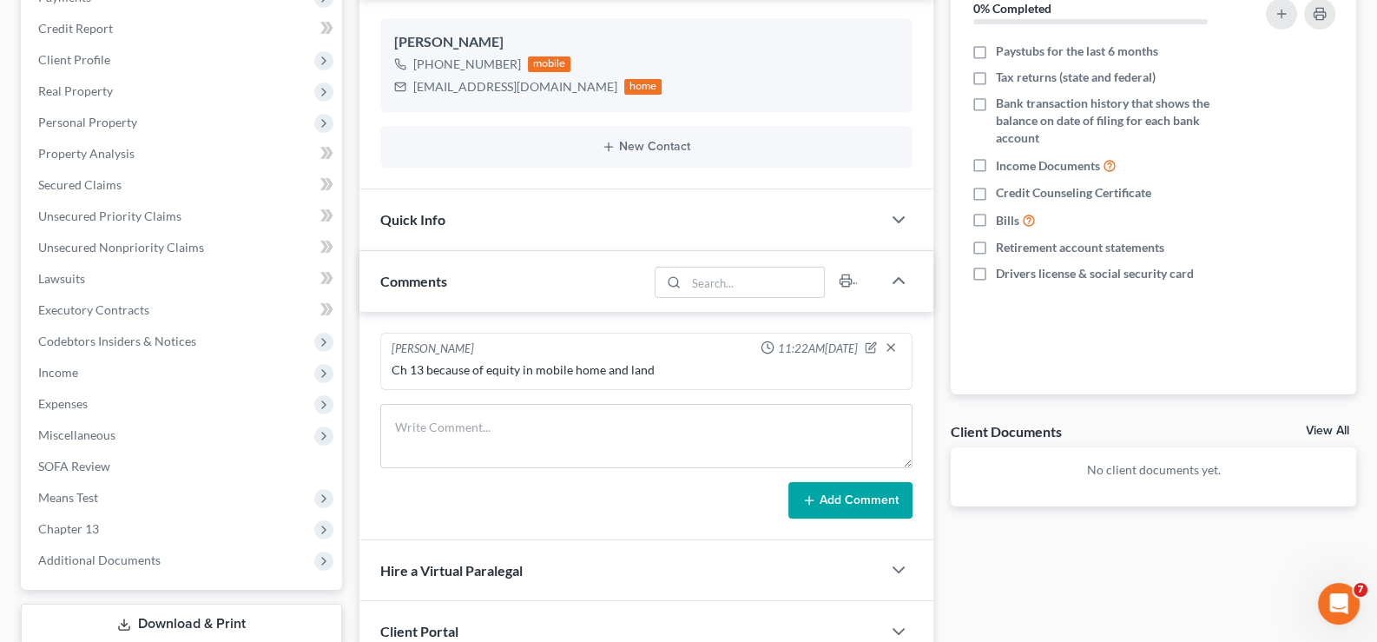
scroll to position [260, 0]
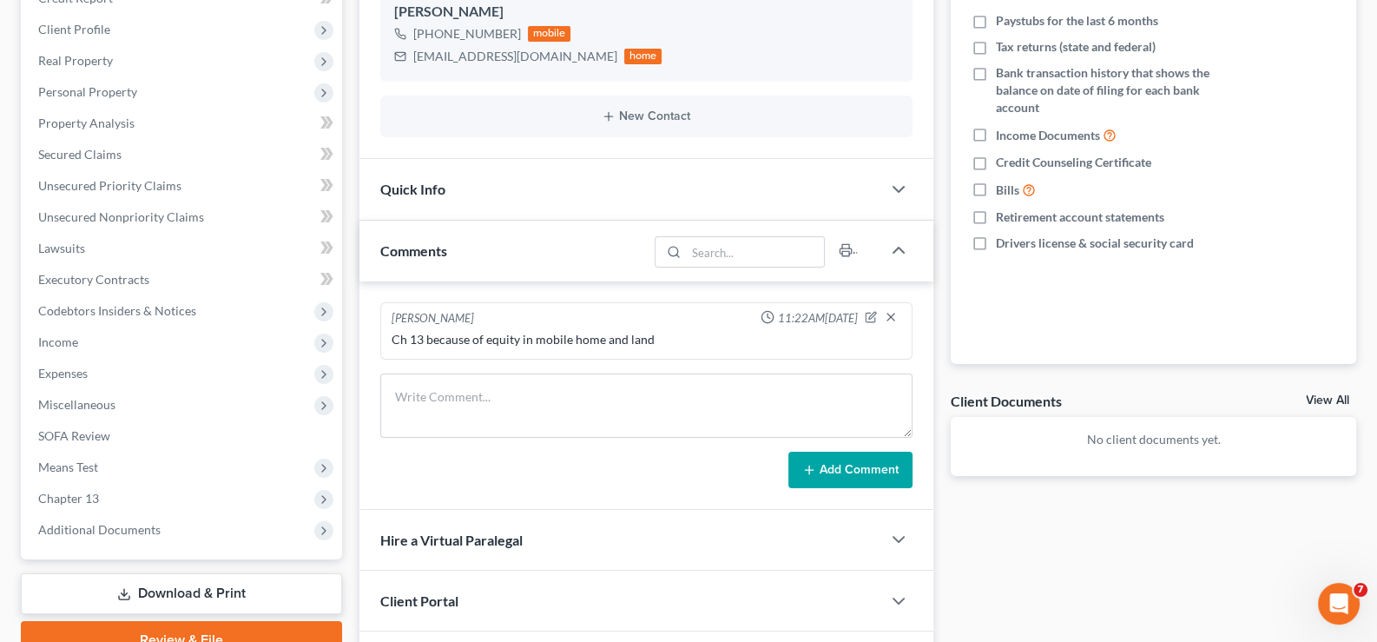
click at [396, 593] on span "Client Portal" at bounding box center [419, 600] width 78 height 16
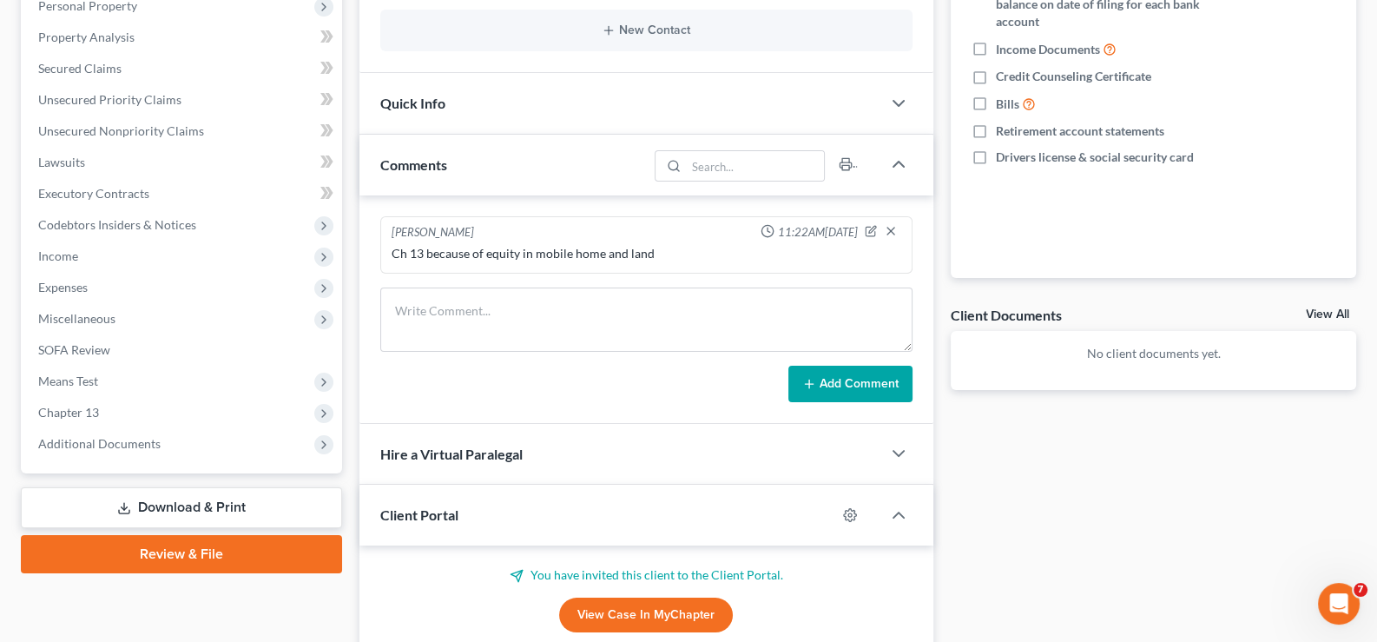
click at [411, 511] on span "Client Portal" at bounding box center [419, 514] width 78 height 16
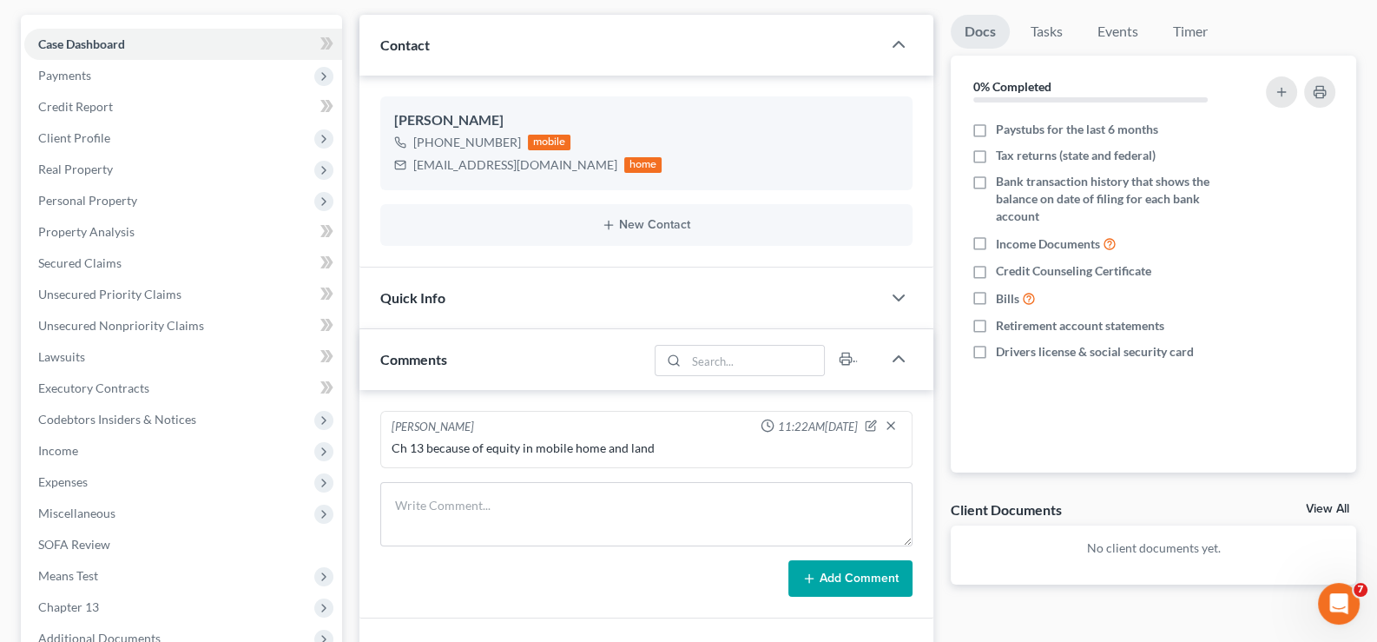
scroll to position [86, 0]
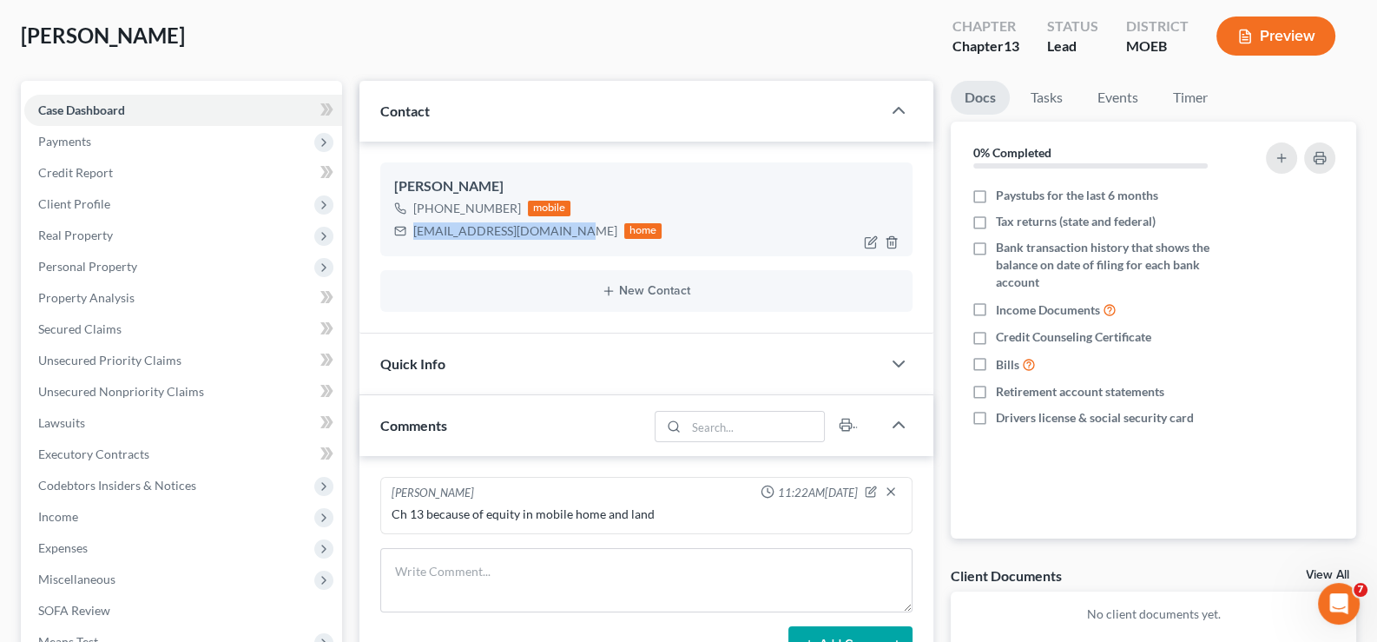
drag, startPoint x: 561, startPoint y: 232, endPoint x: 391, endPoint y: 239, distance: 170.3
click at [391, 239] on div "[PERSON_NAME] [PHONE_NUMBER] mobile [EMAIL_ADDRESS][DOMAIN_NAME] home" at bounding box center [646, 209] width 533 height 94
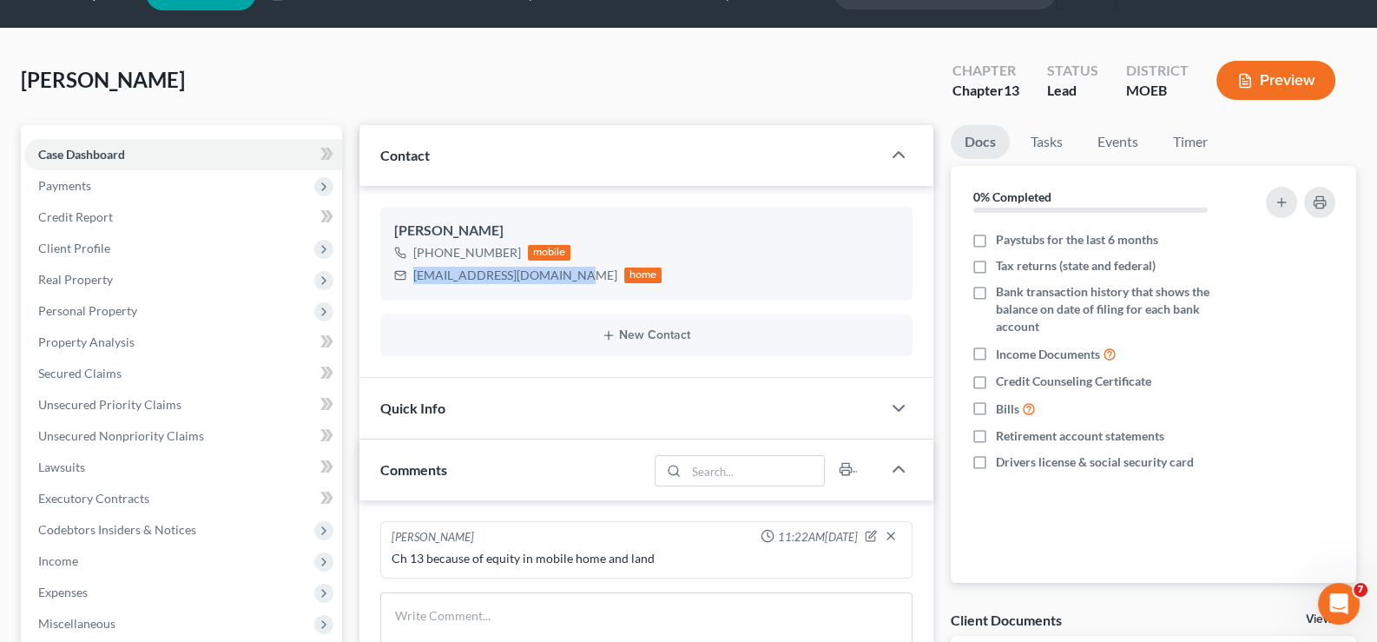
scroll to position [0, 0]
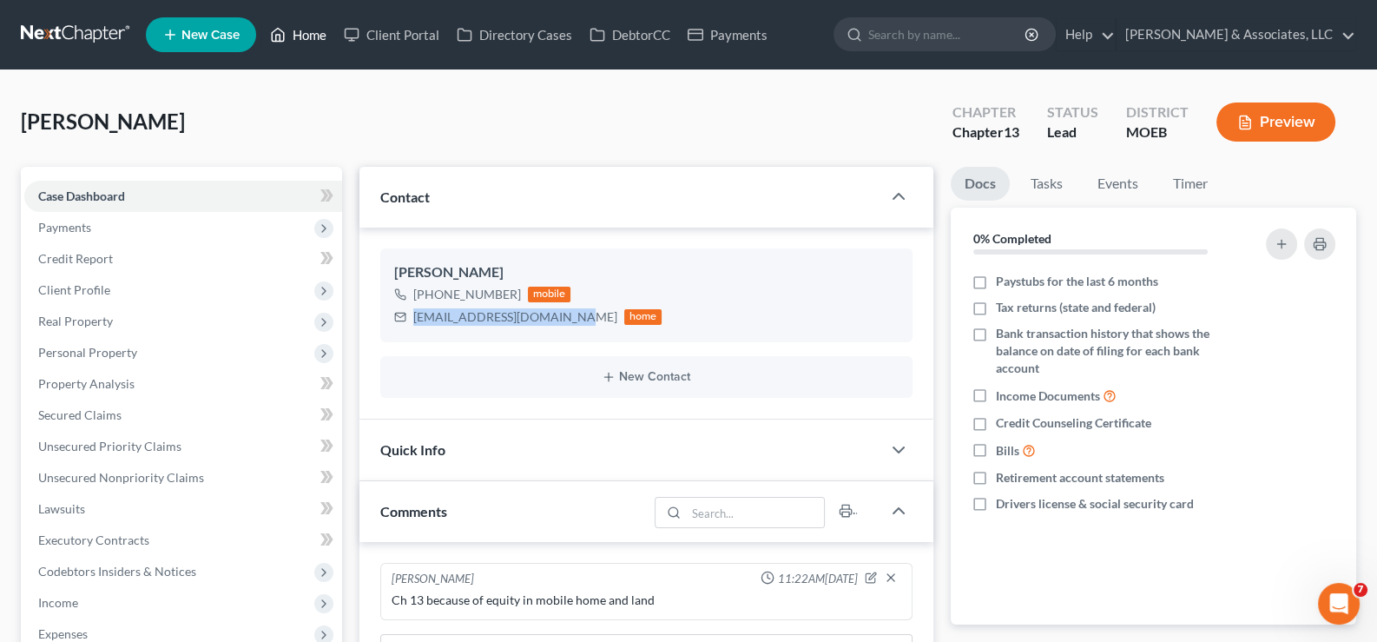
drag, startPoint x: 301, startPoint y: 36, endPoint x: 442, endPoint y: 138, distance: 173.5
click at [301, 36] on link "Home" at bounding box center [298, 34] width 74 height 31
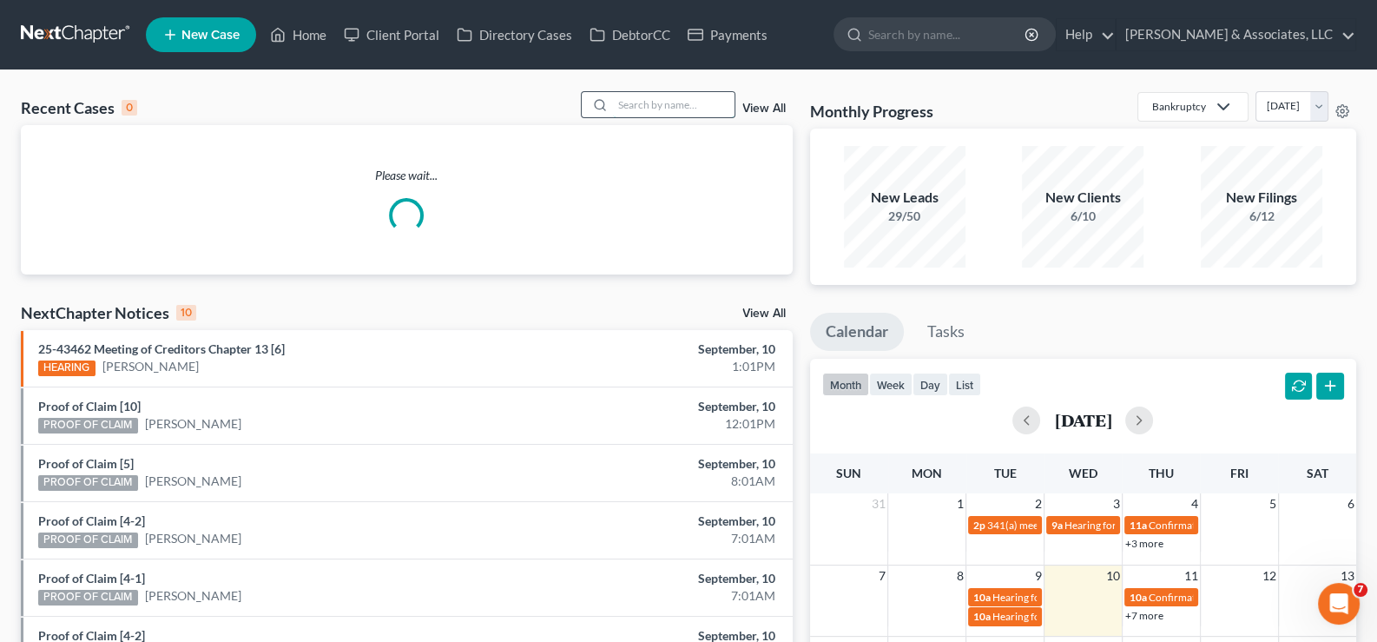
click at [621, 102] on input "search" at bounding box center [674, 104] width 122 height 25
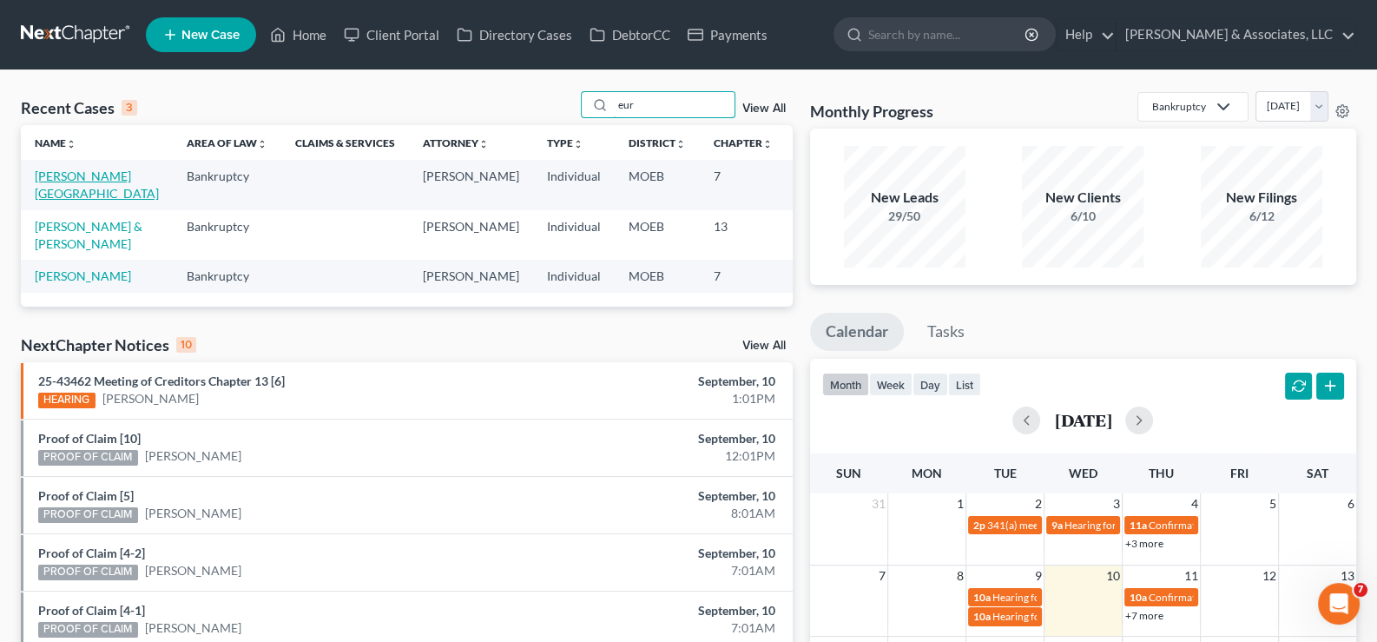
type input "eur"
click at [56, 189] on link "[PERSON_NAME][GEOGRAPHIC_DATA]" at bounding box center [97, 184] width 124 height 32
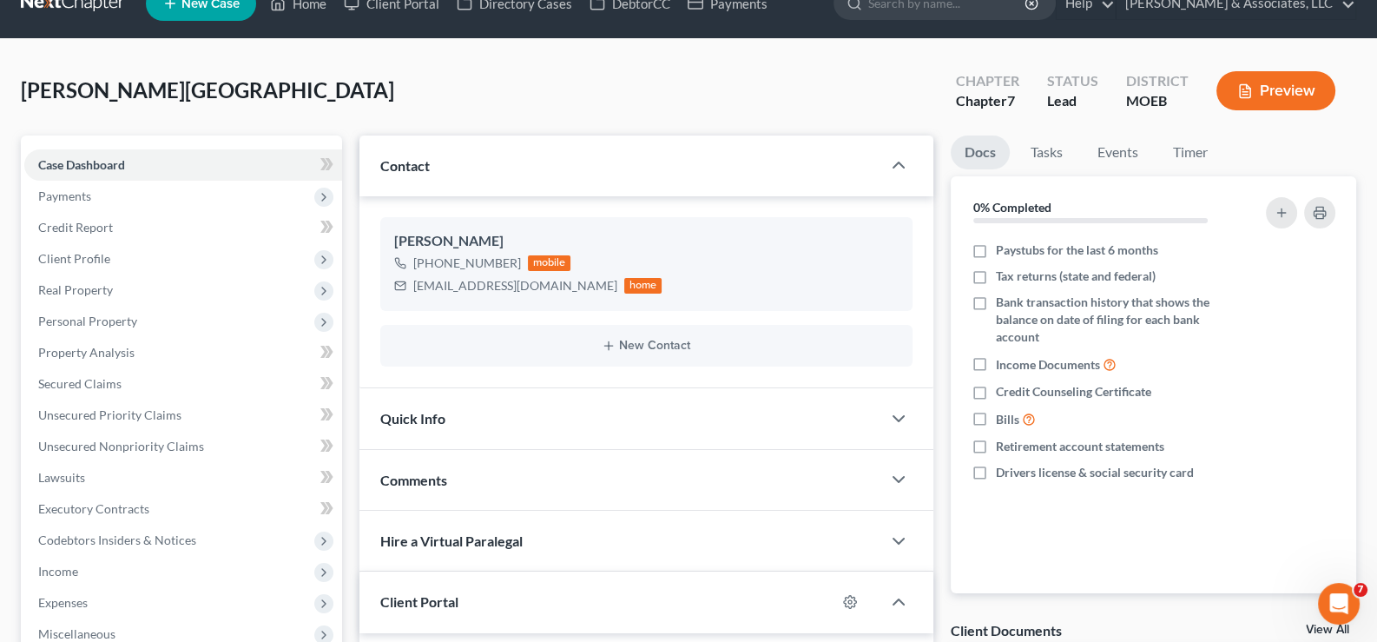
scroll to position [173, 0]
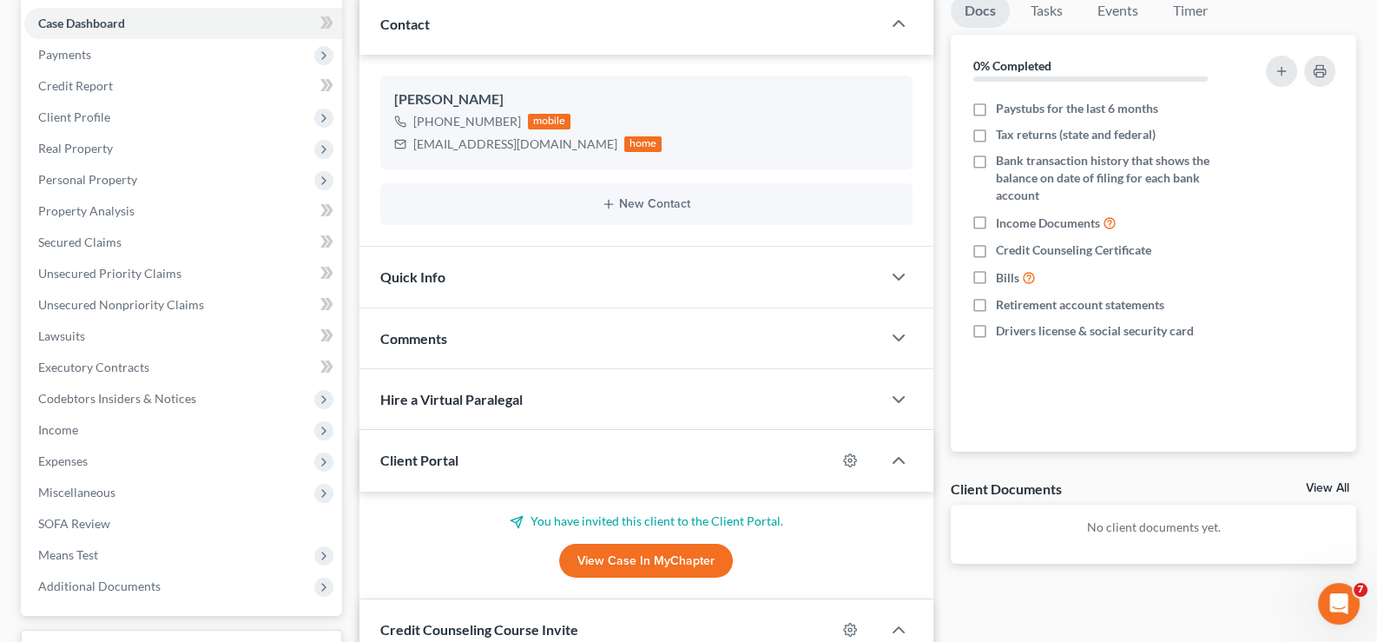
click at [423, 464] on span "Client Portal" at bounding box center [419, 460] width 78 height 16
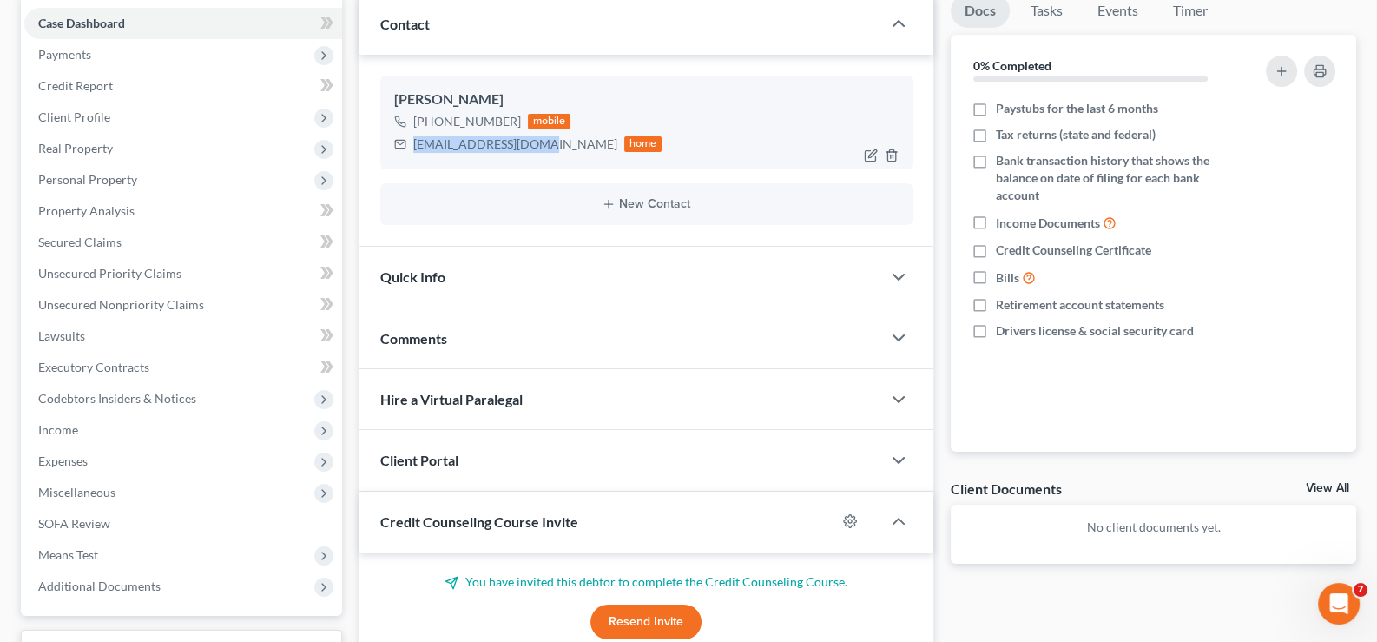
drag, startPoint x: 533, startPoint y: 146, endPoint x: 411, endPoint y: 159, distance: 123.1
click at [411, 159] on div "[PERSON_NAME] [PHONE_NUMBER] mobile [EMAIL_ADDRESS][DOMAIN_NAME] home" at bounding box center [646, 123] width 533 height 94
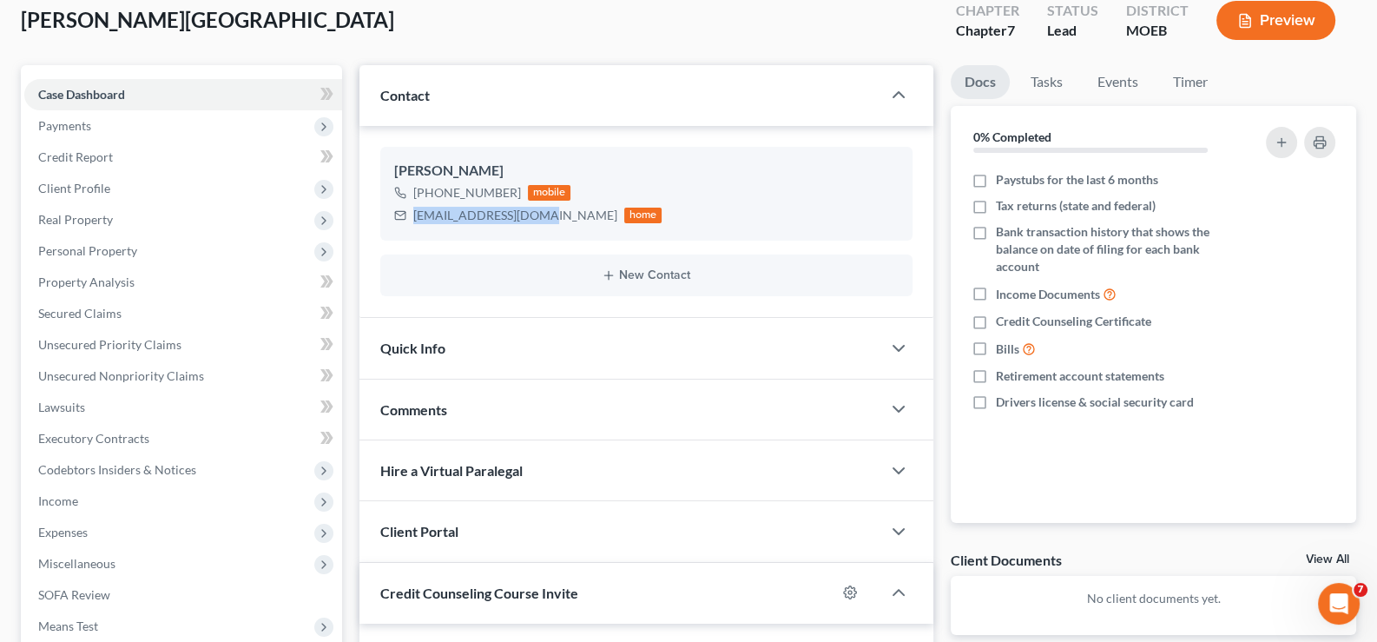
scroll to position [0, 0]
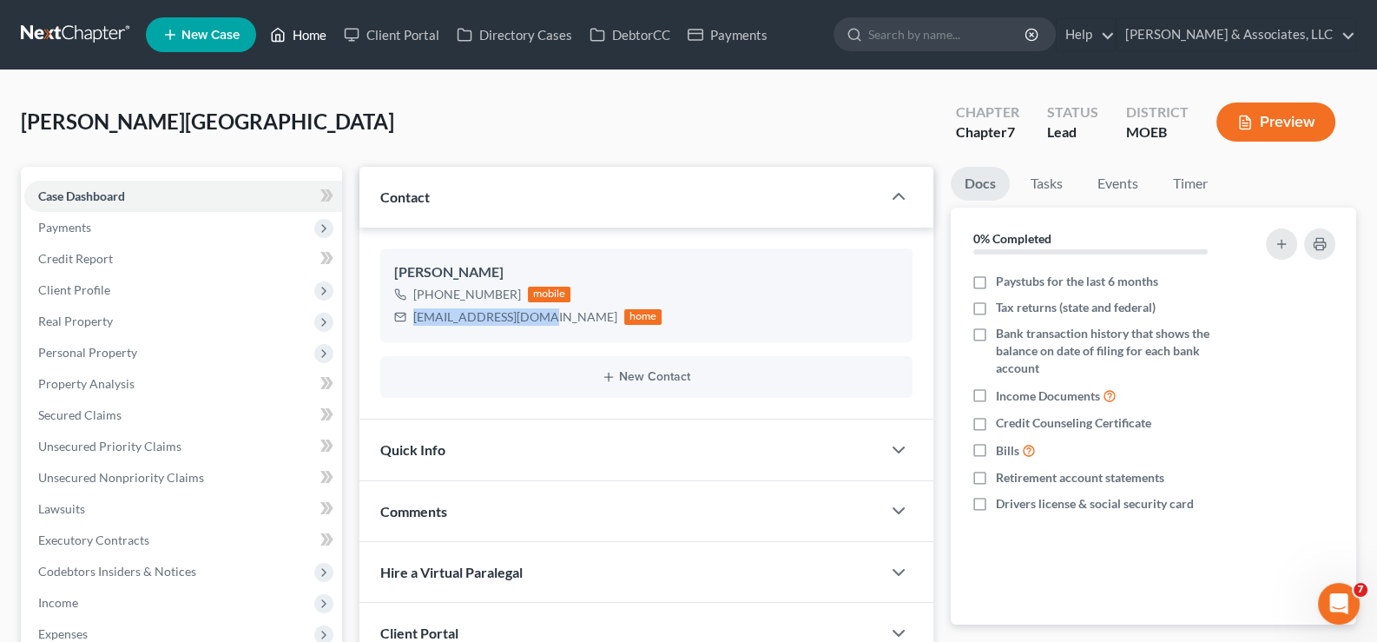
click at [291, 31] on link "Home" at bounding box center [298, 34] width 74 height 31
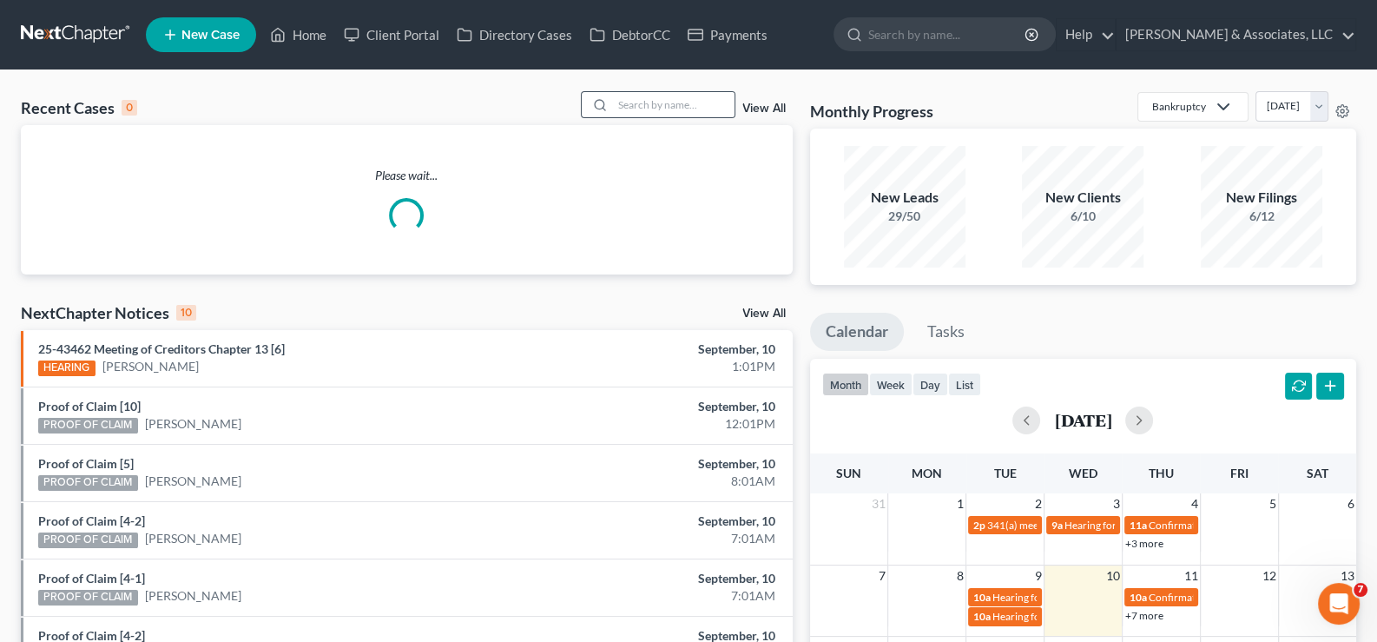
click at [613, 105] on div at bounding box center [597, 104] width 31 height 25
click at [637, 105] on input "search" at bounding box center [674, 104] width 122 height 25
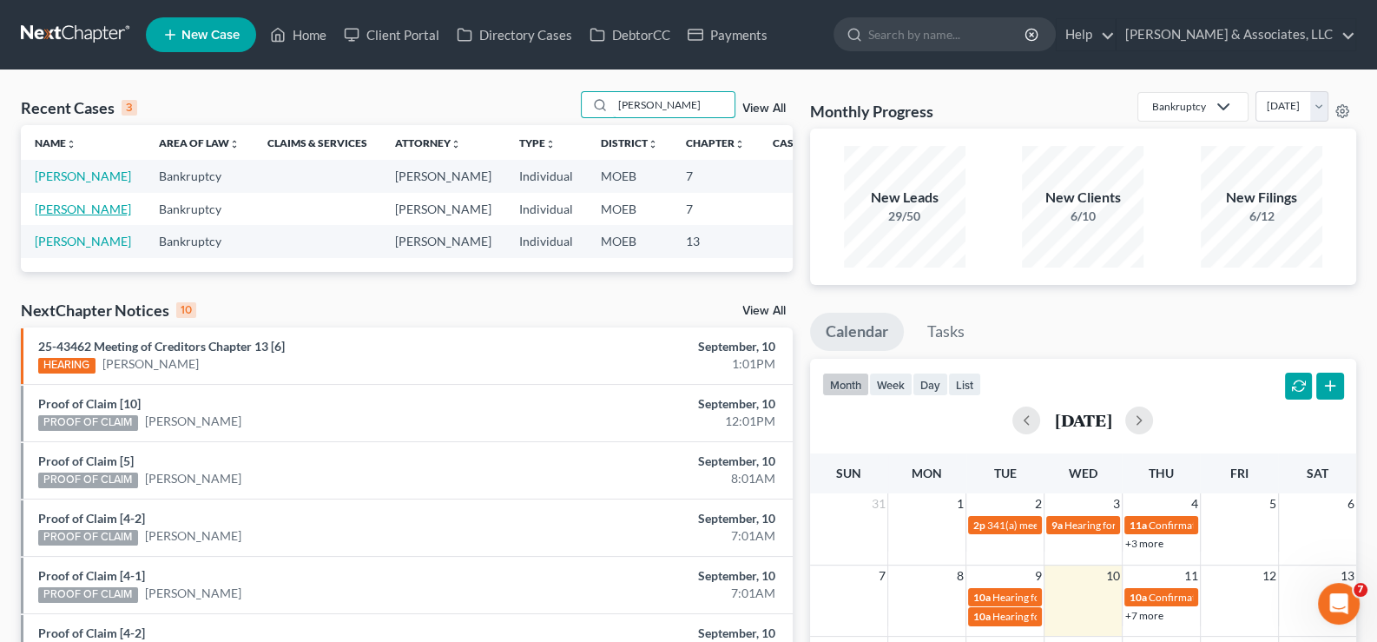
type input "[PERSON_NAME]"
click at [50, 216] on link "[PERSON_NAME]" at bounding box center [83, 208] width 96 height 15
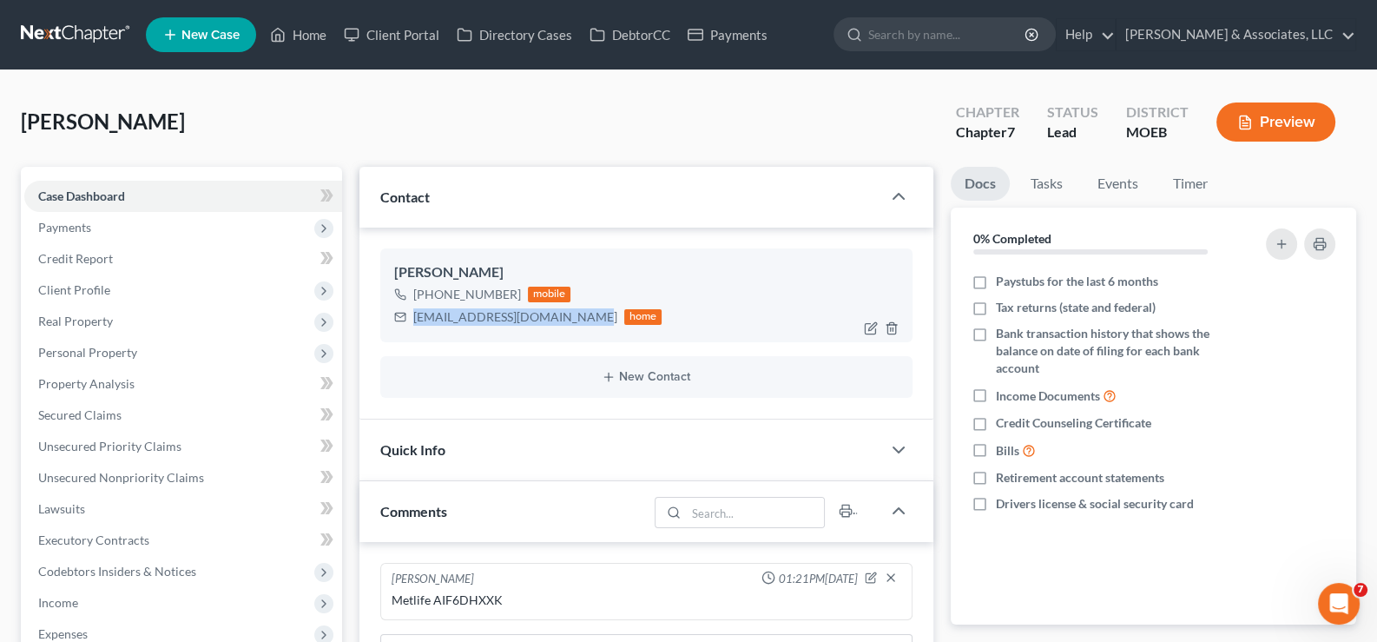
drag, startPoint x: 577, startPoint y: 319, endPoint x: 455, endPoint y: 332, distance: 123.1
click at [408, 326] on div "[EMAIL_ADDRESS][DOMAIN_NAME] home" at bounding box center [528, 317] width 268 height 23
click at [299, 32] on link "Home" at bounding box center [298, 34] width 74 height 31
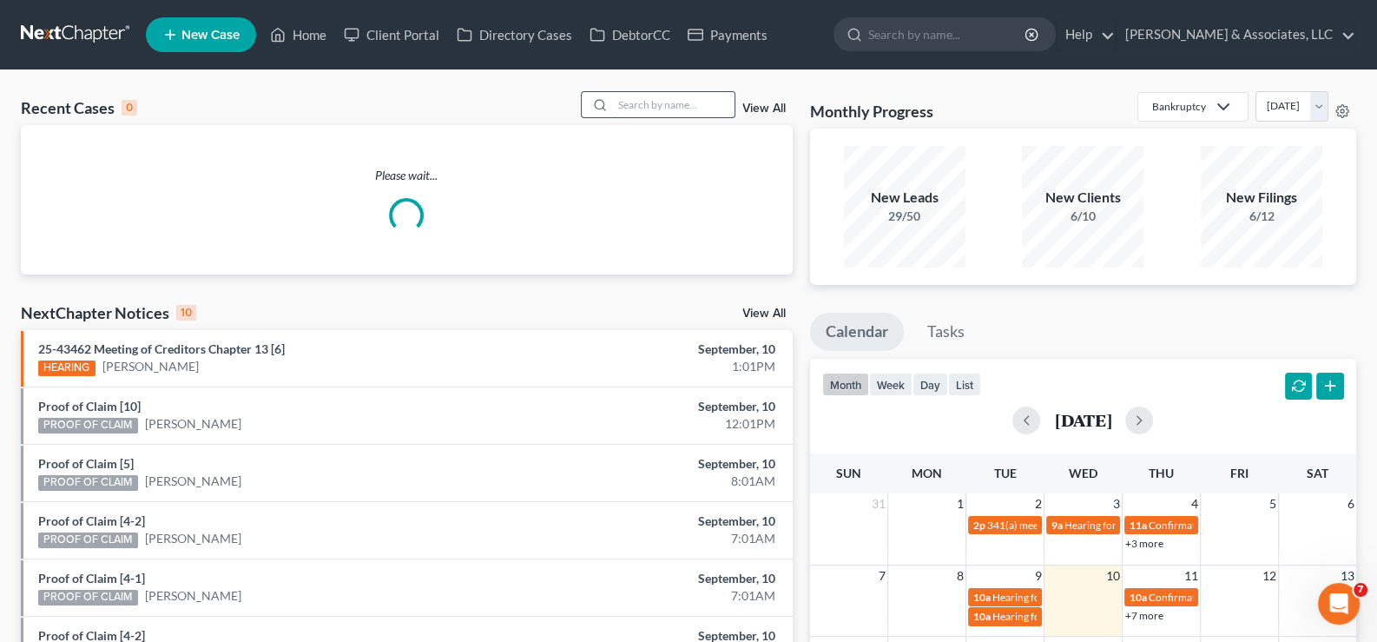
click at [623, 109] on input "search" at bounding box center [674, 104] width 122 height 25
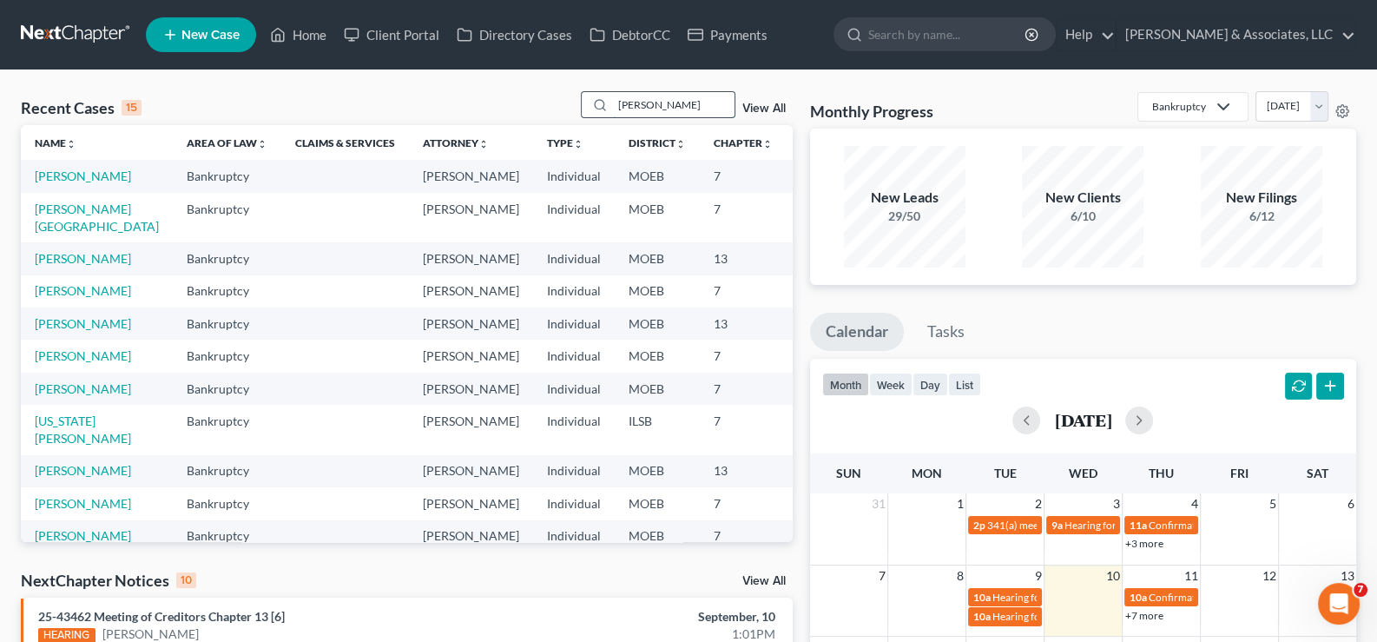
type input "[PERSON_NAME]"
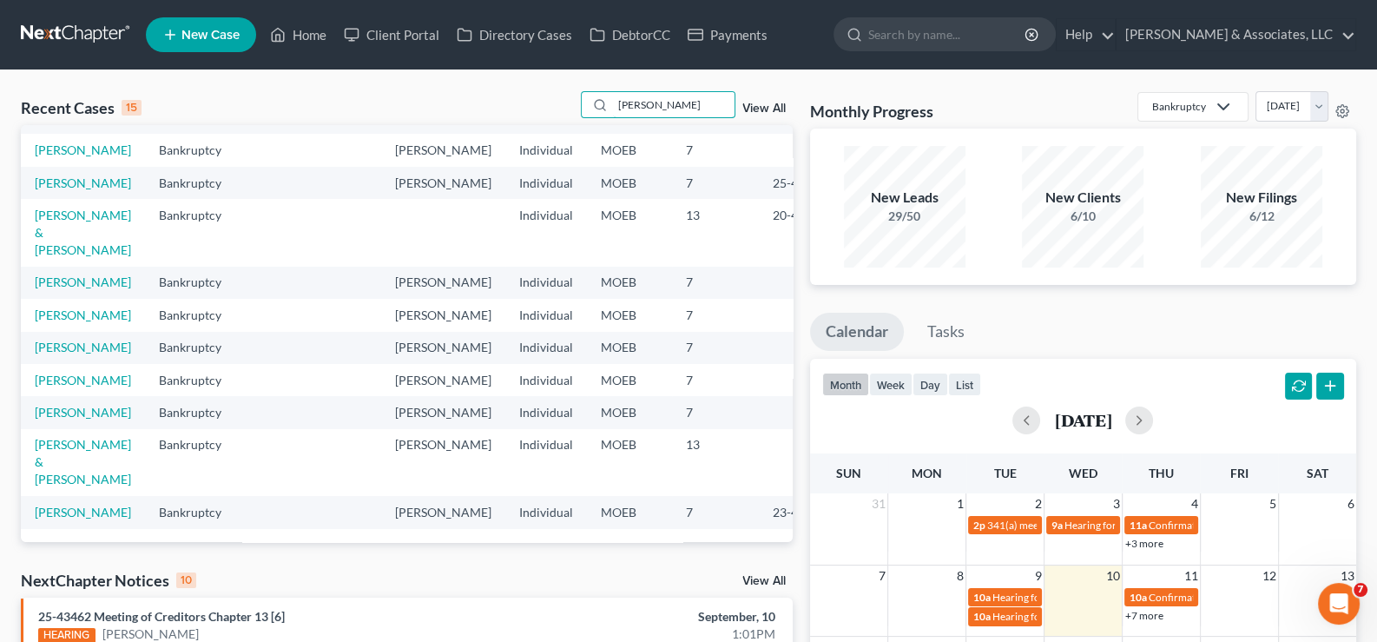
scroll to position [260, 0]
click at [76, 322] on link "[PERSON_NAME]" at bounding box center [83, 314] width 96 height 15
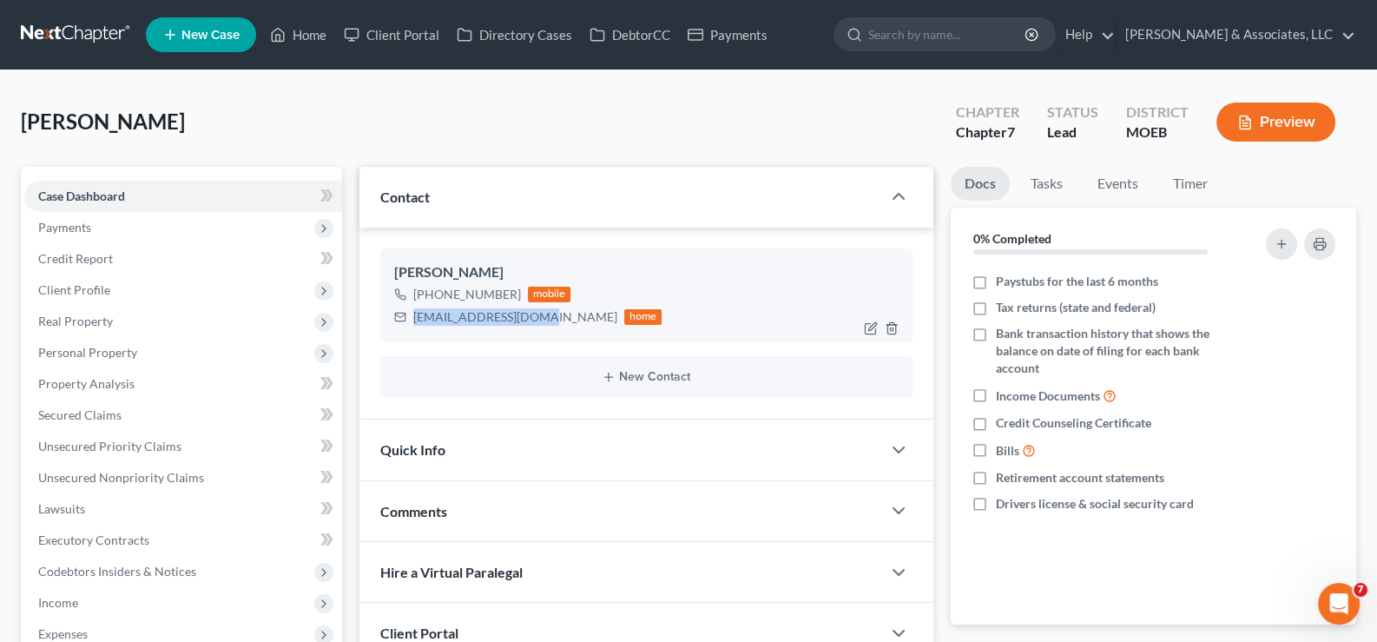
drag, startPoint x: 534, startPoint y: 314, endPoint x: 396, endPoint y: 324, distance: 138.4
click at [396, 324] on div "[EMAIL_ADDRESS][DOMAIN_NAME] home" at bounding box center [528, 317] width 268 height 23
click at [321, 35] on link "Home" at bounding box center [298, 34] width 74 height 31
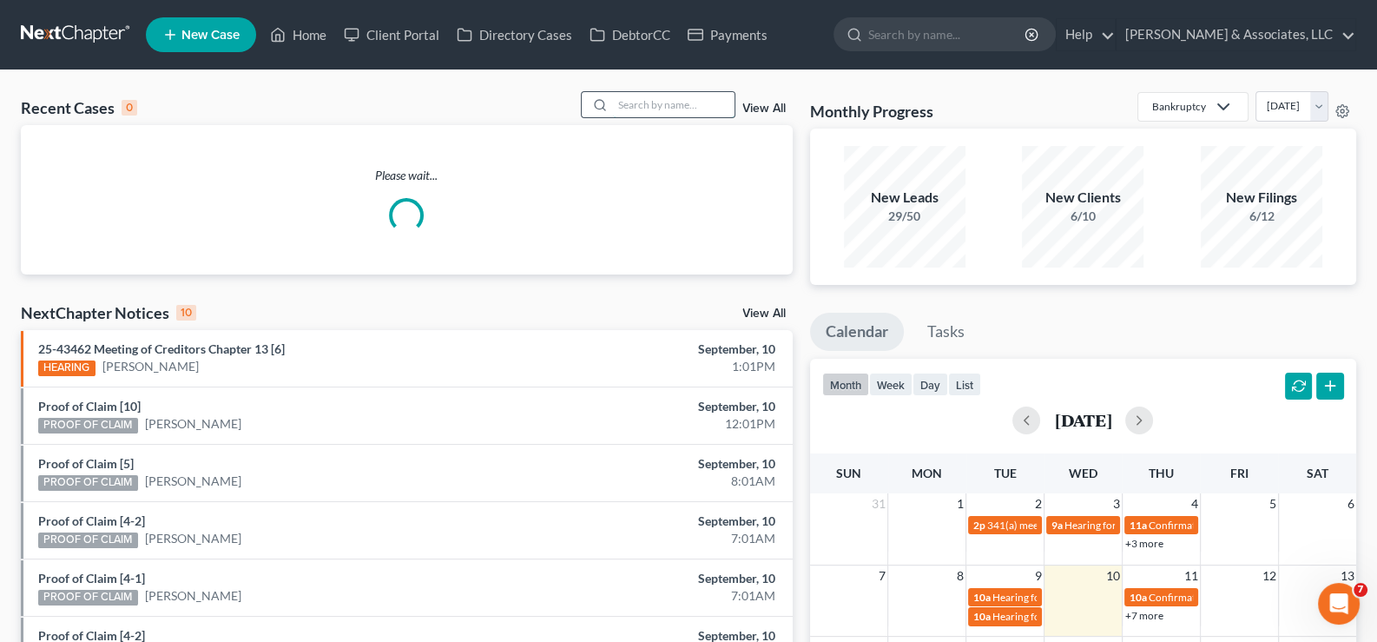
click at [623, 105] on input "search" at bounding box center [674, 104] width 122 height 25
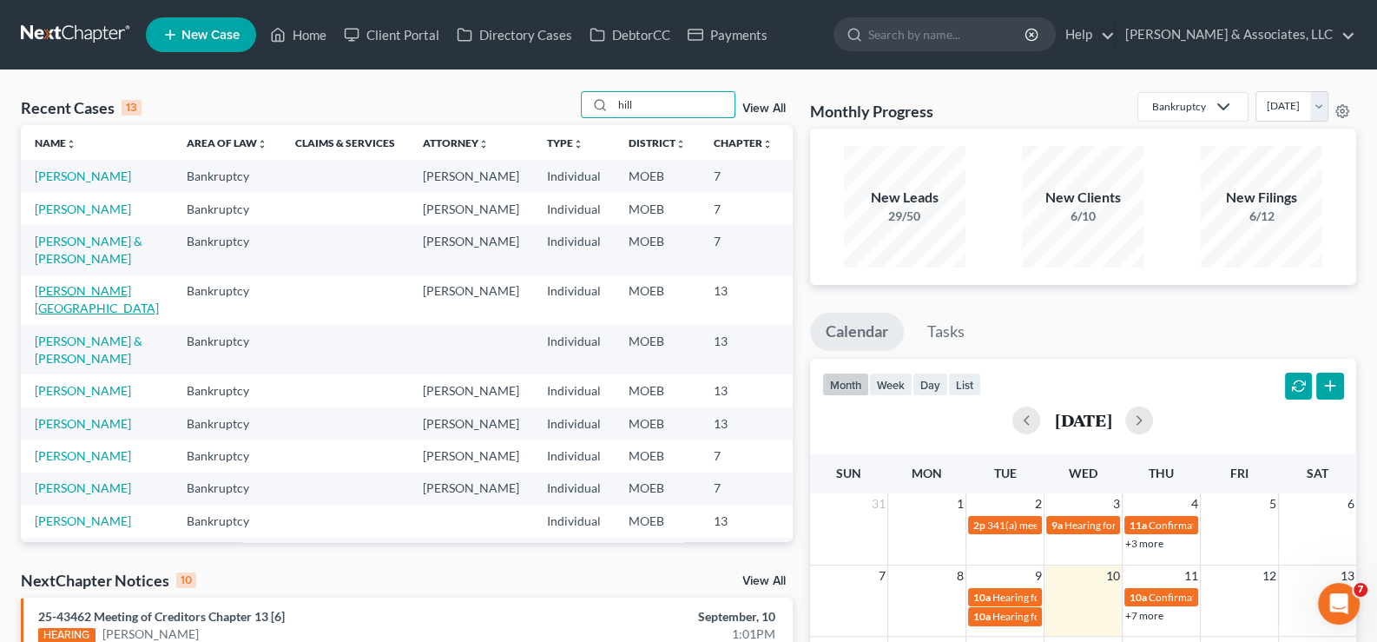
scroll to position [86, 0]
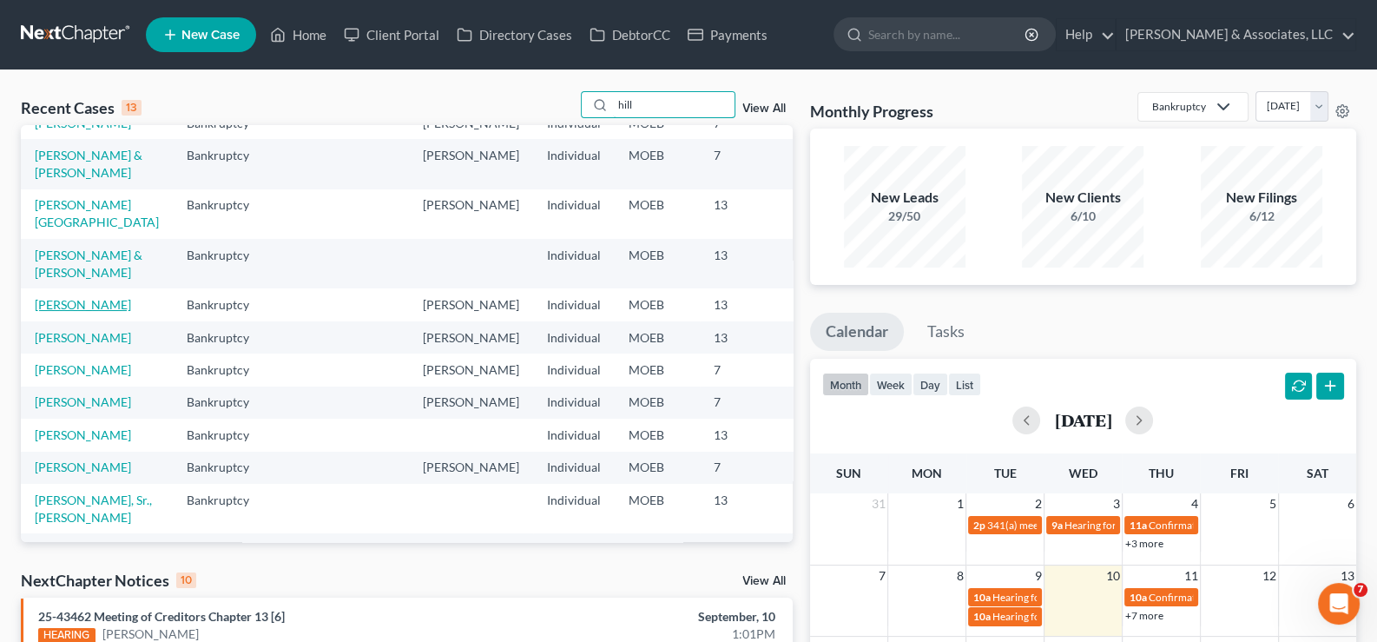
type input "hill"
click at [45, 312] on link "[PERSON_NAME]" at bounding box center [83, 304] width 96 height 15
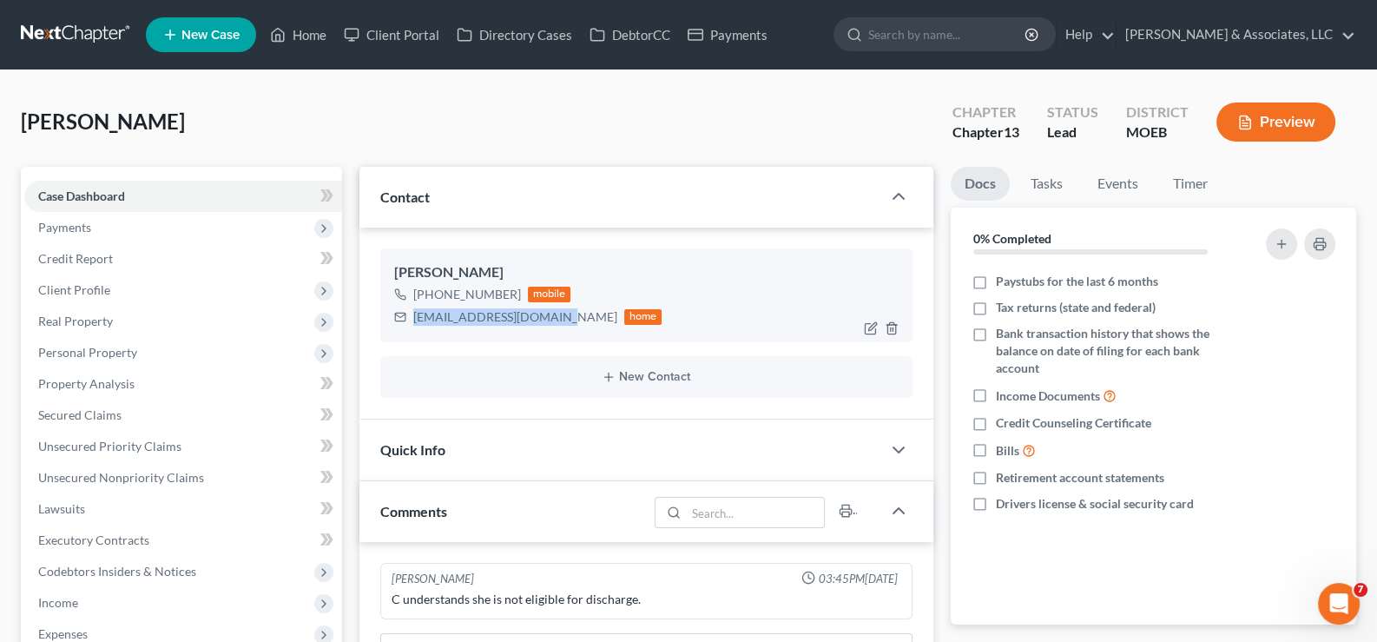
drag, startPoint x: 554, startPoint y: 320, endPoint x: 412, endPoint y: 329, distance: 141.8
click at [412, 329] on div "[PERSON_NAME] [PHONE_NUMBER] mobile [EMAIL_ADDRESS][DOMAIN_NAME] home" at bounding box center [646, 295] width 533 height 94
drag, startPoint x: 313, startPoint y: 36, endPoint x: 621, endPoint y: 186, distance: 342.9
click at [313, 36] on link "Home" at bounding box center [298, 34] width 74 height 31
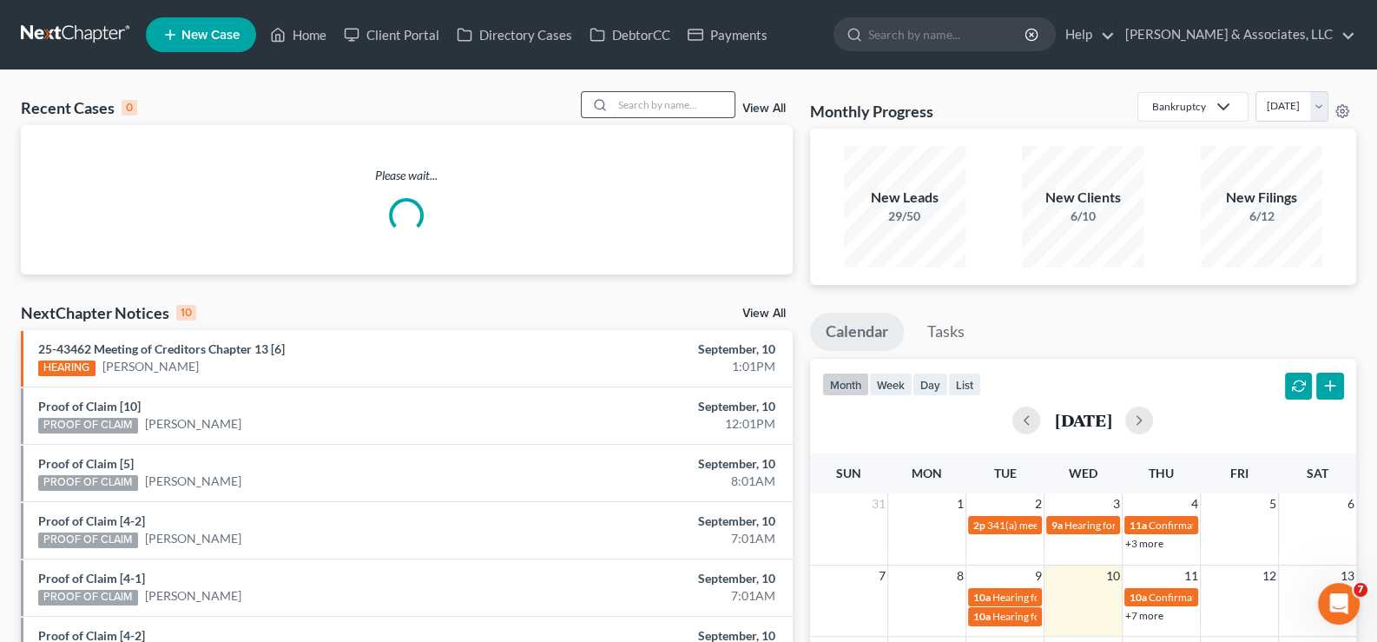
drag, startPoint x: 660, startPoint y: 108, endPoint x: 661, endPoint y: 96, distance: 11.3
click at [660, 106] on input "search" at bounding box center [674, 104] width 122 height 25
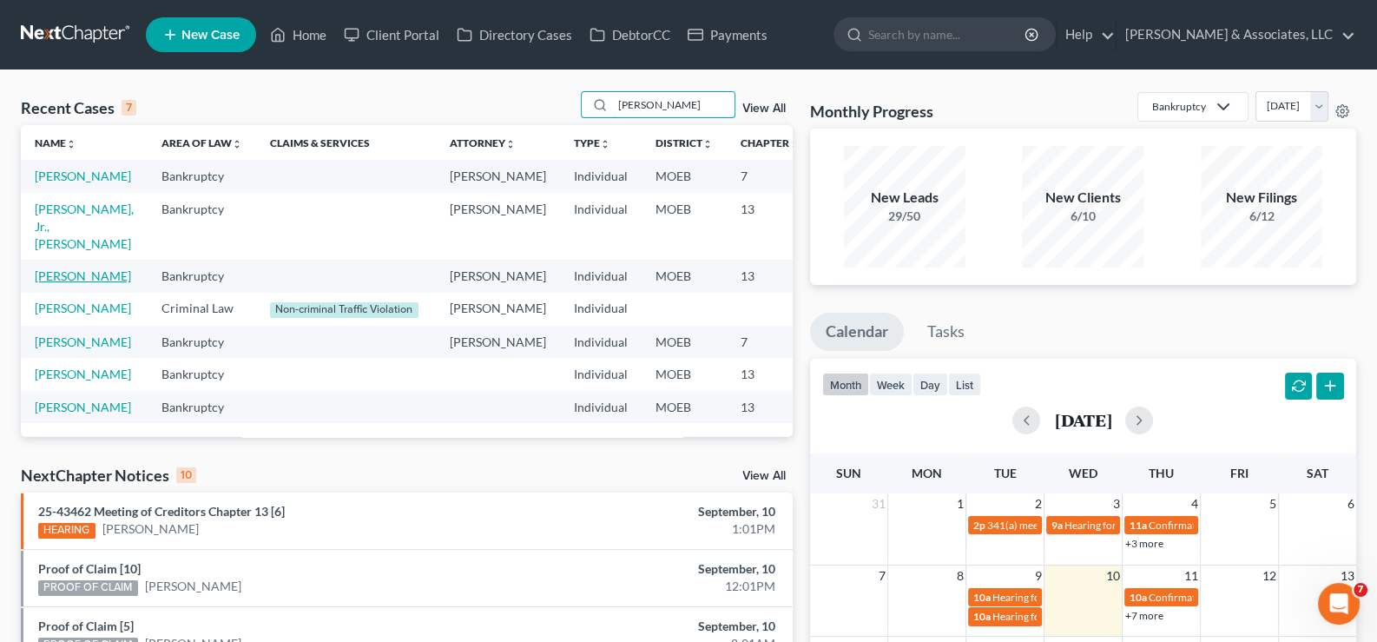
type input "[PERSON_NAME]"
click at [68, 283] on link "[PERSON_NAME]" at bounding box center [83, 275] width 96 height 15
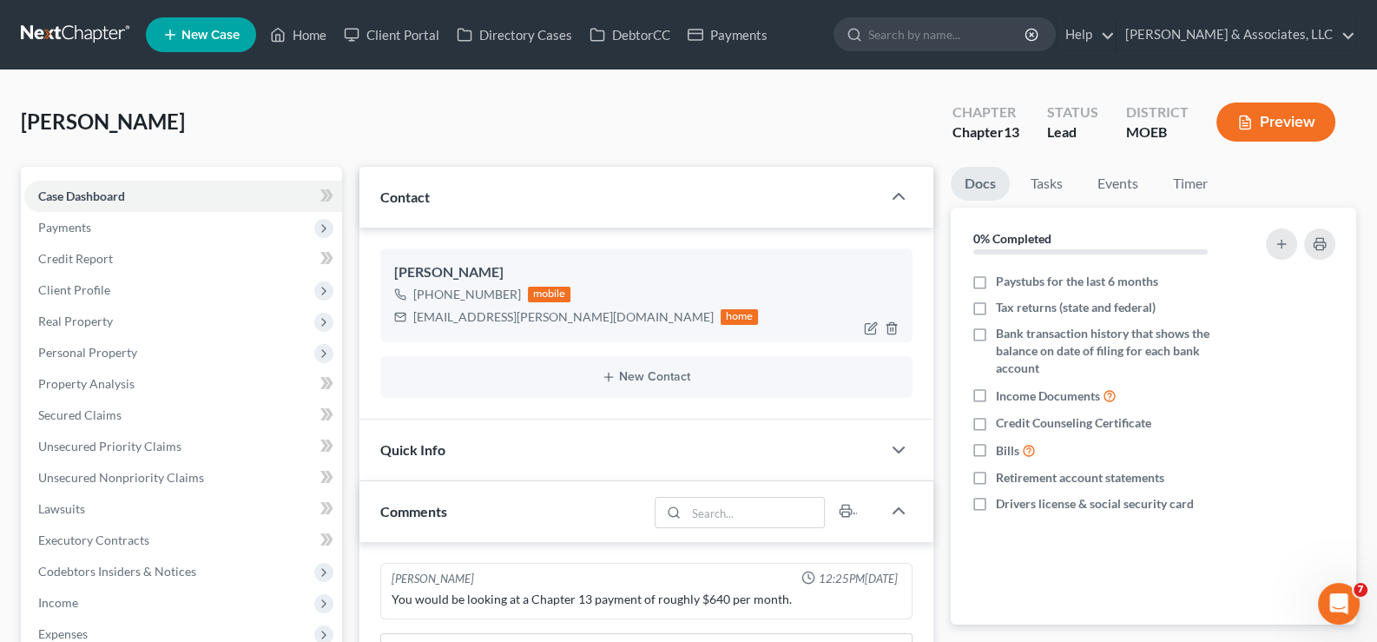
click at [544, 319] on div "[EMAIL_ADDRESS][PERSON_NAME][DOMAIN_NAME]" at bounding box center [563, 316] width 300 height 17
drag, startPoint x: 545, startPoint y: 320, endPoint x: 466, endPoint y: 333, distance: 80.2
click at [406, 325] on div "[EMAIL_ADDRESS][PERSON_NAME][DOMAIN_NAME] home" at bounding box center [576, 317] width 365 height 23
click at [294, 30] on link "Home" at bounding box center [298, 34] width 74 height 31
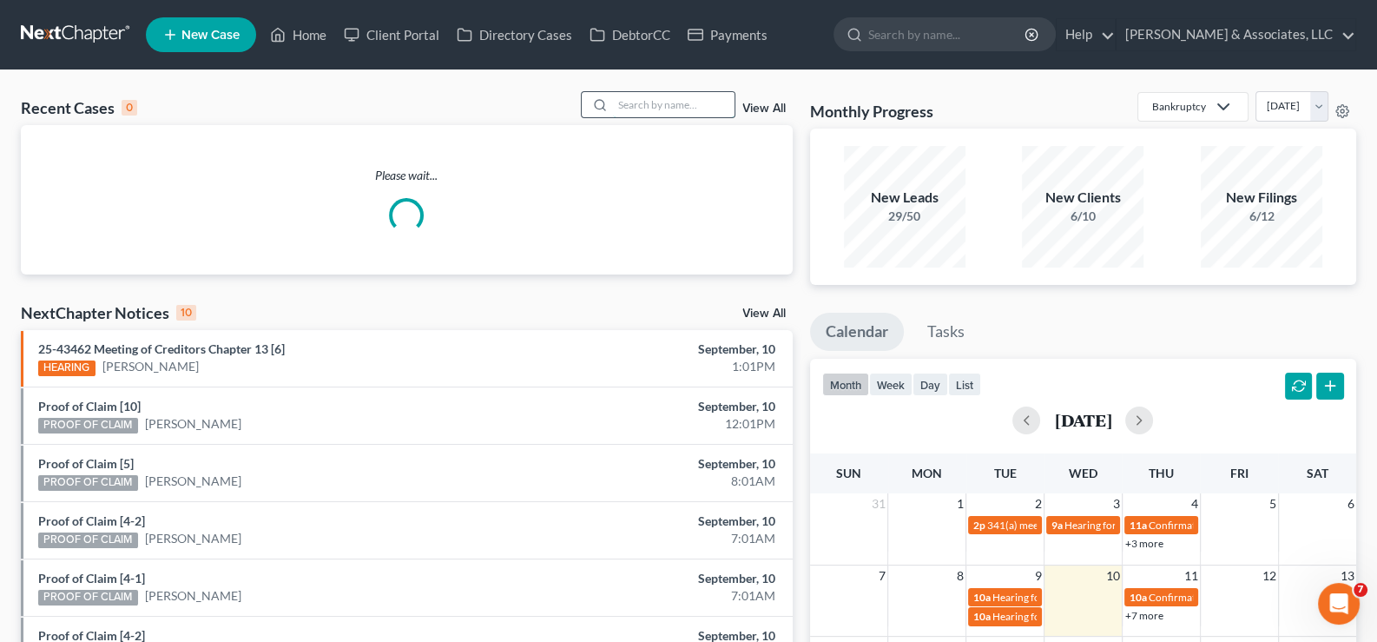
click at [681, 109] on input "search" at bounding box center [674, 104] width 122 height 25
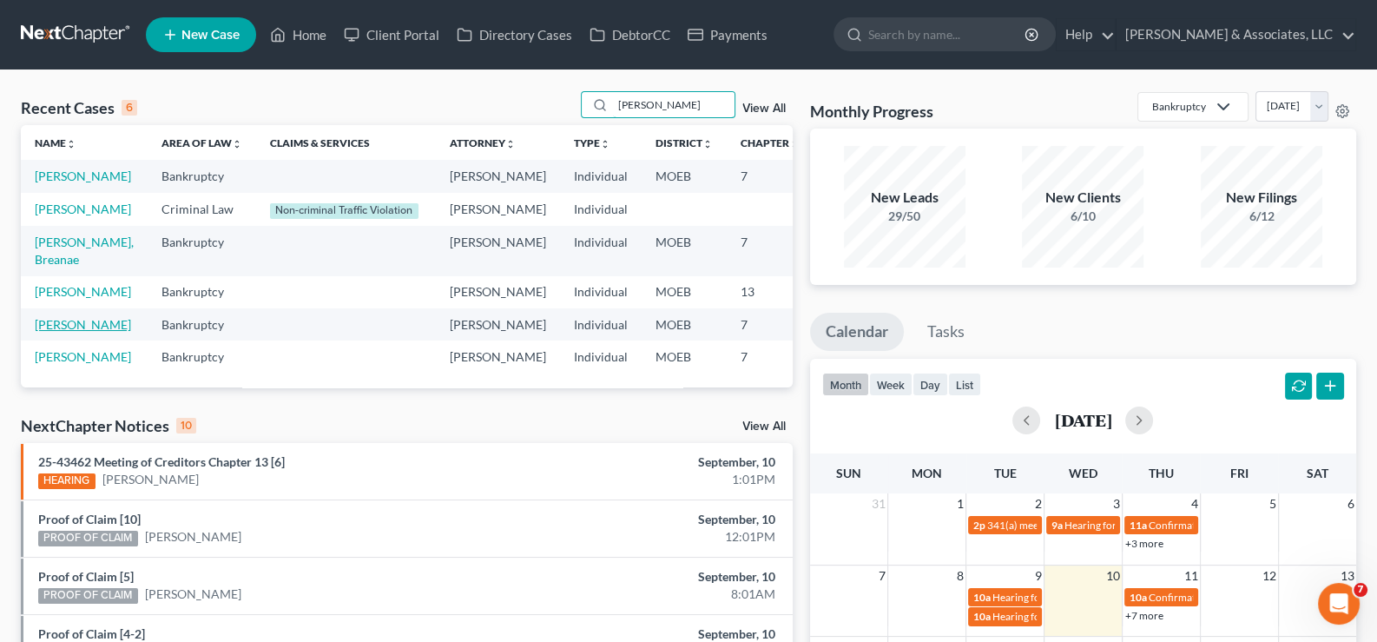
type input "[PERSON_NAME]"
click at [61, 332] on link "[PERSON_NAME]" at bounding box center [83, 324] width 96 height 15
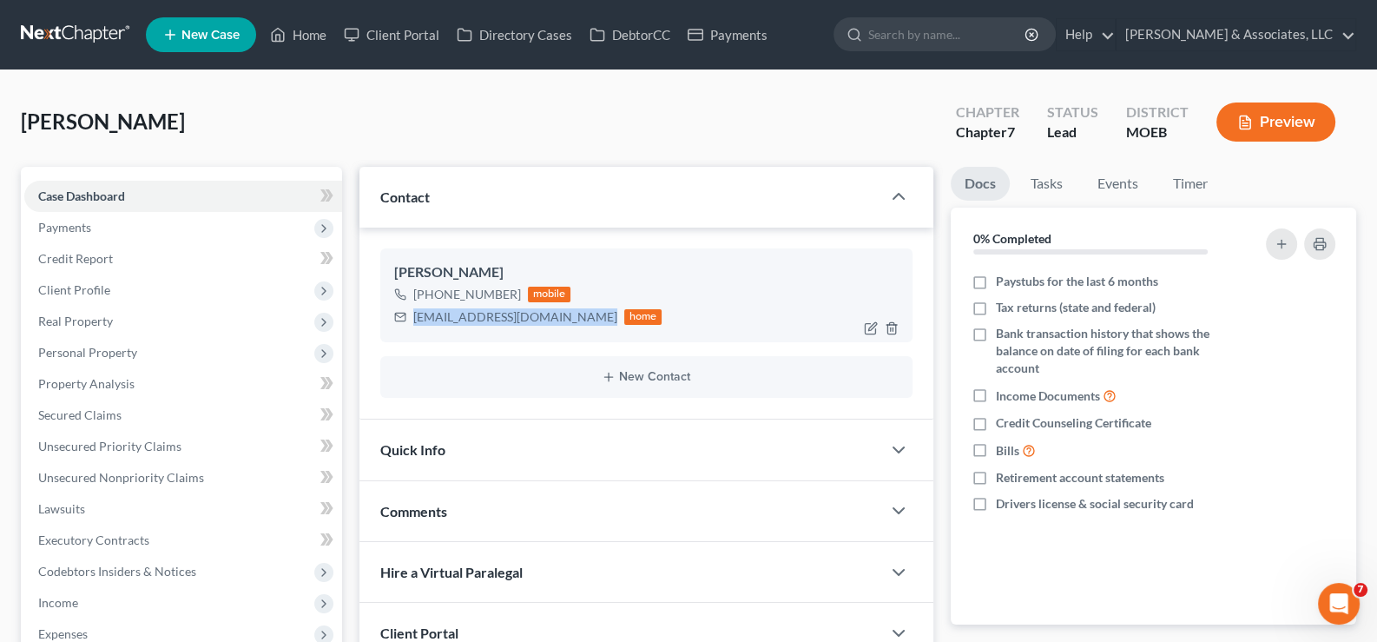
drag, startPoint x: 580, startPoint y: 317, endPoint x: 404, endPoint y: 320, distance: 176.3
click at [404, 320] on div "[EMAIL_ADDRESS][DOMAIN_NAME] home" at bounding box center [528, 317] width 268 height 23
click at [304, 31] on link "Home" at bounding box center [298, 34] width 74 height 31
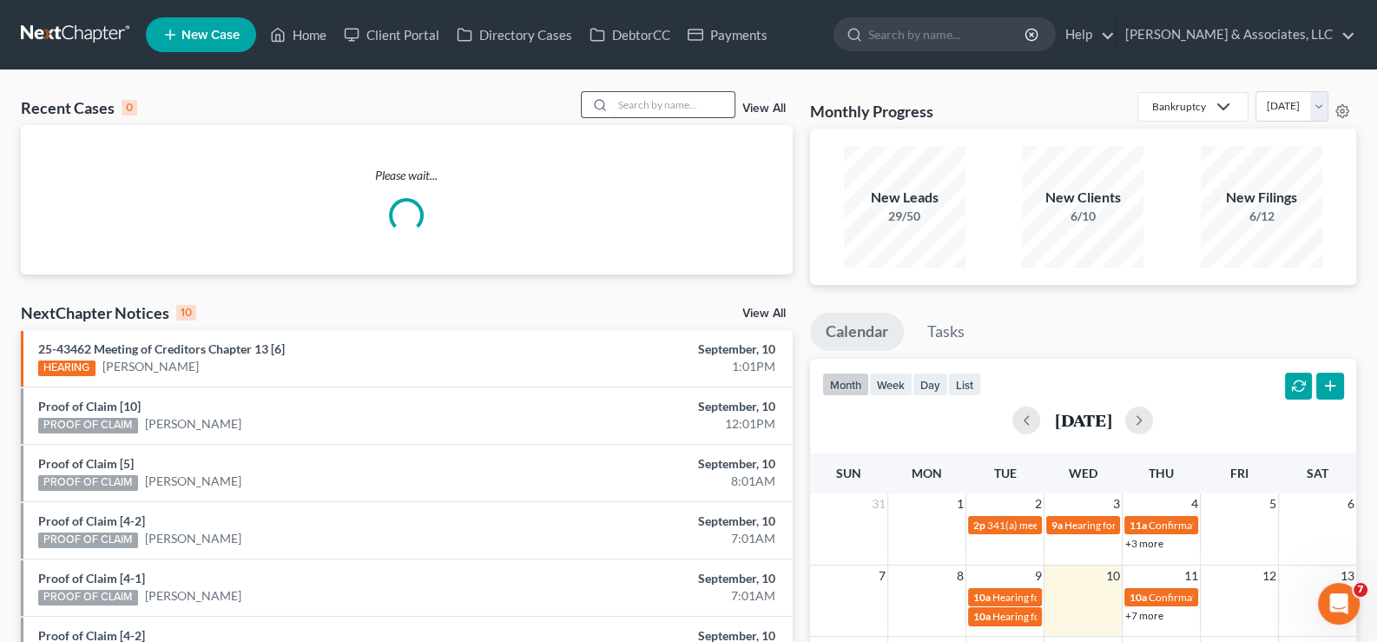
click at [620, 100] on input "search" at bounding box center [674, 104] width 122 height 25
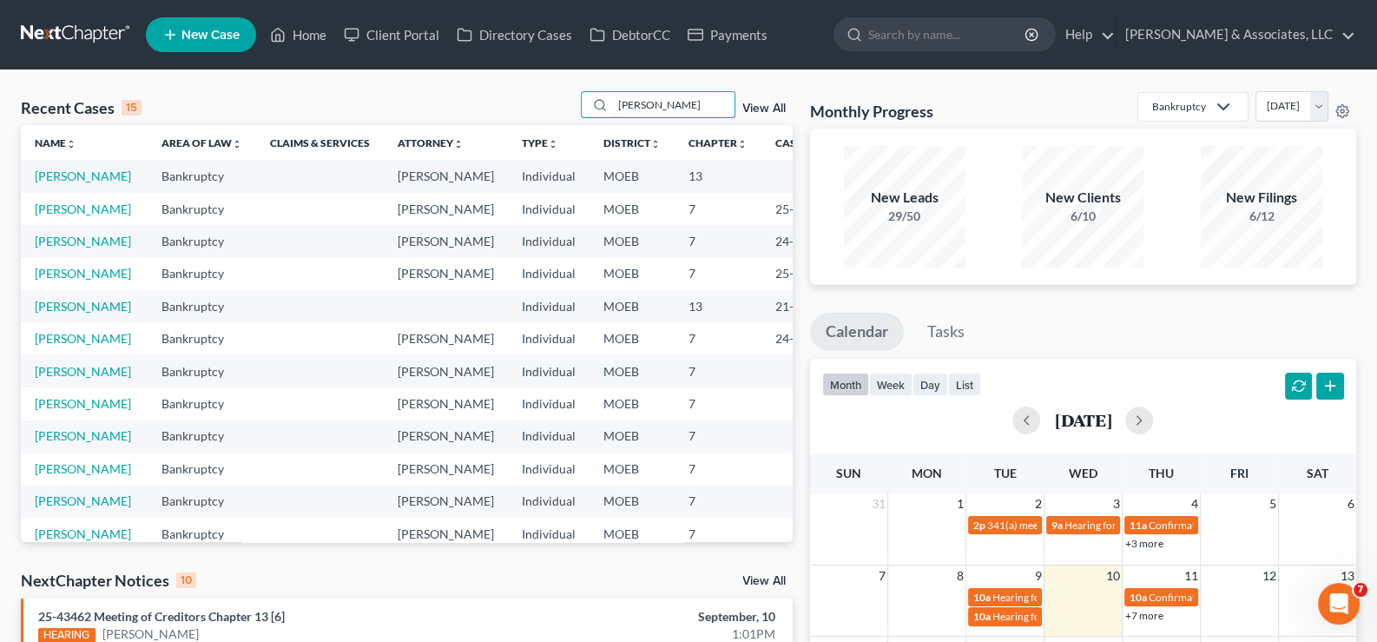
scroll to position [86, 0]
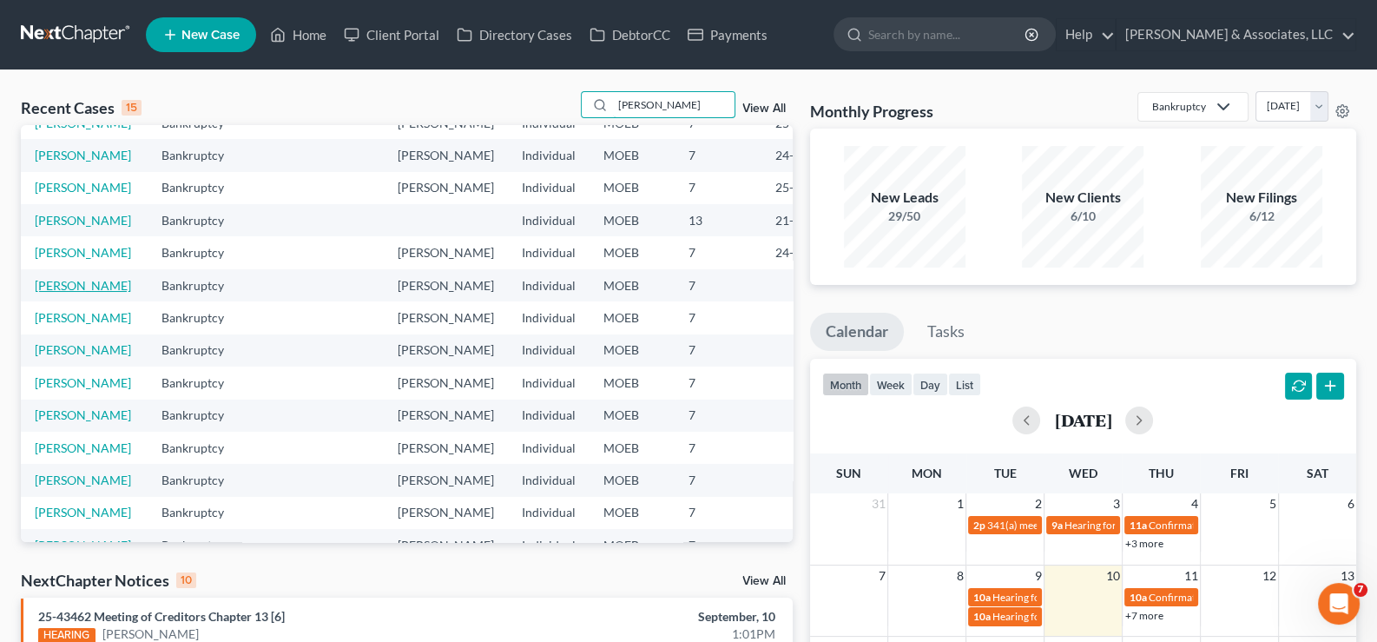
type input "[PERSON_NAME]"
click at [35, 293] on link "[PERSON_NAME]" at bounding box center [83, 285] width 96 height 15
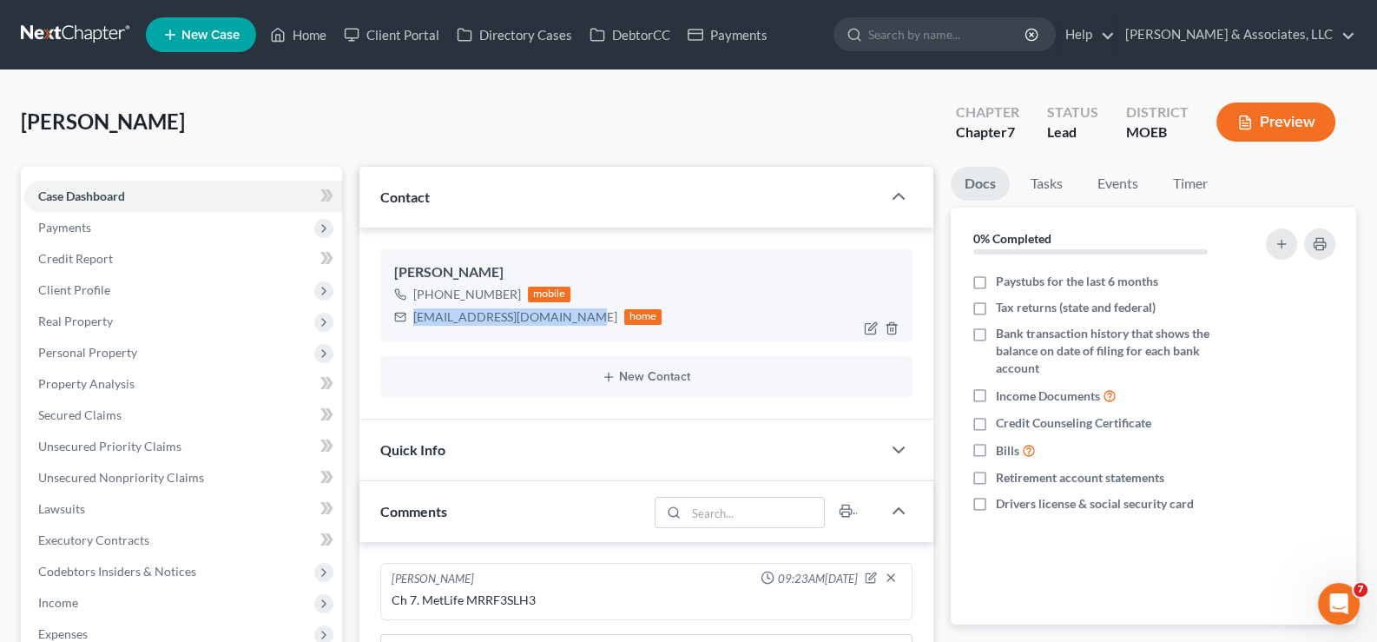
drag, startPoint x: 570, startPoint y: 318, endPoint x: 409, endPoint y: 322, distance: 161.6
click at [409, 322] on div "[EMAIL_ADDRESS][DOMAIN_NAME] home" at bounding box center [528, 317] width 268 height 23
click at [299, 33] on link "Home" at bounding box center [298, 34] width 74 height 31
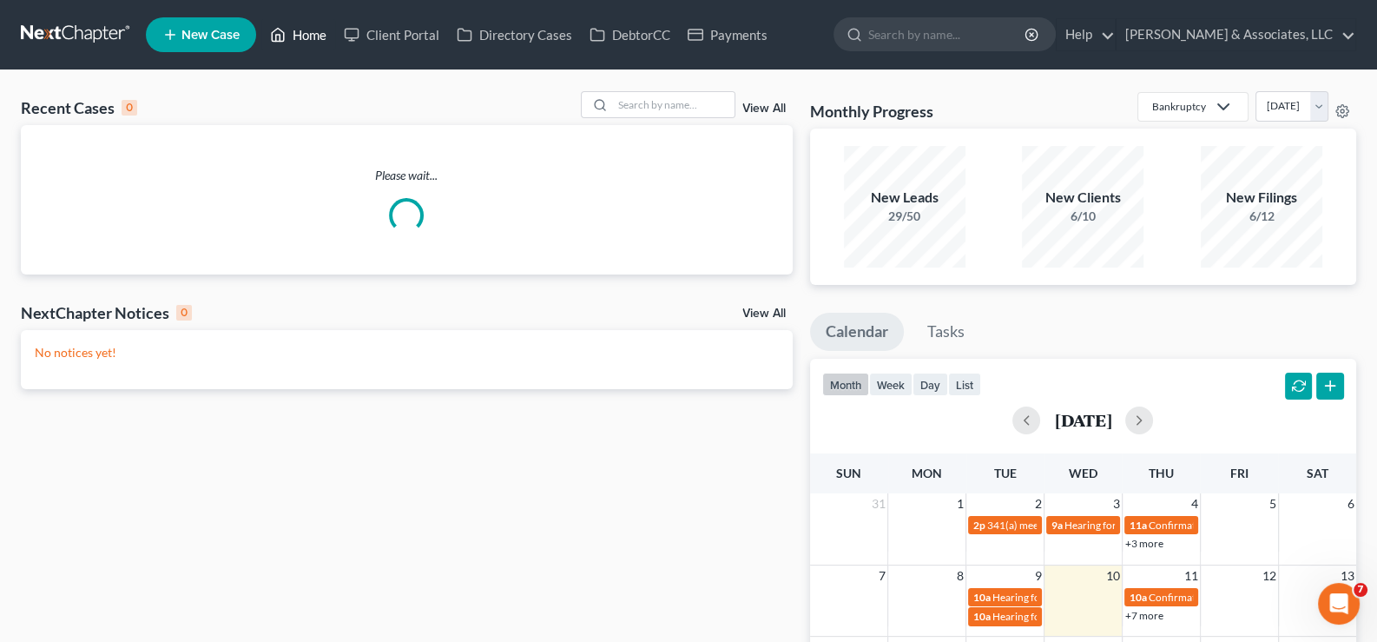
click at [317, 43] on link "Home" at bounding box center [298, 34] width 74 height 31
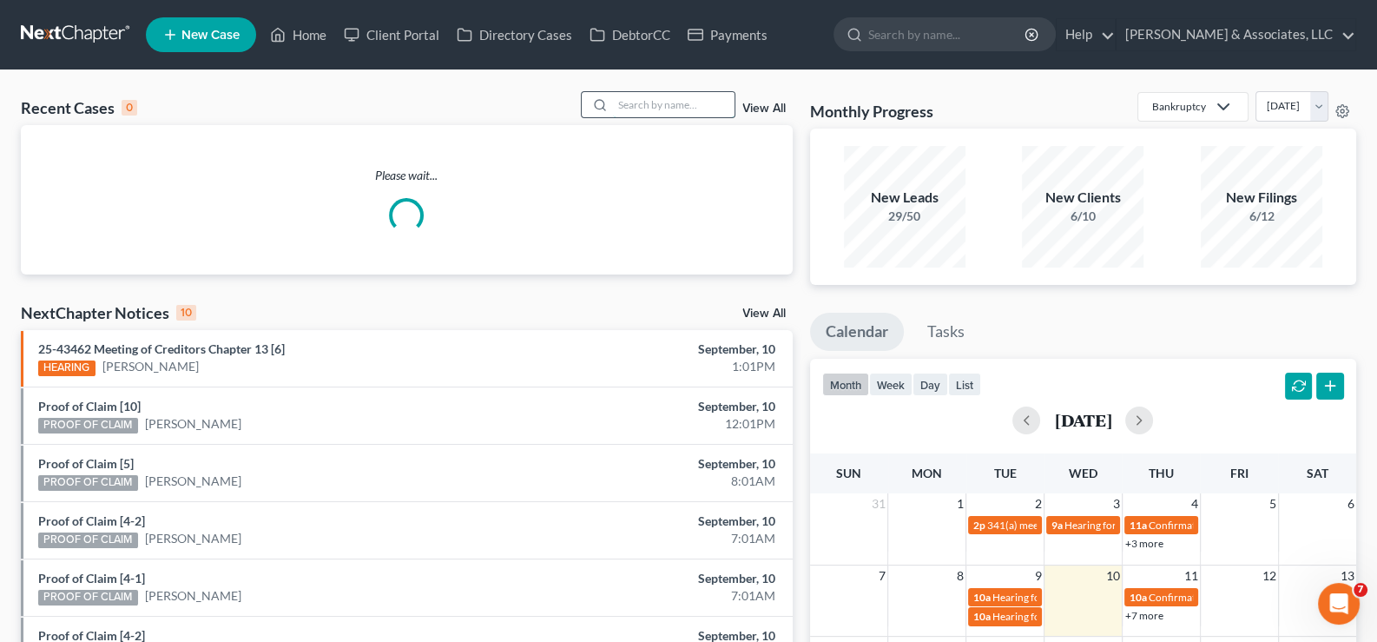
click at [633, 100] on input "search" at bounding box center [674, 104] width 122 height 25
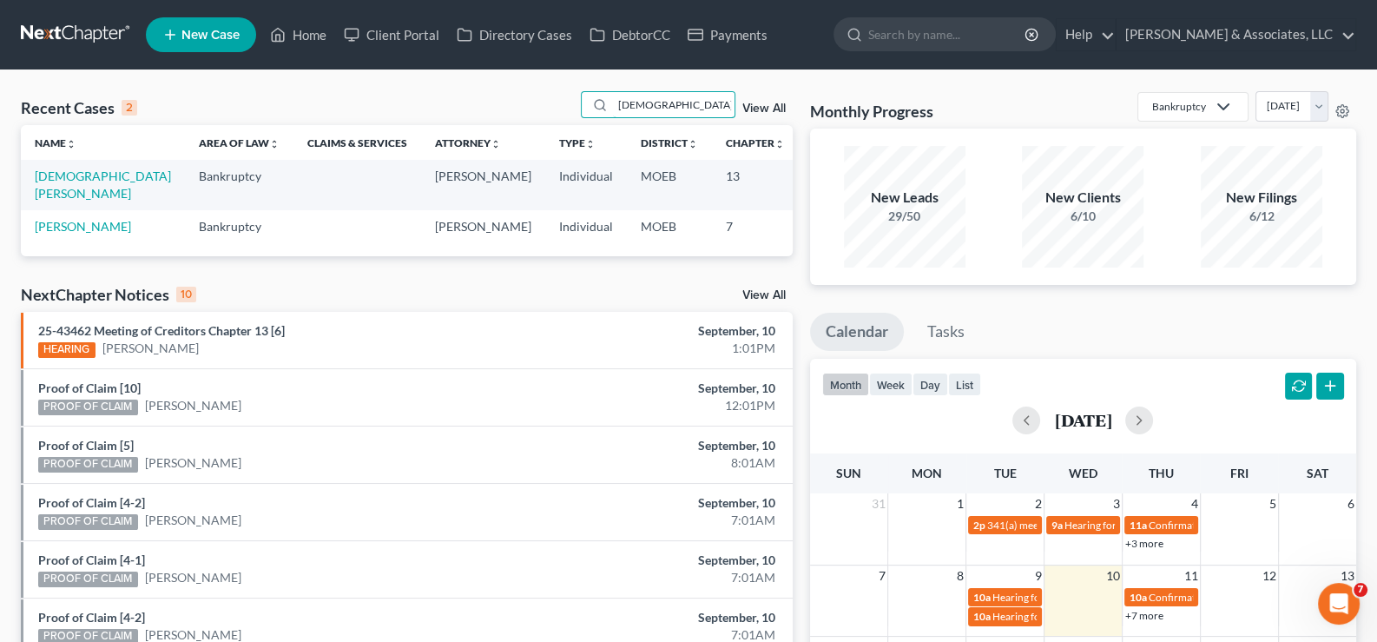
type input "[DEMOGRAPHIC_DATA]"
click at [60, 183] on td "[DEMOGRAPHIC_DATA][PERSON_NAME]" at bounding box center [103, 184] width 164 height 49
click at [61, 170] on link "[DEMOGRAPHIC_DATA][PERSON_NAME]" at bounding box center [103, 184] width 136 height 32
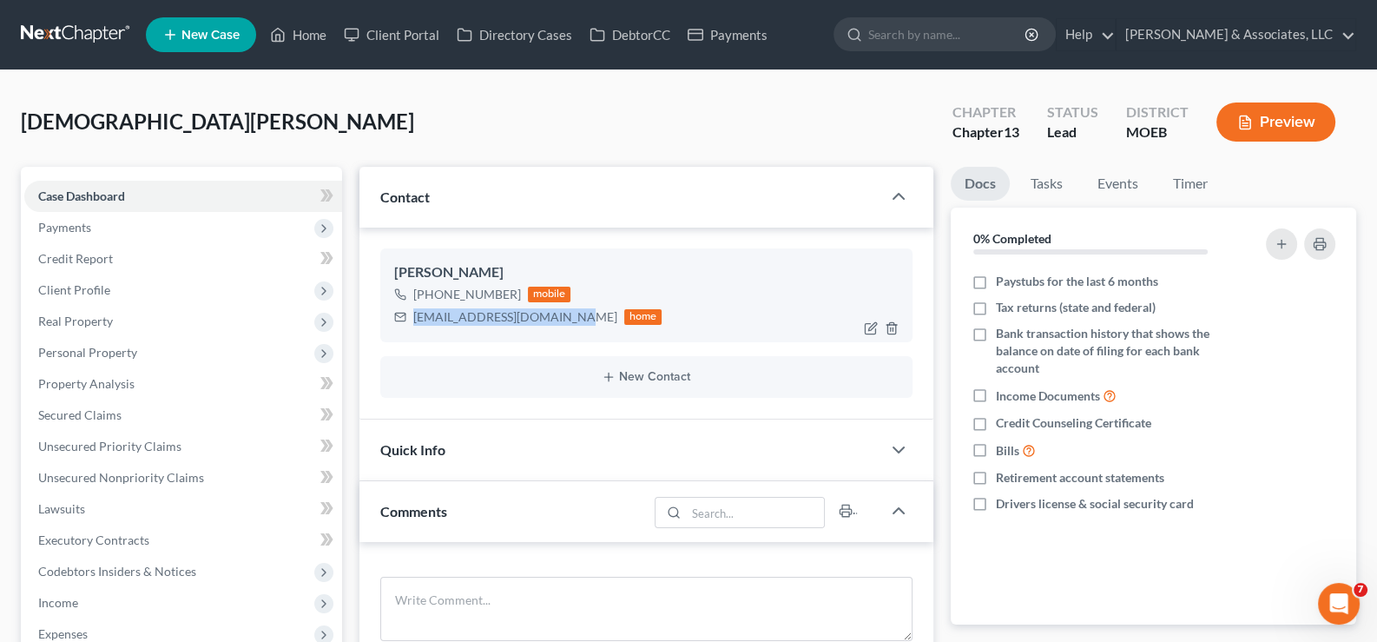
drag, startPoint x: 561, startPoint y: 319, endPoint x: 412, endPoint y: 315, distance: 148.5
click at [413, 315] on div "[EMAIL_ADDRESS][DOMAIN_NAME]" at bounding box center [515, 316] width 204 height 17
click at [300, 37] on link "Home" at bounding box center [298, 34] width 74 height 31
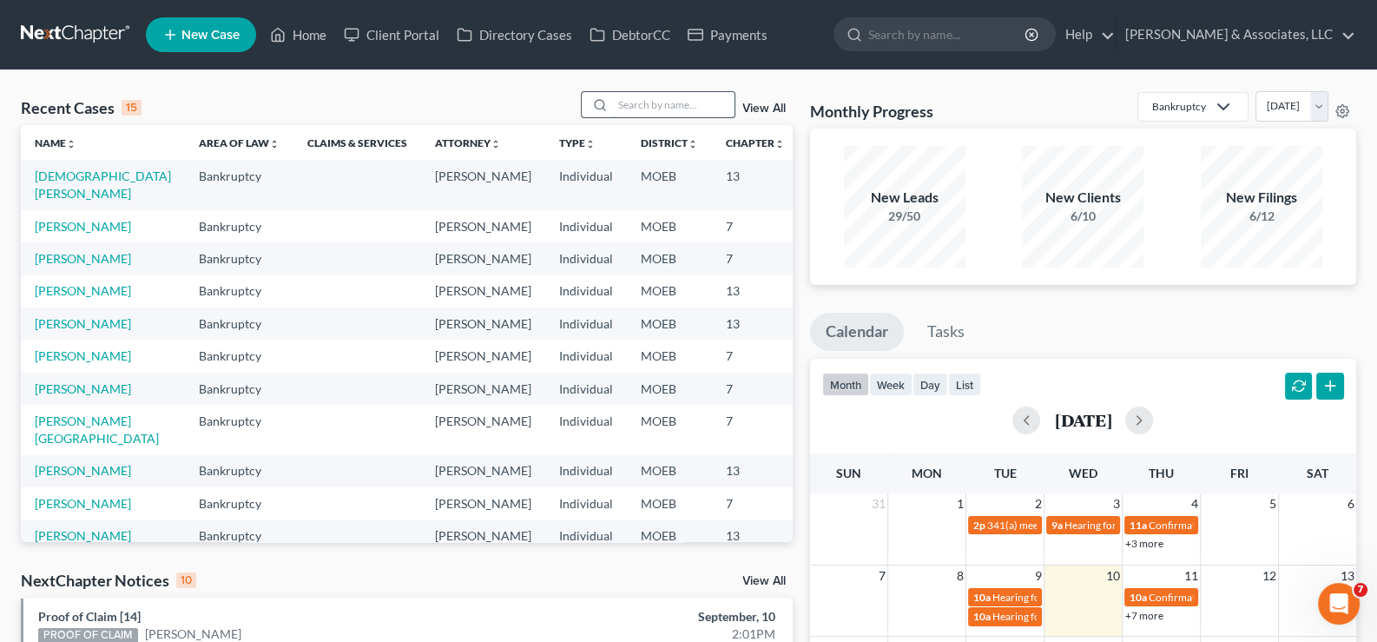
click at [670, 104] on input "search" at bounding box center [674, 104] width 122 height 25
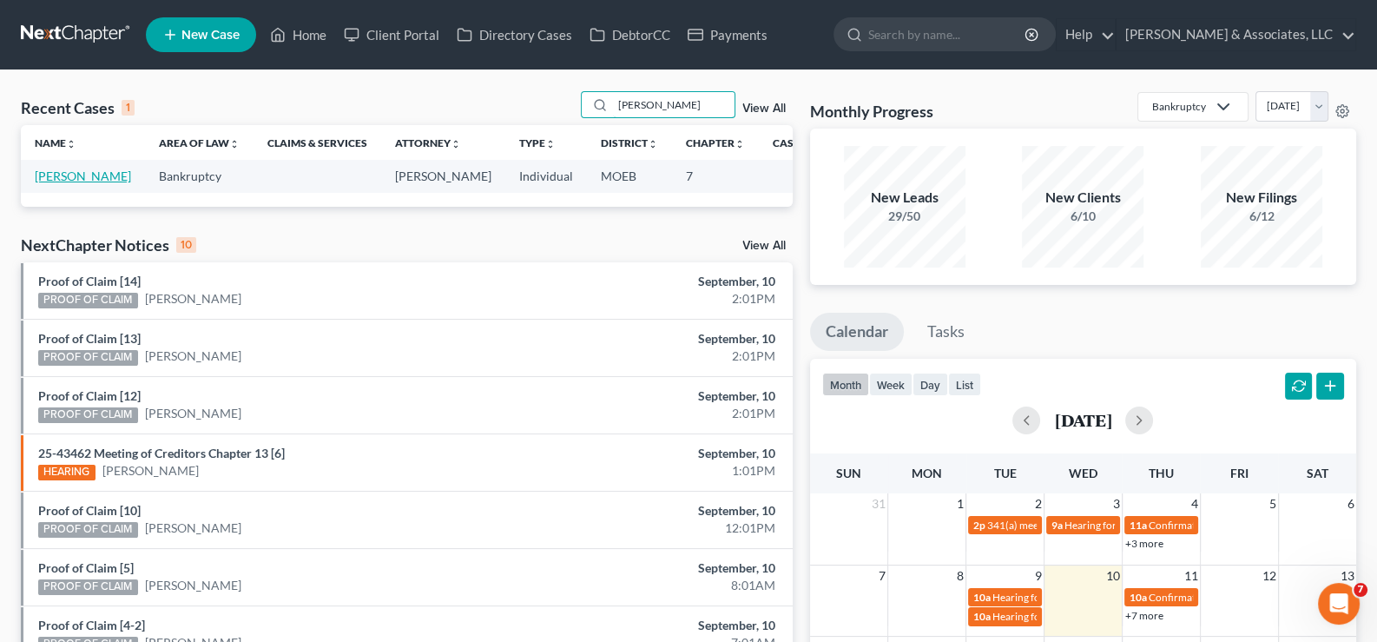
type input "[PERSON_NAME]"
click at [65, 183] on link "[PERSON_NAME]" at bounding box center [83, 175] width 96 height 15
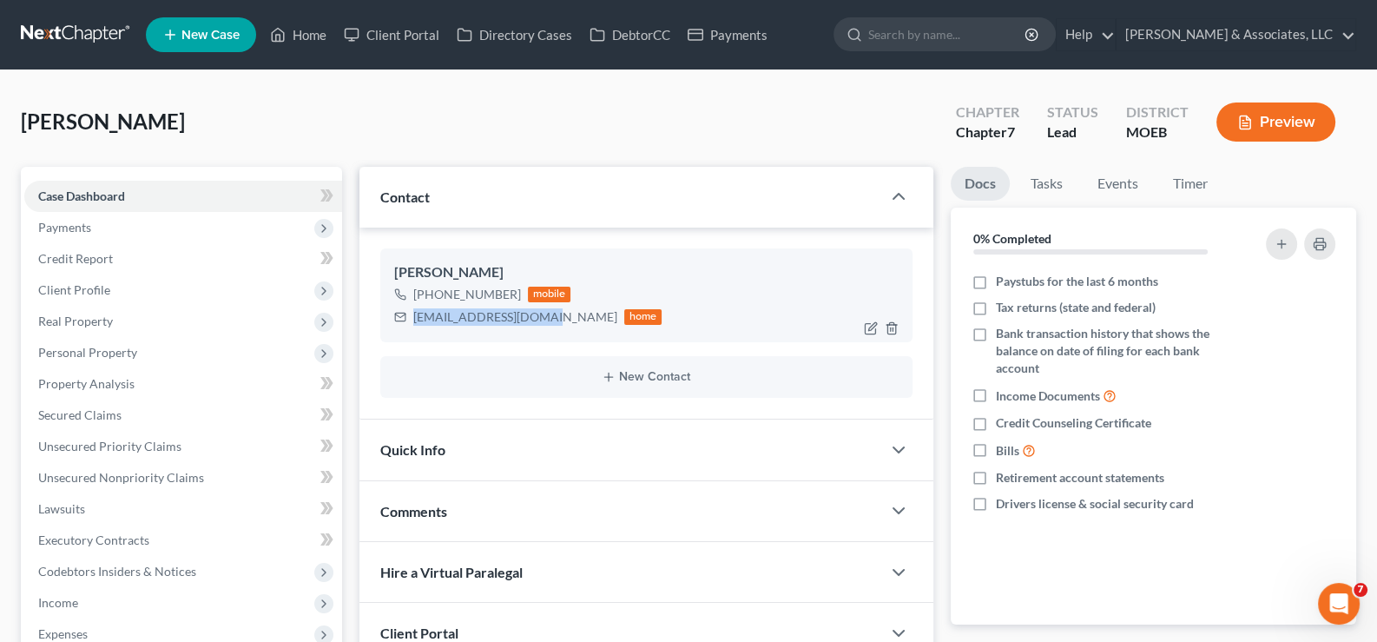
drag, startPoint x: 544, startPoint y: 318, endPoint x: 413, endPoint y: 320, distance: 131.1
click at [413, 320] on div "[EMAIL_ADDRESS][DOMAIN_NAME] home" at bounding box center [528, 317] width 268 height 23
drag, startPoint x: 290, startPoint y: 36, endPoint x: 543, endPoint y: 199, distance: 300.4
click at [290, 36] on link "Home" at bounding box center [298, 34] width 74 height 31
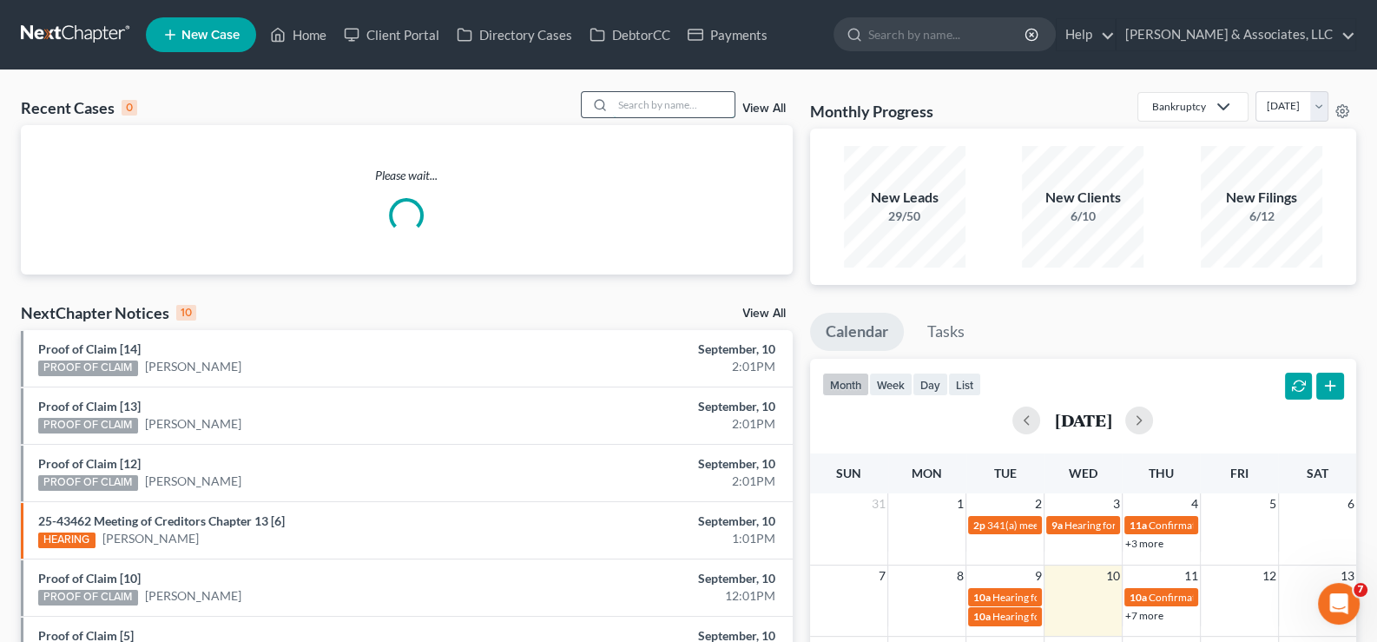
click at [649, 112] on input "search" at bounding box center [674, 104] width 122 height 25
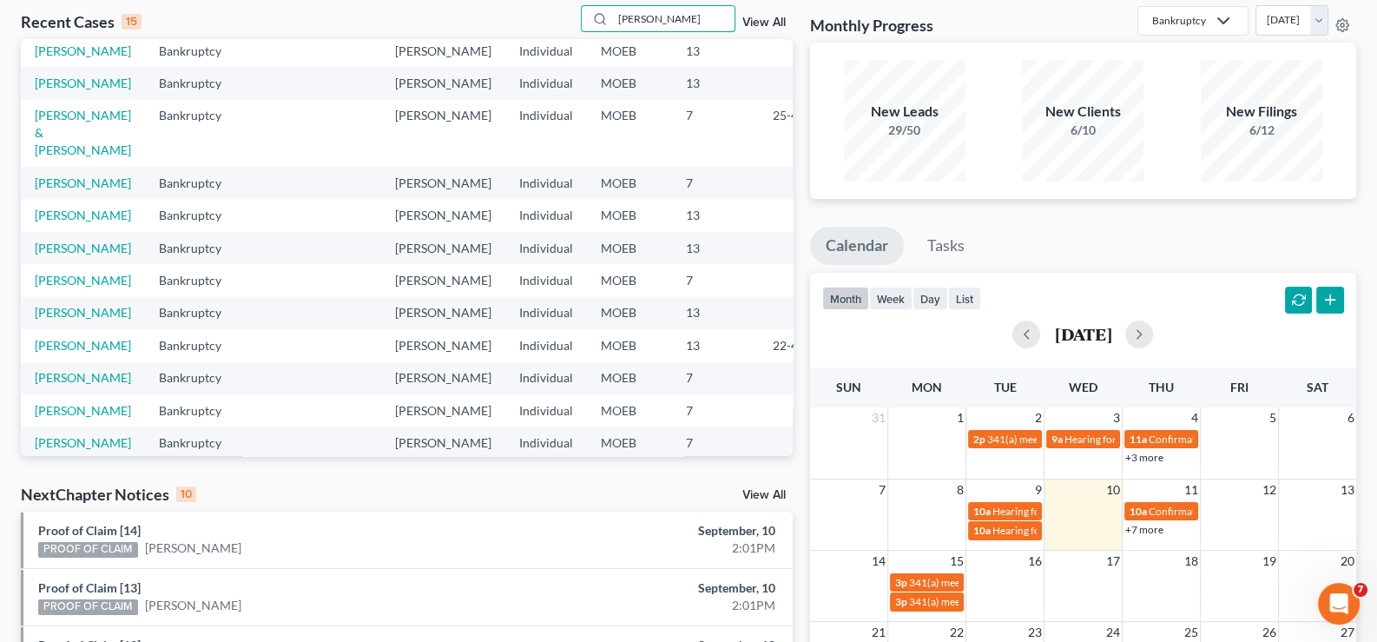
scroll to position [66, 0]
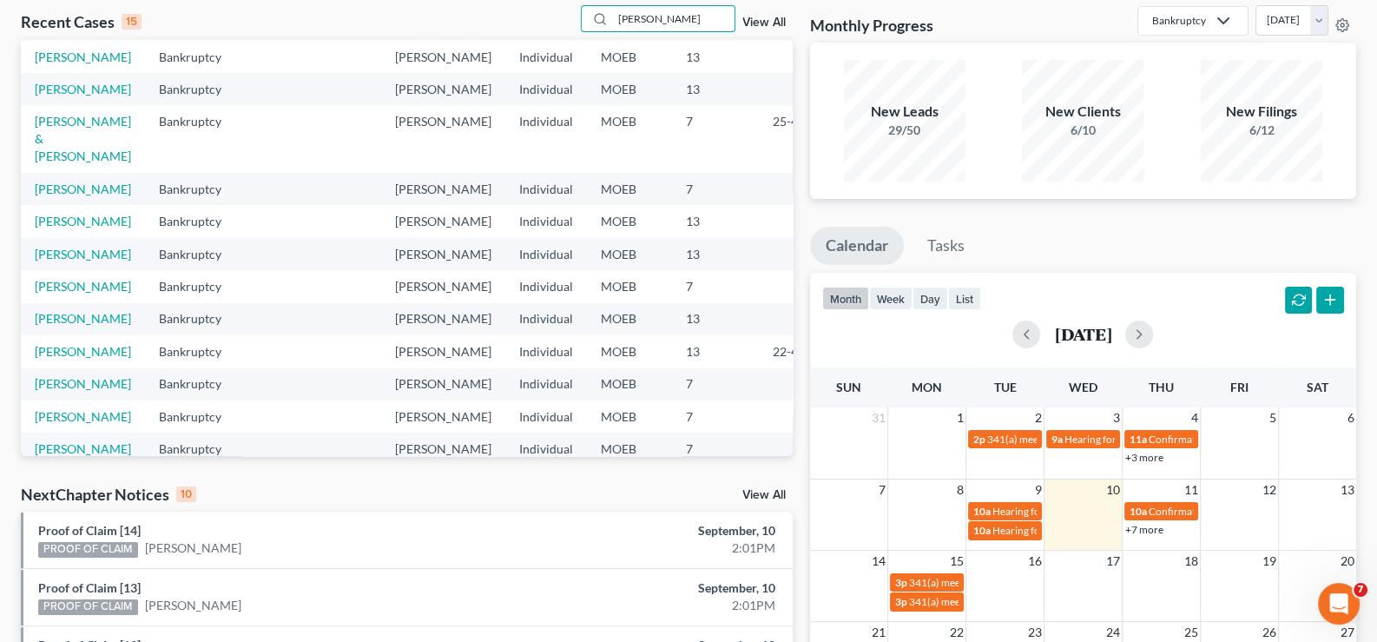
type input "[PERSON_NAME]"
click at [754, 18] on link "View All" at bounding box center [763, 22] width 43 height 12
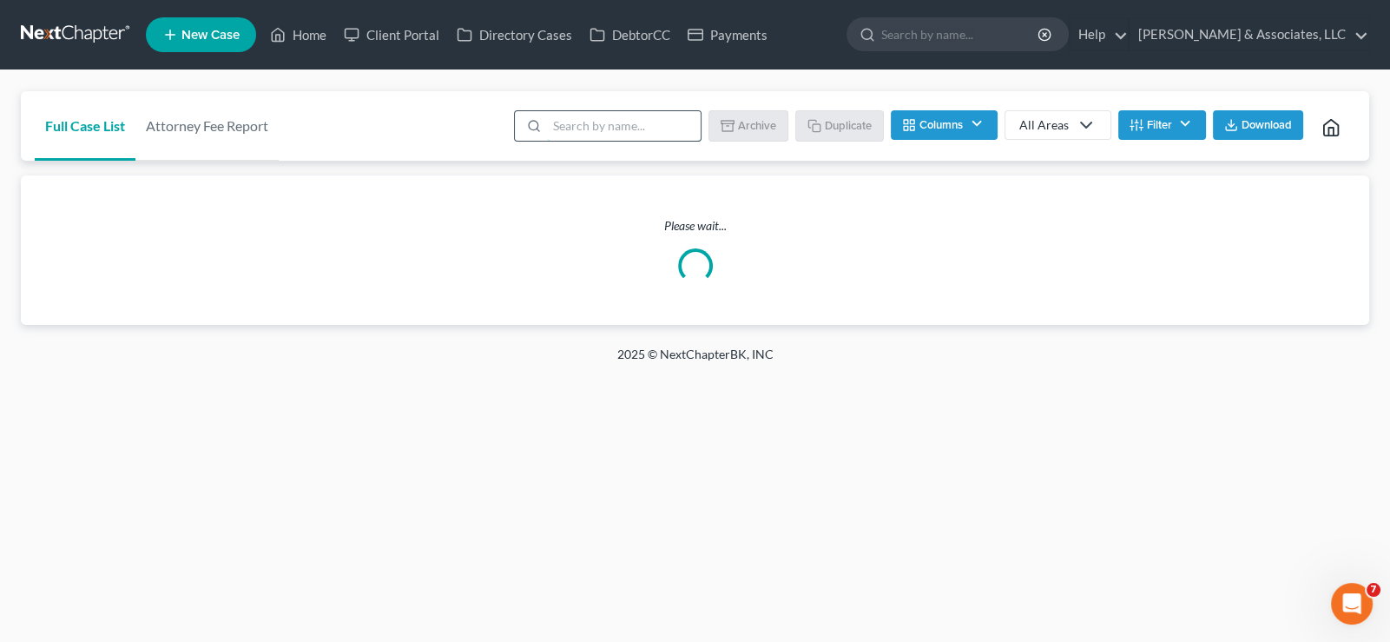
click at [634, 125] on input "search" at bounding box center [624, 126] width 154 height 30
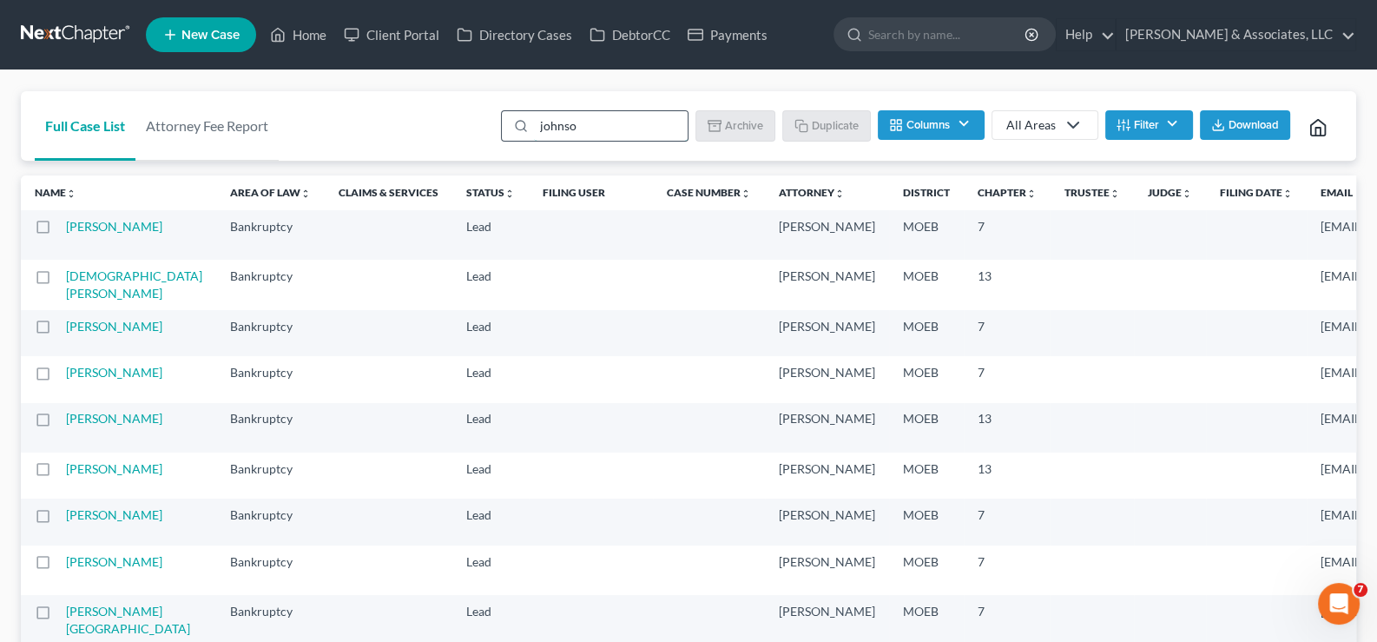
type input "[PERSON_NAME]"
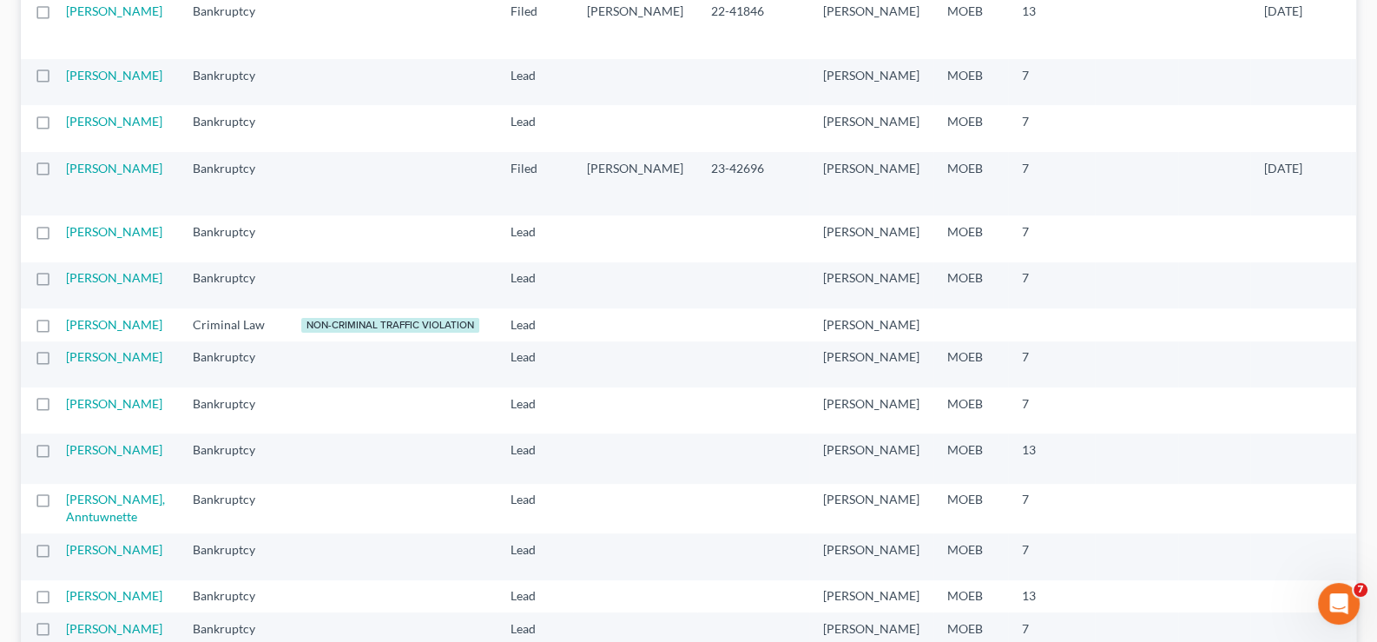
scroll to position [694, 0]
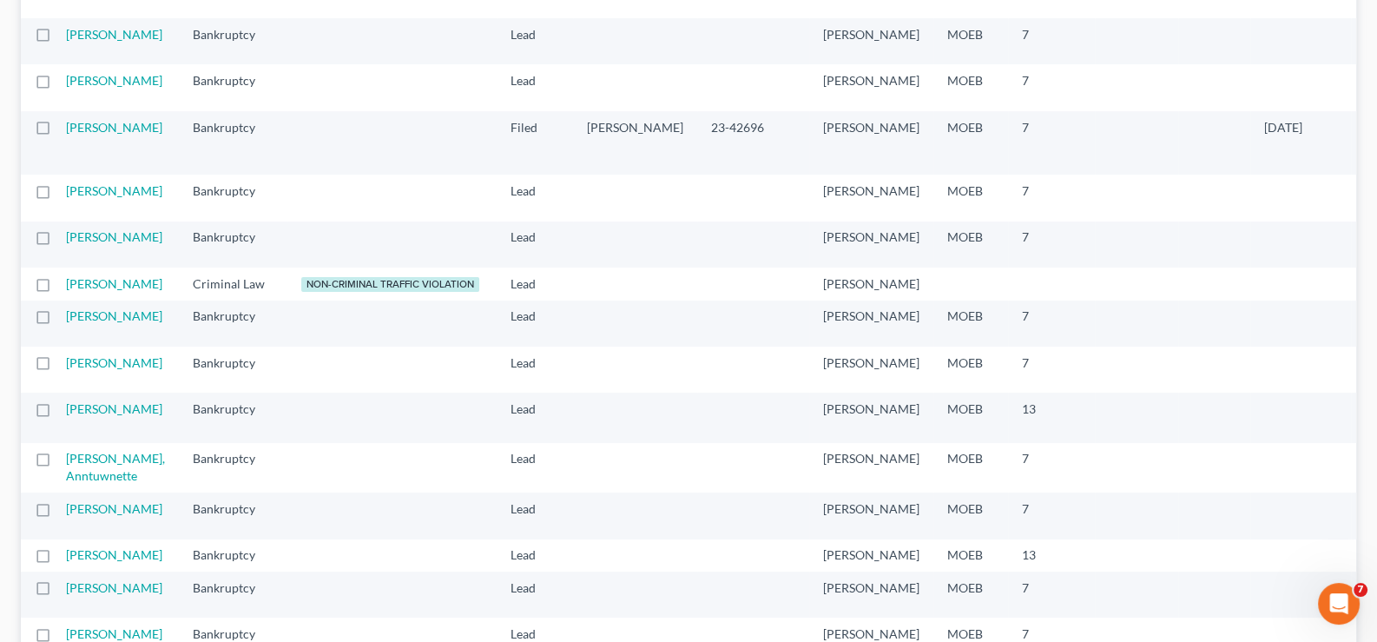
click at [84, 346] on td "[PERSON_NAME]" at bounding box center [122, 323] width 113 height 46
click at [91, 323] on link "[PERSON_NAME]" at bounding box center [114, 315] width 96 height 15
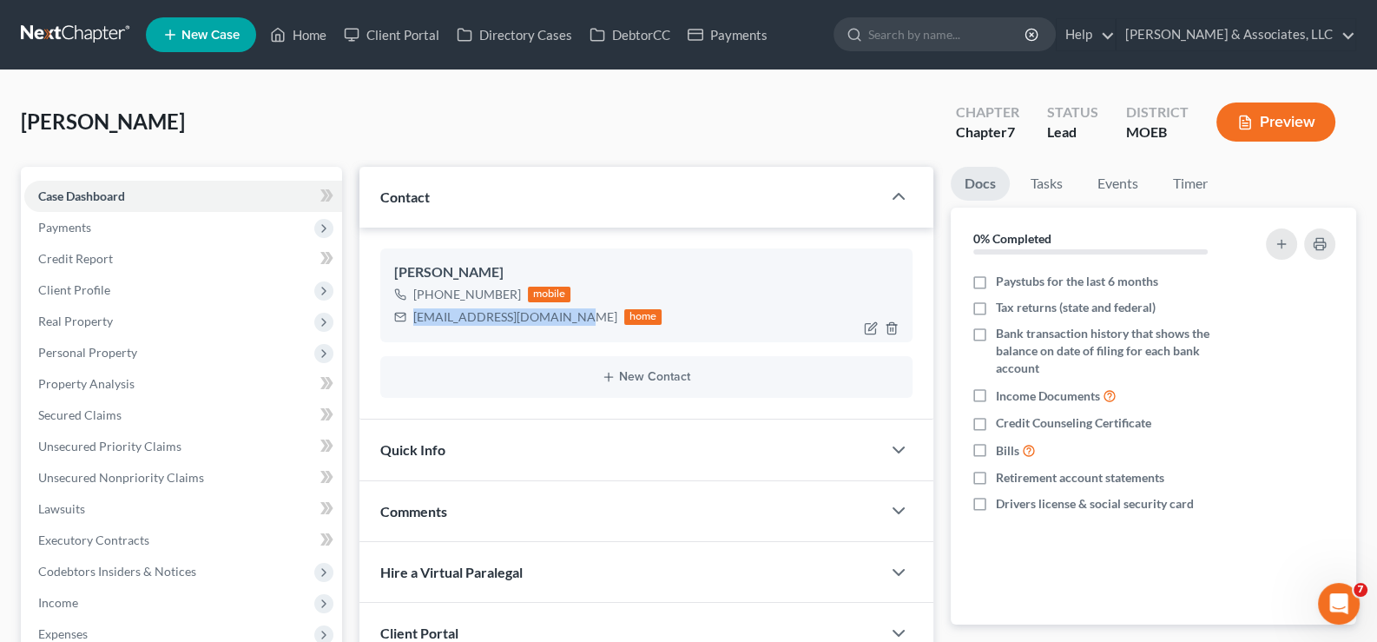
drag, startPoint x: 570, startPoint y: 317, endPoint x: 404, endPoint y: 328, distance: 166.2
click at [404, 328] on div "[PERSON_NAME] [PHONE_NUMBER] mobile [EMAIL_ADDRESS][DOMAIN_NAME] home" at bounding box center [646, 295] width 533 height 94
click at [300, 38] on link "Home" at bounding box center [298, 34] width 74 height 31
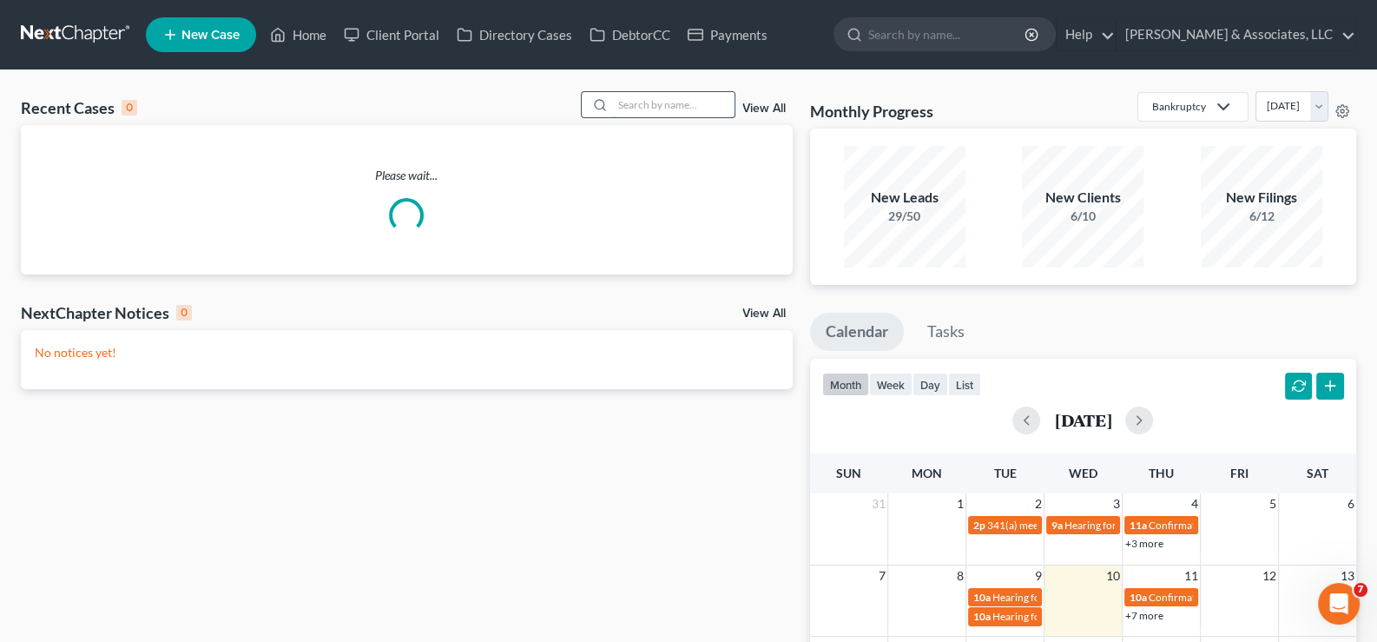
click at [673, 103] on input "search" at bounding box center [674, 104] width 122 height 25
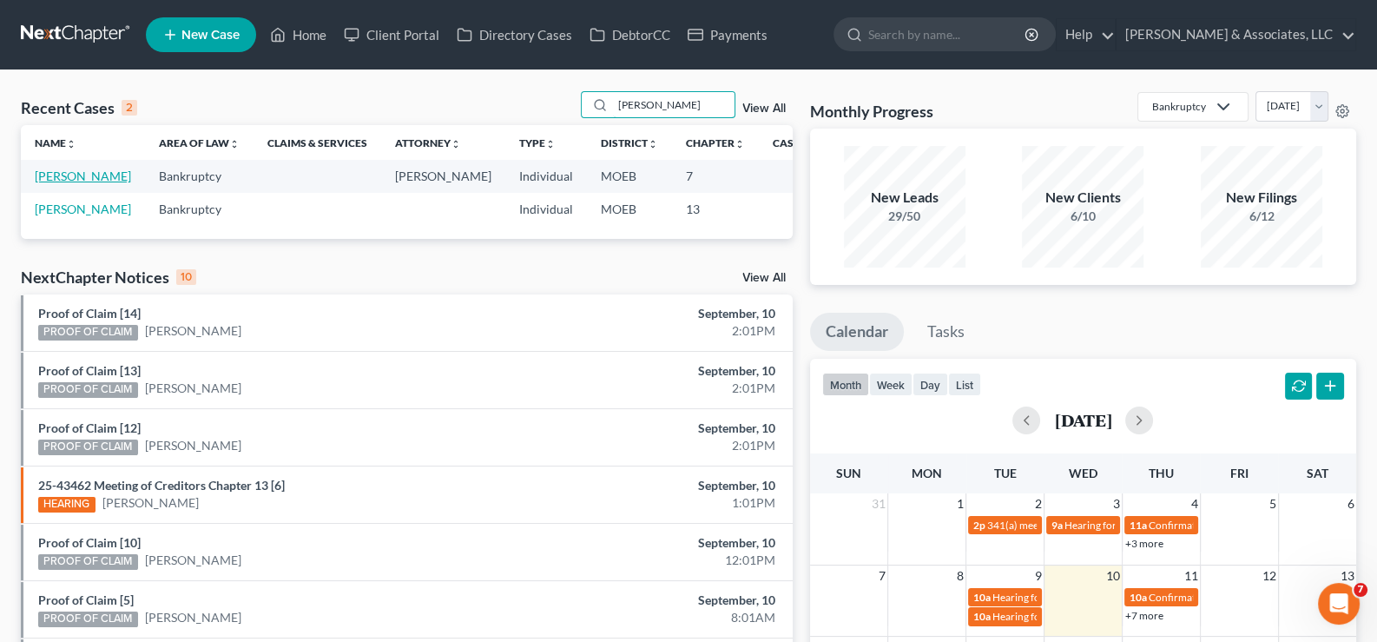
type input "[PERSON_NAME]"
click at [42, 183] on link "[PERSON_NAME]" at bounding box center [83, 175] width 96 height 15
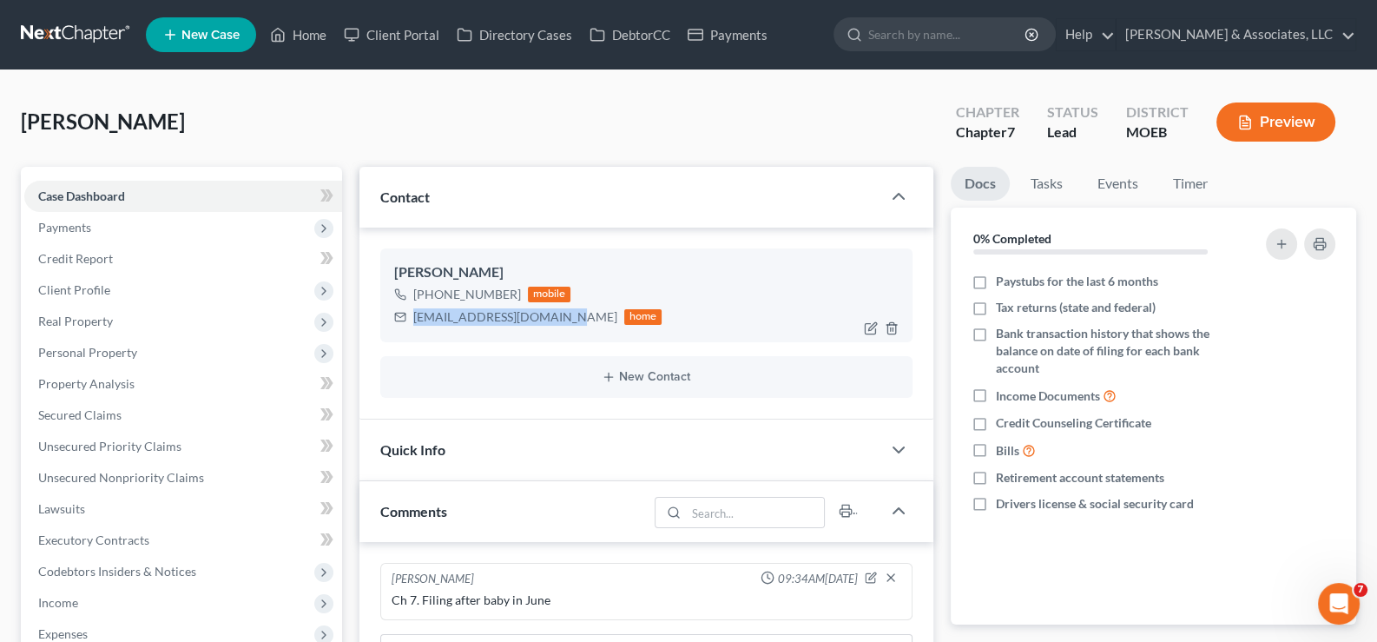
drag, startPoint x: 564, startPoint y: 318, endPoint x: 413, endPoint y: 307, distance: 151.5
click at [413, 307] on div "[EMAIL_ADDRESS][DOMAIN_NAME] home" at bounding box center [528, 317] width 268 height 23
click at [308, 38] on link "Home" at bounding box center [298, 34] width 74 height 31
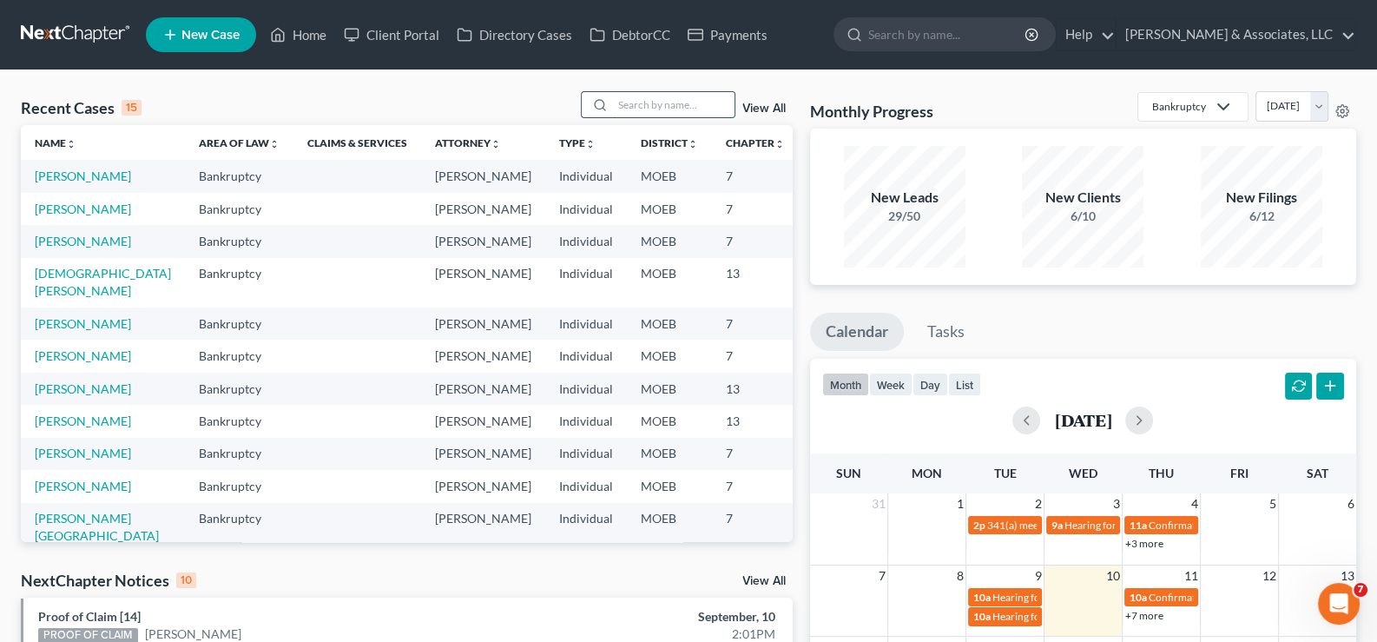
click at [669, 107] on input "search" at bounding box center [674, 104] width 122 height 25
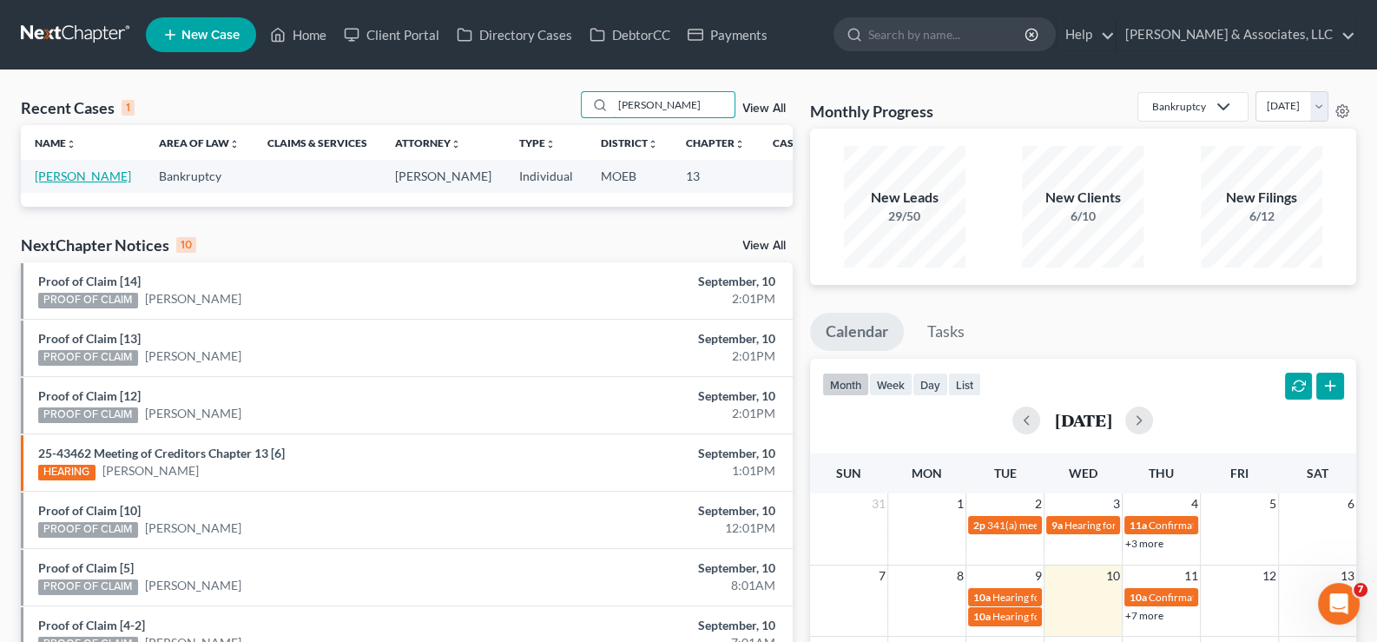
type input "[PERSON_NAME]"
click at [46, 177] on link "[PERSON_NAME]" at bounding box center [83, 175] width 96 height 15
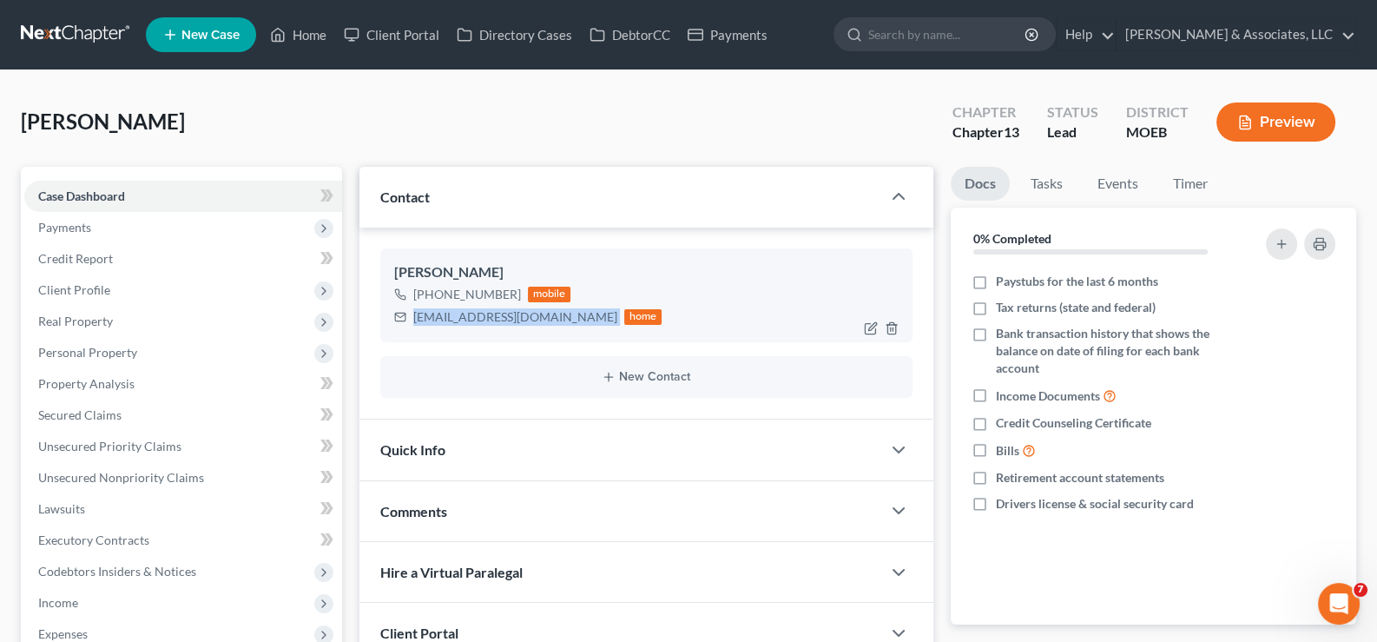
drag, startPoint x: 543, startPoint y: 314, endPoint x: 412, endPoint y: 326, distance: 130.7
click at [412, 326] on div "[EMAIL_ADDRESS][DOMAIN_NAME] home" at bounding box center [528, 317] width 268 height 23
click at [313, 31] on link "Home" at bounding box center [298, 34] width 74 height 31
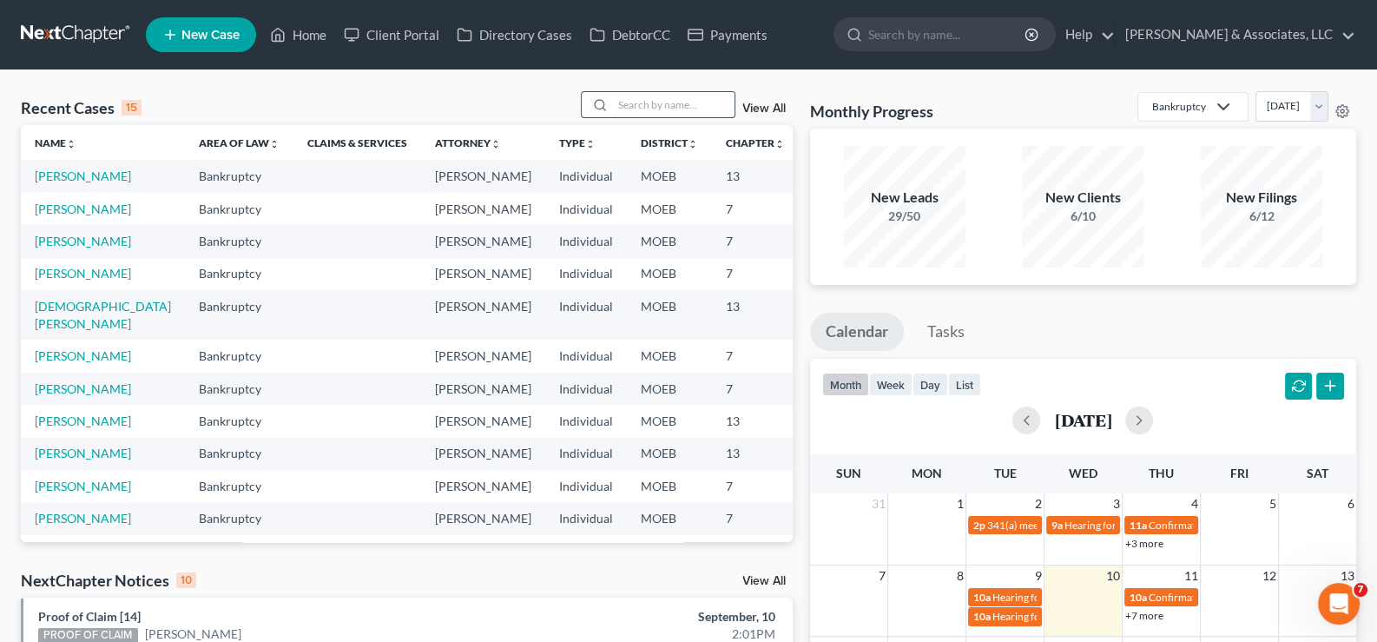
click at [625, 106] on input "search" at bounding box center [674, 104] width 122 height 25
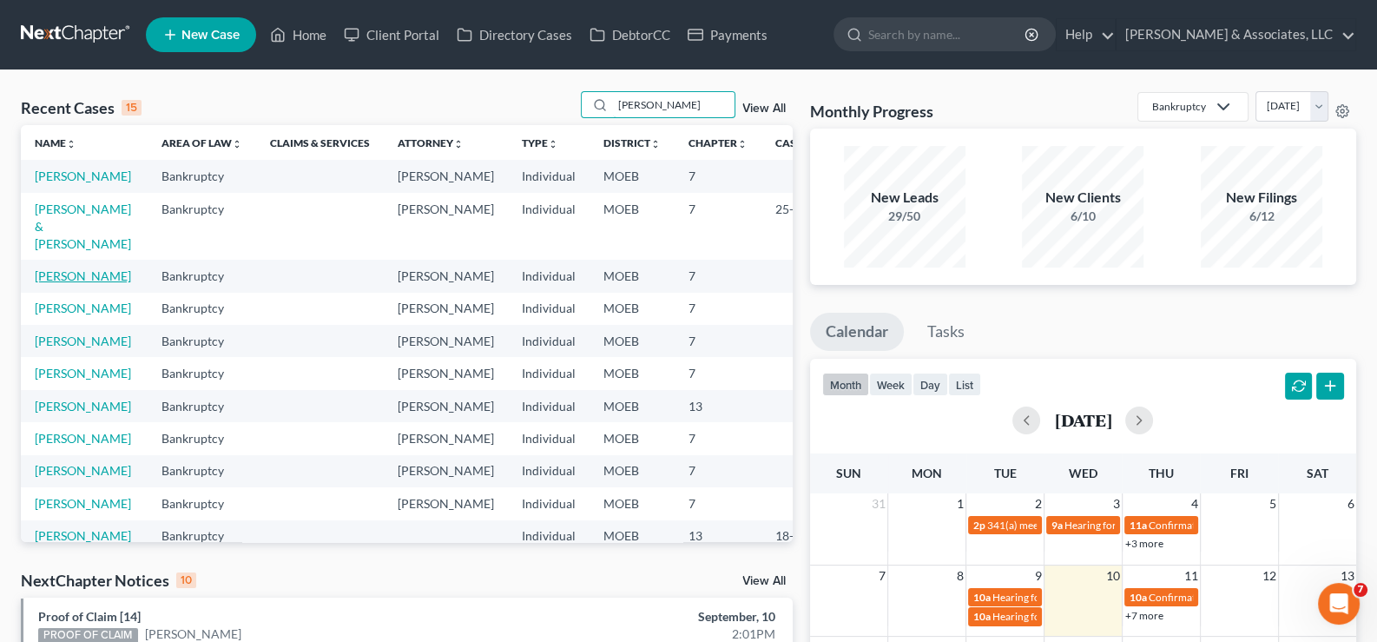
type input "[PERSON_NAME]"
click at [53, 283] on link "[PERSON_NAME]" at bounding box center [83, 275] width 96 height 15
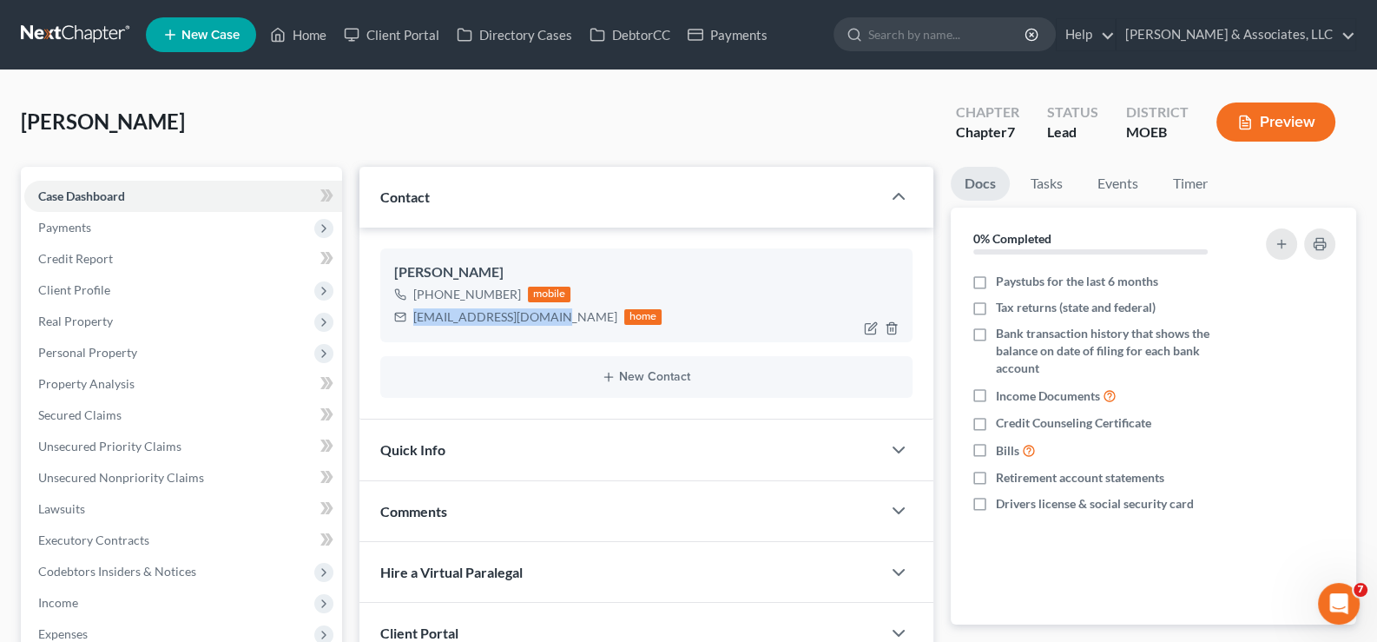
drag, startPoint x: 553, startPoint y: 311, endPoint x: 443, endPoint y: 325, distance: 111.1
click at [409, 312] on div "[EMAIL_ADDRESS][DOMAIN_NAME] home" at bounding box center [528, 317] width 268 height 23
click at [304, 30] on link "Home" at bounding box center [298, 34] width 74 height 31
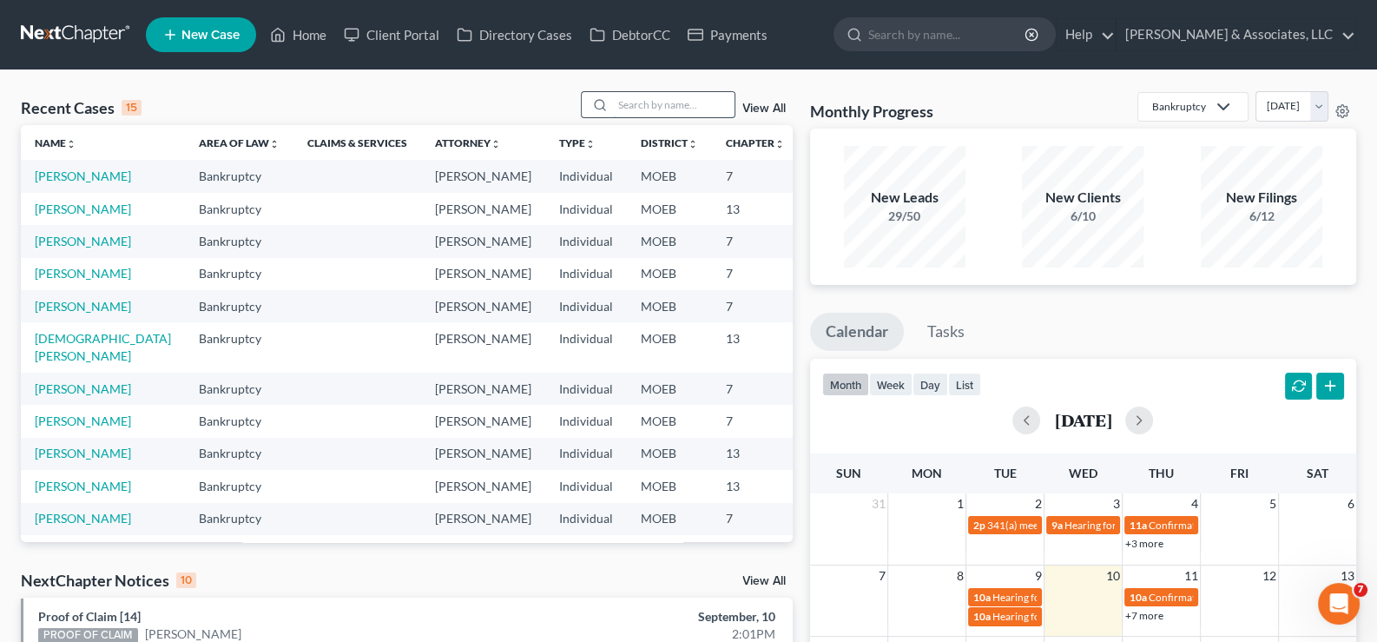
click at [634, 103] on input "search" at bounding box center [674, 104] width 122 height 25
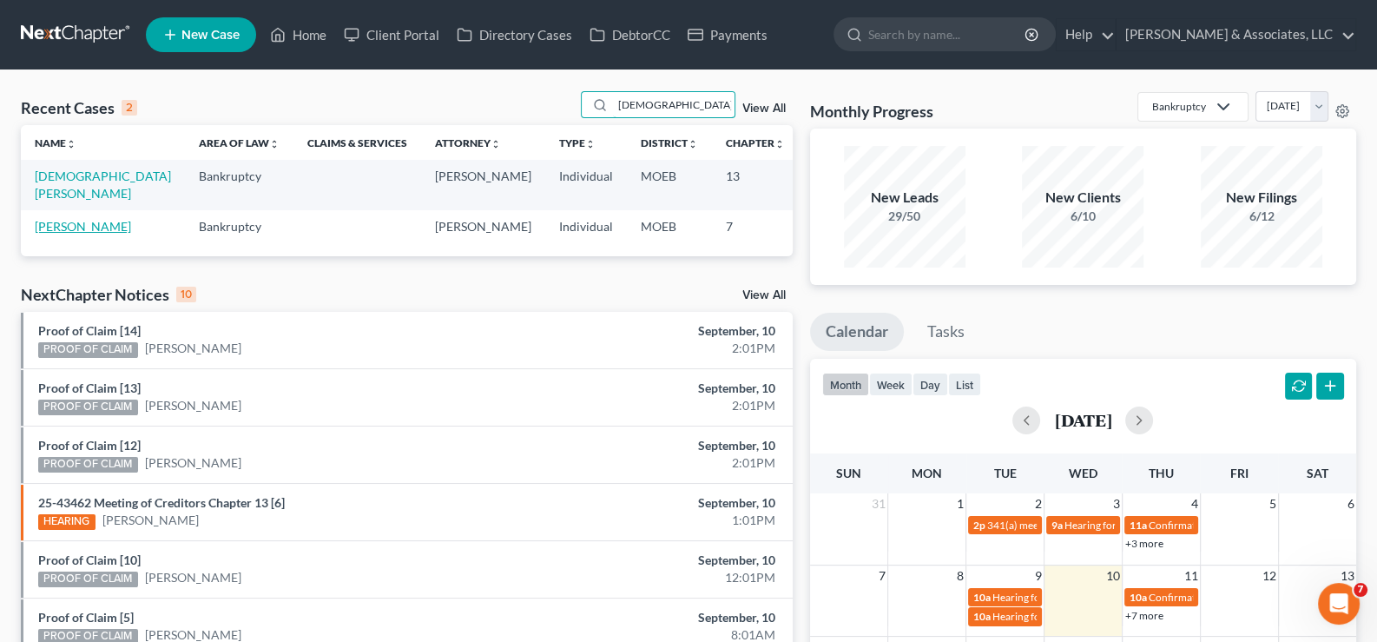
type input "[DEMOGRAPHIC_DATA]"
click at [39, 234] on link "[PERSON_NAME]" at bounding box center [83, 226] width 96 height 15
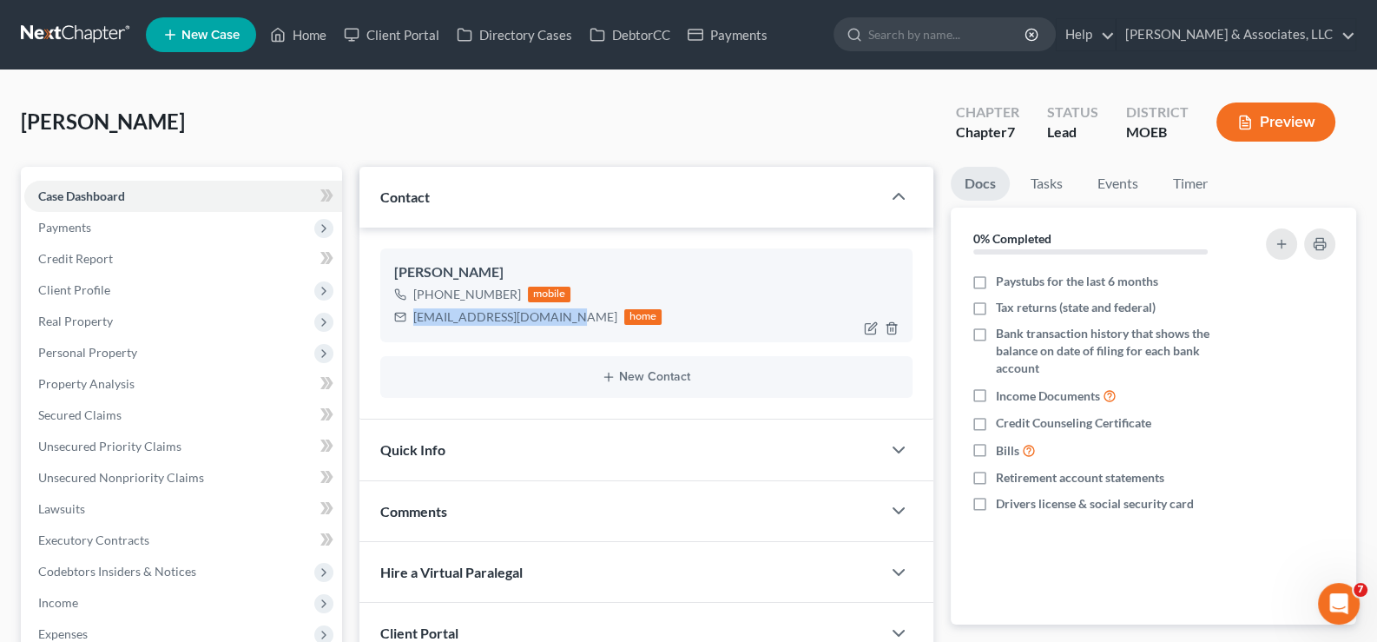
drag, startPoint x: 558, startPoint y: 315, endPoint x: 386, endPoint y: 322, distance: 172.1
click at [386, 322] on div "[PERSON_NAME] [PHONE_NUMBER] mobile [EMAIL_ADDRESS][DOMAIN_NAME] home" at bounding box center [646, 295] width 533 height 94
click at [307, 30] on link "Home" at bounding box center [298, 34] width 74 height 31
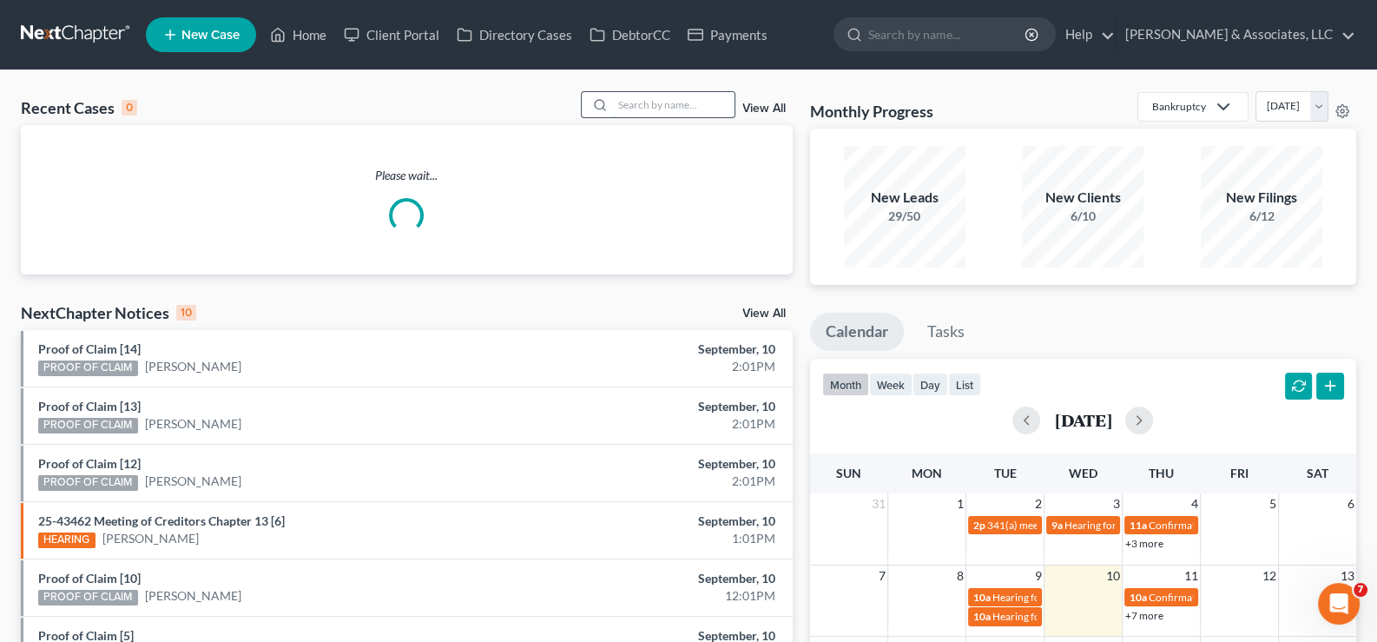
click at [682, 111] on input "search" at bounding box center [674, 104] width 122 height 25
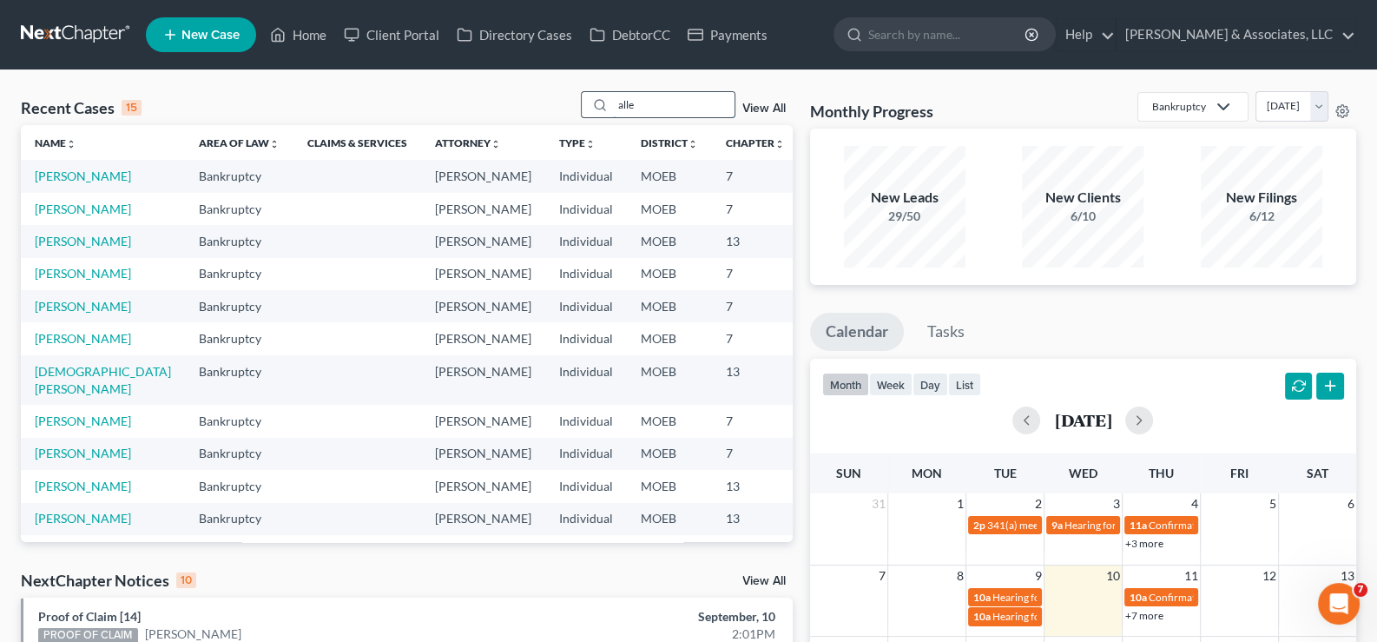
type input "[PERSON_NAME]"
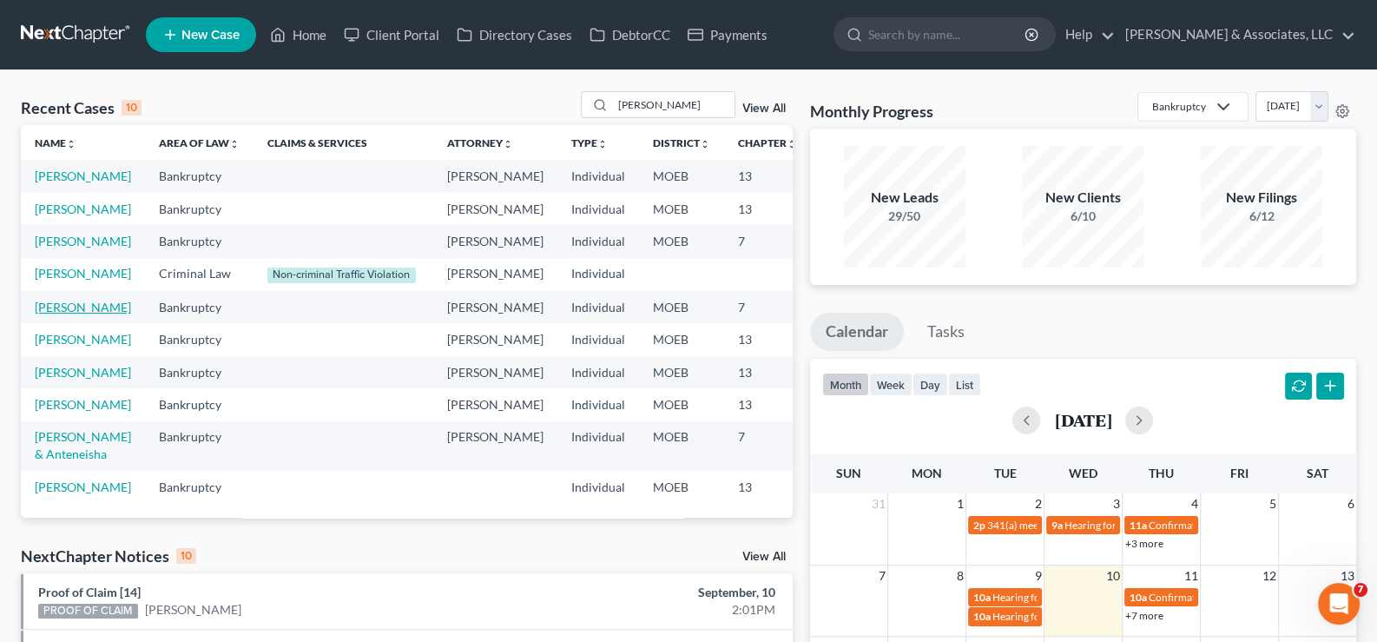
click at [55, 314] on link "[PERSON_NAME]" at bounding box center [83, 307] width 96 height 15
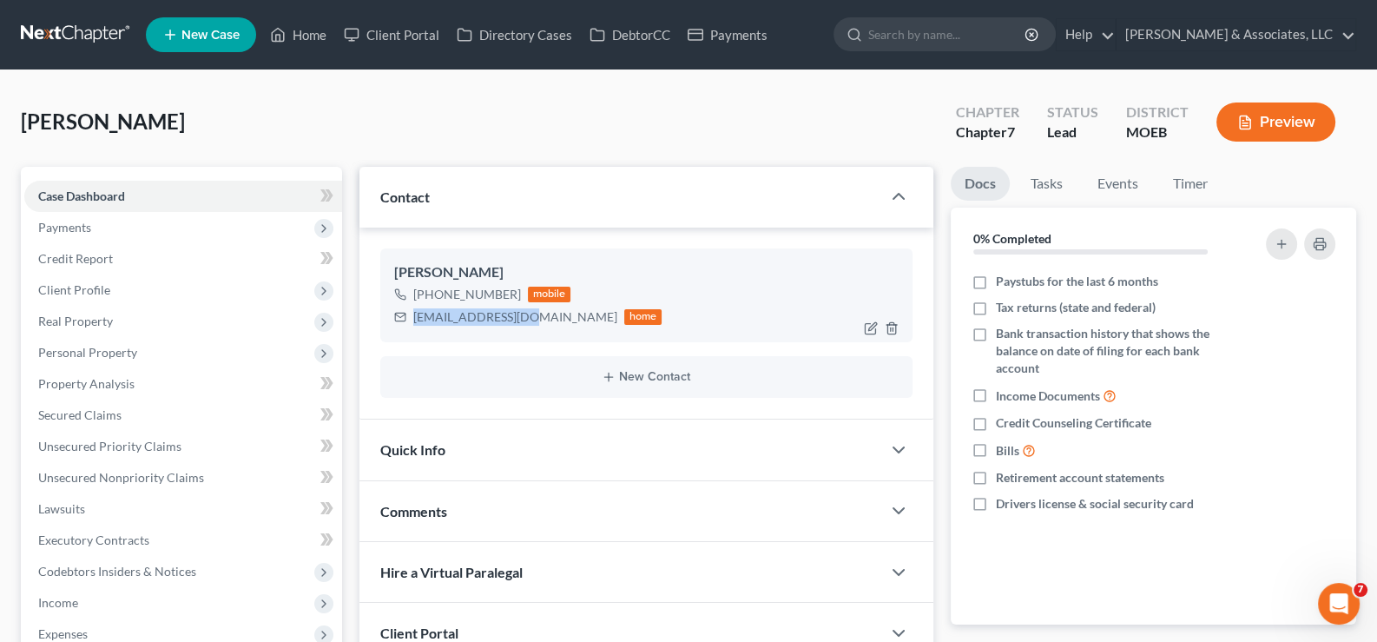
drag, startPoint x: 534, startPoint y: 321, endPoint x: 405, endPoint y: 324, distance: 129.4
click at [405, 324] on div "[EMAIL_ADDRESS][DOMAIN_NAME] home" at bounding box center [528, 317] width 268 height 23
click at [291, 31] on link "Home" at bounding box center [298, 34] width 74 height 31
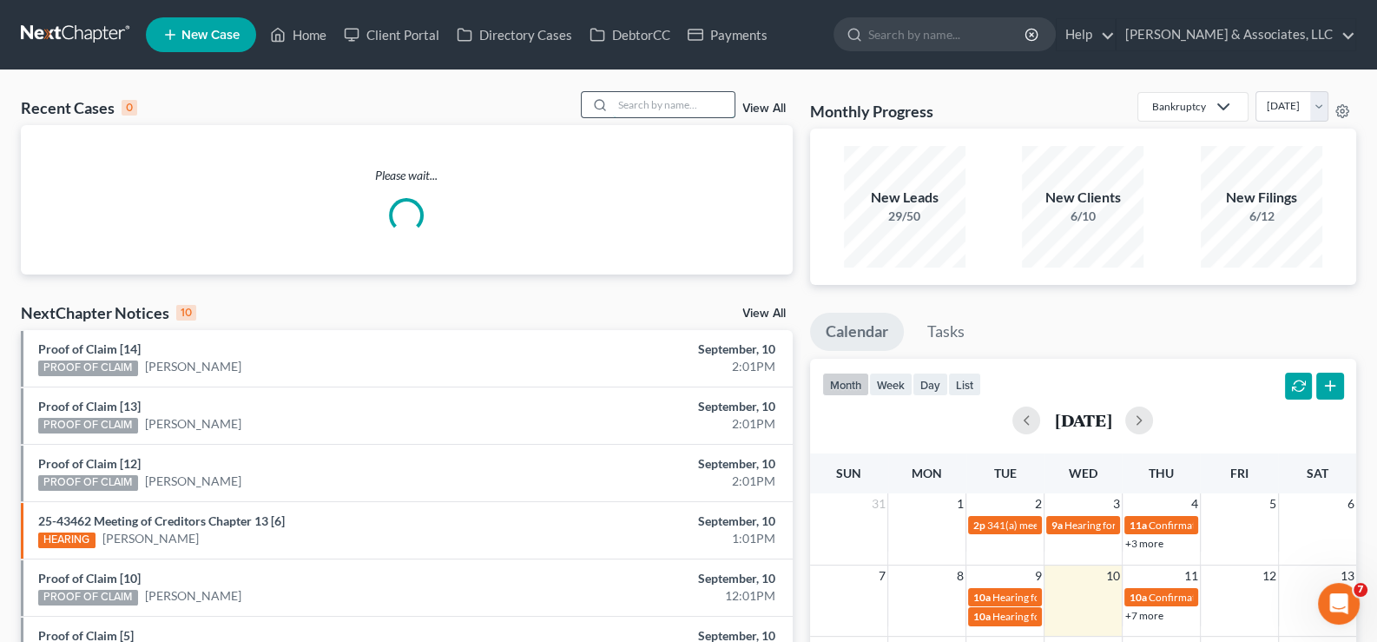
click at [661, 110] on input "search" at bounding box center [674, 104] width 122 height 25
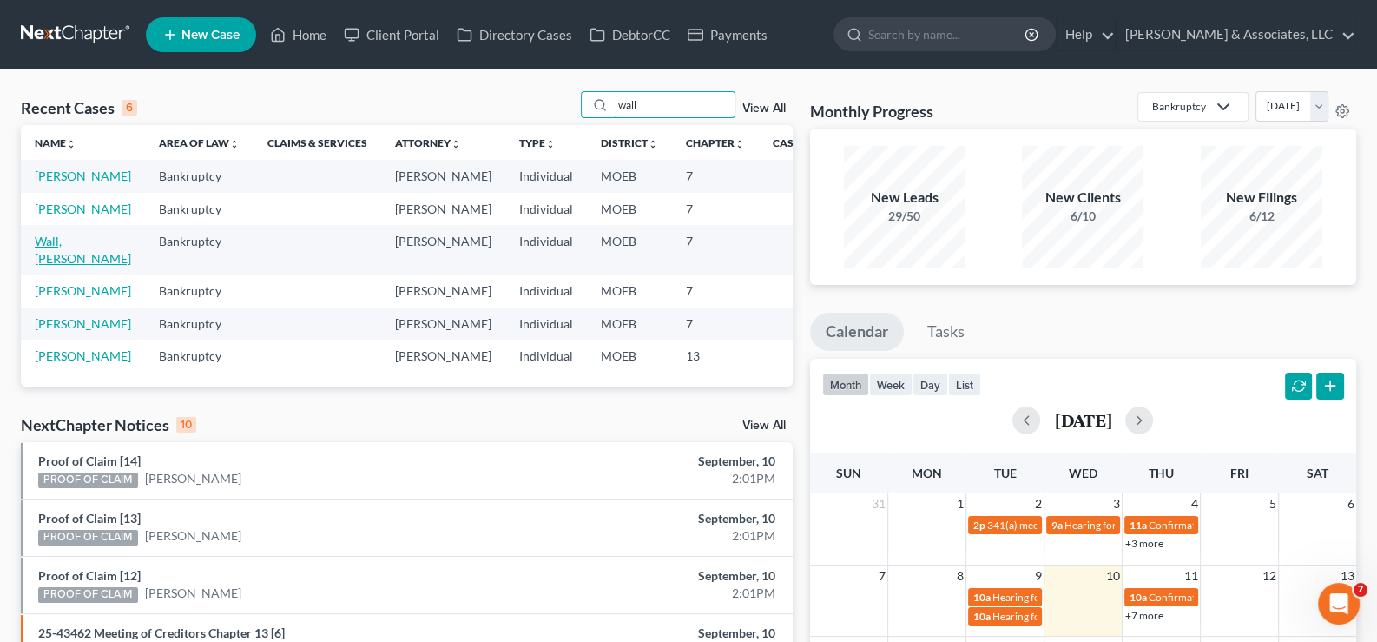
type input "wall"
click at [49, 266] on link "Wall, [PERSON_NAME]" at bounding box center [83, 250] width 96 height 32
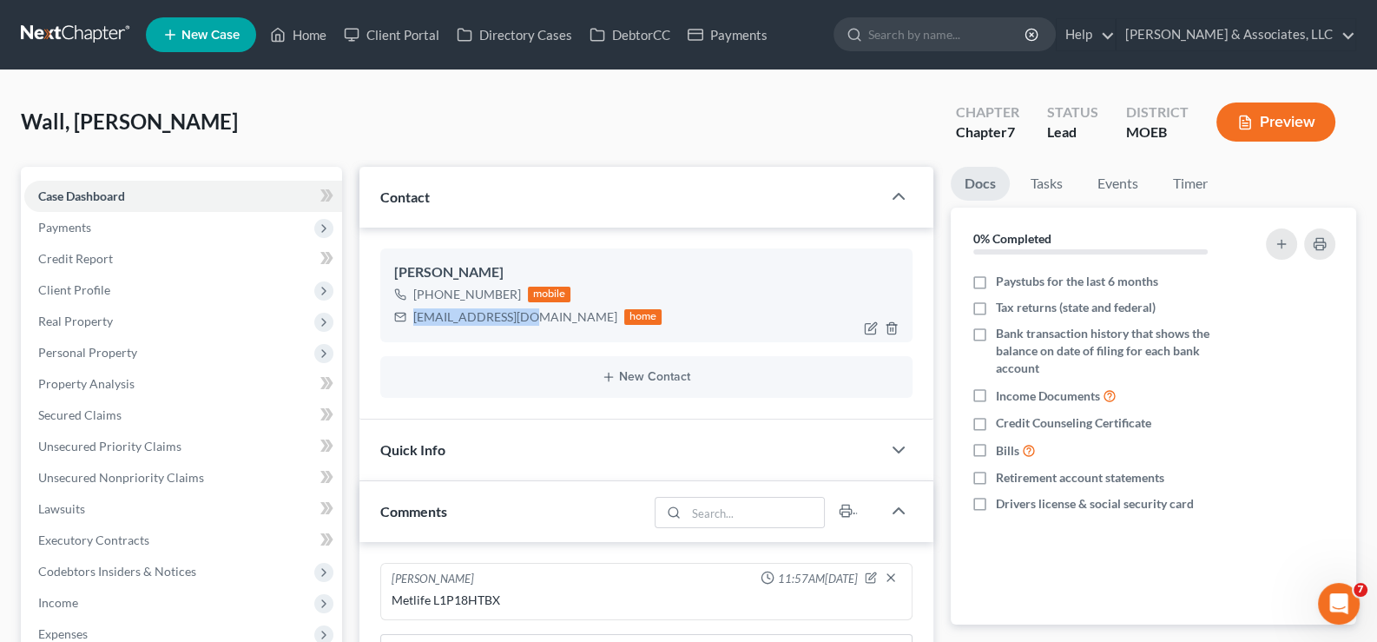
drag, startPoint x: 525, startPoint y: 320, endPoint x: 405, endPoint y: 320, distance: 120.7
click at [405, 320] on div "[EMAIL_ADDRESS][DOMAIN_NAME] home" at bounding box center [528, 317] width 268 height 23
drag, startPoint x: 304, startPoint y: 31, endPoint x: 673, endPoint y: 133, distance: 382.8
click at [304, 31] on link "Home" at bounding box center [298, 34] width 74 height 31
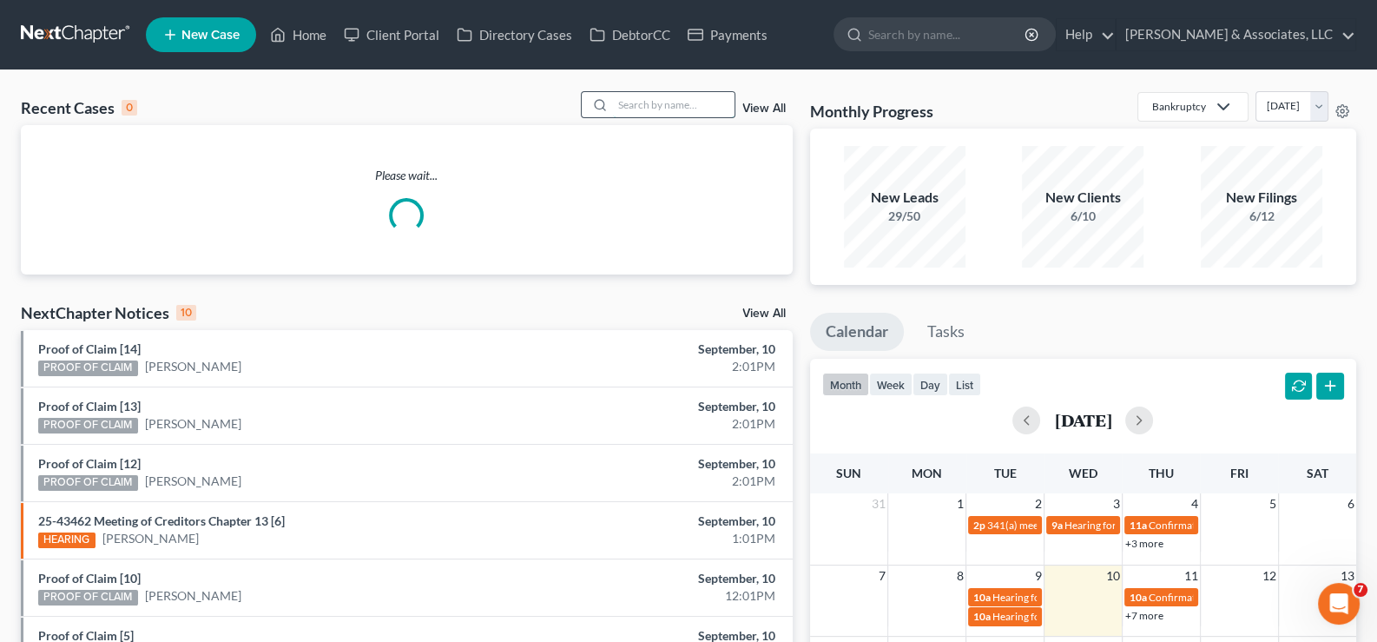
click at [672, 109] on input "search" at bounding box center [674, 104] width 122 height 25
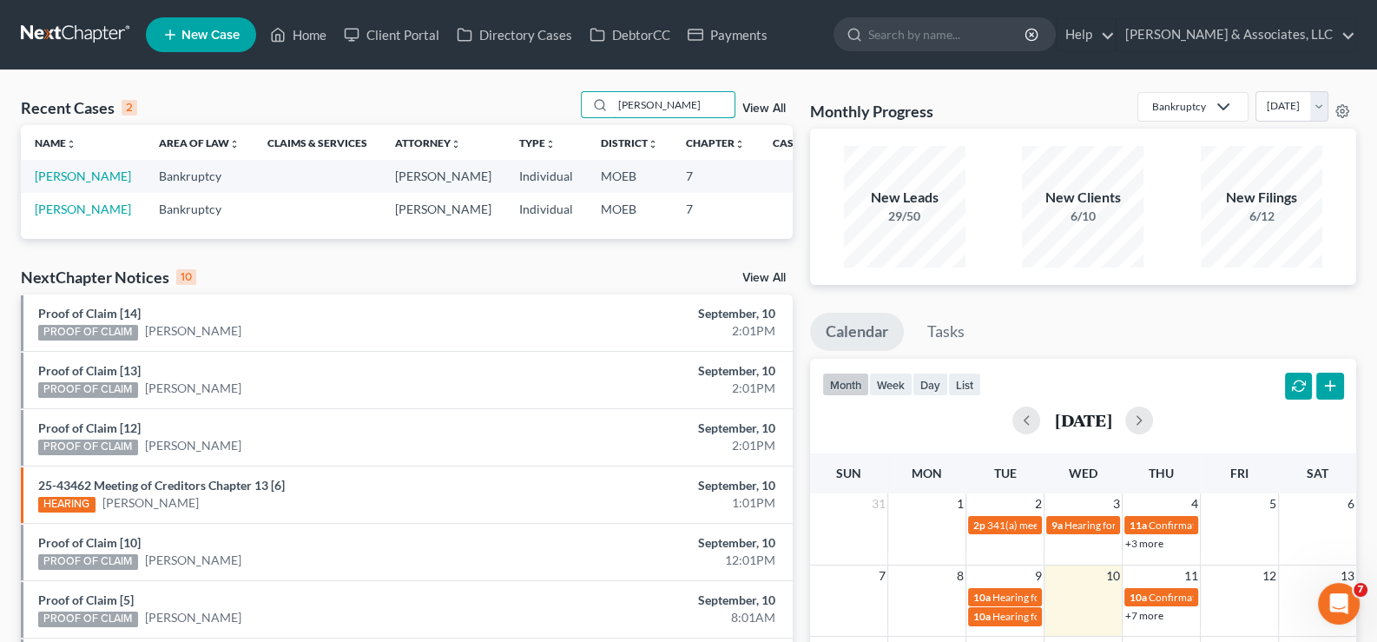
type input "[PERSON_NAME]"
click at [61, 183] on link "[PERSON_NAME]" at bounding box center [83, 175] width 96 height 15
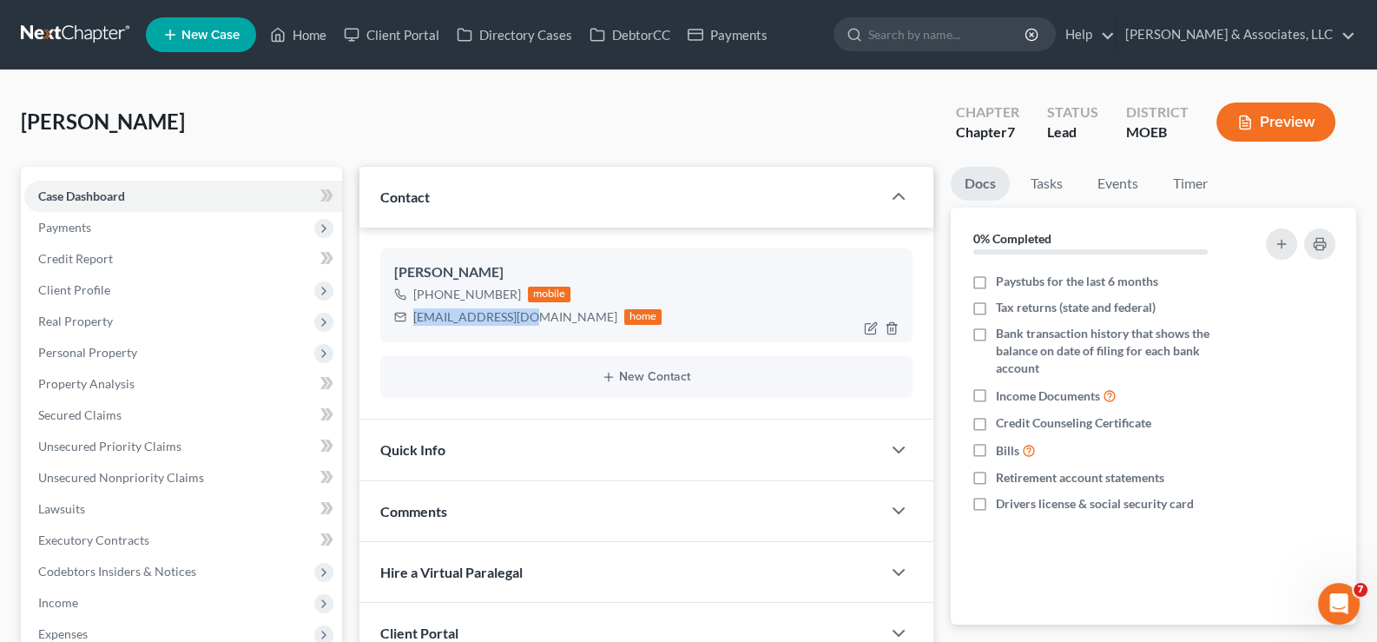
drag, startPoint x: 529, startPoint y: 316, endPoint x: 413, endPoint y: 324, distance: 115.7
click at [413, 324] on div "[EMAIL_ADDRESS][DOMAIN_NAME] home" at bounding box center [528, 317] width 268 height 23
click at [298, 30] on link "Home" at bounding box center [298, 34] width 74 height 31
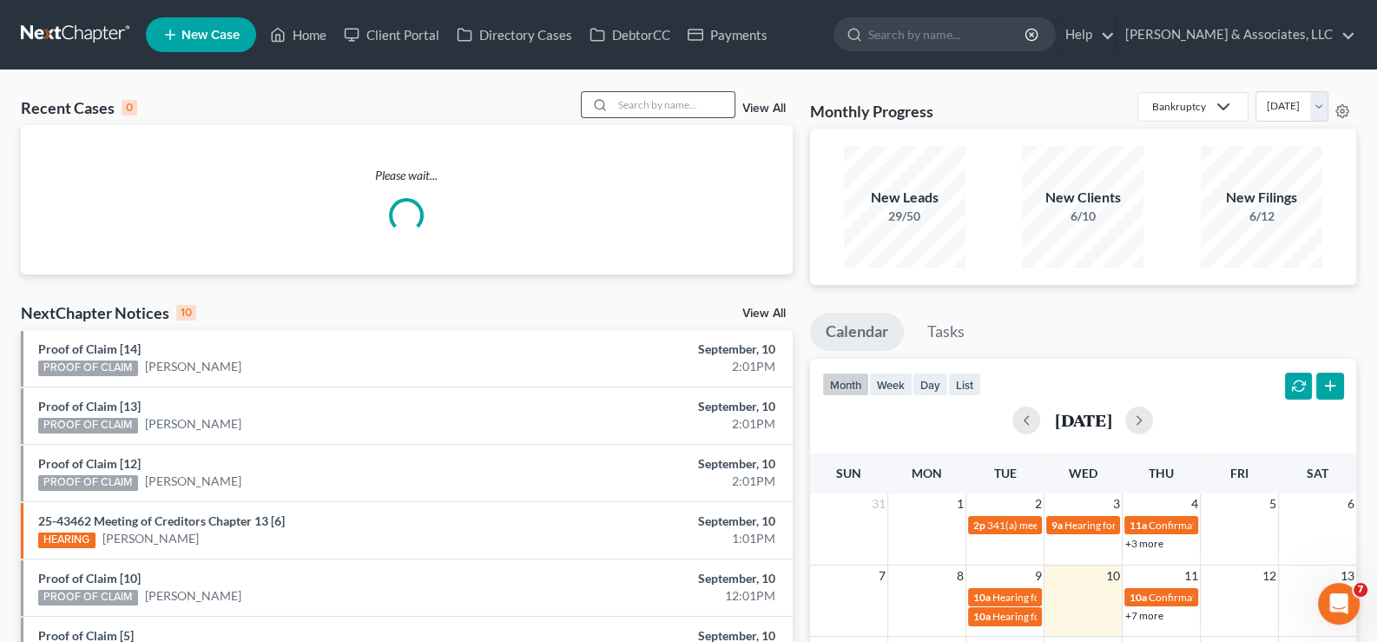
click at [631, 112] on input "search" at bounding box center [674, 104] width 122 height 25
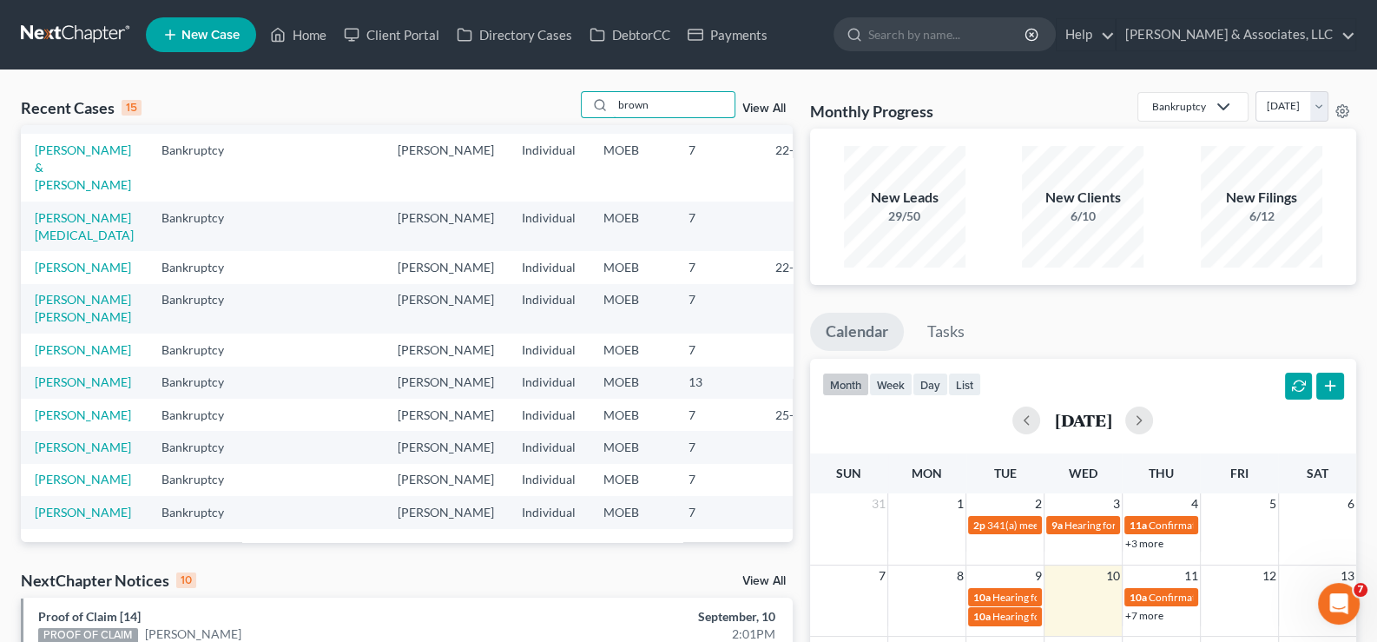
scroll to position [413, 0]
type input "brown"
click at [58, 439] on link "[PERSON_NAME]" at bounding box center [83, 446] width 96 height 15
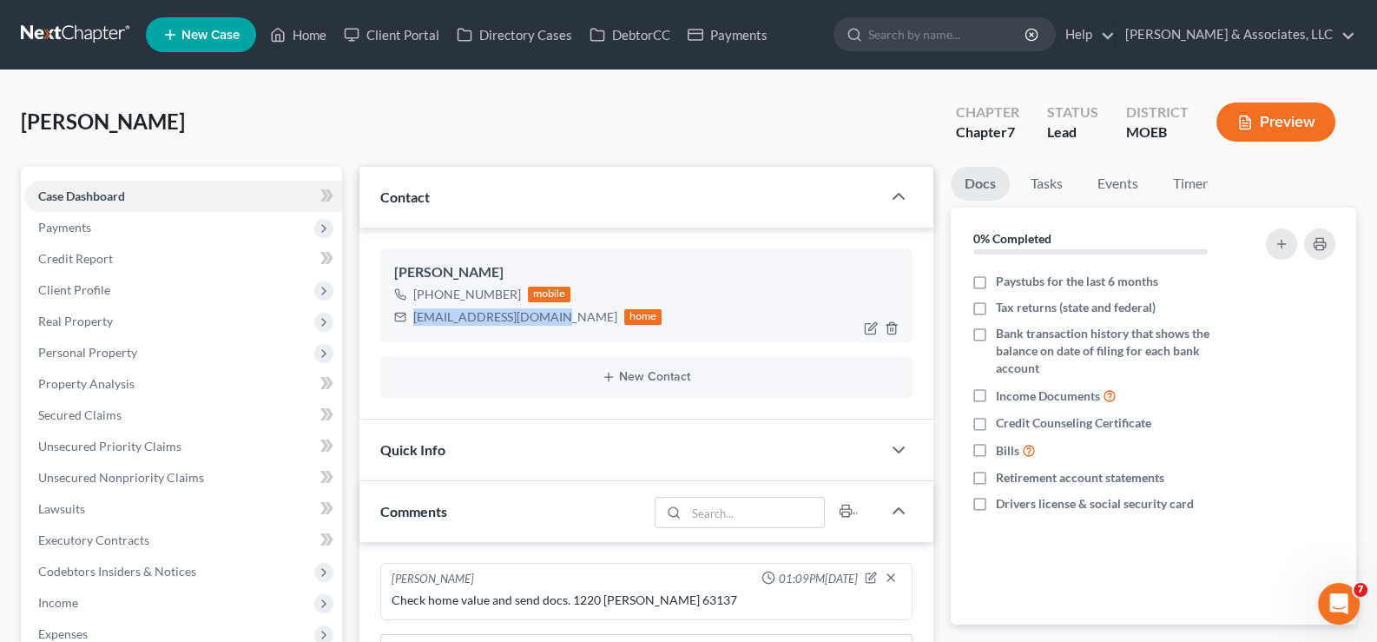
drag, startPoint x: 556, startPoint y: 320, endPoint x: 405, endPoint y: 330, distance: 151.4
click at [405, 330] on div "[PERSON_NAME] [PHONE_NUMBER] mobile [EMAIL_ADDRESS][DOMAIN_NAME] home" at bounding box center [646, 295] width 533 height 94
click at [299, 24] on link "Home" at bounding box center [298, 34] width 74 height 31
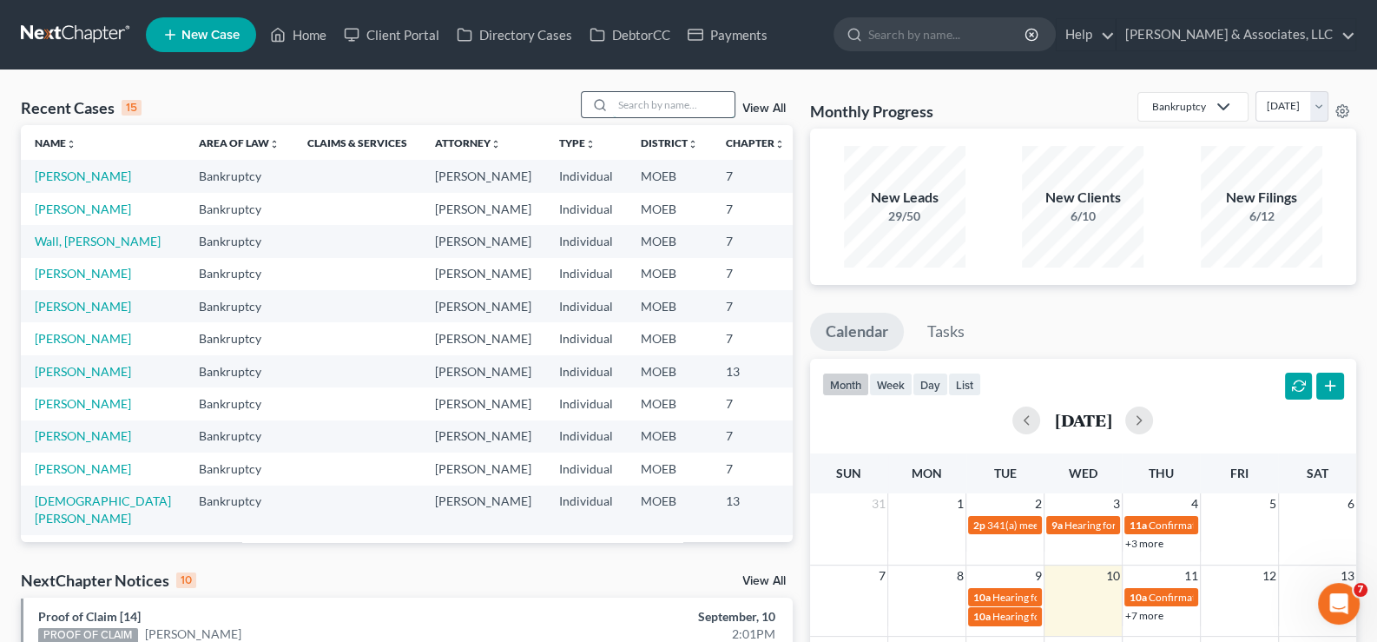
click at [634, 110] on input "search" at bounding box center [674, 104] width 122 height 25
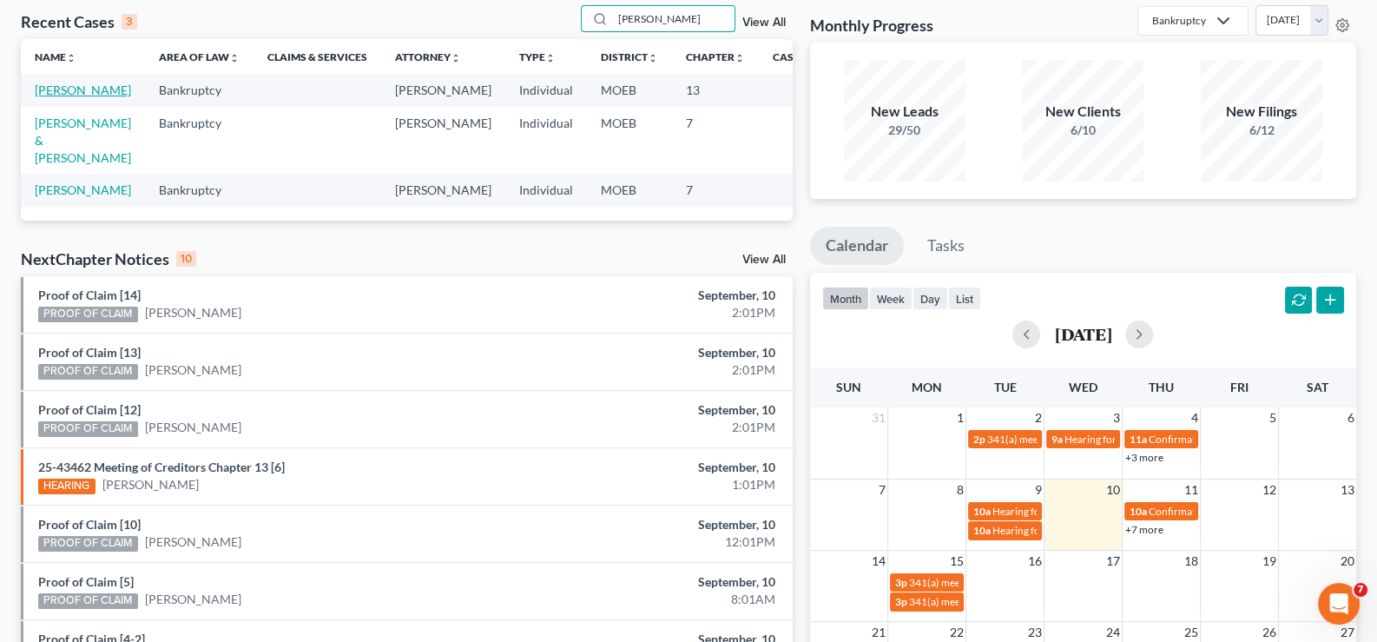
type input "[PERSON_NAME]"
click at [73, 97] on link "[PERSON_NAME]" at bounding box center [83, 89] width 96 height 15
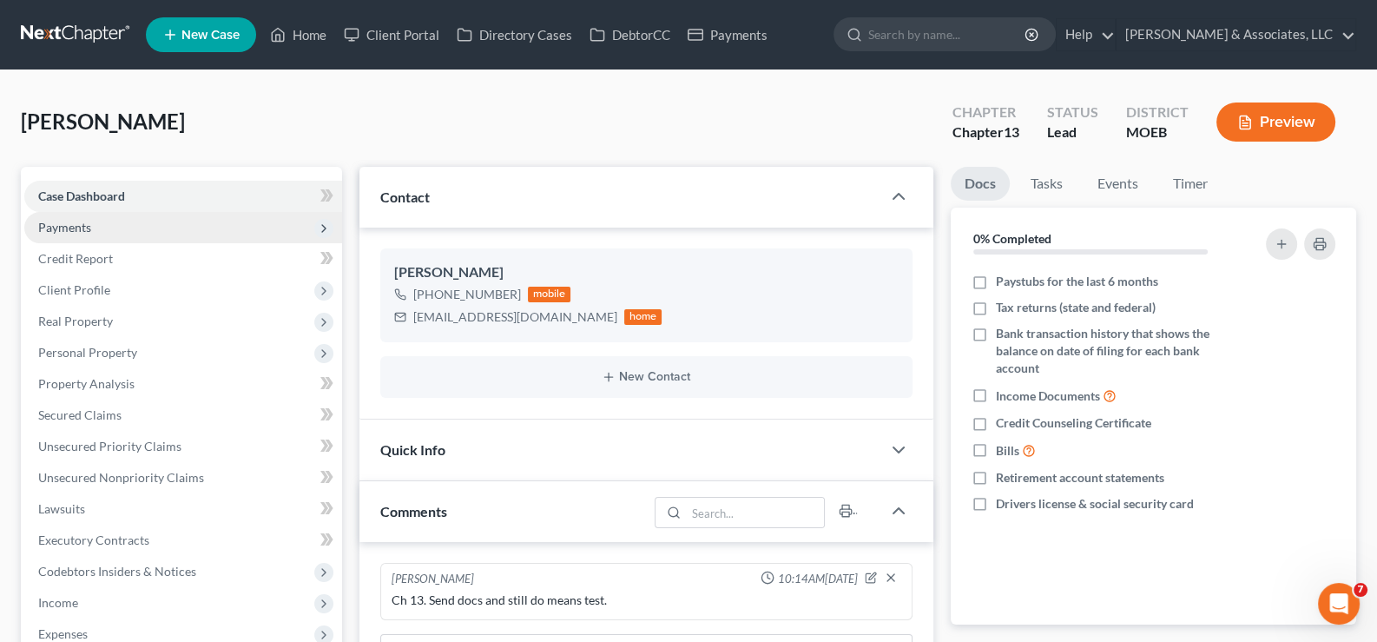
click at [64, 229] on span "Payments" at bounding box center [64, 227] width 53 height 15
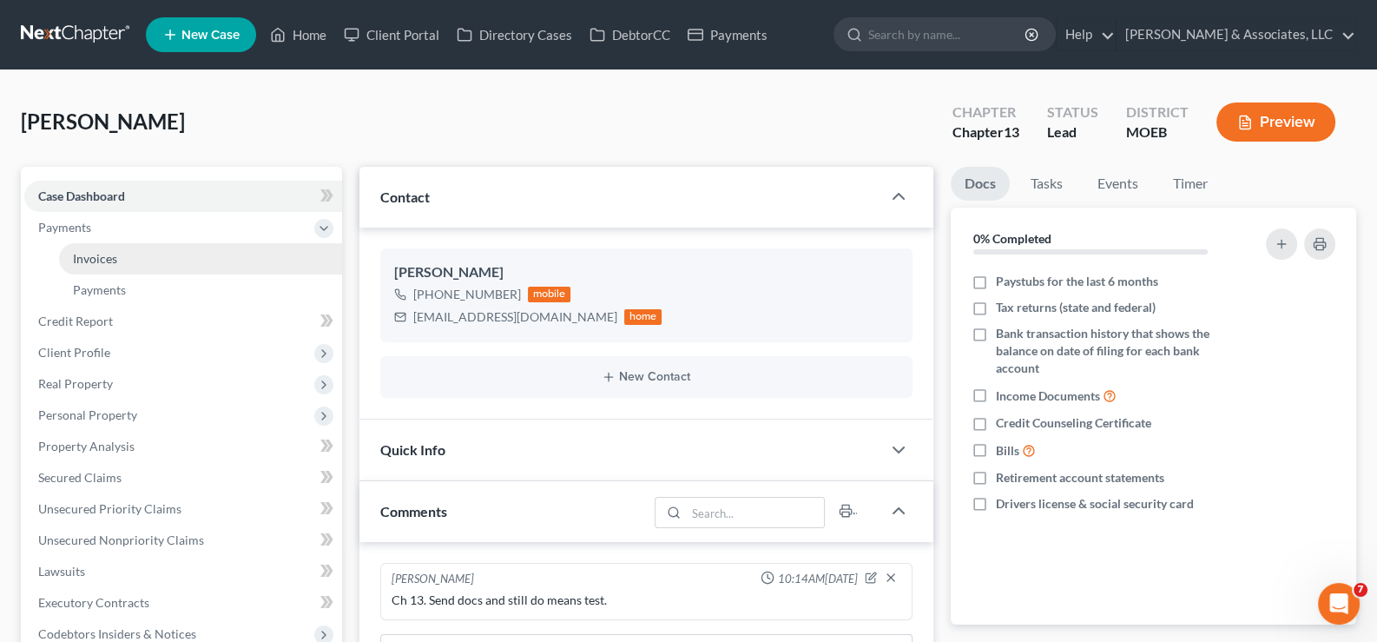
click at [113, 251] on span "Invoices" at bounding box center [95, 258] width 44 height 15
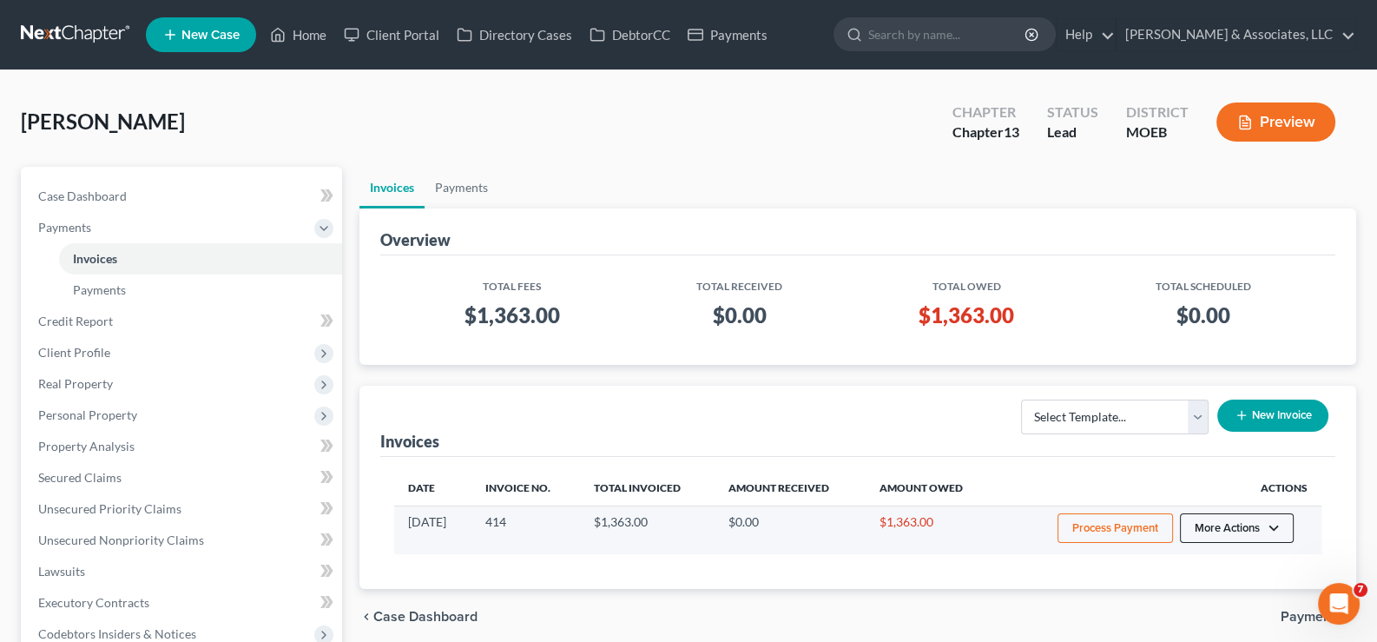
click at [1222, 524] on button "More Actions" at bounding box center [1237, 528] width 114 height 30
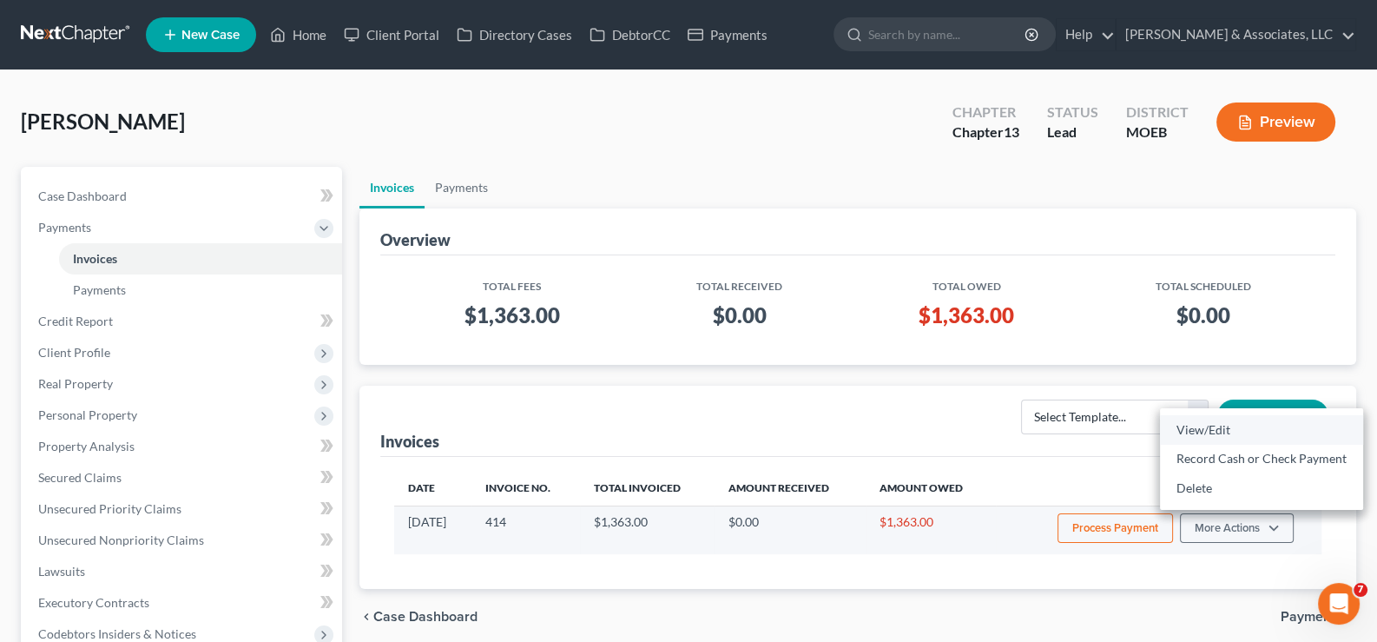
click at [1199, 428] on link "View/Edit" at bounding box center [1261, 430] width 203 height 30
select select "1"
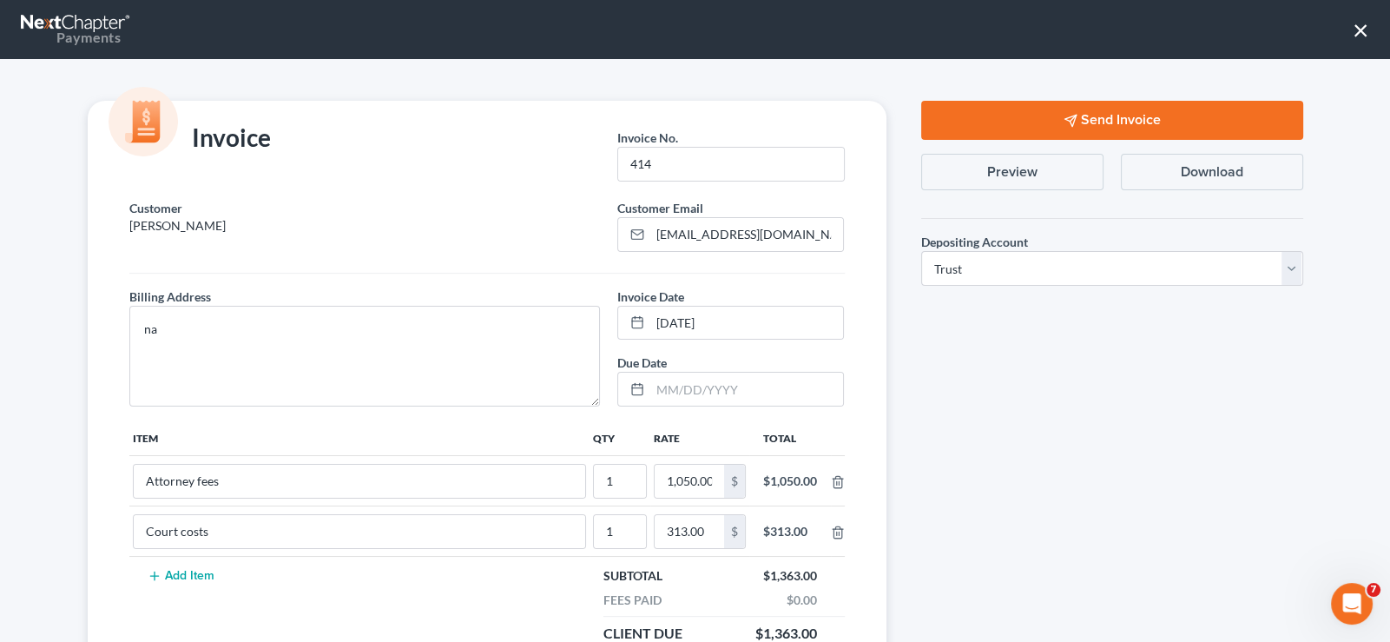
drag, startPoint x: 1059, startPoint y: 112, endPoint x: 992, endPoint y: 370, distance: 266.4
click at [1058, 115] on button "Send Invoice" at bounding box center [1112, 120] width 382 height 39
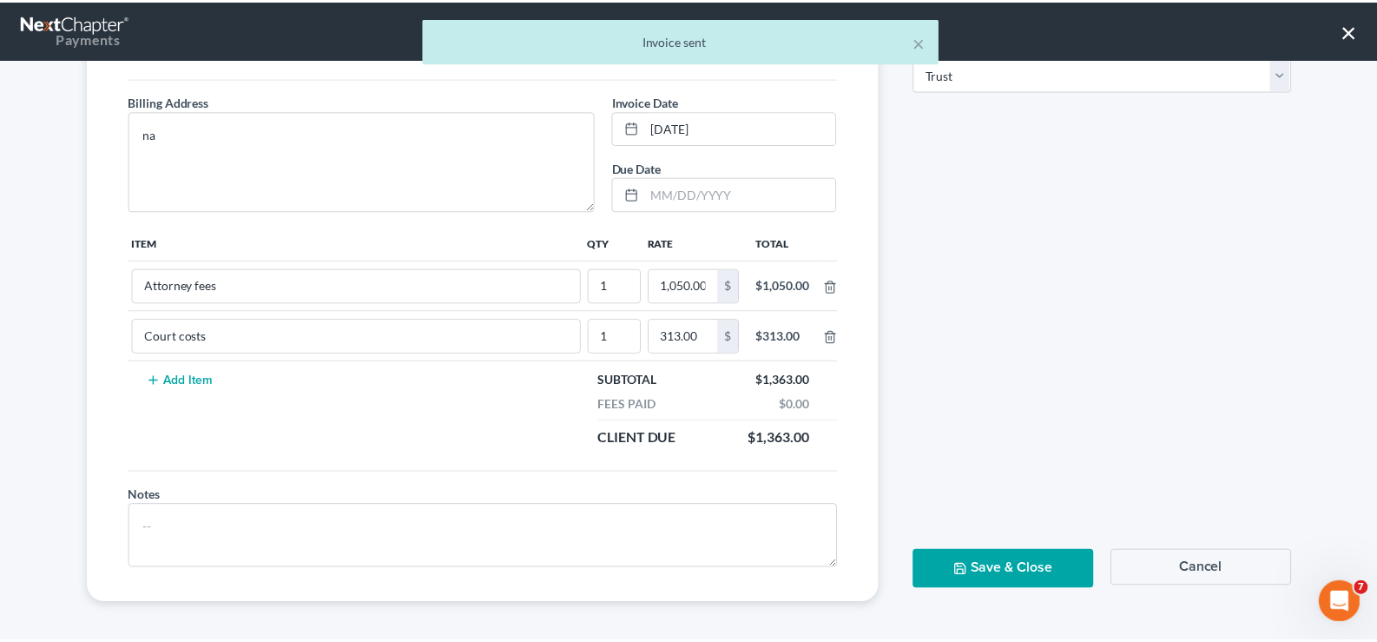
scroll to position [195, 0]
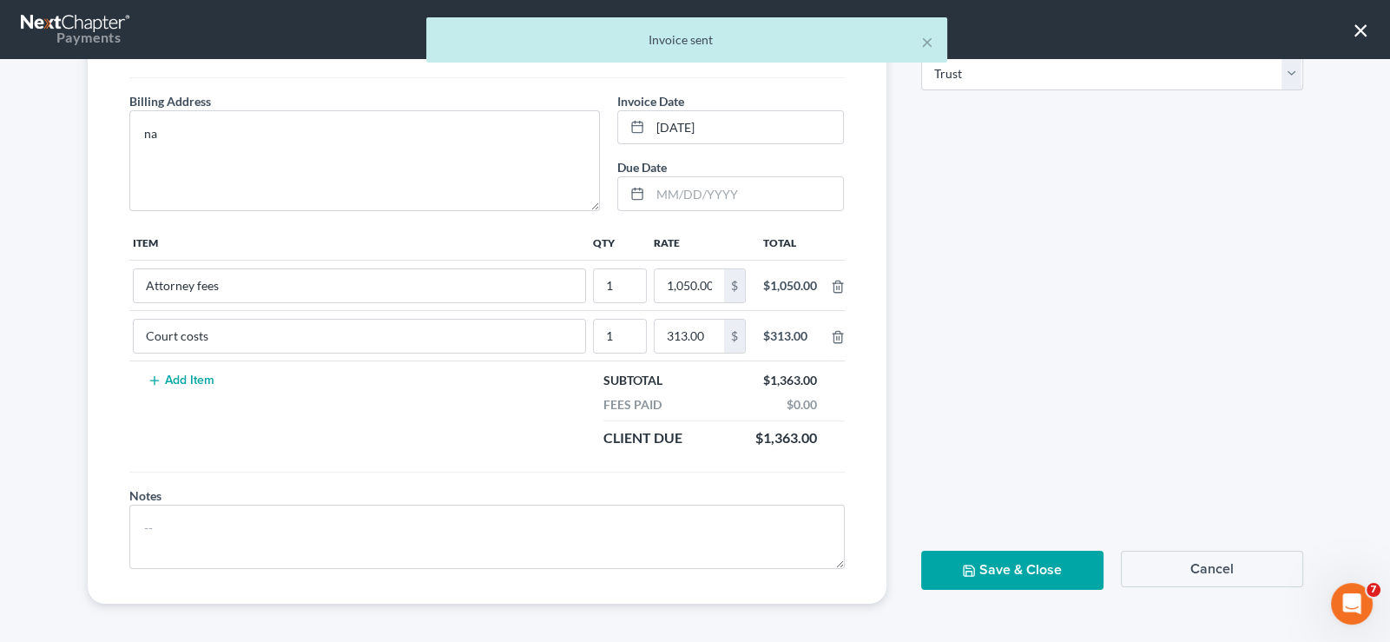
click at [982, 552] on button "Save & Close" at bounding box center [1012, 570] width 182 height 39
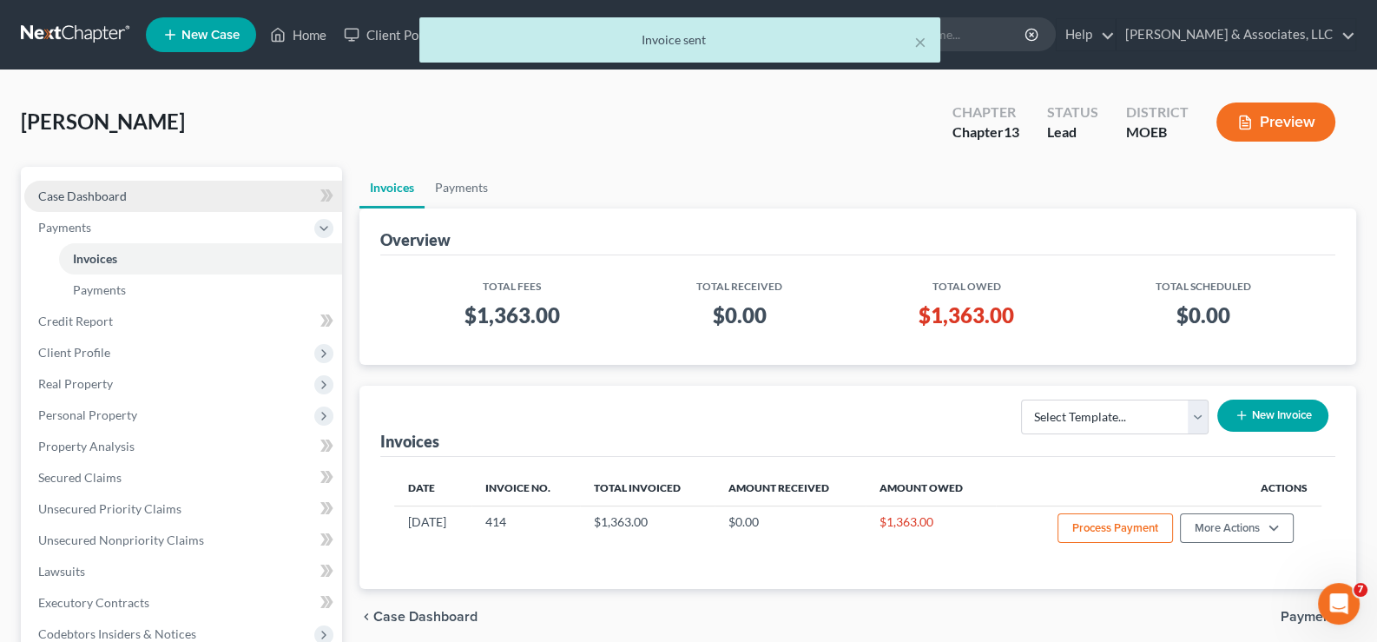
click at [107, 195] on span "Case Dashboard" at bounding box center [82, 195] width 89 height 15
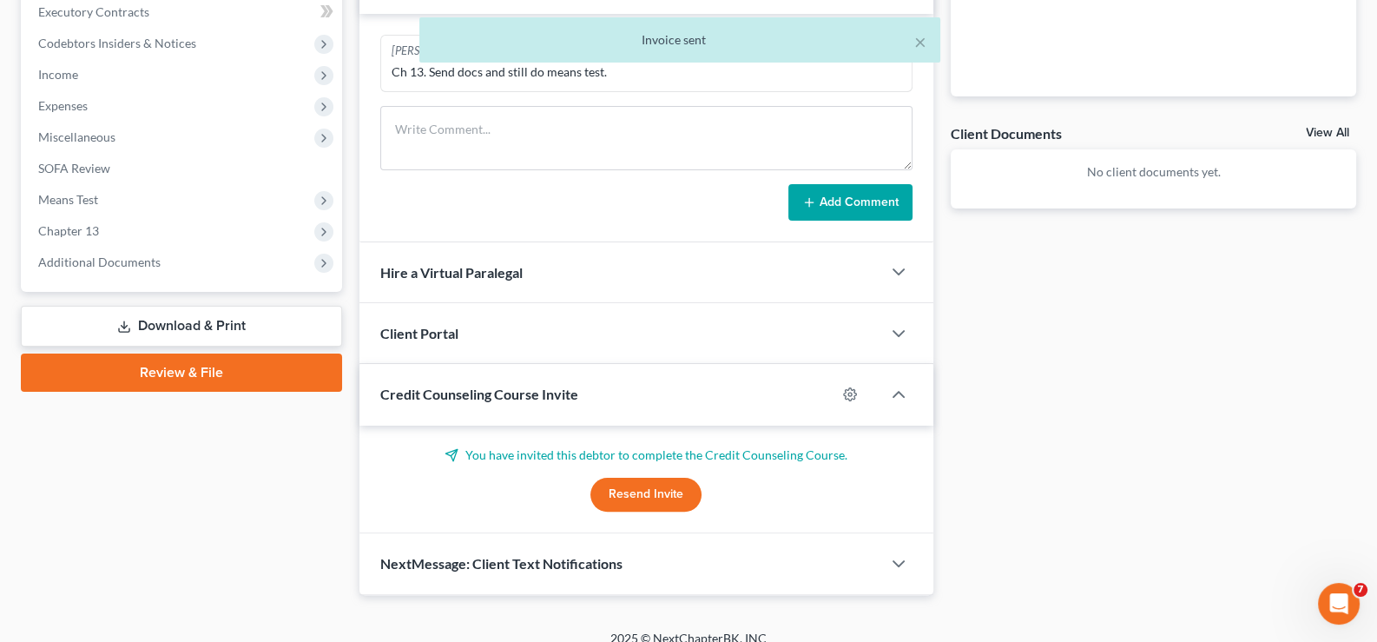
scroll to position [543, 0]
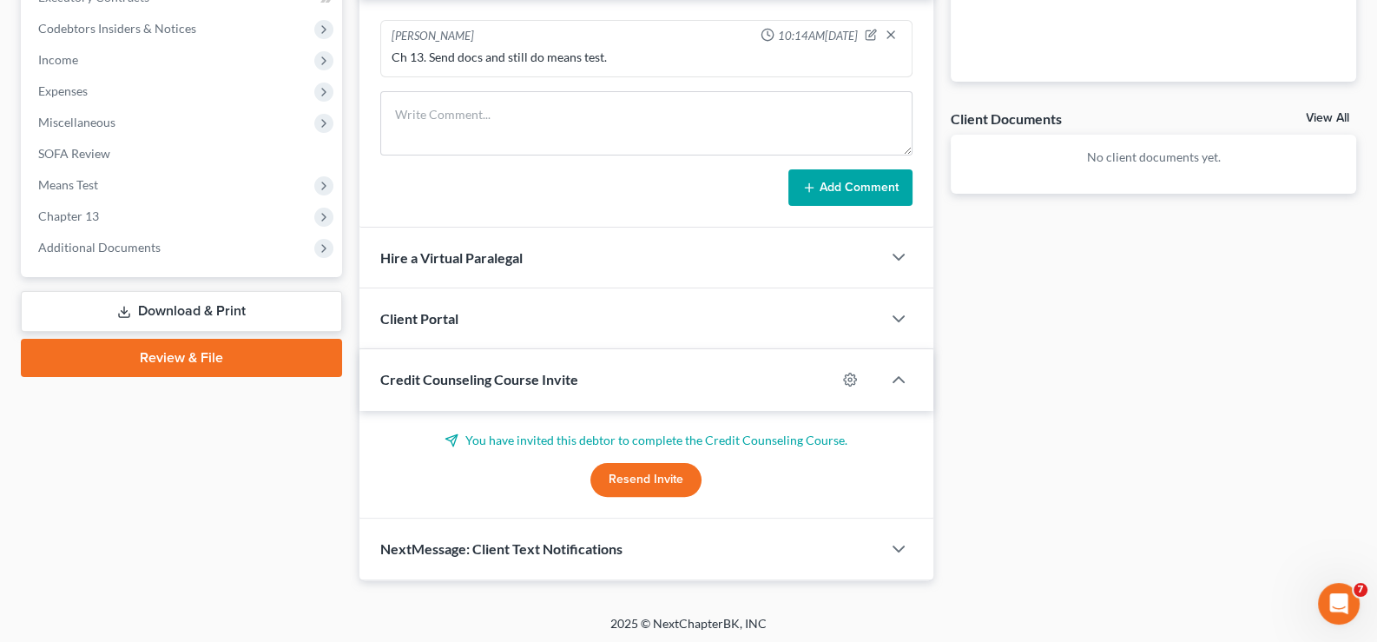
click at [620, 489] on button "Resend Invite" at bounding box center [645, 480] width 111 height 35
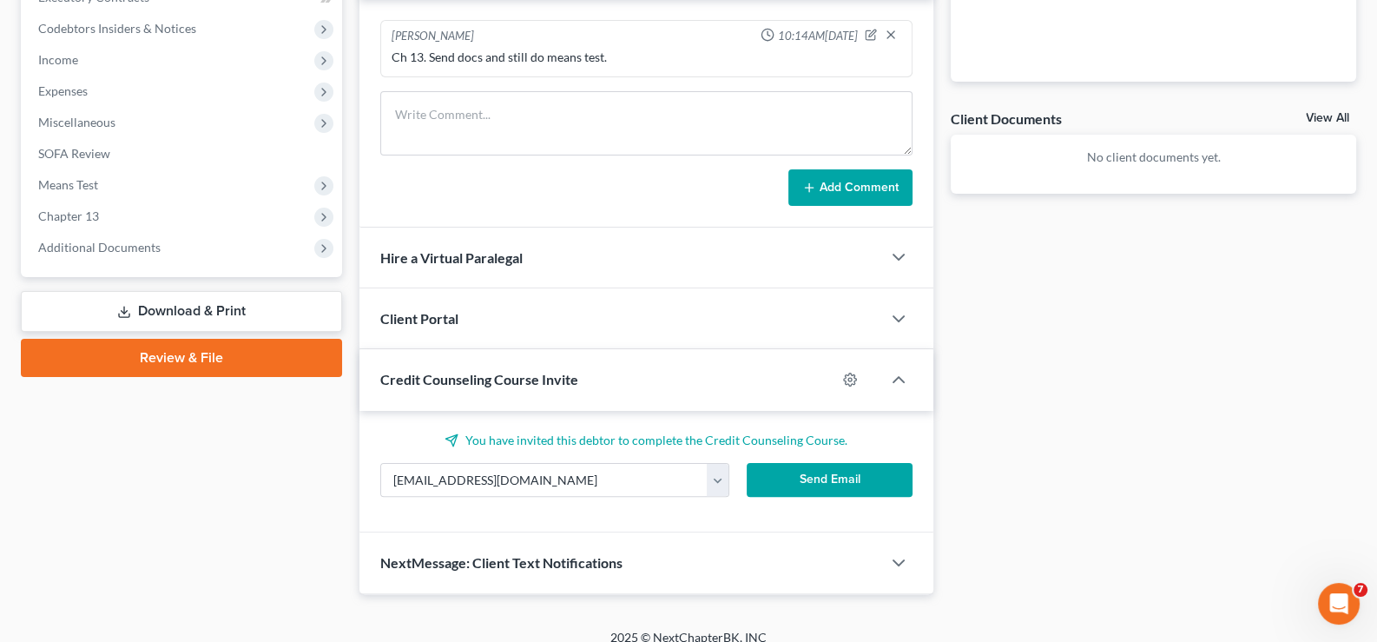
click at [808, 475] on button "Send Email" at bounding box center [830, 480] width 166 height 35
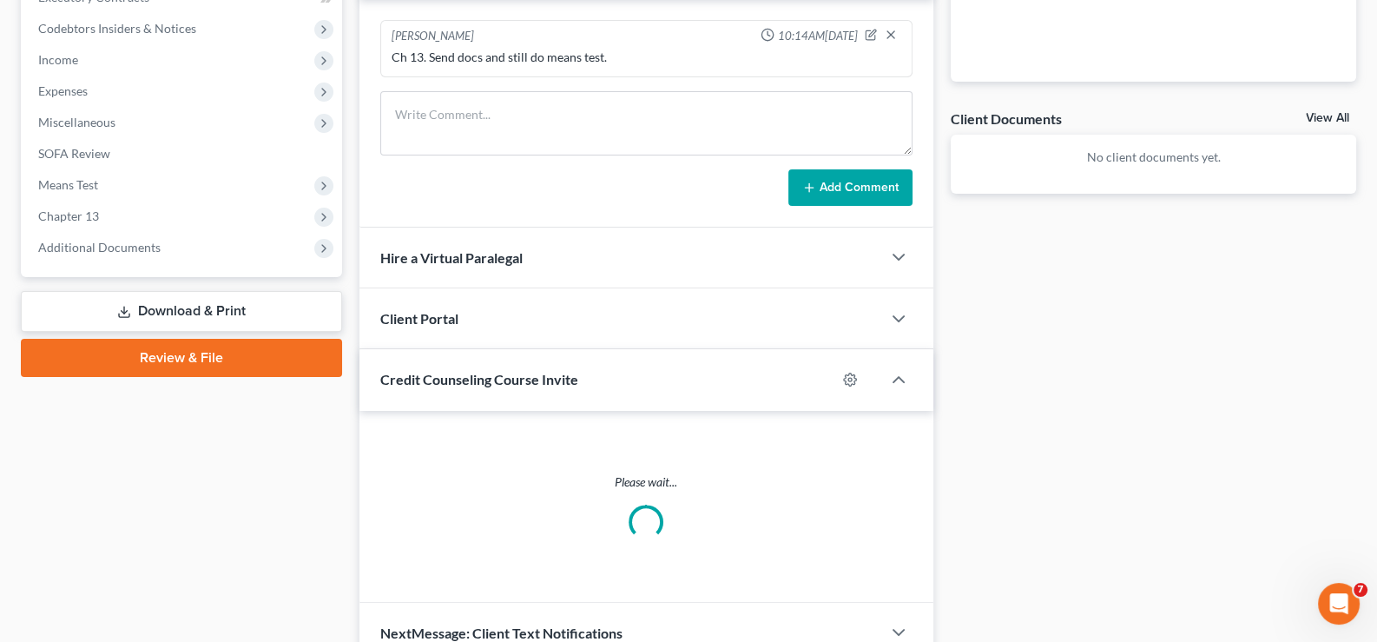
scroll to position [0, 0]
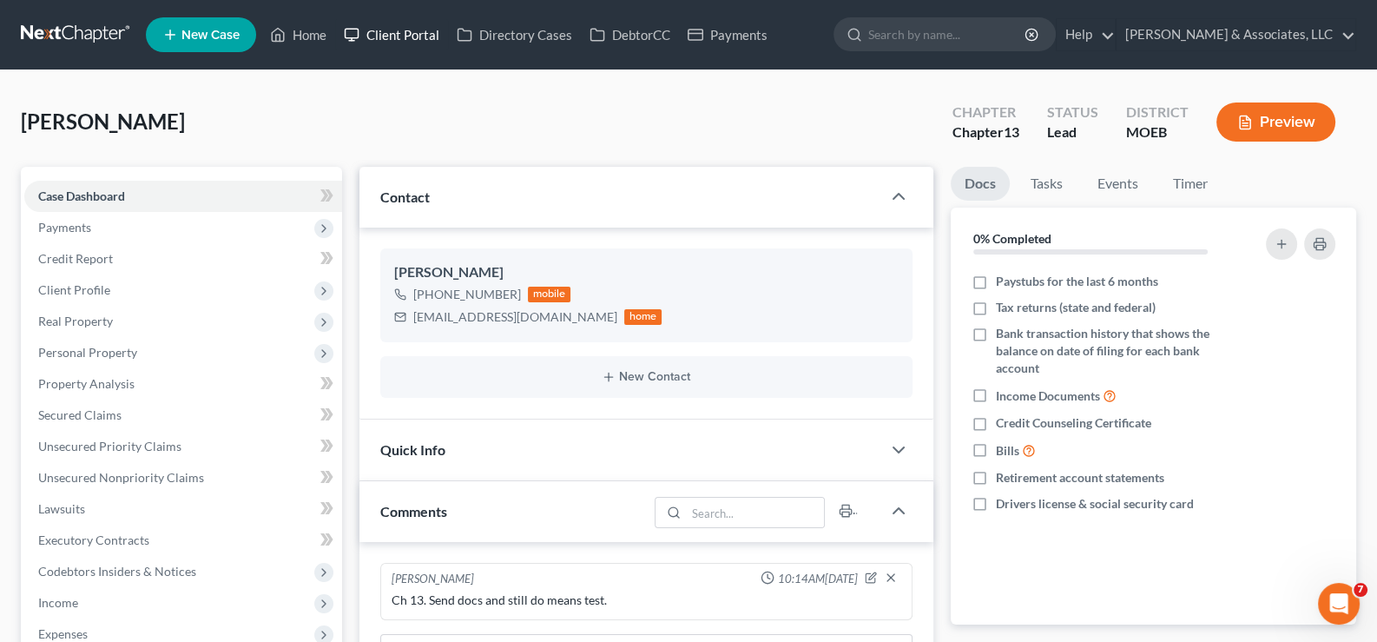
click at [390, 43] on link "Client Portal" at bounding box center [391, 34] width 113 height 31
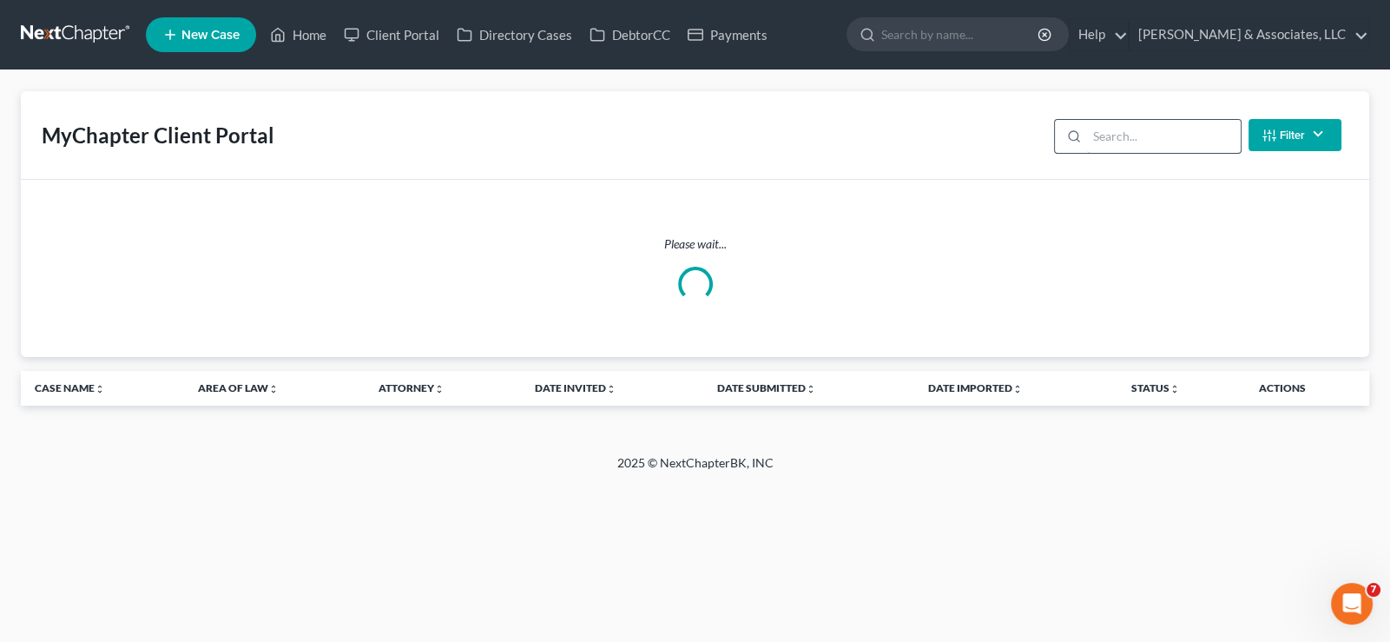
click at [1097, 133] on input "search" at bounding box center [1164, 136] width 154 height 33
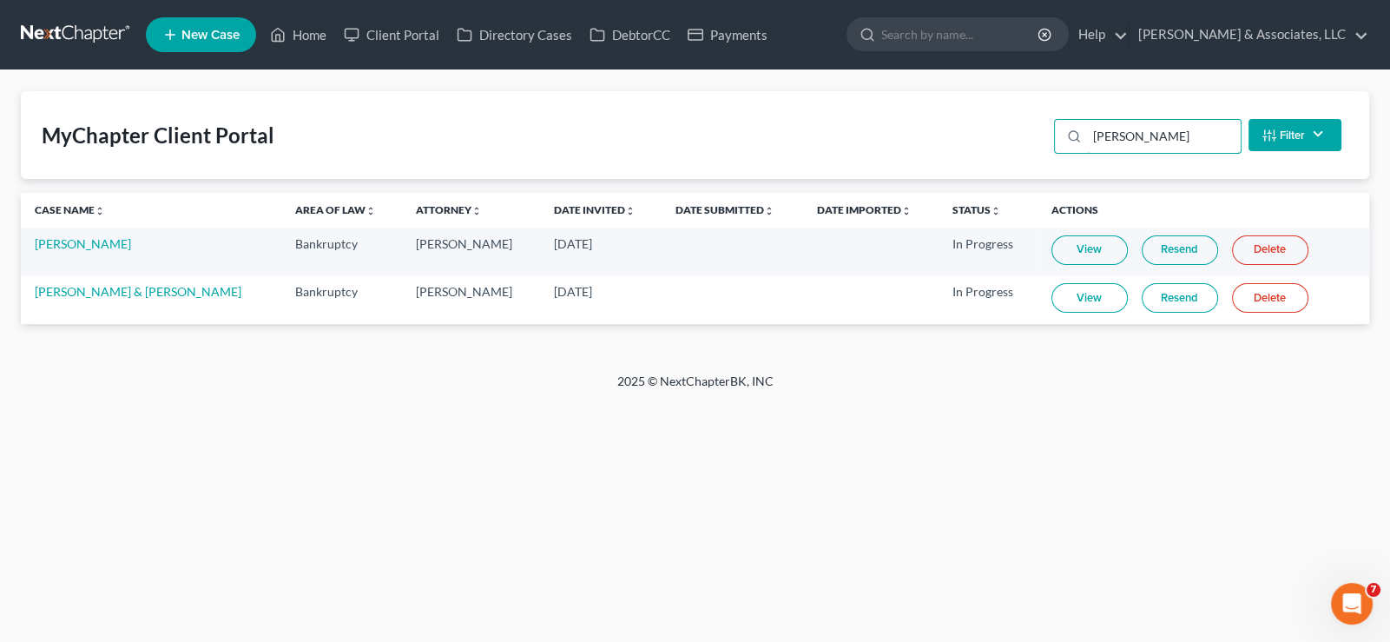
type input "[PERSON_NAME]"
click at [1146, 247] on link "Resend" at bounding box center [1180, 250] width 76 height 30
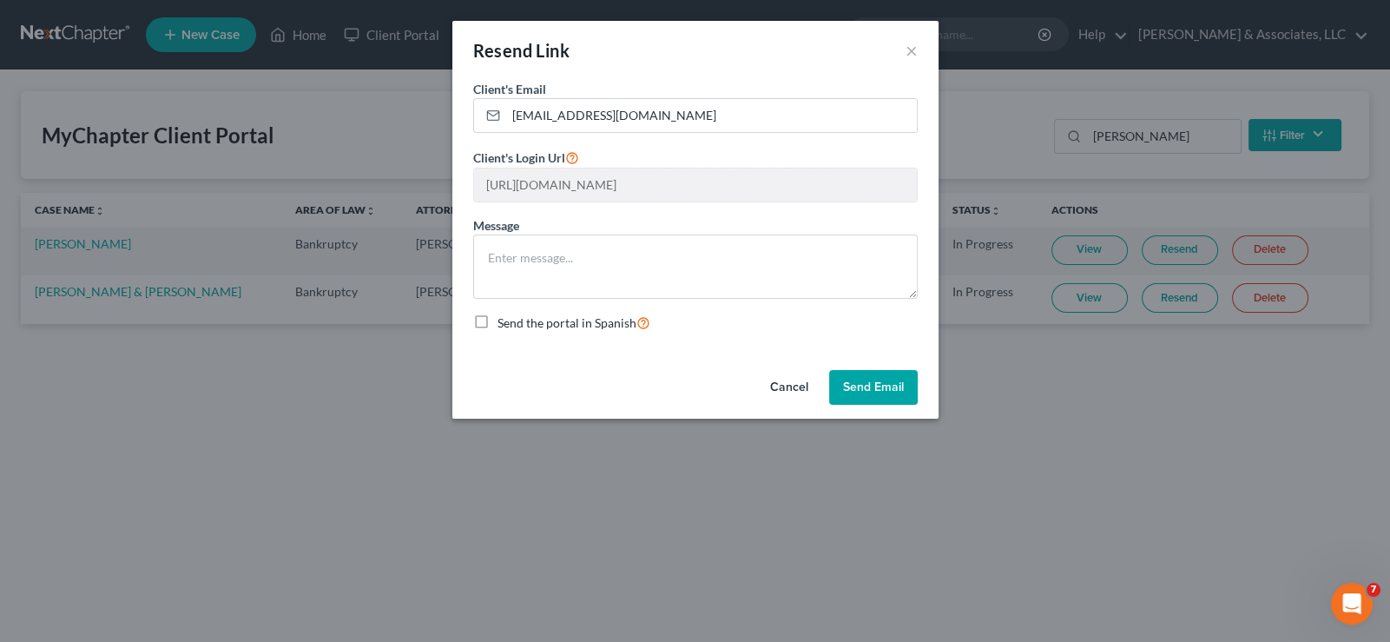
click at [894, 390] on button "Send Email" at bounding box center [873, 387] width 89 height 35
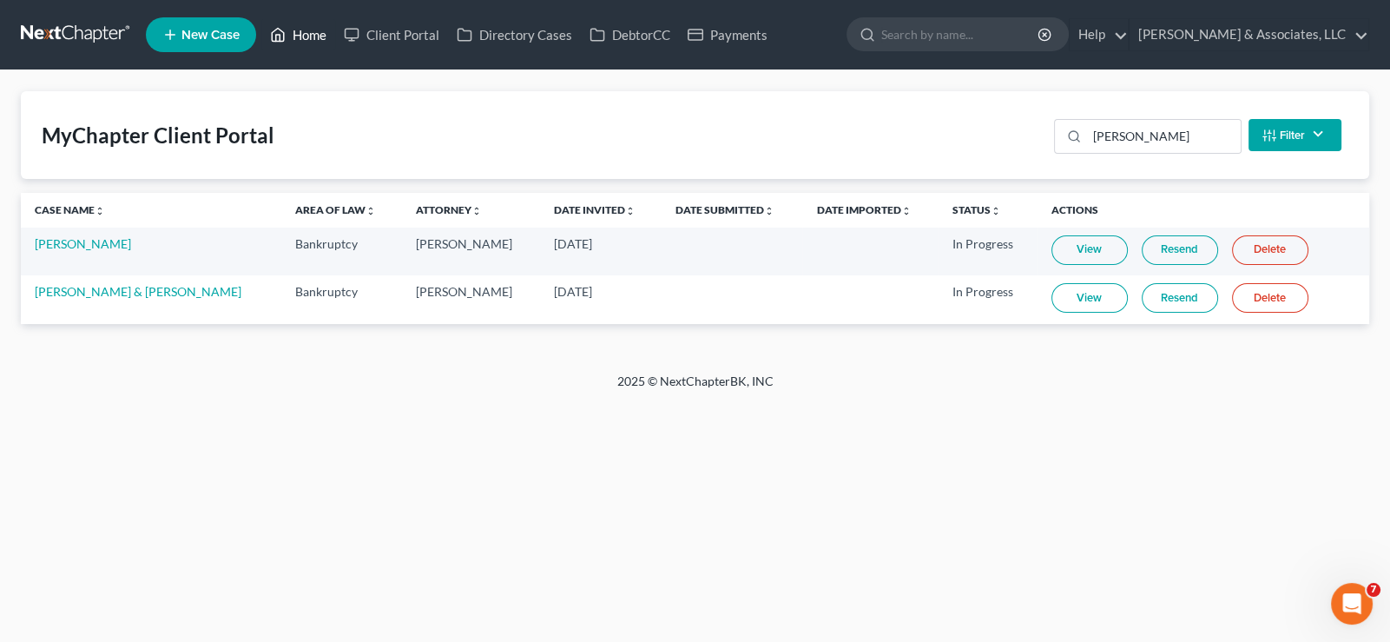
click at [308, 28] on link "Home" at bounding box center [298, 34] width 74 height 31
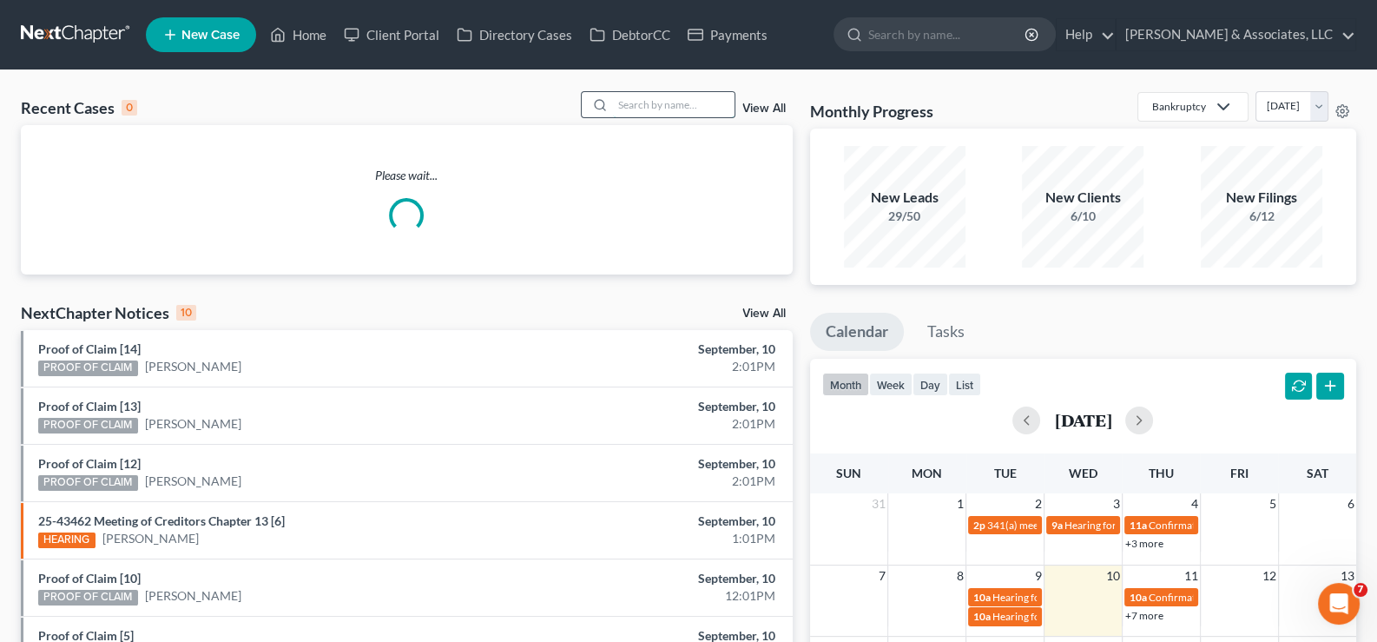
click at [645, 102] on input "search" at bounding box center [674, 104] width 122 height 25
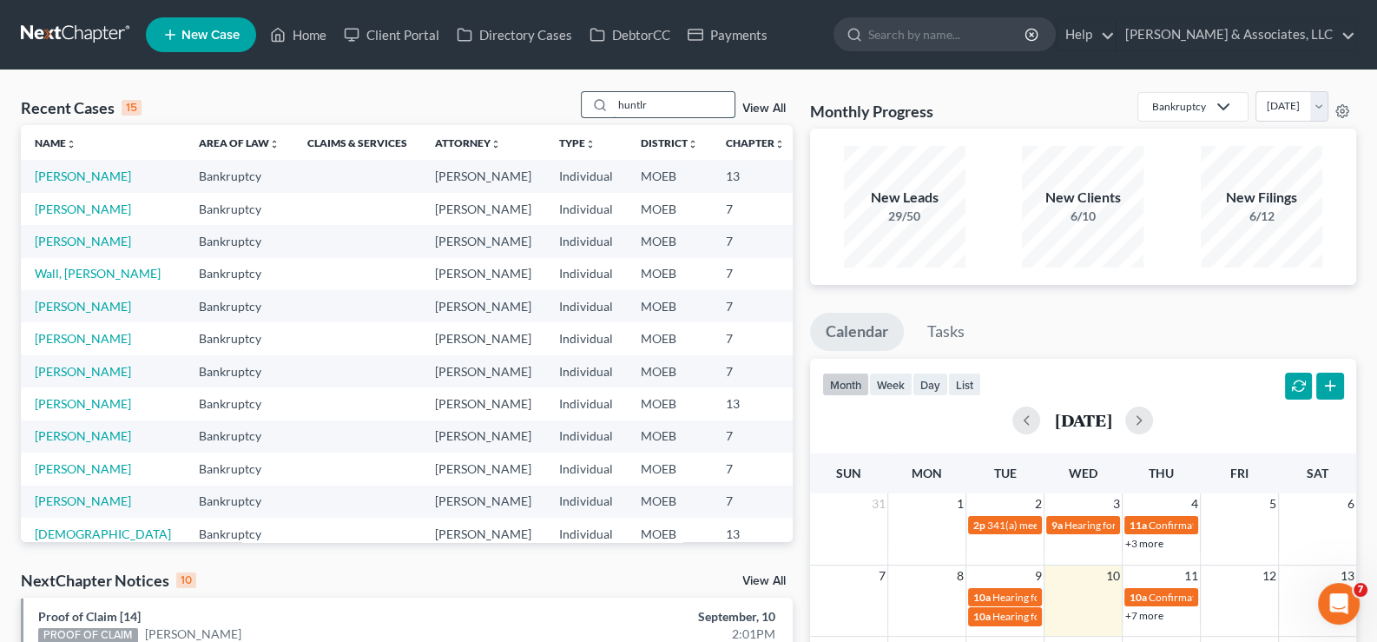
type input "huntl"
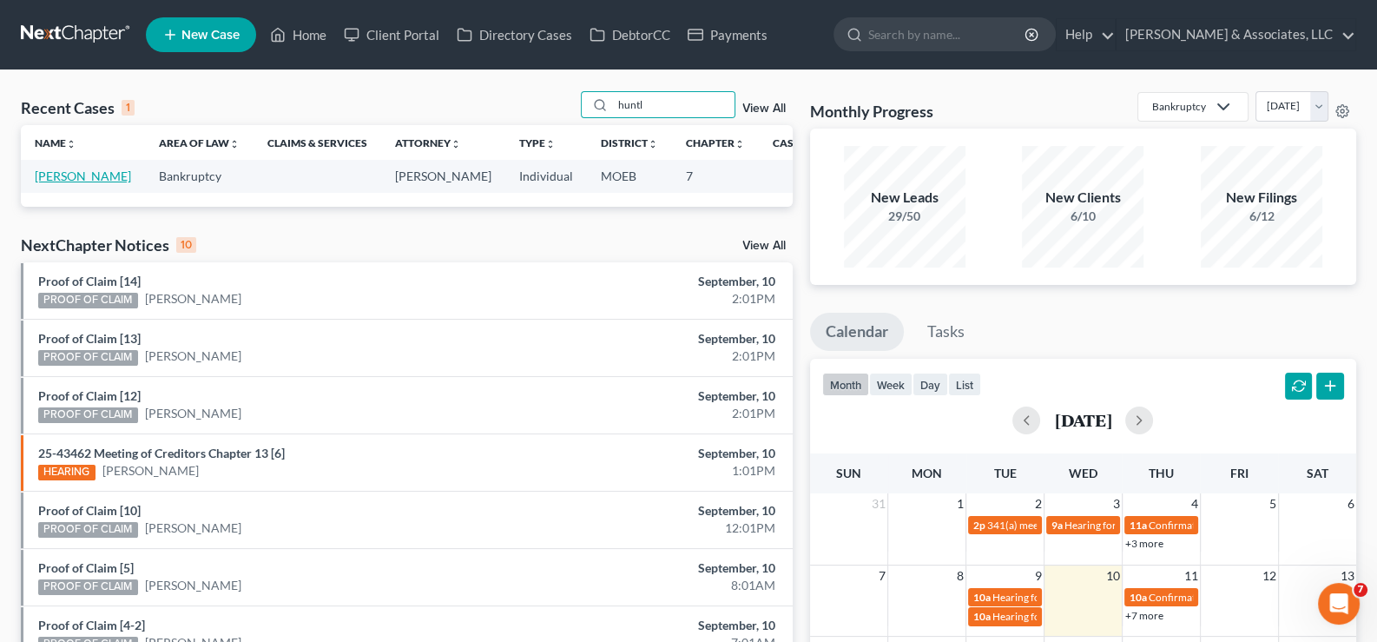
click at [65, 183] on link "[PERSON_NAME]" at bounding box center [83, 175] width 96 height 15
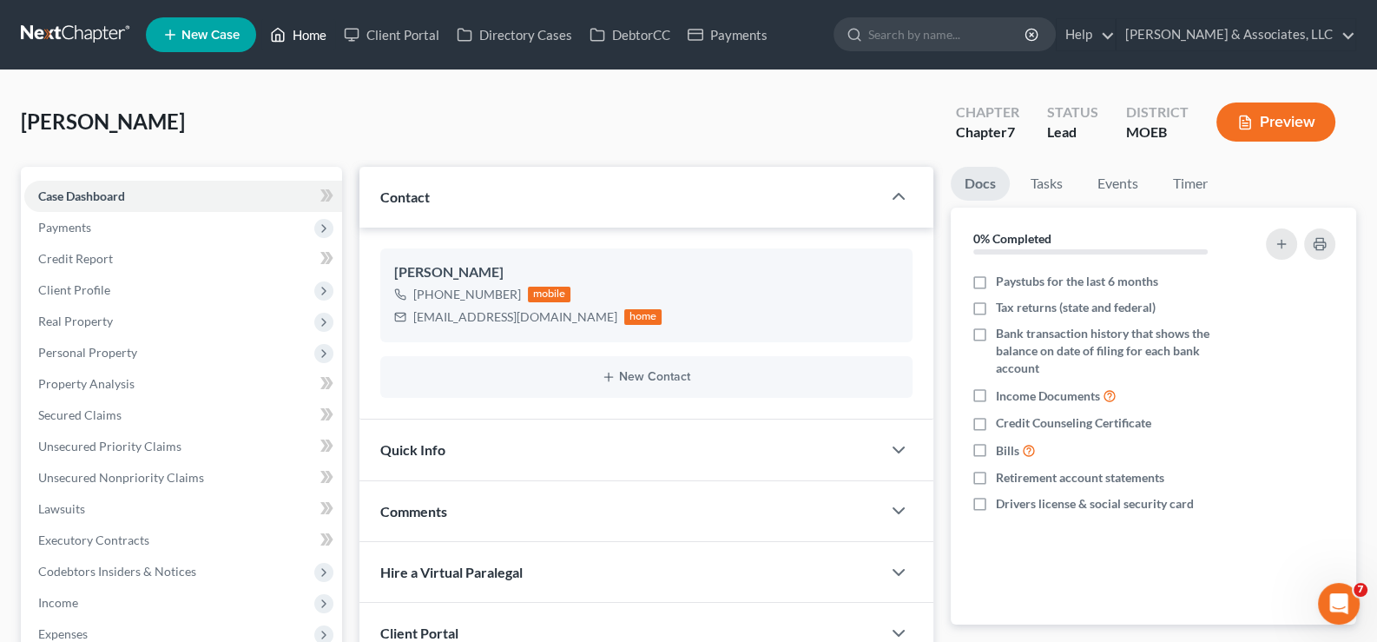
click at [295, 42] on link "Home" at bounding box center [298, 34] width 74 height 31
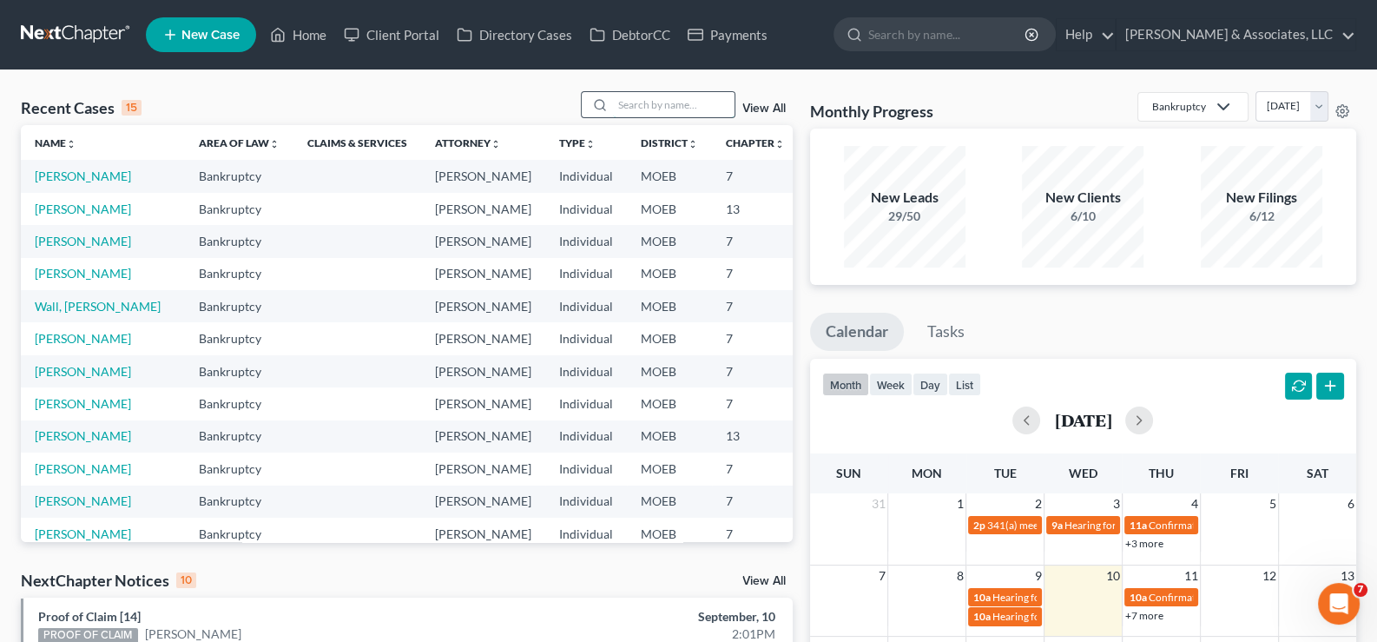
click at [646, 112] on input "search" at bounding box center [674, 104] width 122 height 25
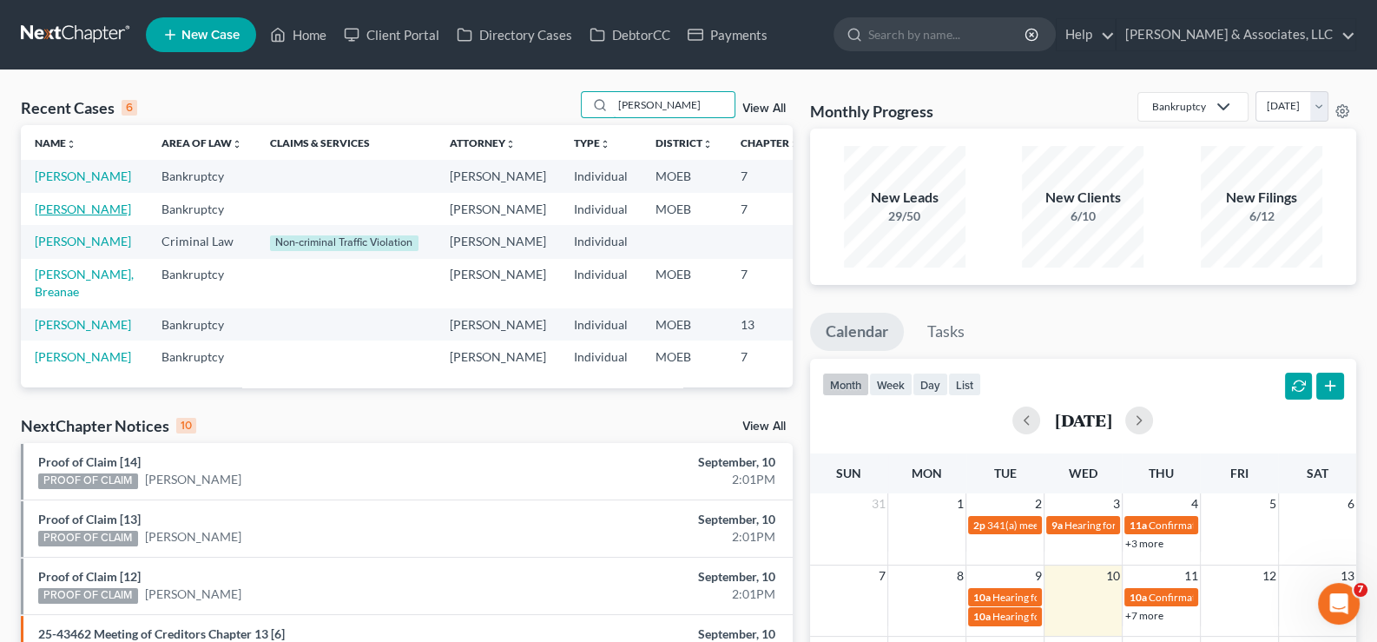
type input "[PERSON_NAME]"
click at [47, 216] on link "[PERSON_NAME]" at bounding box center [83, 208] width 96 height 15
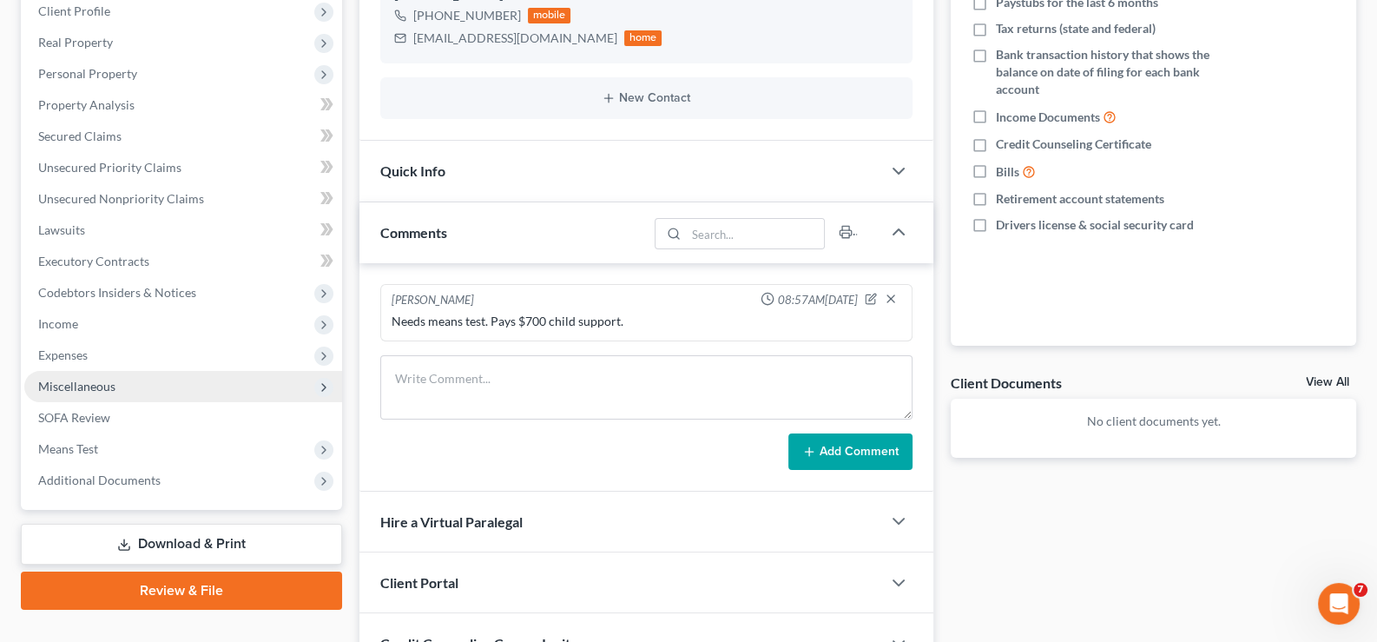
scroll to position [261, 0]
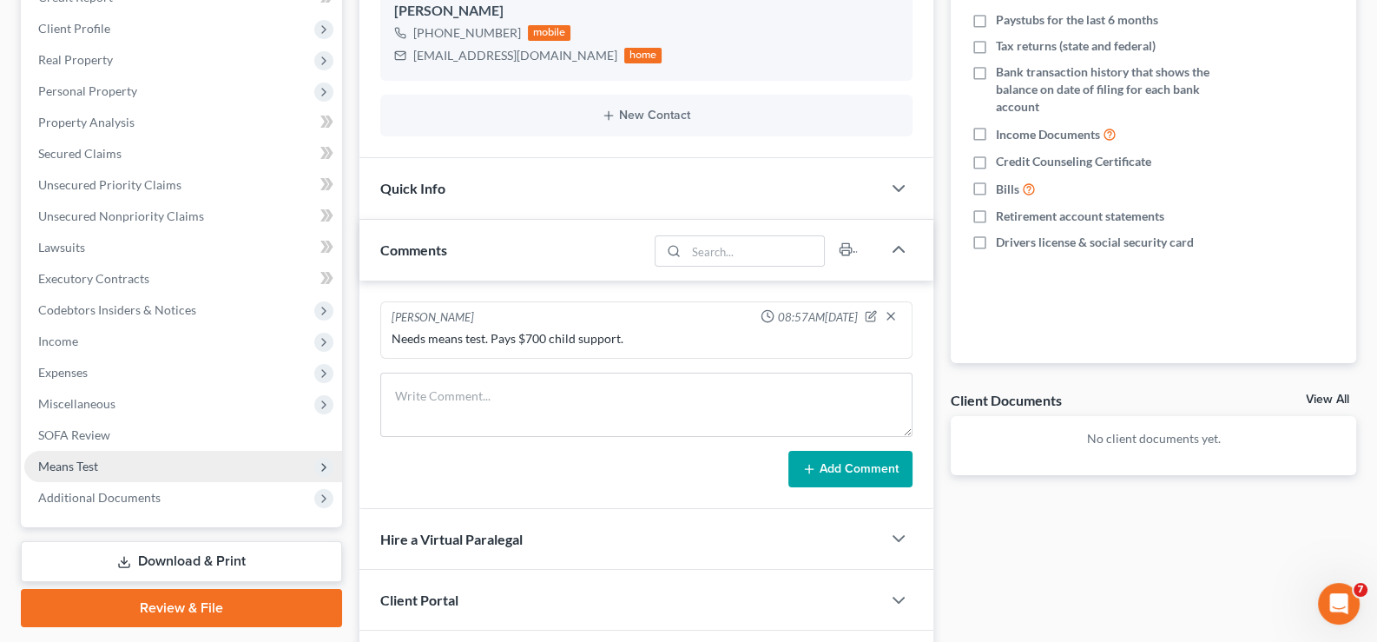
click at [76, 463] on span "Means Test" at bounding box center [68, 465] width 60 height 15
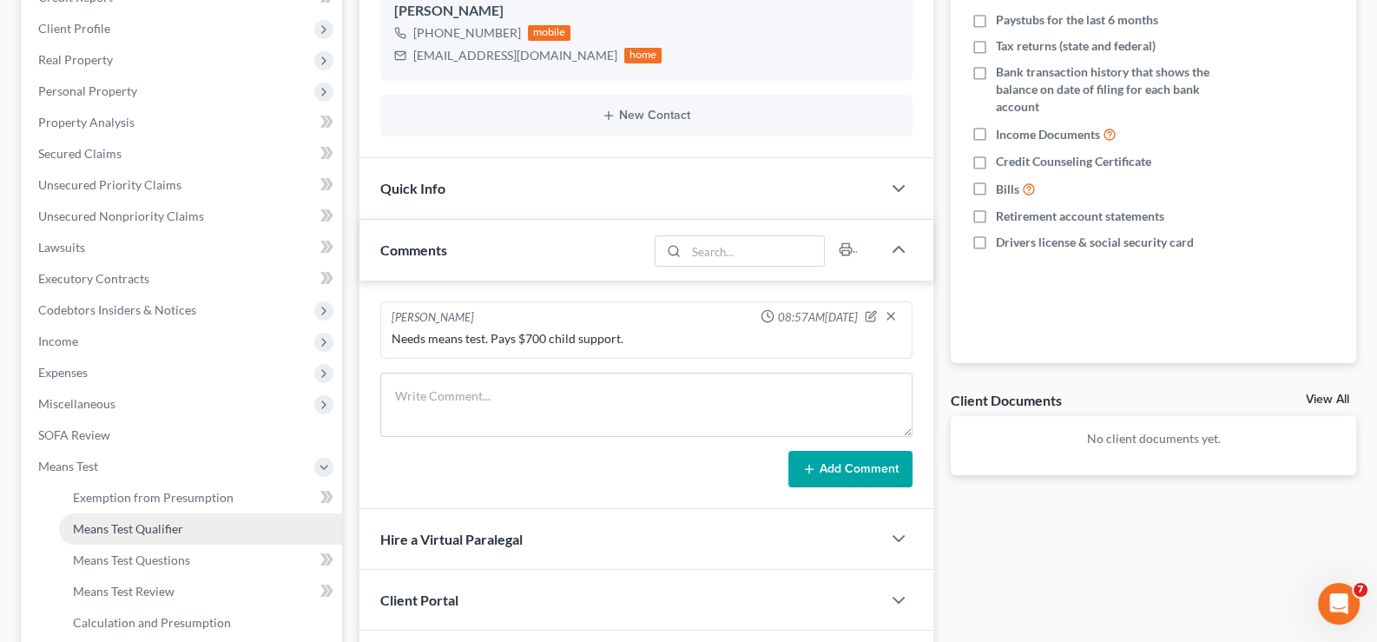
click at [157, 526] on span "Means Test Qualifier" at bounding box center [128, 528] width 110 height 15
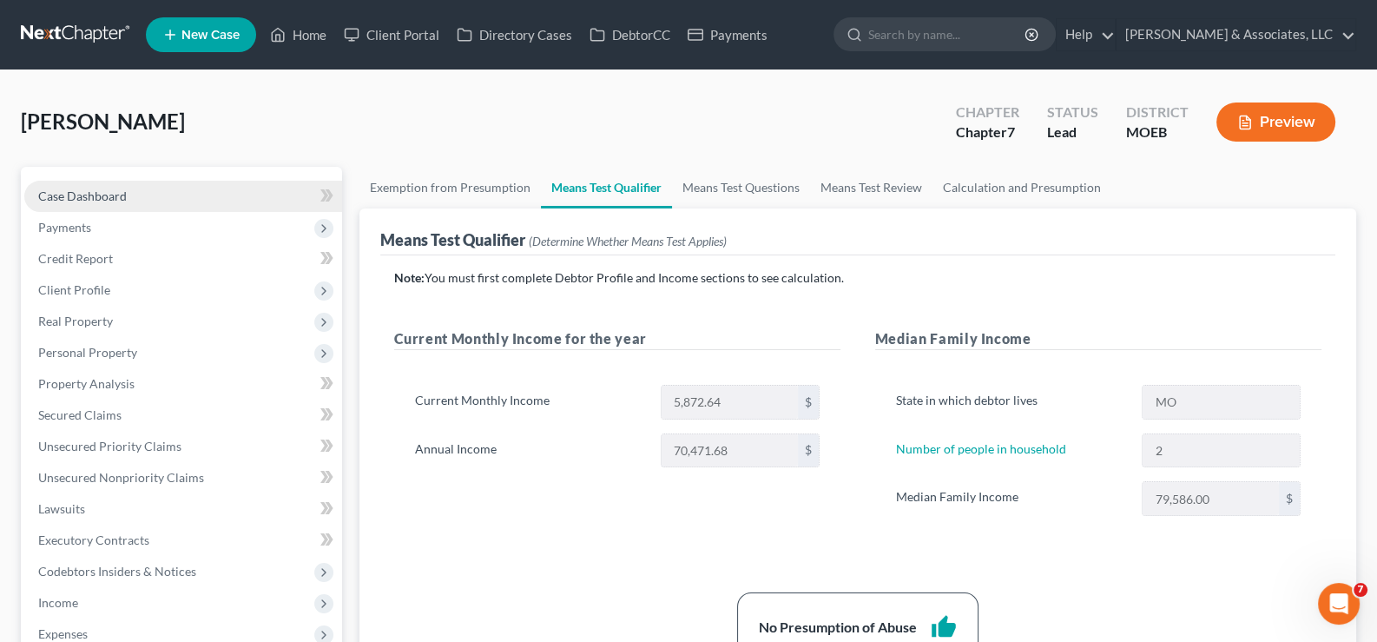
click at [105, 190] on span "Case Dashboard" at bounding box center [82, 195] width 89 height 15
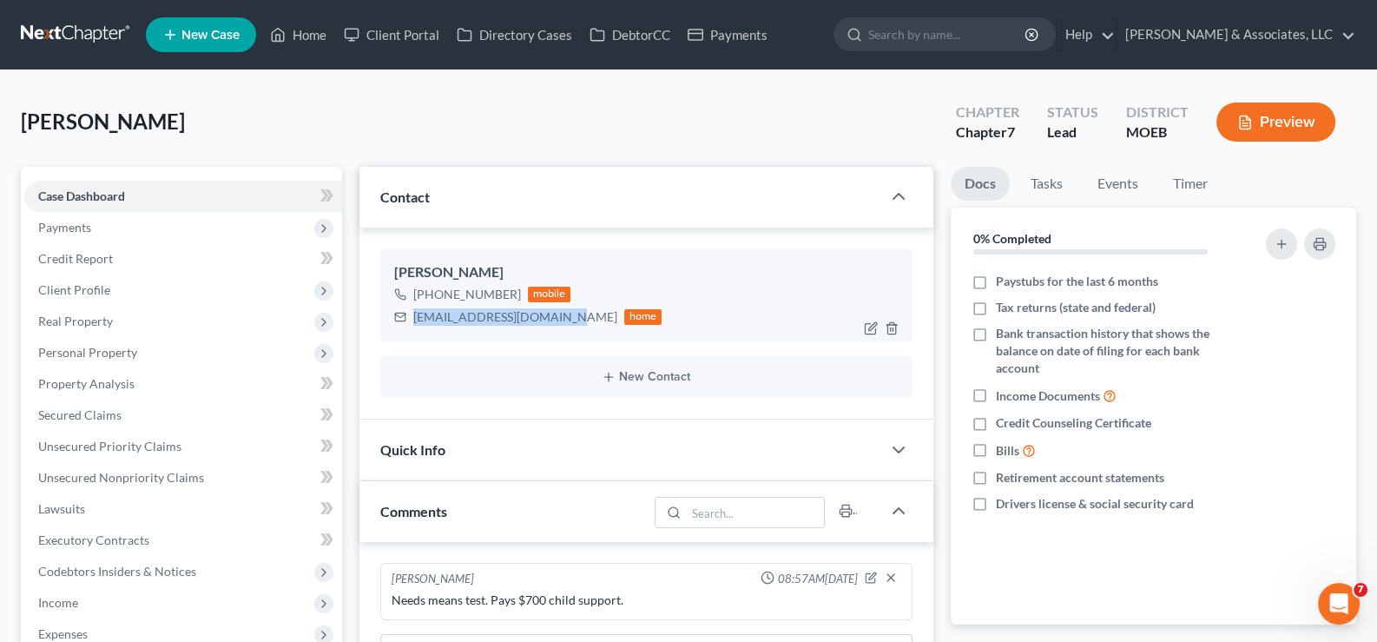
drag, startPoint x: 570, startPoint y: 320, endPoint x: 409, endPoint y: 328, distance: 161.7
click at [409, 328] on div "[PERSON_NAME] [PHONE_NUMBER] mobile [EMAIL_ADDRESS][DOMAIN_NAME] home" at bounding box center [646, 295] width 533 height 94
drag, startPoint x: 382, startPoint y: 28, endPoint x: 934, endPoint y: 125, distance: 560.7
click at [382, 28] on link "Client Portal" at bounding box center [391, 34] width 113 height 31
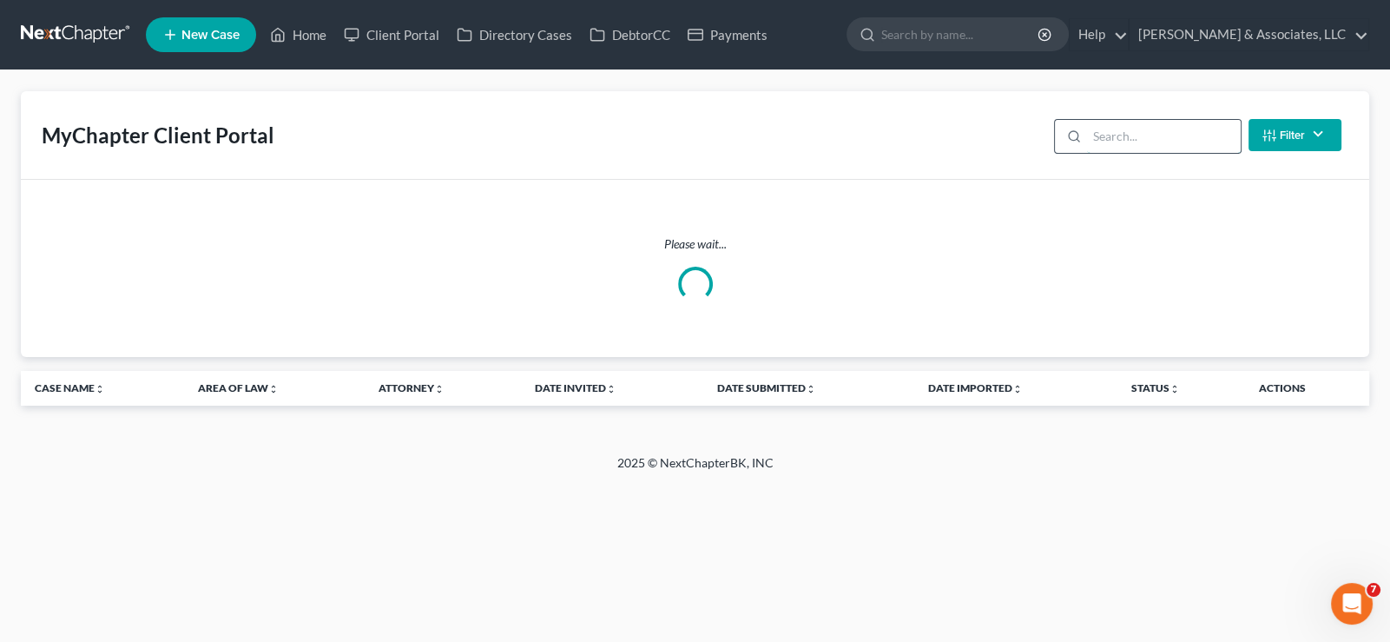
click at [1112, 134] on input "search" at bounding box center [1164, 136] width 154 height 33
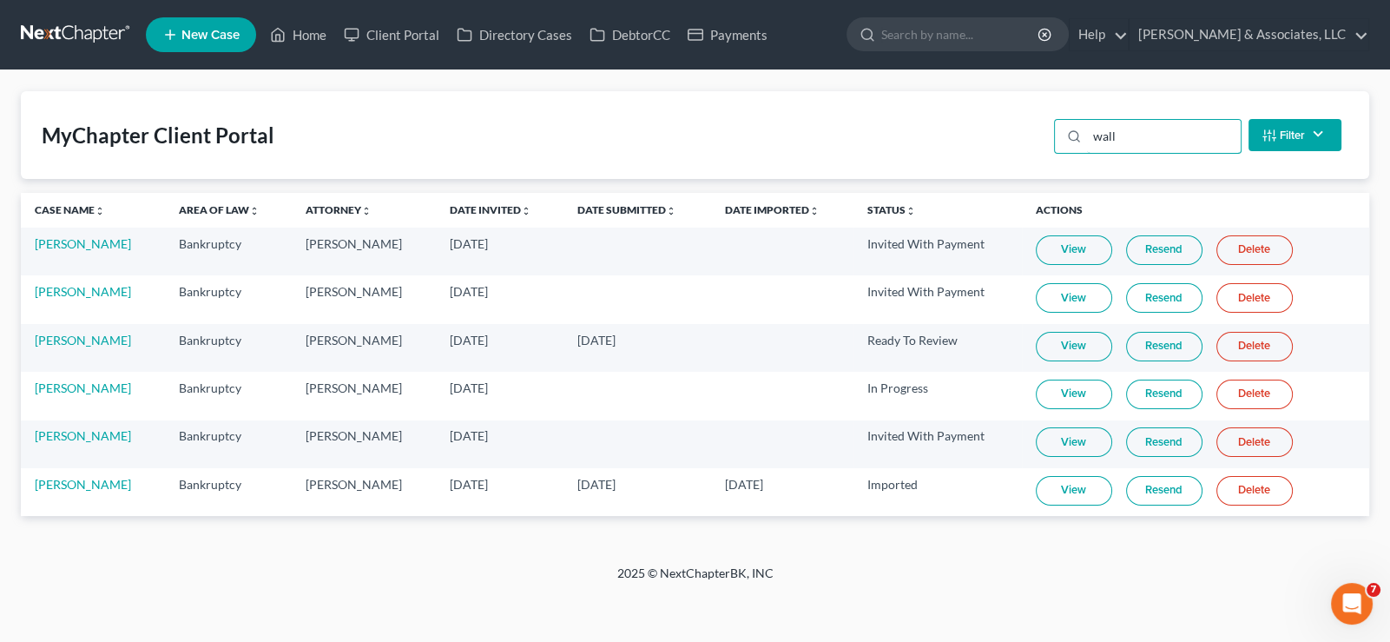
type input "wall"
click at [1146, 394] on link "Resend" at bounding box center [1164, 394] width 76 height 30
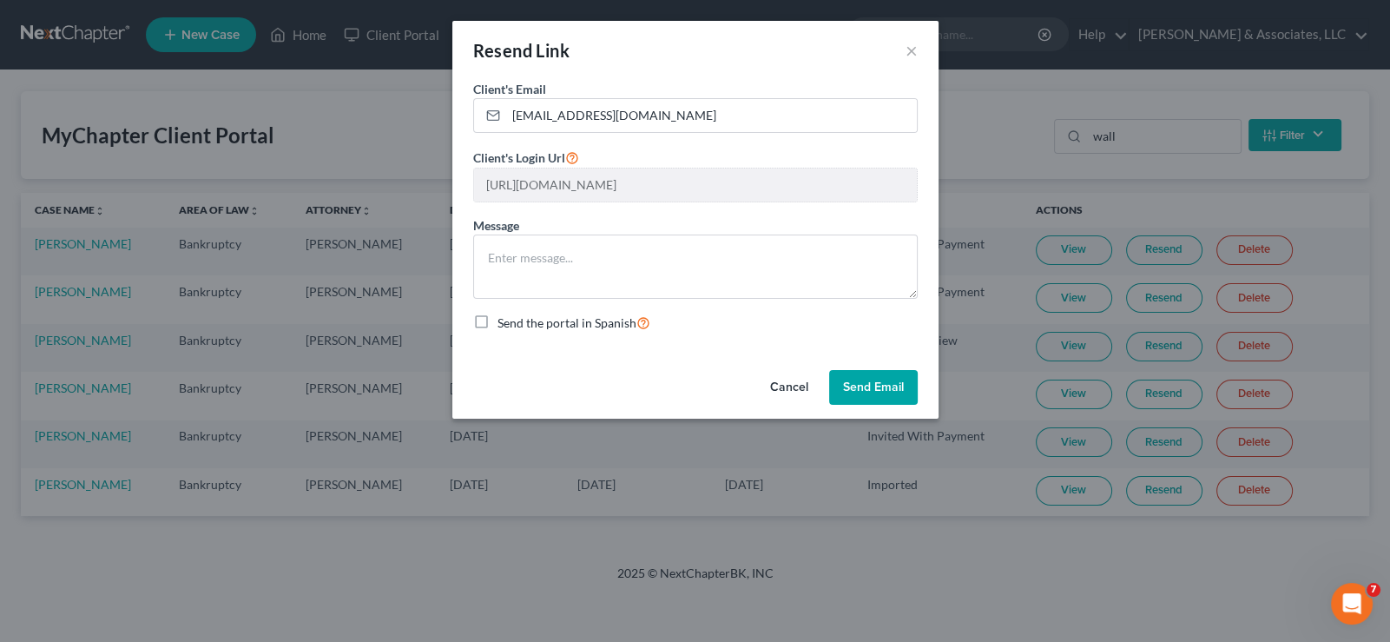
click at [881, 394] on button "Send Email" at bounding box center [873, 387] width 89 height 35
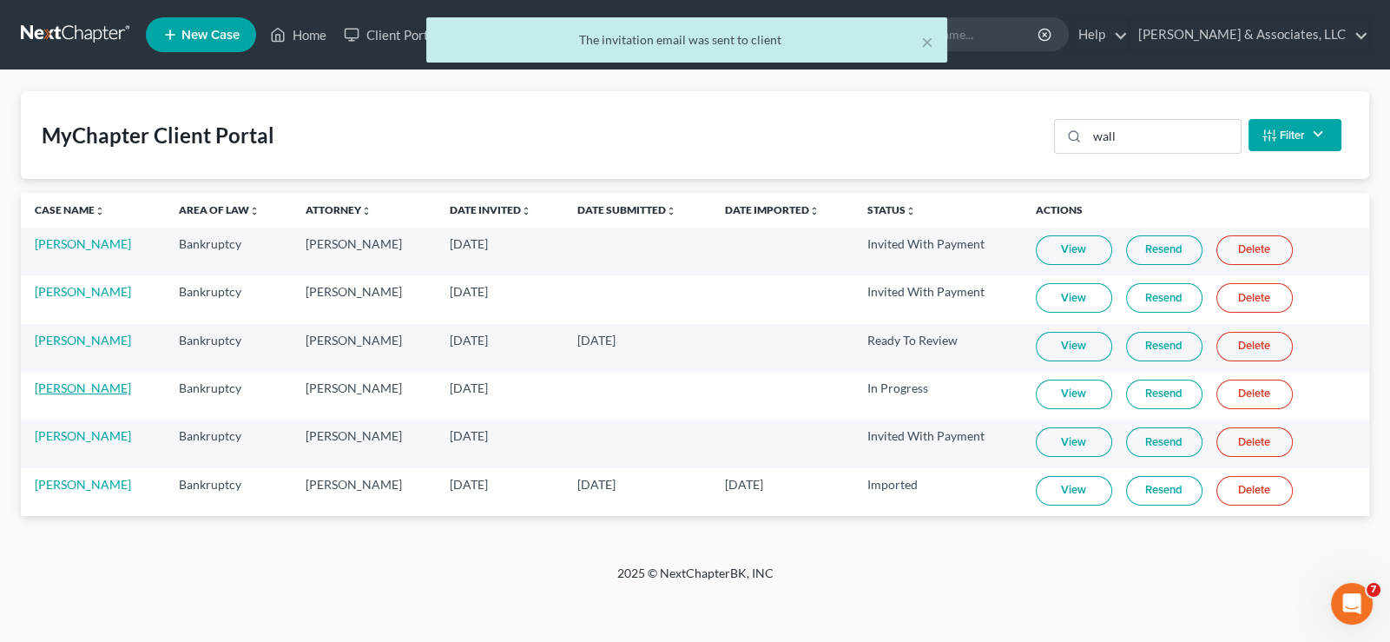
click at [48, 386] on link "[PERSON_NAME]" at bounding box center [83, 387] width 96 height 15
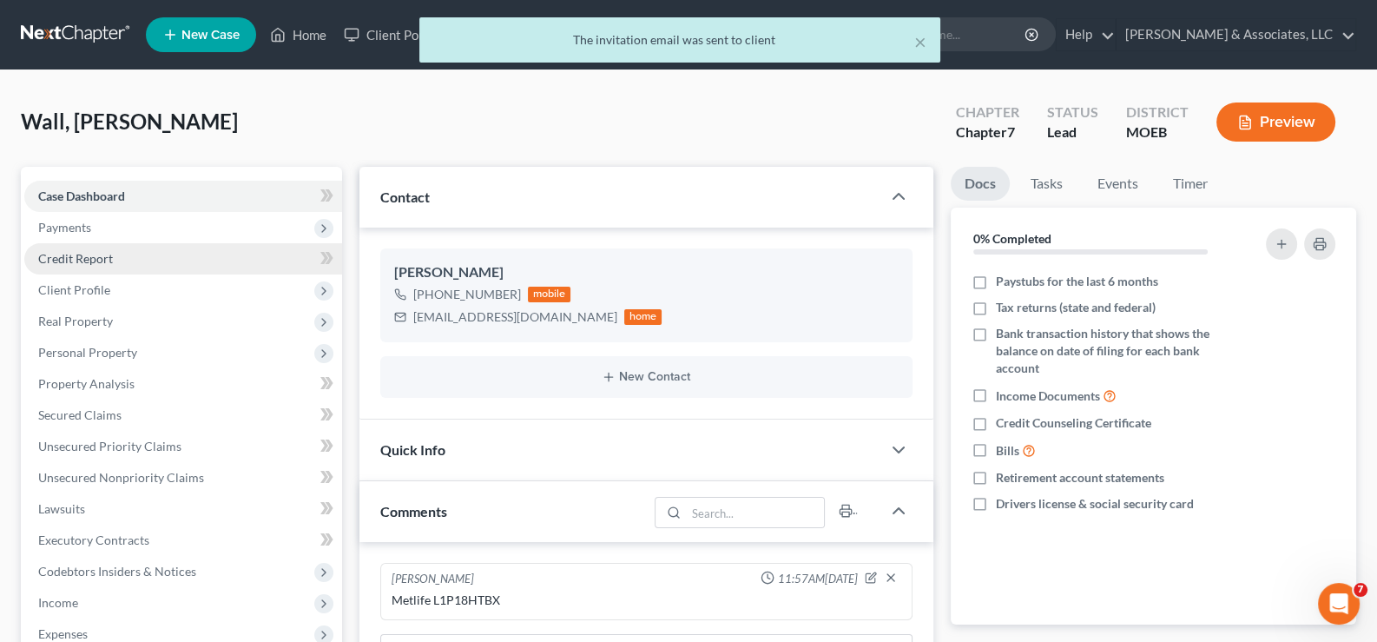
drag, startPoint x: 65, startPoint y: 221, endPoint x: 108, endPoint y: 256, distance: 54.9
click at [65, 221] on span "Payments" at bounding box center [64, 227] width 53 height 15
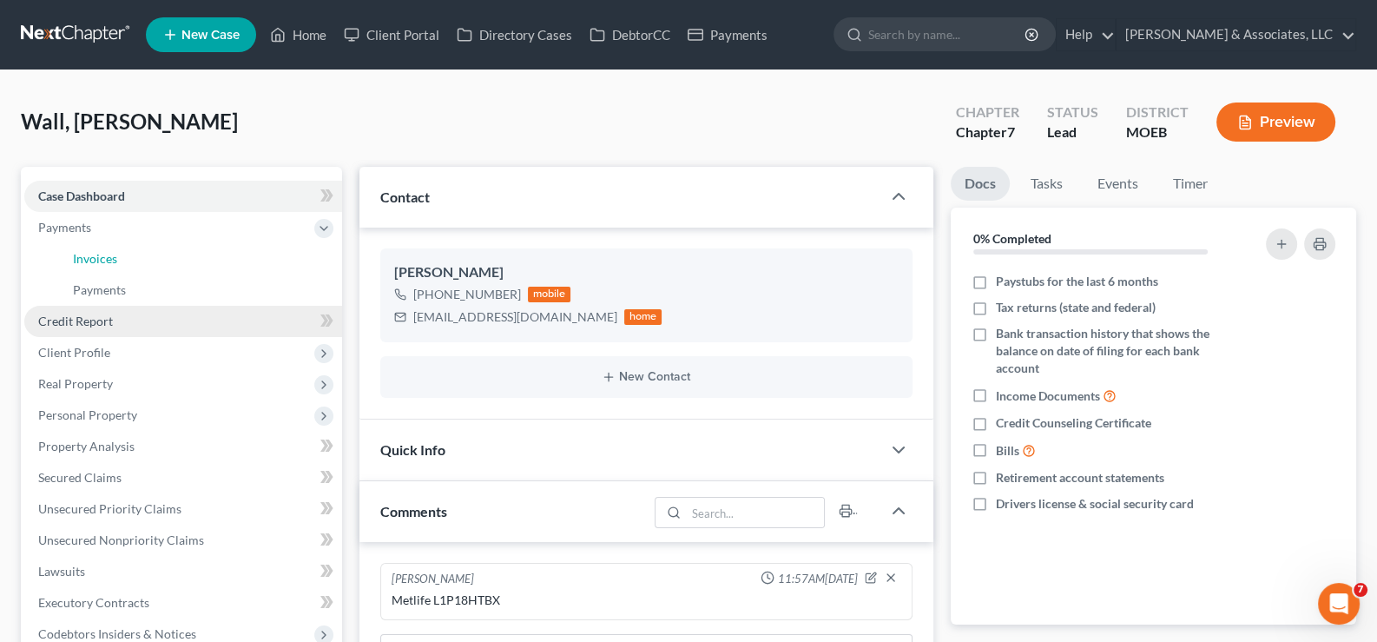
click at [108, 256] on span "Invoices" at bounding box center [95, 258] width 44 height 15
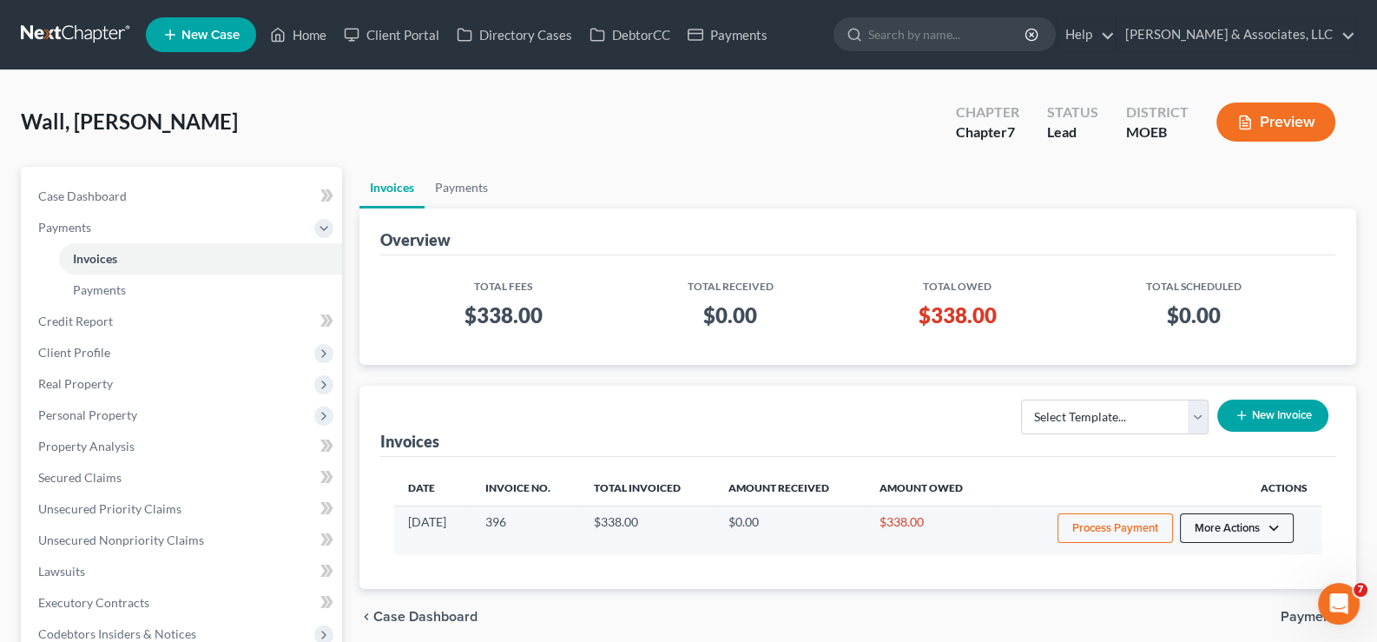
click at [1263, 526] on button "More Actions" at bounding box center [1237, 528] width 114 height 30
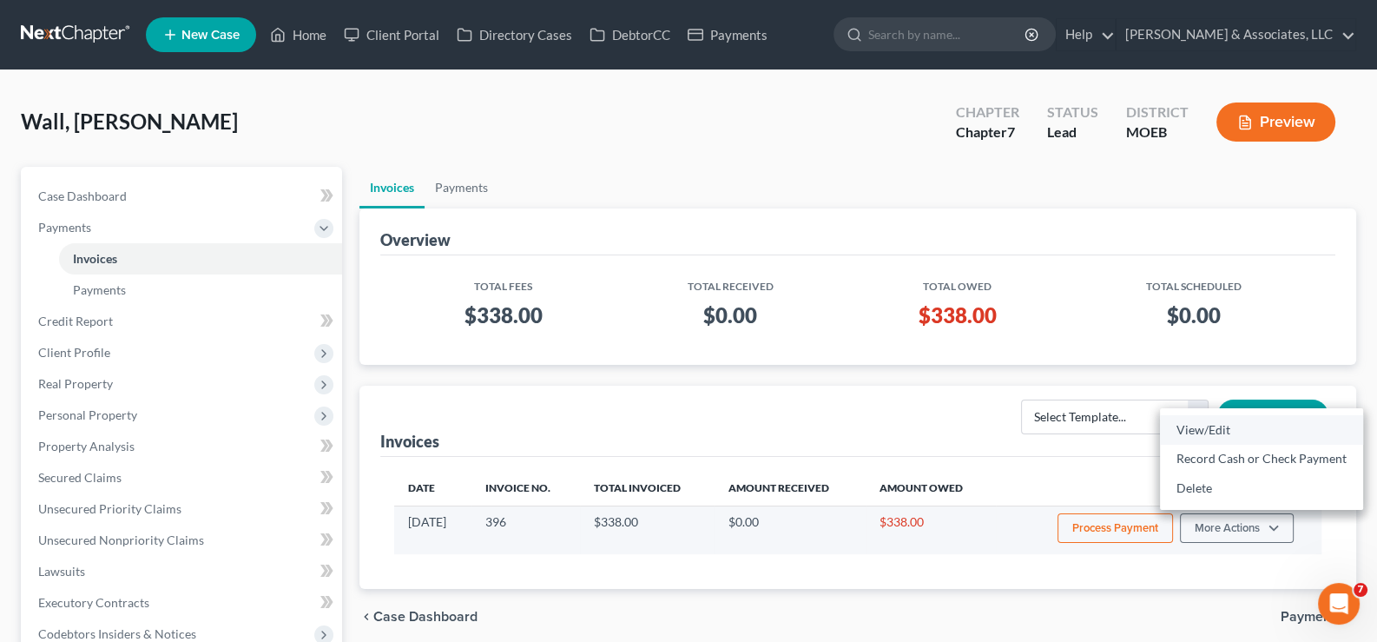
click at [1194, 431] on link "View/Edit" at bounding box center [1261, 430] width 203 height 30
select select "1"
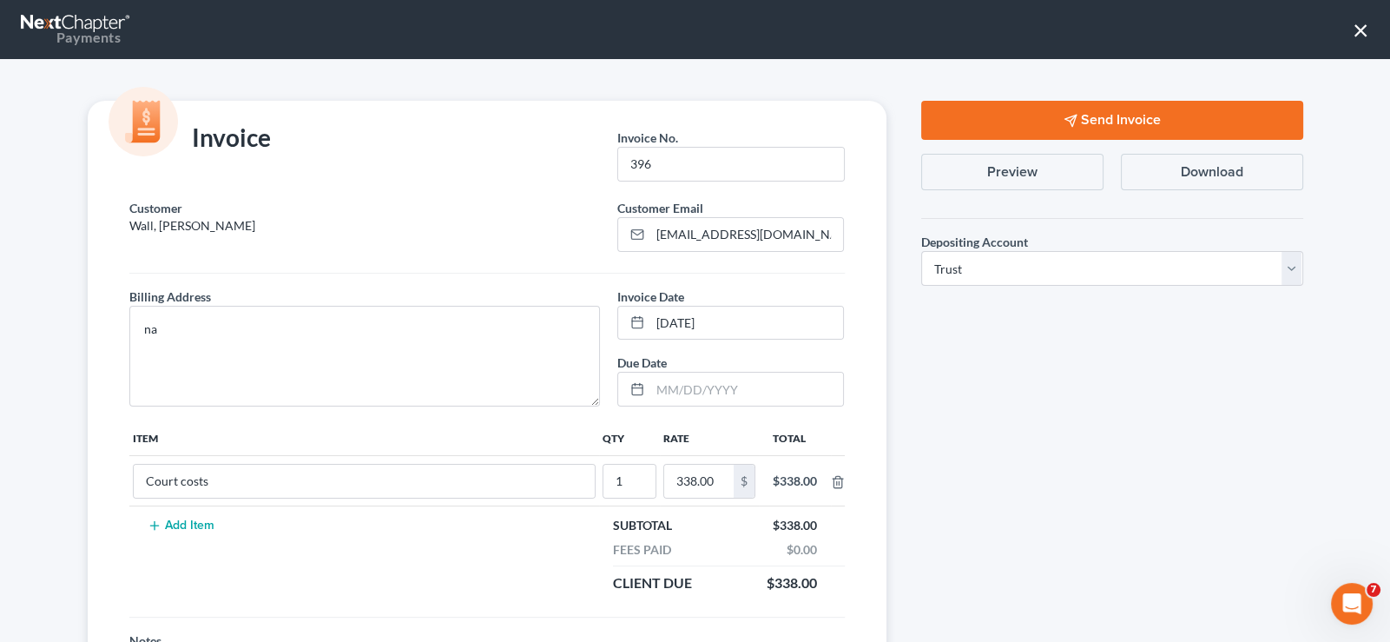
click at [990, 115] on button "Send Invoice" at bounding box center [1112, 120] width 382 height 39
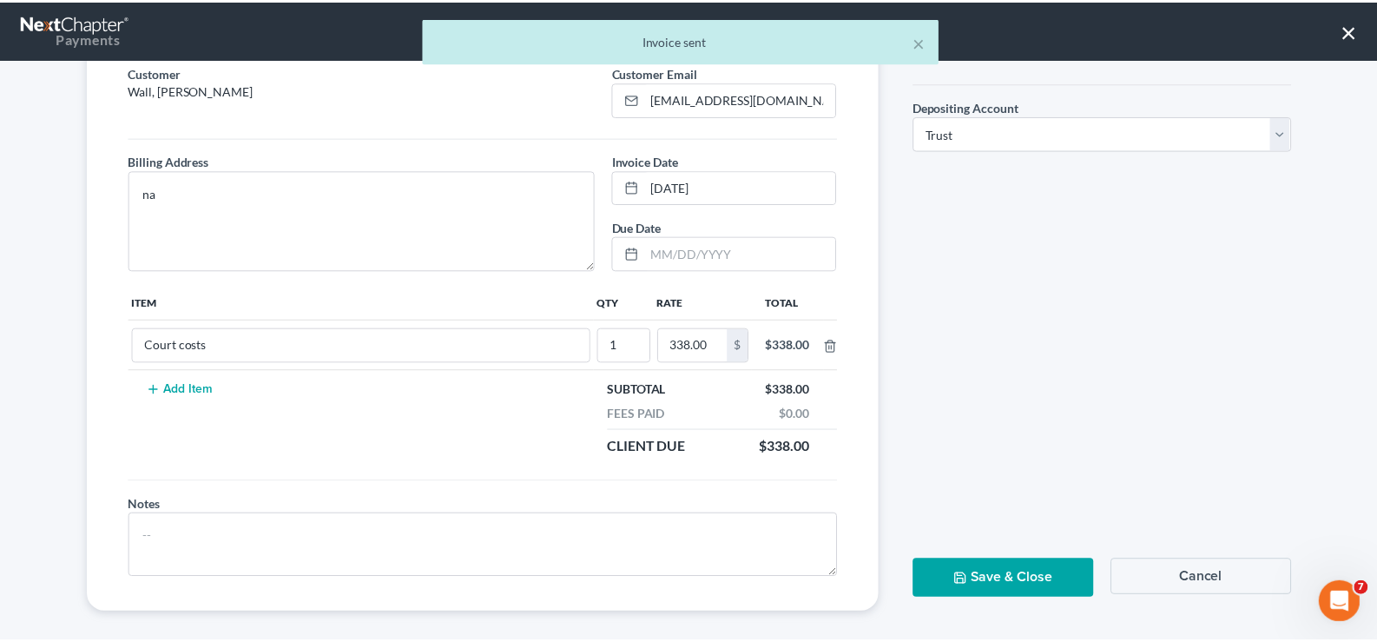
scroll to position [145, 0]
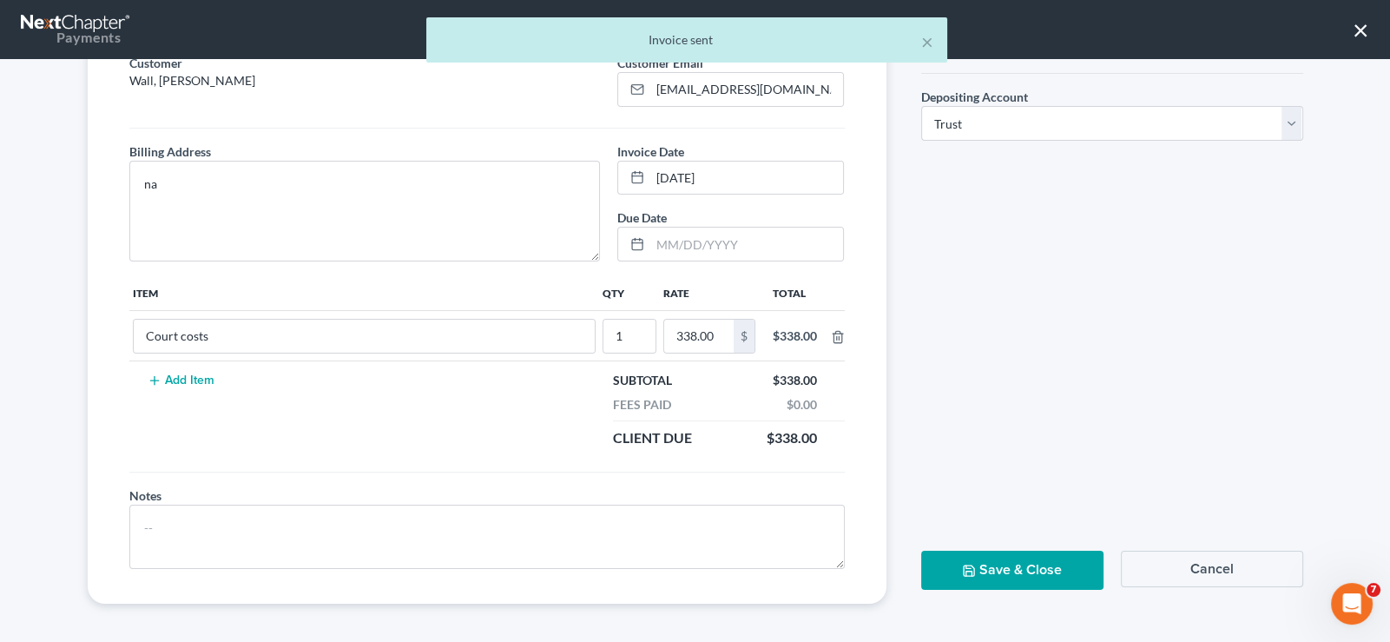
click at [996, 564] on button "Save & Close" at bounding box center [1012, 570] width 182 height 39
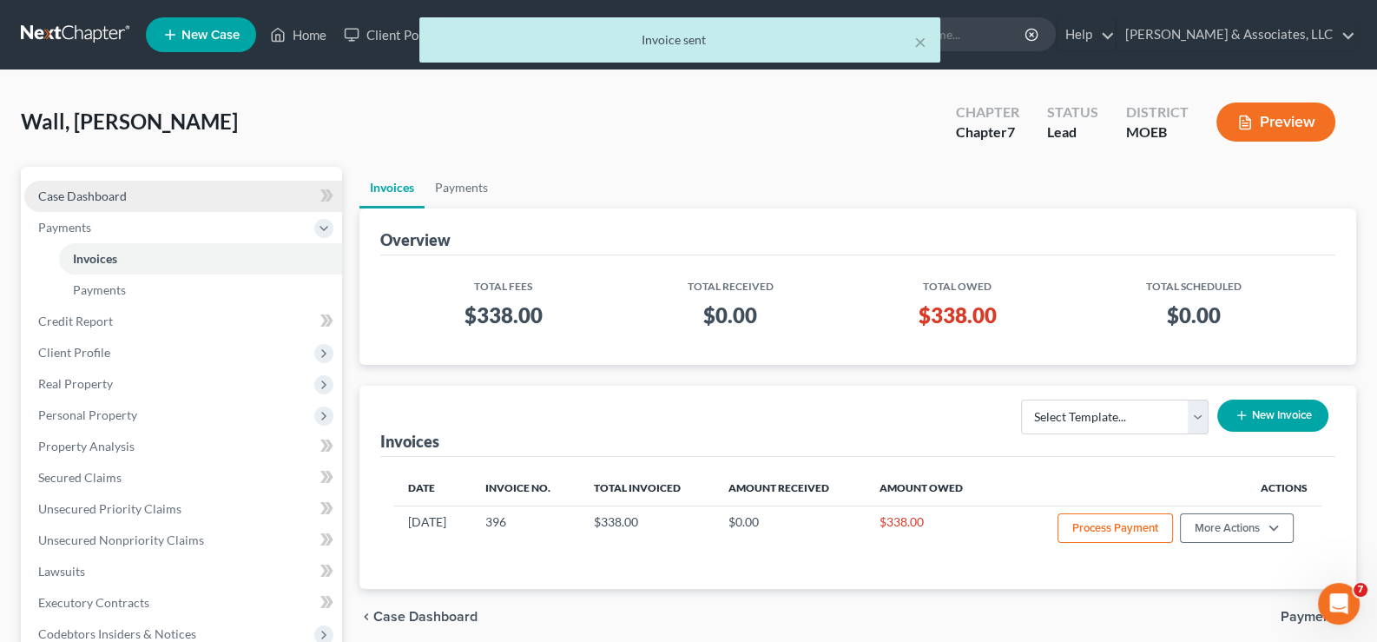
click at [93, 190] on span "Case Dashboard" at bounding box center [82, 195] width 89 height 15
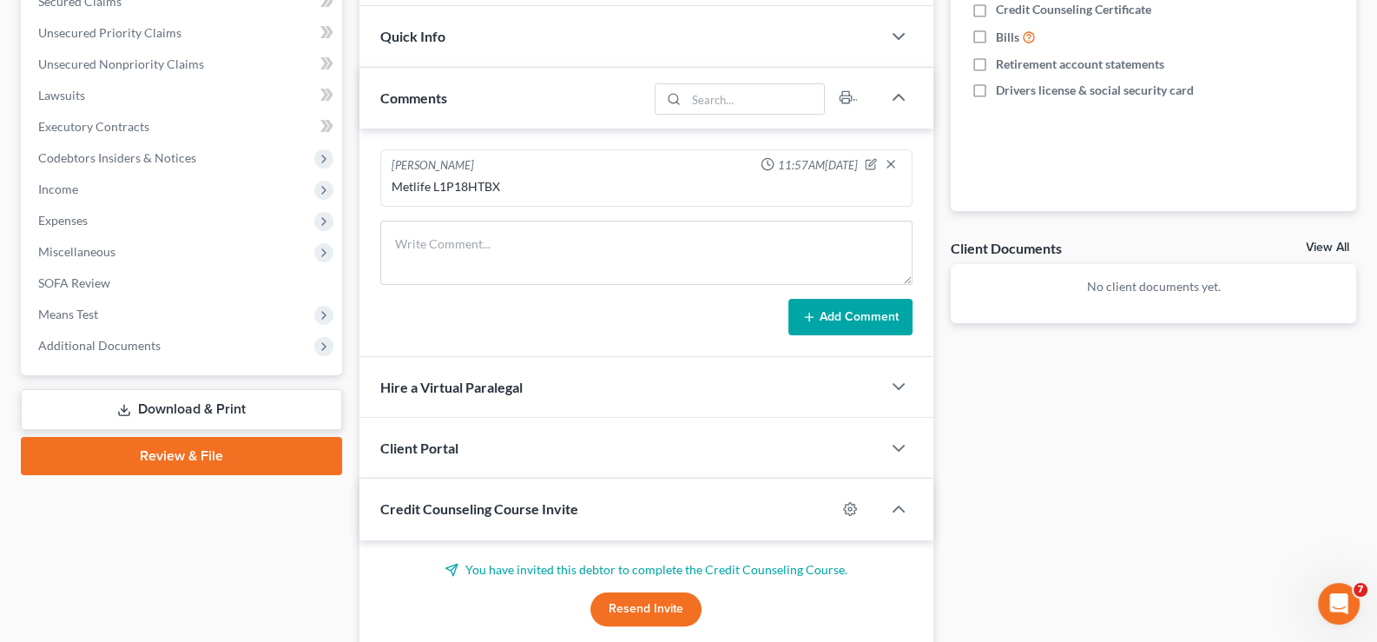
scroll to position [543, 0]
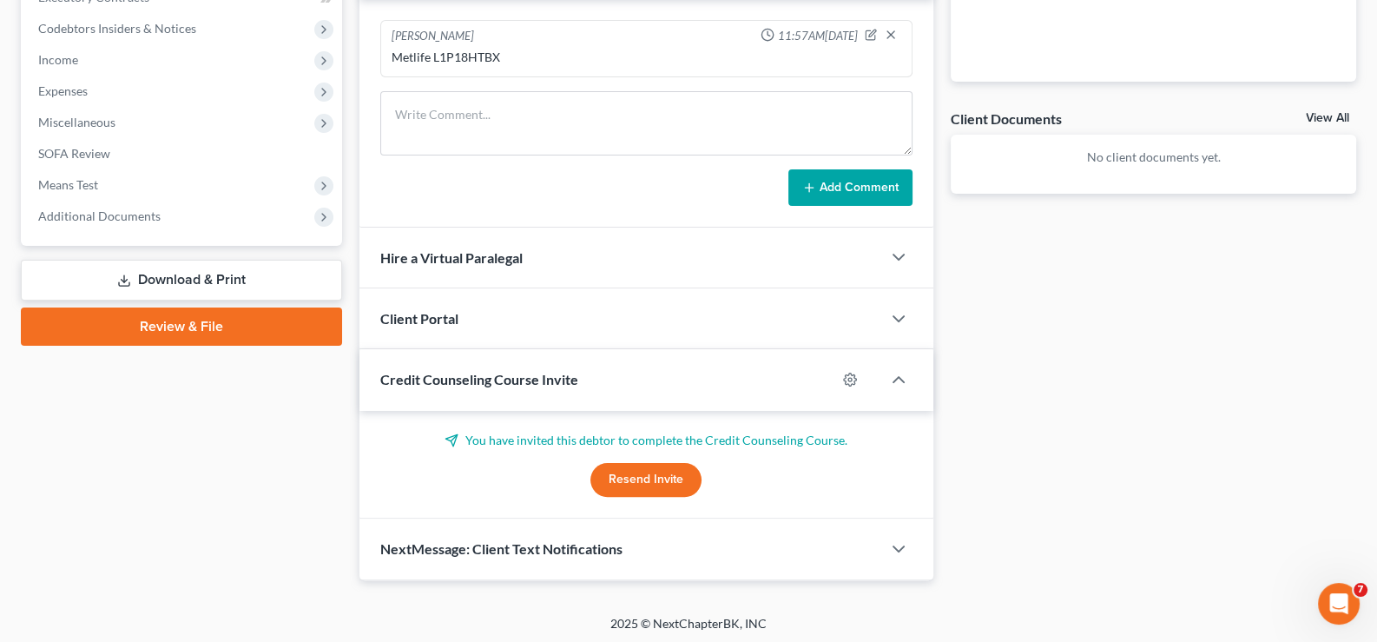
click at [656, 482] on button "Resend Invite" at bounding box center [645, 480] width 111 height 35
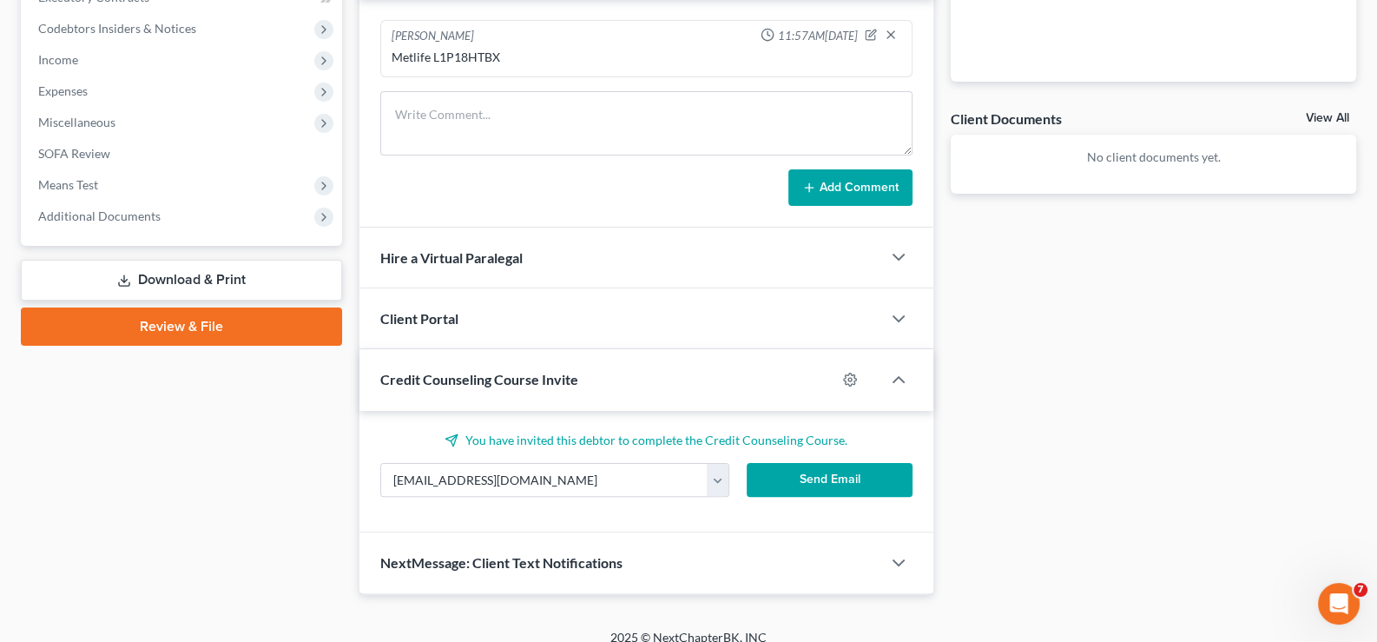
click at [814, 475] on button "Send Email" at bounding box center [830, 480] width 166 height 35
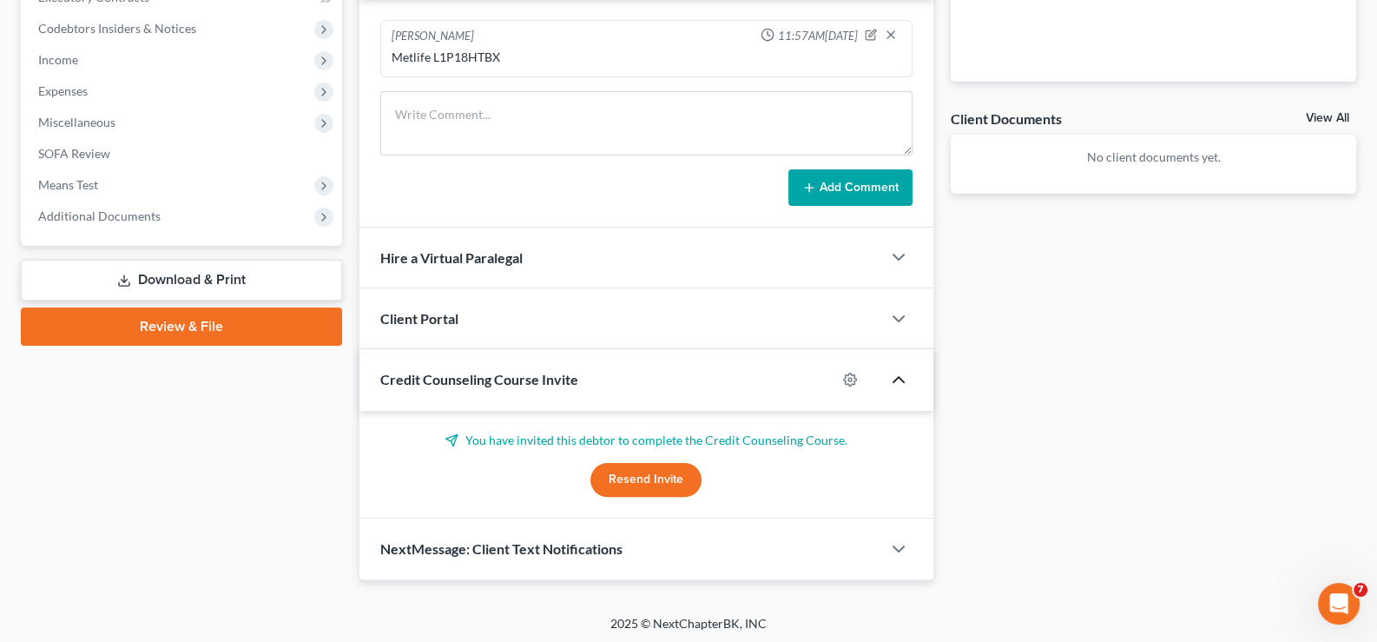
click at [896, 379] on icon "button" at bounding box center [898, 379] width 21 height 21
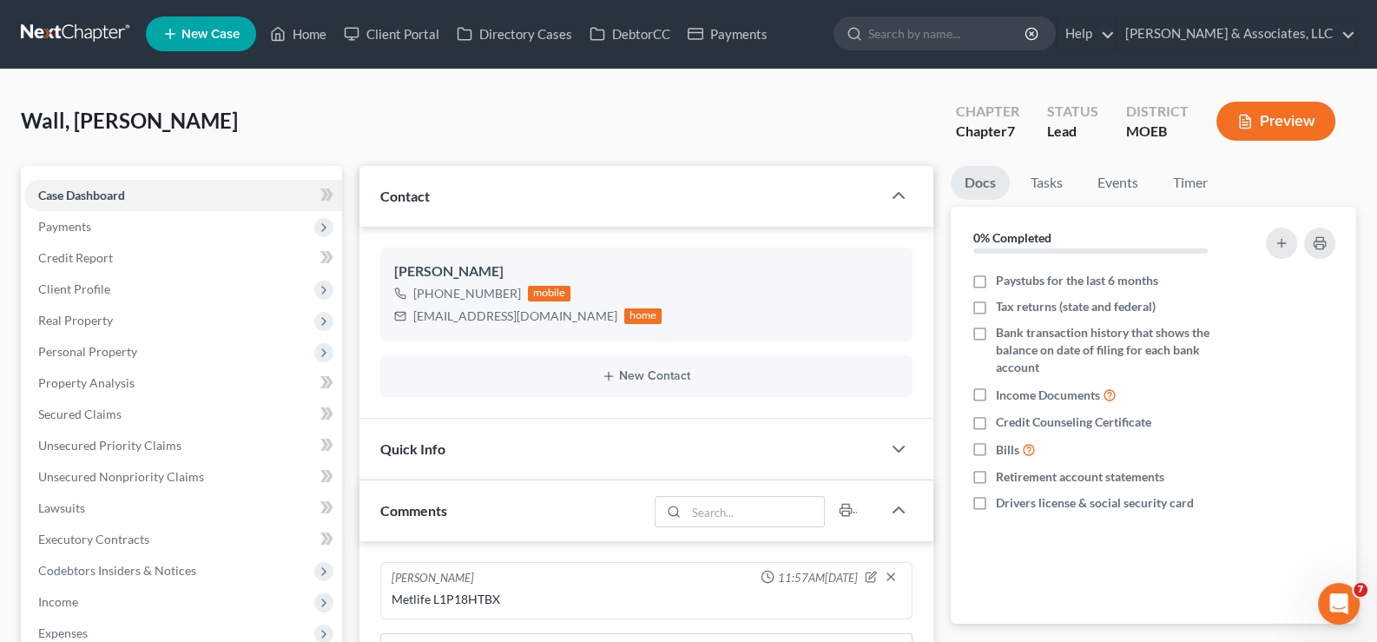
scroll to position [0, 0]
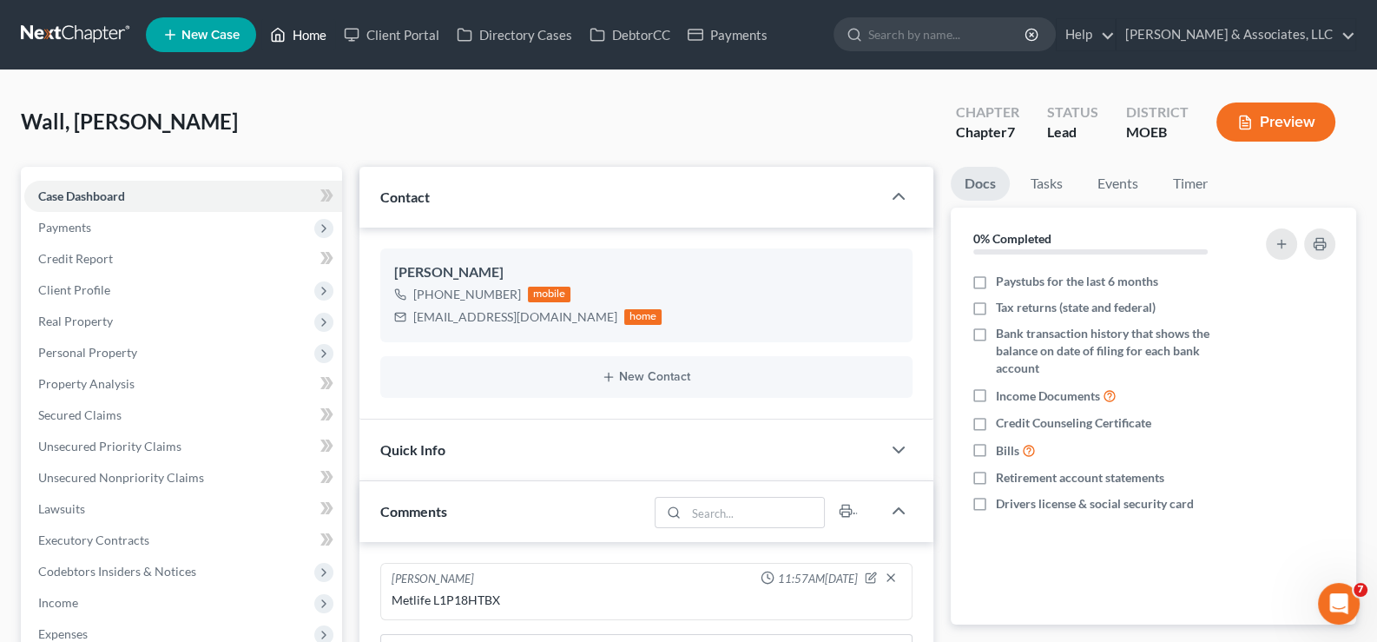
drag, startPoint x: 295, startPoint y: 32, endPoint x: 729, endPoint y: 106, distance: 440.4
click at [295, 32] on link "Home" at bounding box center [298, 34] width 74 height 31
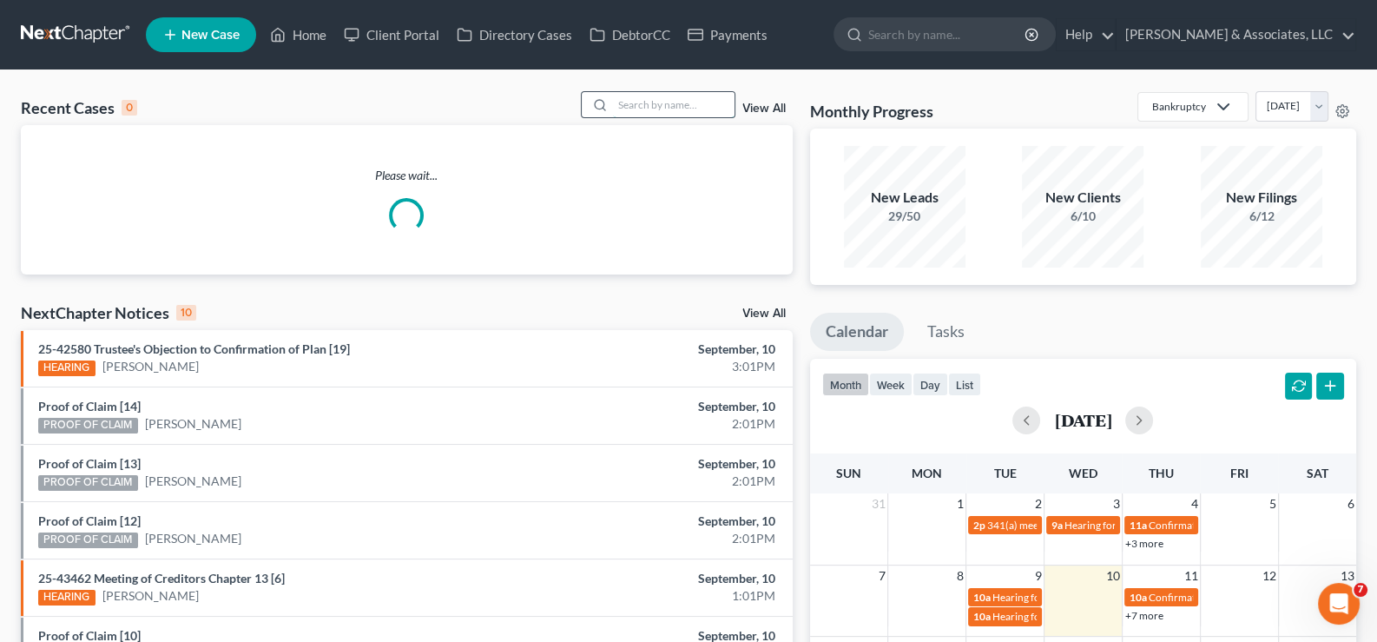
click at [651, 110] on input "search" at bounding box center [674, 104] width 122 height 25
type input "r"
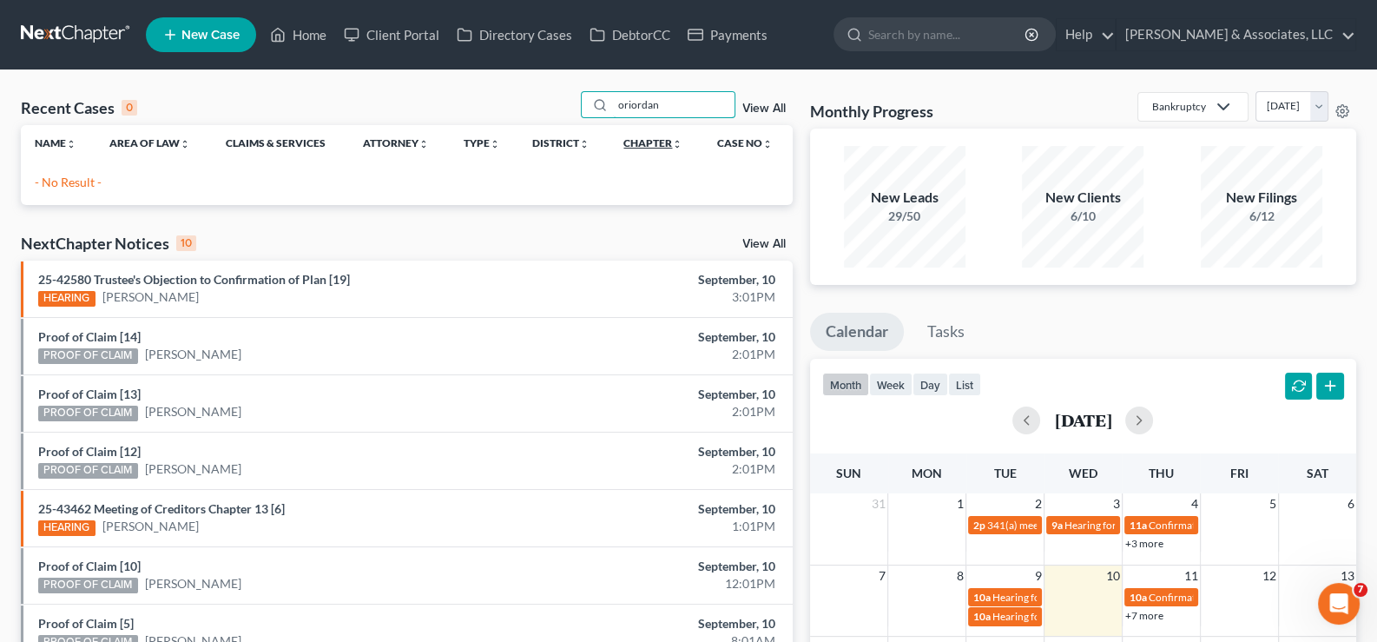
drag, startPoint x: 628, startPoint y: 109, endPoint x: 655, endPoint y: 142, distance: 43.3
click at [630, 109] on input "oriordan" at bounding box center [674, 104] width 122 height 25
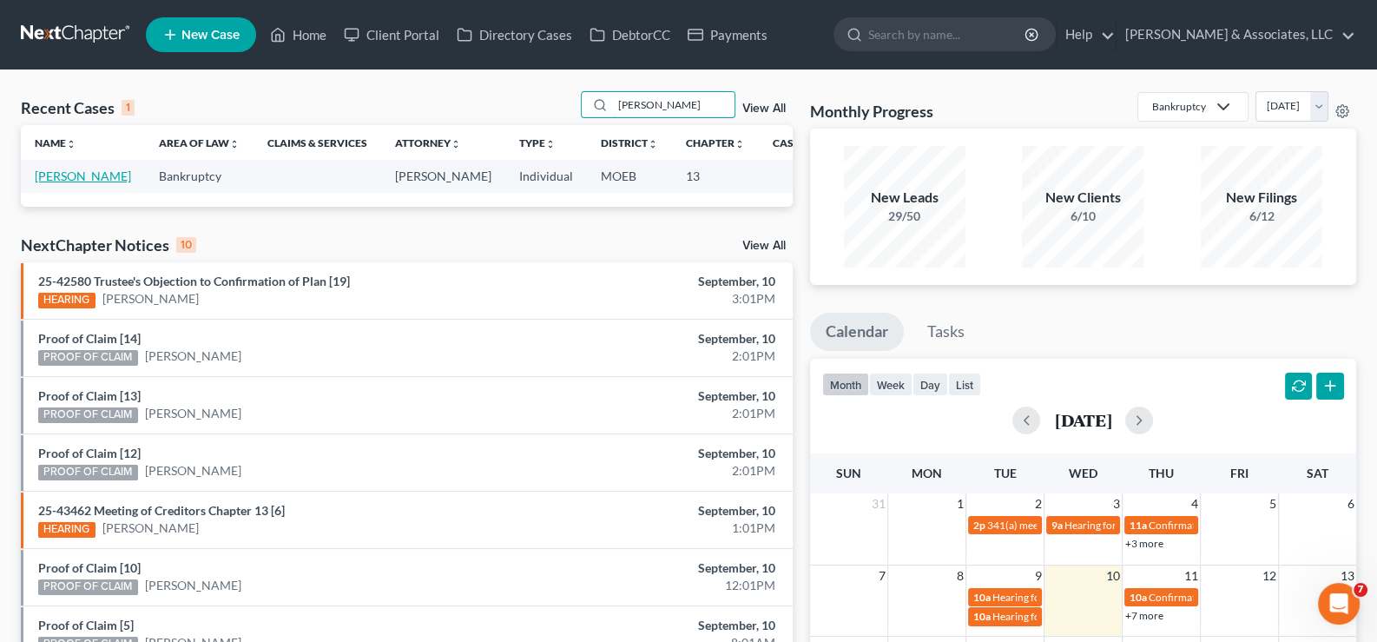
type input "[PERSON_NAME]"
click at [75, 176] on link "[PERSON_NAME]" at bounding box center [83, 175] width 96 height 15
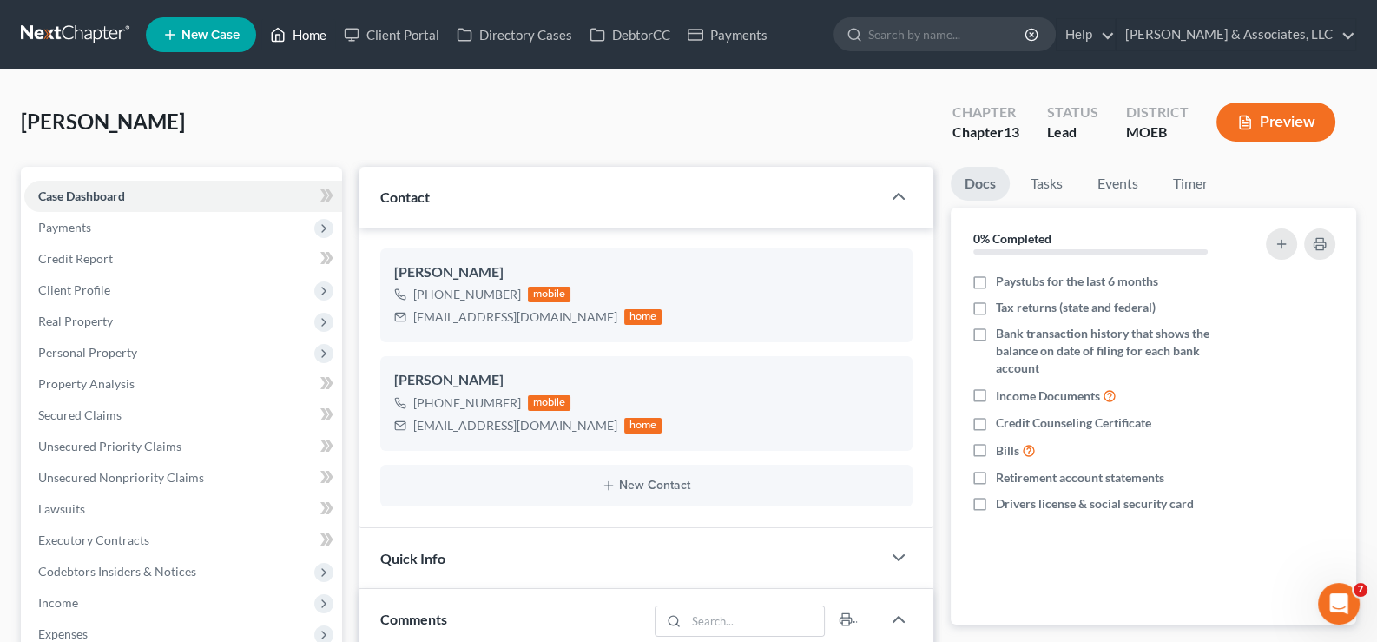
click at [307, 38] on link "Home" at bounding box center [298, 34] width 74 height 31
